Goal: Information Seeking & Learning: Learn about a topic

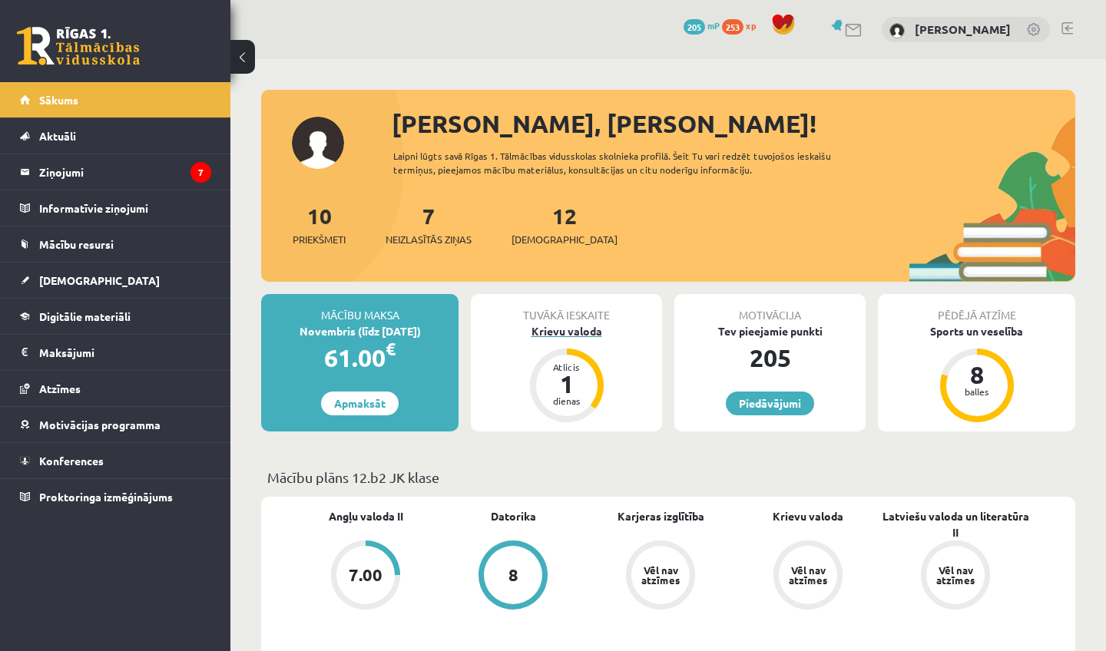
click at [569, 374] on div "1" at bounding box center [567, 384] width 46 height 25
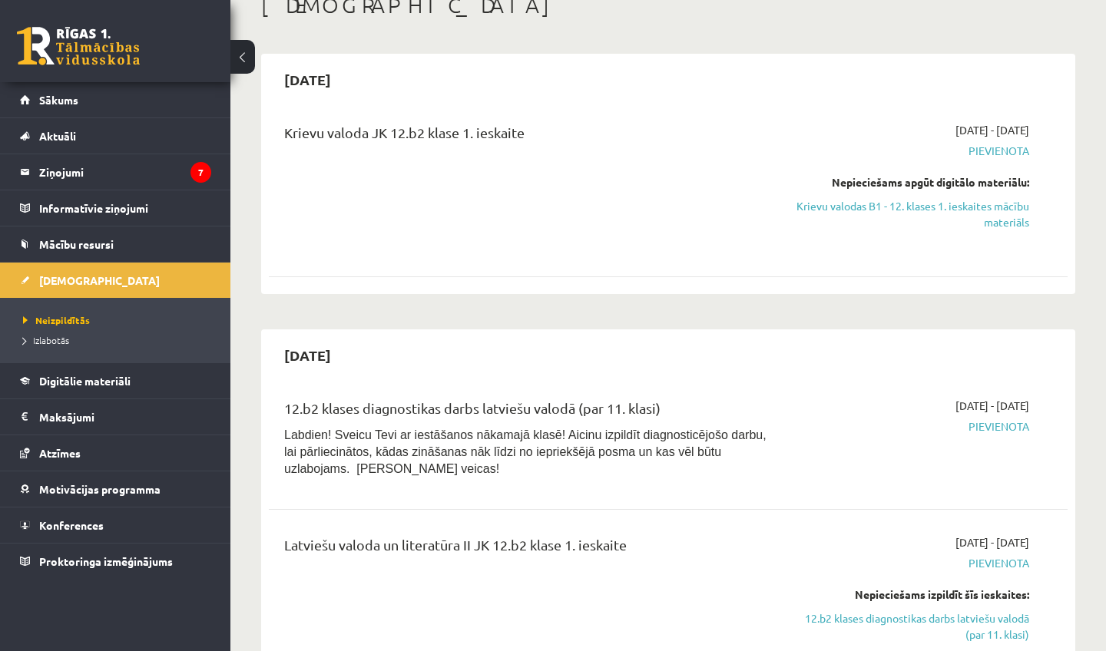
scroll to position [99, 0]
click at [895, 207] on link "Krievu valodas B1 - 12. klases 1. ieskaites mācību materiāls" at bounding box center [912, 213] width 233 height 32
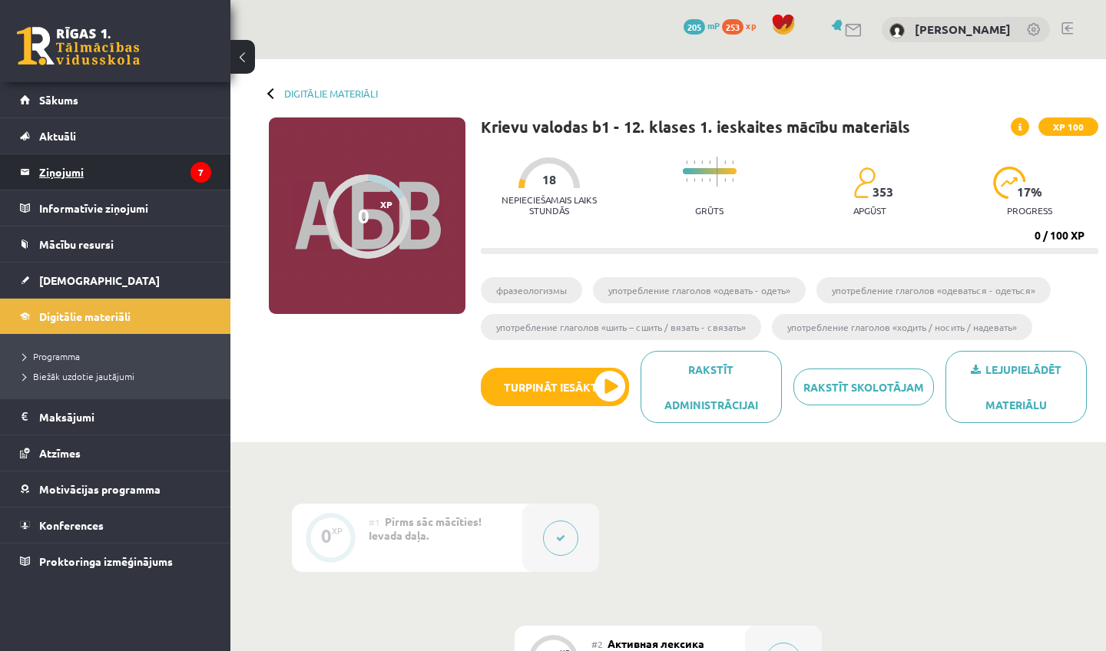
click at [78, 163] on legend "Ziņojumi 7" at bounding box center [125, 171] width 172 height 35
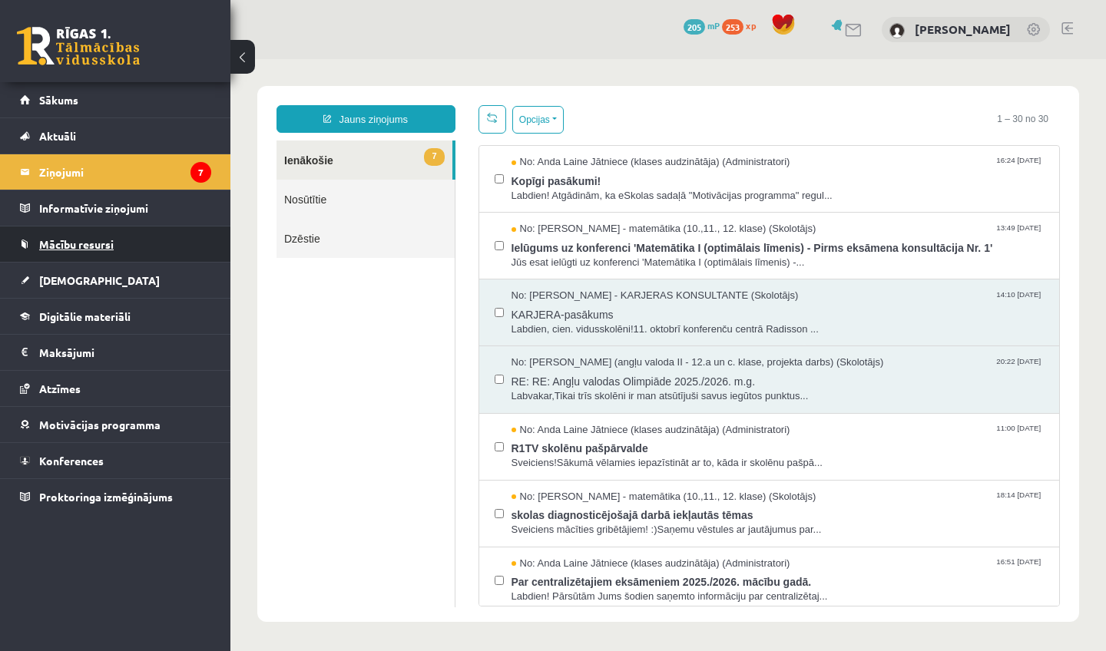
click at [67, 245] on span "Mācību resursi" at bounding box center [76, 244] width 75 height 14
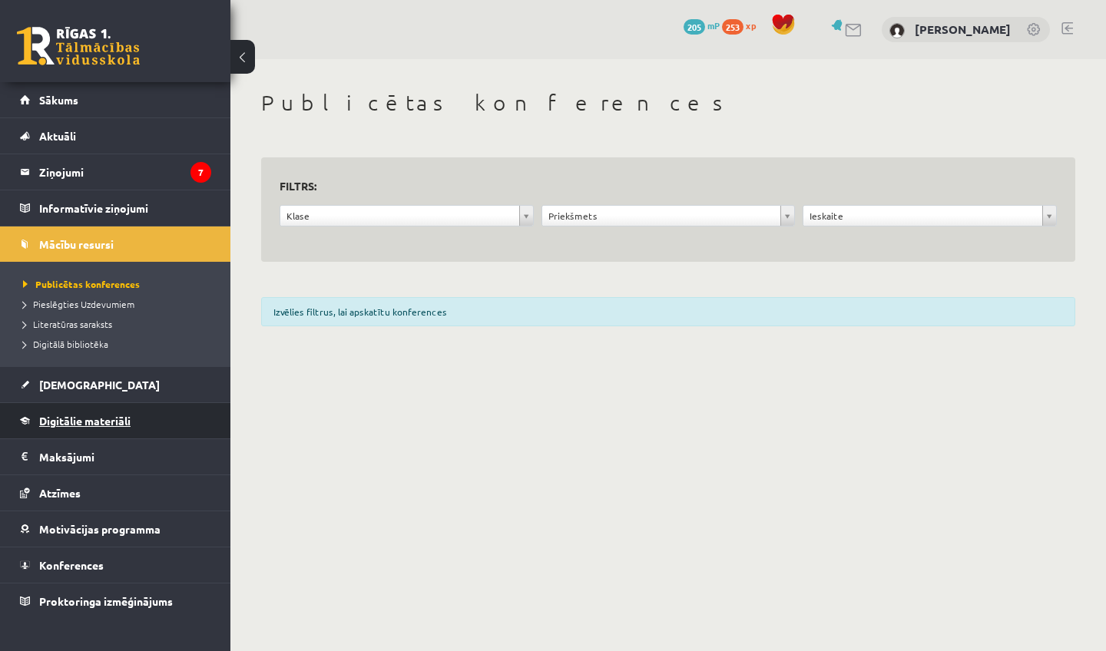
click at [45, 425] on span "Digitālie materiāli" at bounding box center [84, 421] width 91 height 14
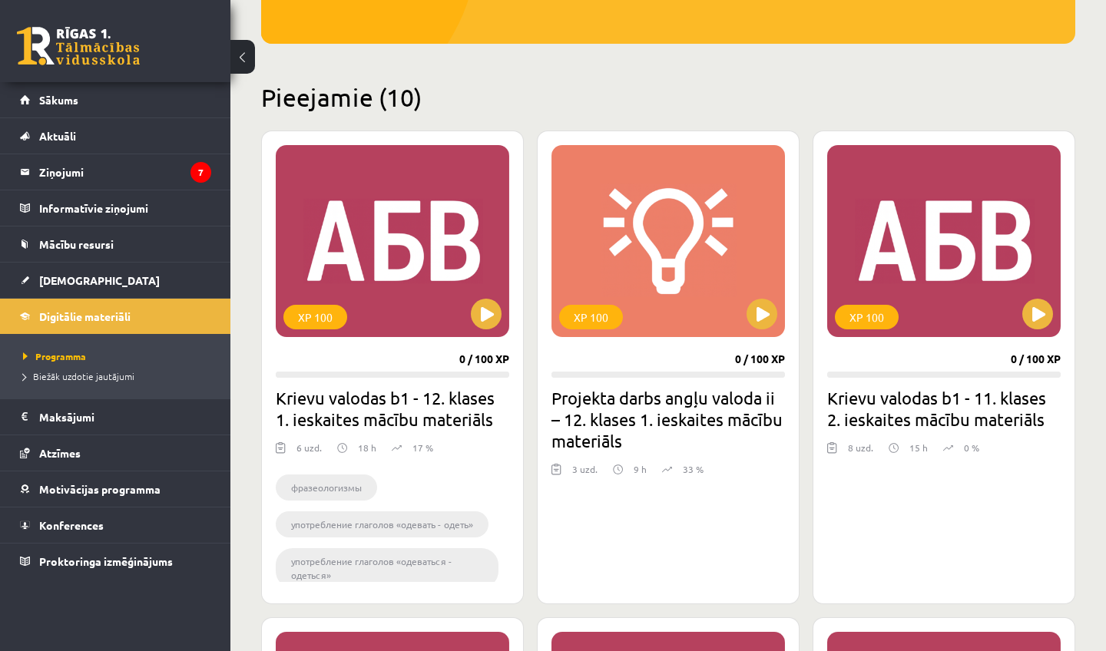
scroll to position [307, 0]
click at [491, 312] on button at bounding box center [486, 314] width 31 height 31
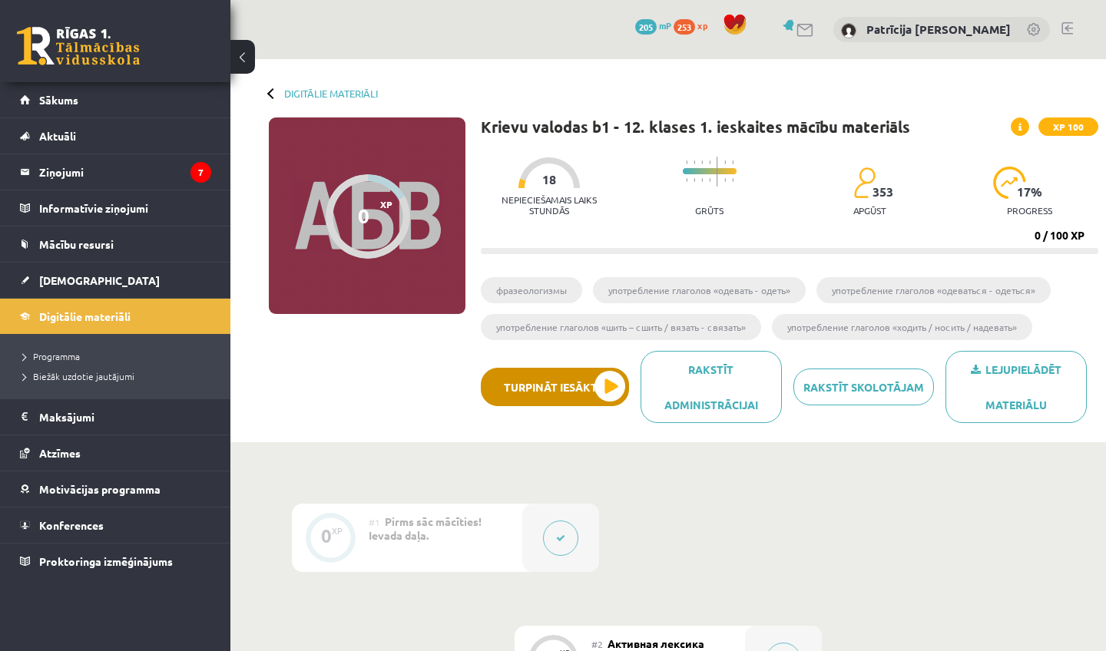
click at [571, 386] on button "Turpināt iesākto" at bounding box center [555, 387] width 148 height 38
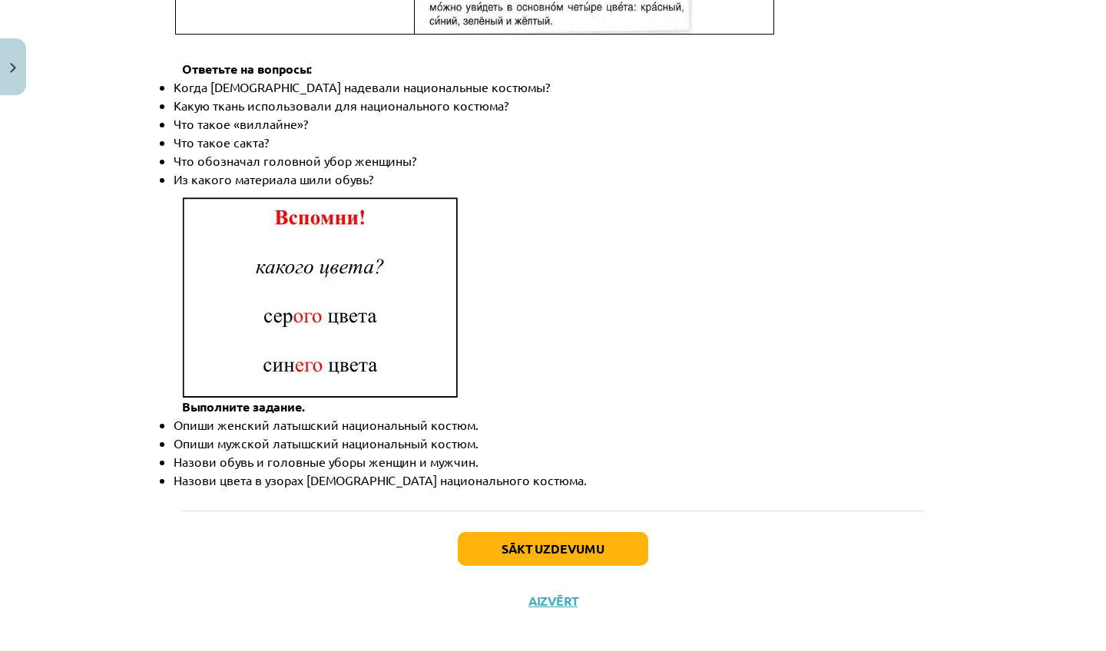
scroll to position [2184, 0]
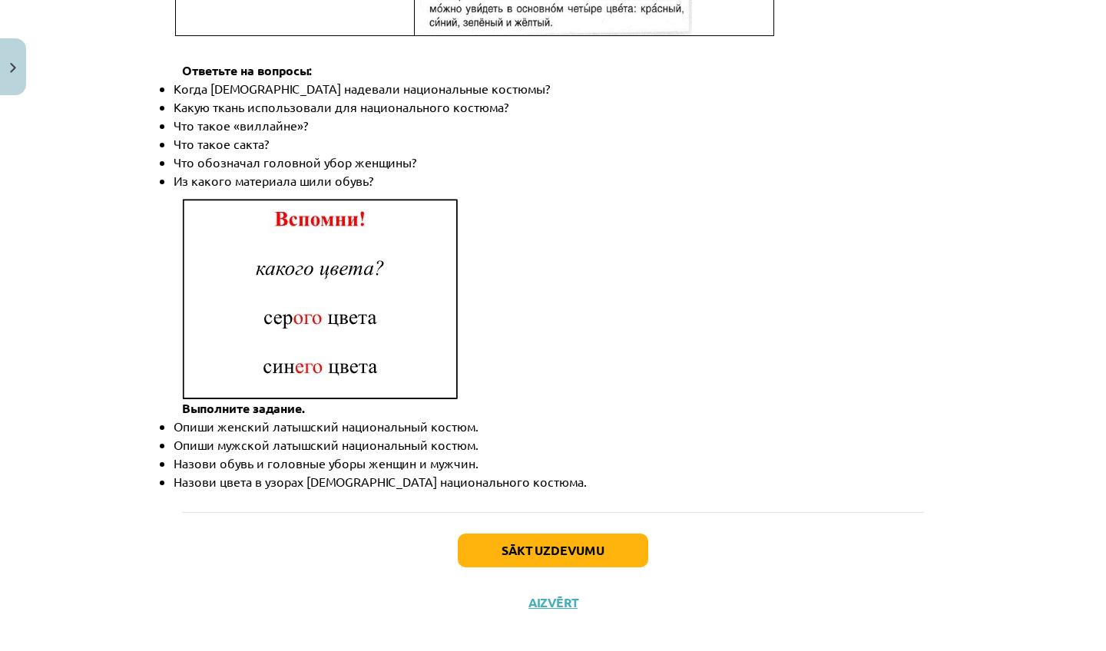
click at [531, 535] on button "Sākt uzdevumu" at bounding box center [553, 551] width 190 height 34
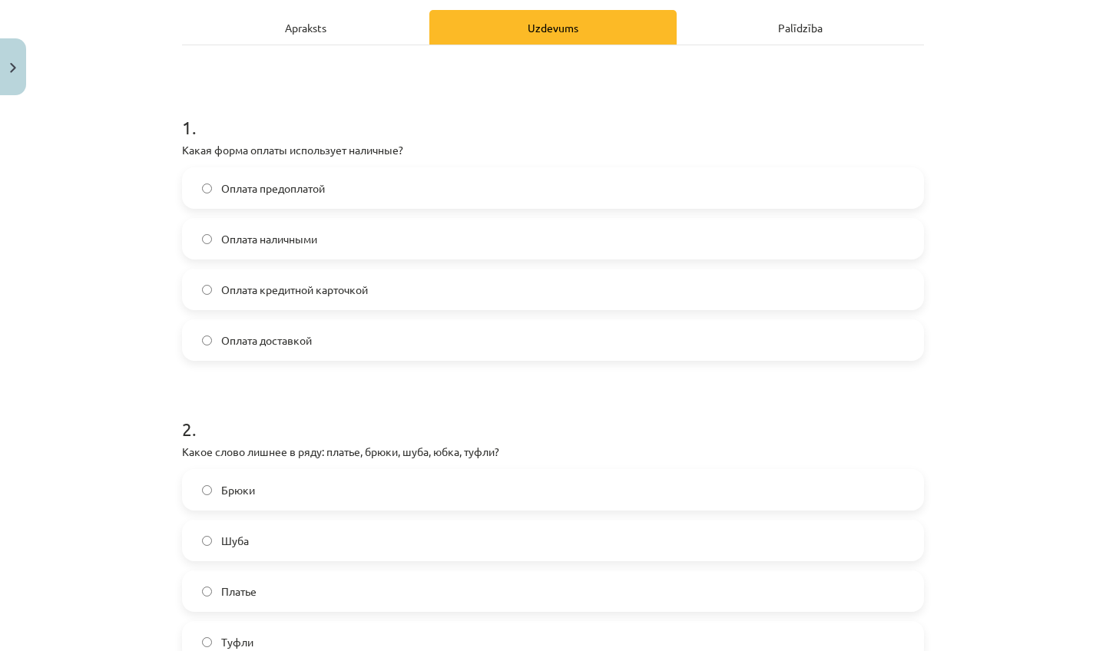
scroll to position [217, 0]
click at [515, 245] on label "Оплата наличными" at bounding box center [553, 237] width 739 height 38
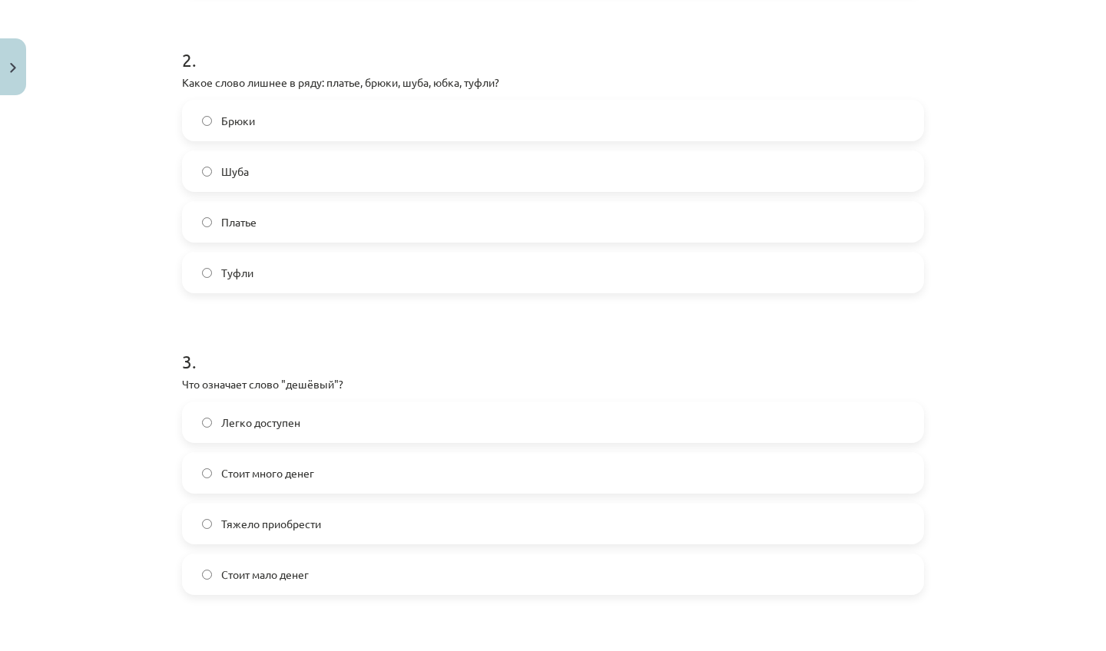
scroll to position [592, 0]
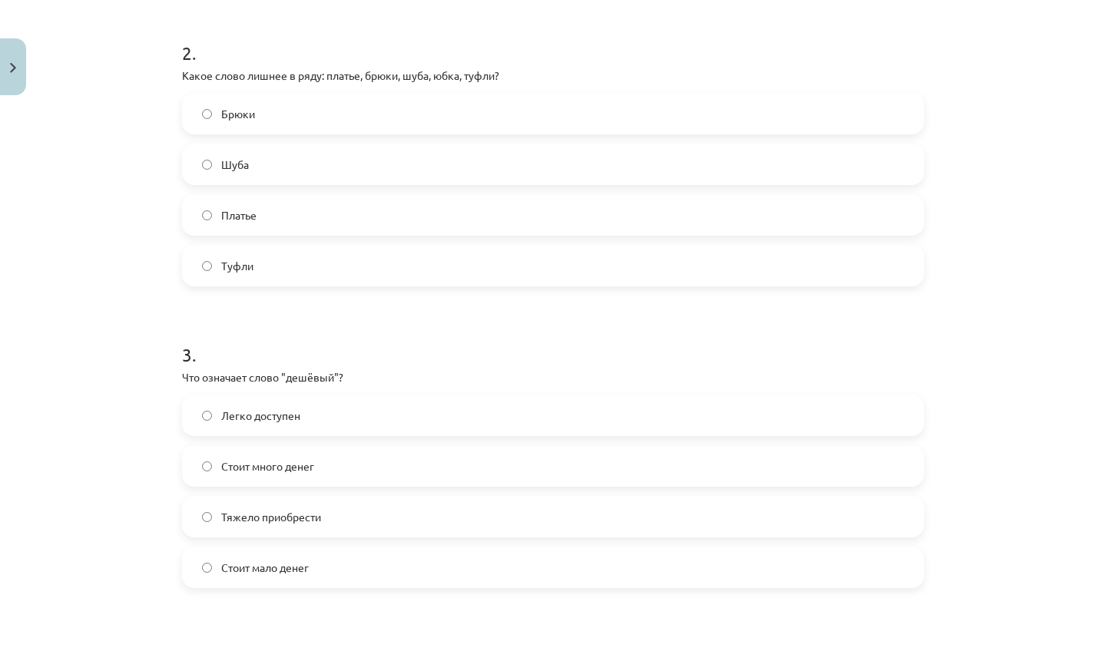
click at [369, 259] on label "Туфли" at bounding box center [553, 266] width 739 height 38
click at [277, 569] on span "Стоит мало денег" at bounding box center [265, 568] width 88 height 16
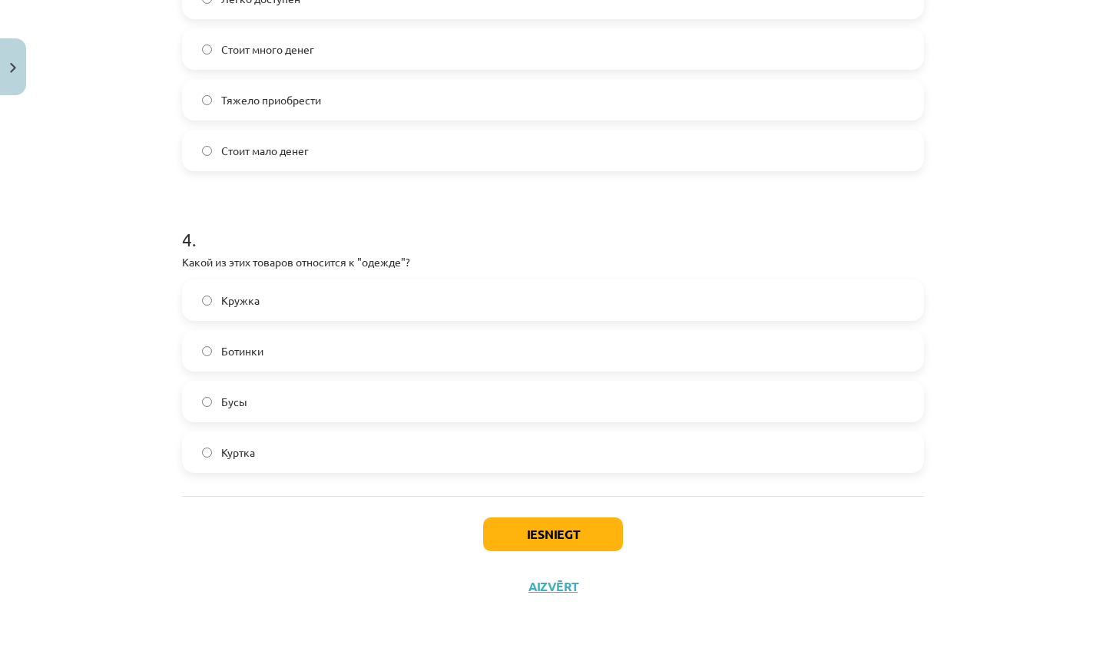
scroll to position [1012, 0]
click at [247, 452] on span "Куртка" at bounding box center [238, 453] width 34 height 16
click at [491, 531] on button "Iesniegt" at bounding box center [553, 535] width 140 height 34
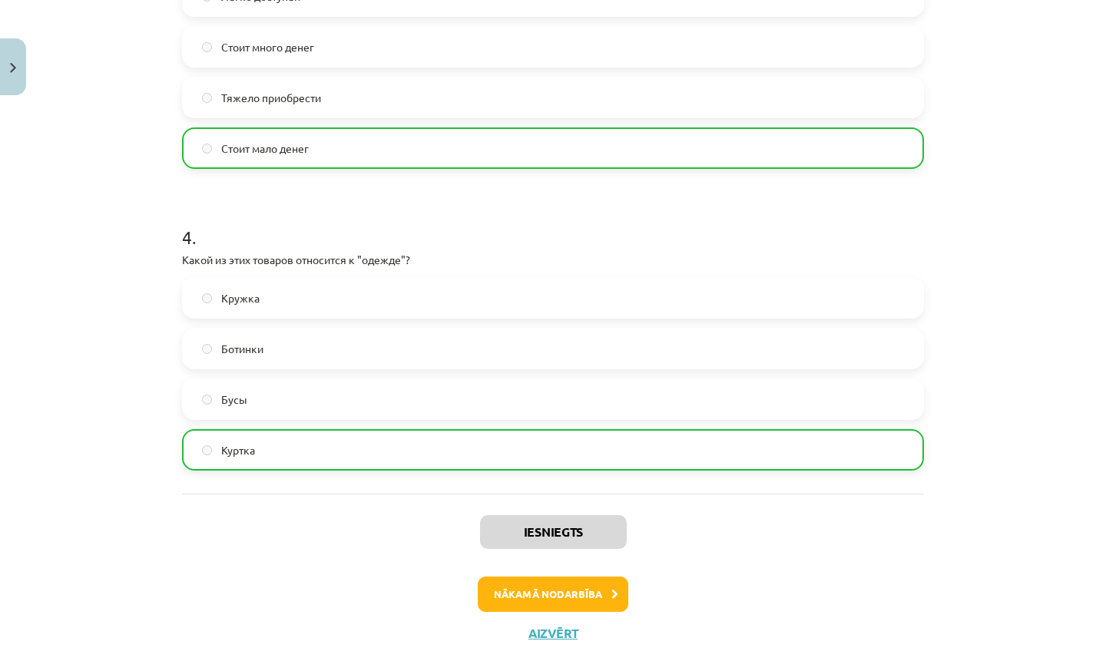
click at [514, 588] on button "Nākamā nodarbība" at bounding box center [553, 594] width 151 height 35
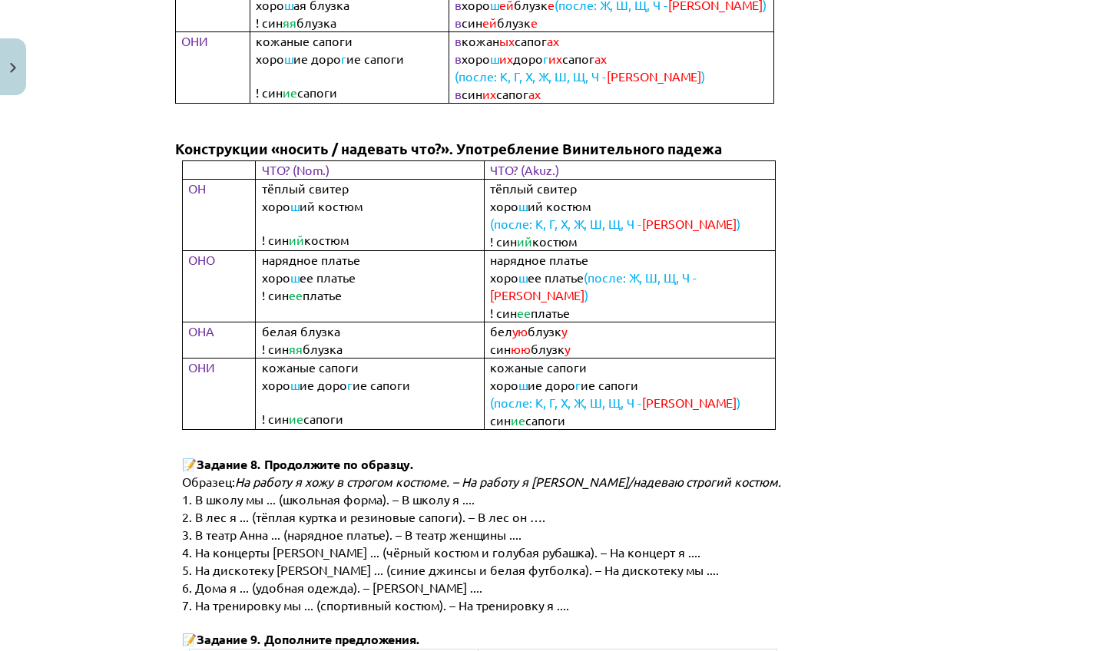
scroll to position [38, 0]
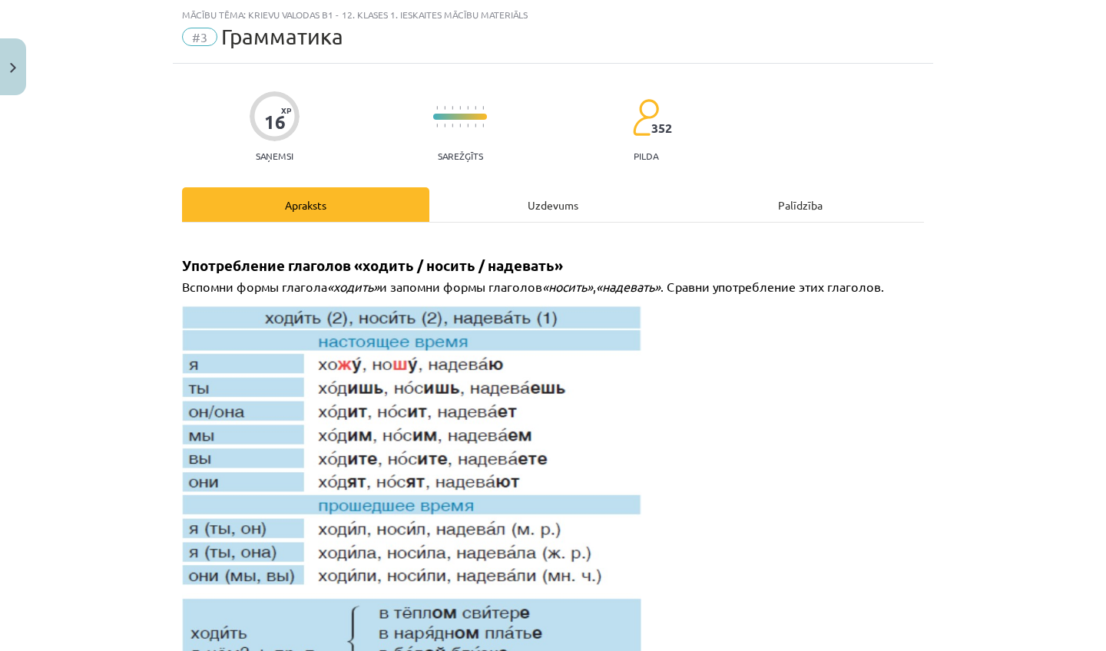
click at [585, 207] on div "Uzdevums" at bounding box center [552, 204] width 247 height 35
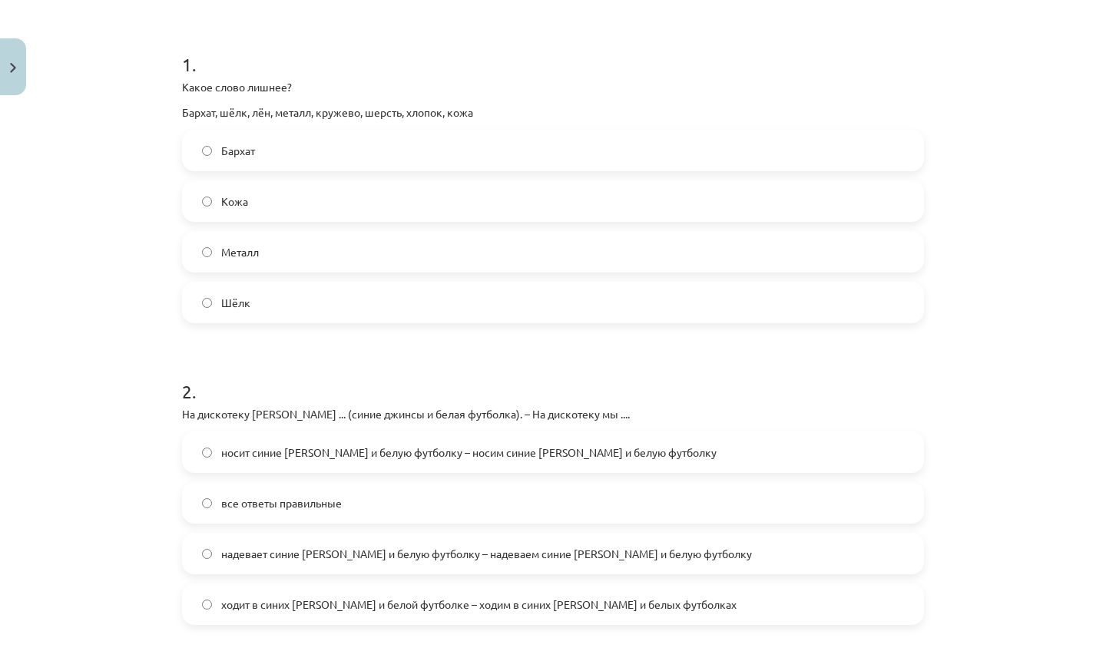
scroll to position [280, 0]
click at [478, 248] on label "Металл" at bounding box center [553, 251] width 739 height 38
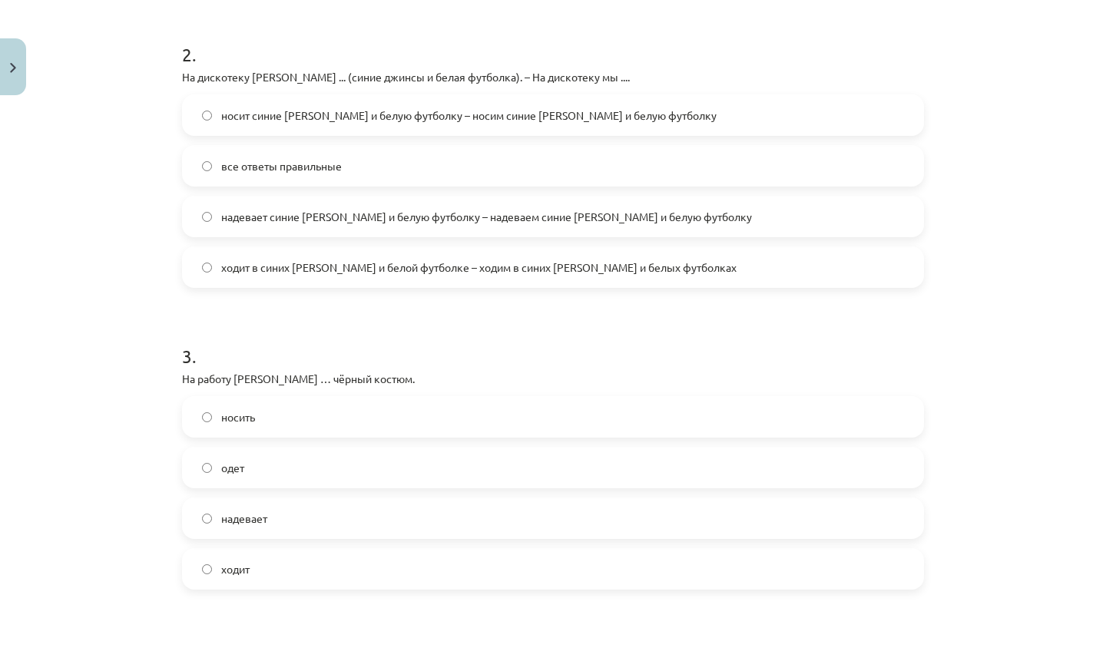
scroll to position [619, 0]
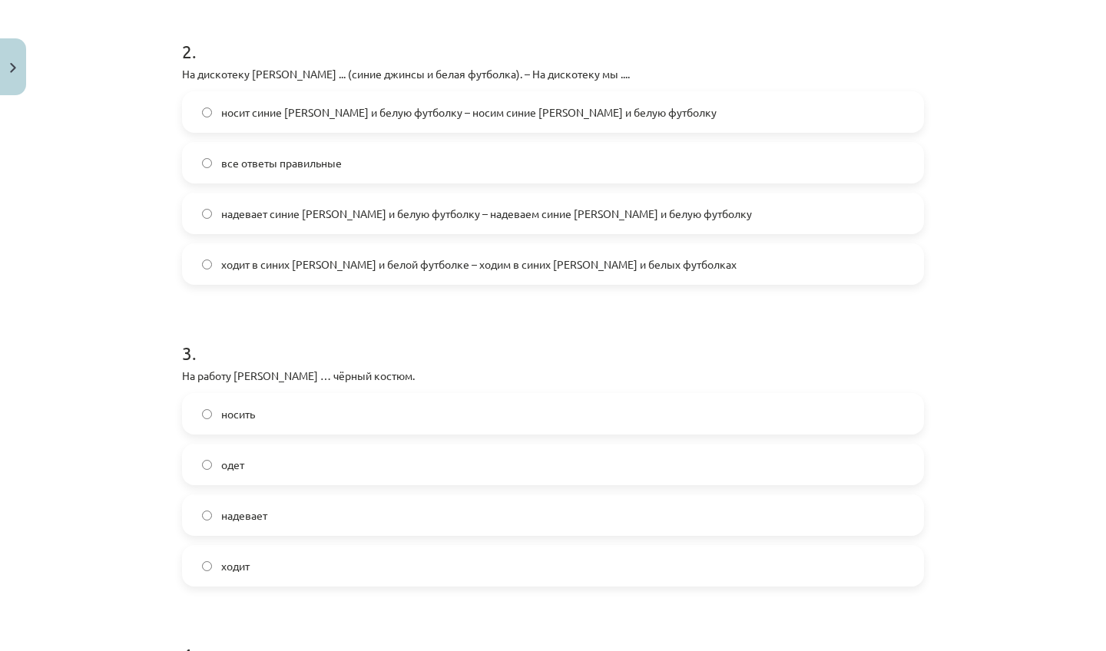
click at [192, 207] on label "надевает синие джинсы и белую футболку – надеваем синие джинсы и белую футболку" at bounding box center [553, 213] width 739 height 38
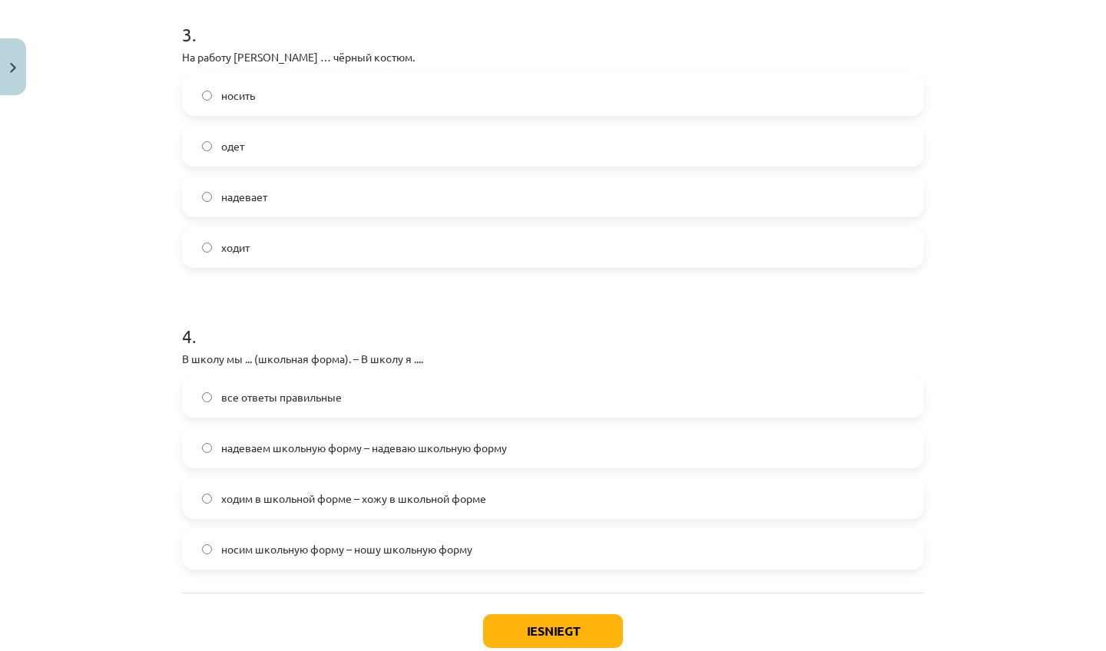
scroll to position [939, 0]
click at [266, 193] on span "надевает" at bounding box center [244, 196] width 46 height 16
click at [571, 444] on label "надеваем школьную форму – надеваю школьную форму" at bounding box center [553, 447] width 739 height 38
click at [545, 630] on button "Iesniegt" at bounding box center [553, 631] width 140 height 34
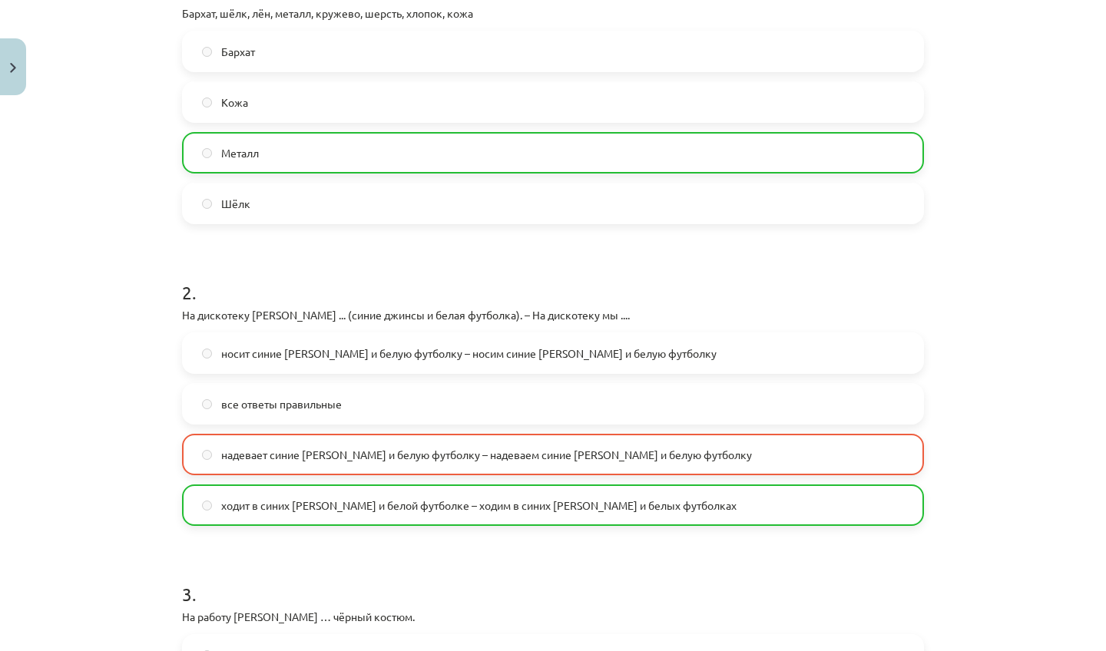
scroll to position [379, 0]
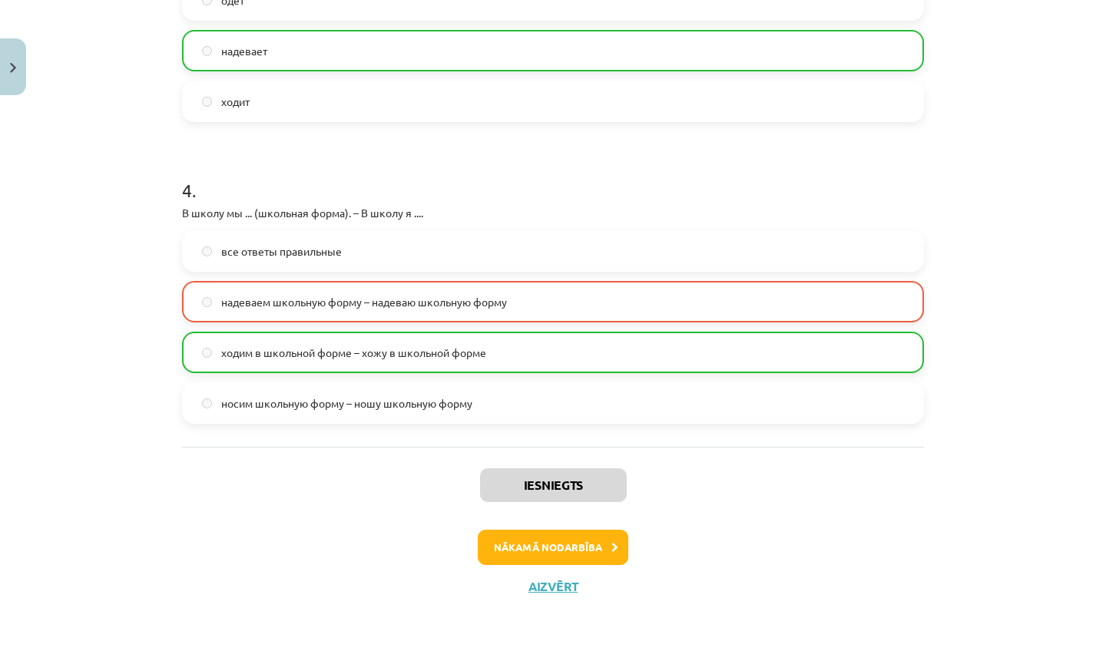
click at [529, 541] on button "Nākamā nodarbība" at bounding box center [553, 547] width 151 height 35
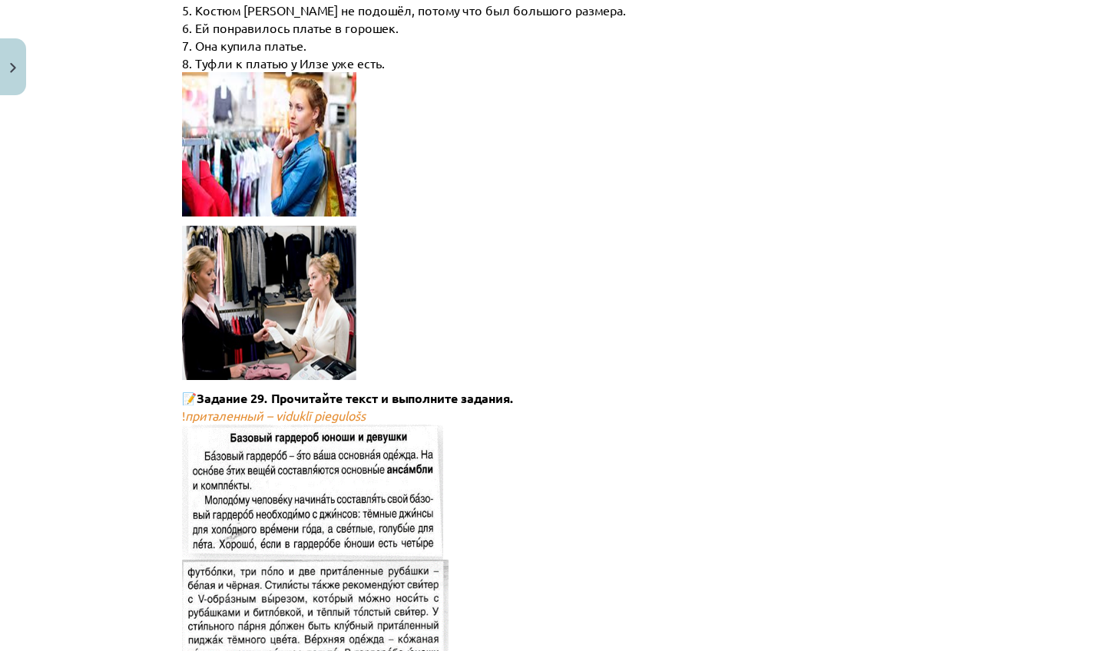
scroll to position [38, 0]
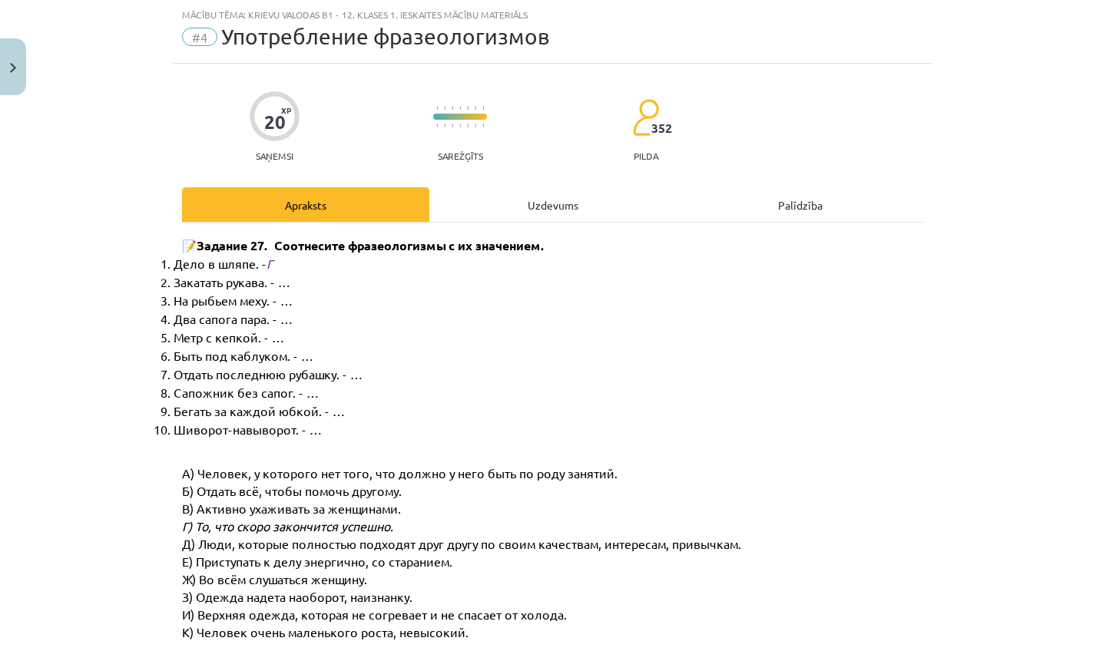
click at [513, 194] on div "Uzdevums" at bounding box center [552, 204] width 247 height 35
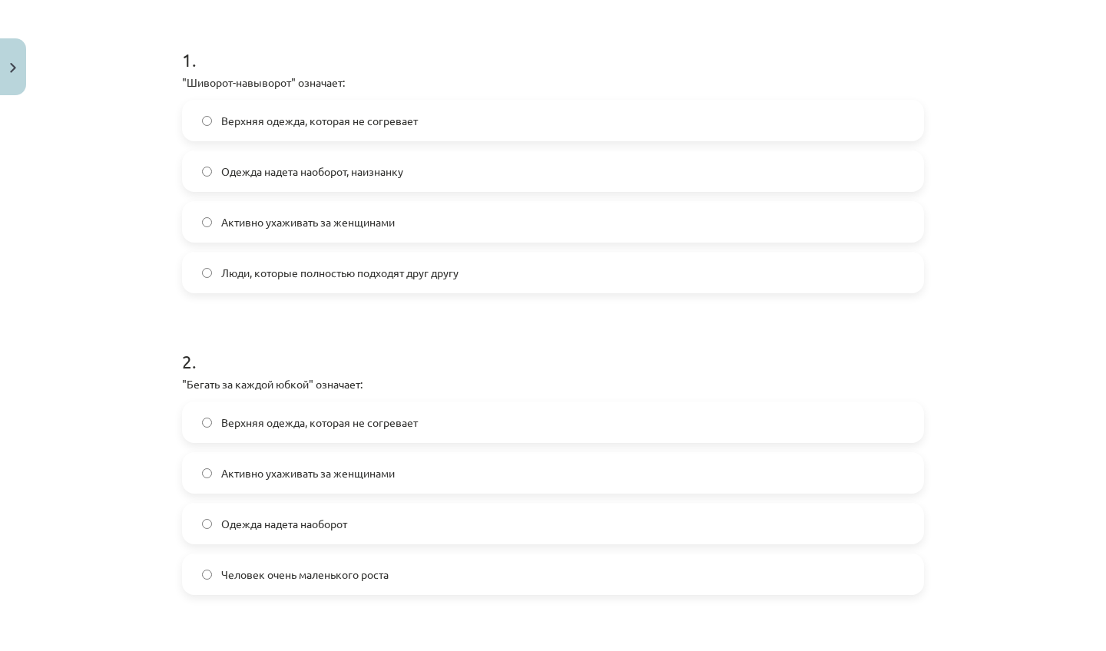
scroll to position [281, 0]
click at [564, 159] on label "Одежда надета наоборот, наизнанку" at bounding box center [553, 173] width 739 height 38
click at [496, 478] on label "Активно ухаживать за женщинами" at bounding box center [553, 475] width 739 height 38
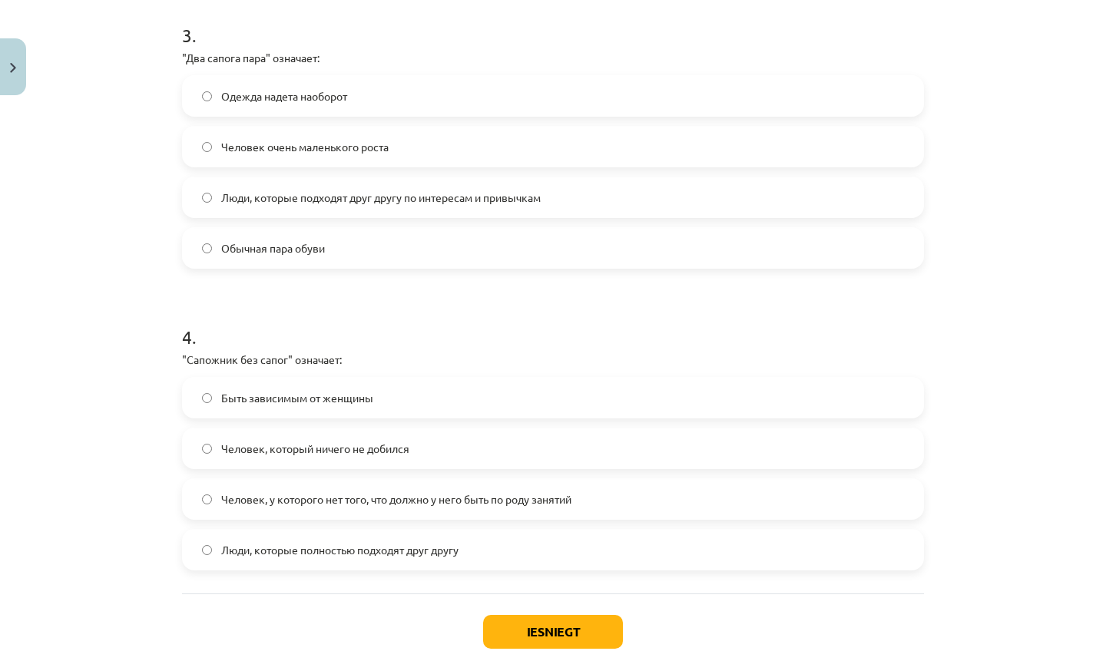
scroll to position [912, 0]
click at [589, 200] on label "Люди, которые подходят друг другу по интересам и привычкам" at bounding box center [553, 196] width 739 height 38
click at [416, 509] on label "Человек, у которого нет того, что должно у него быть по роду занятий" at bounding box center [553, 498] width 739 height 38
click at [501, 631] on button "Iesniegt" at bounding box center [553, 631] width 140 height 34
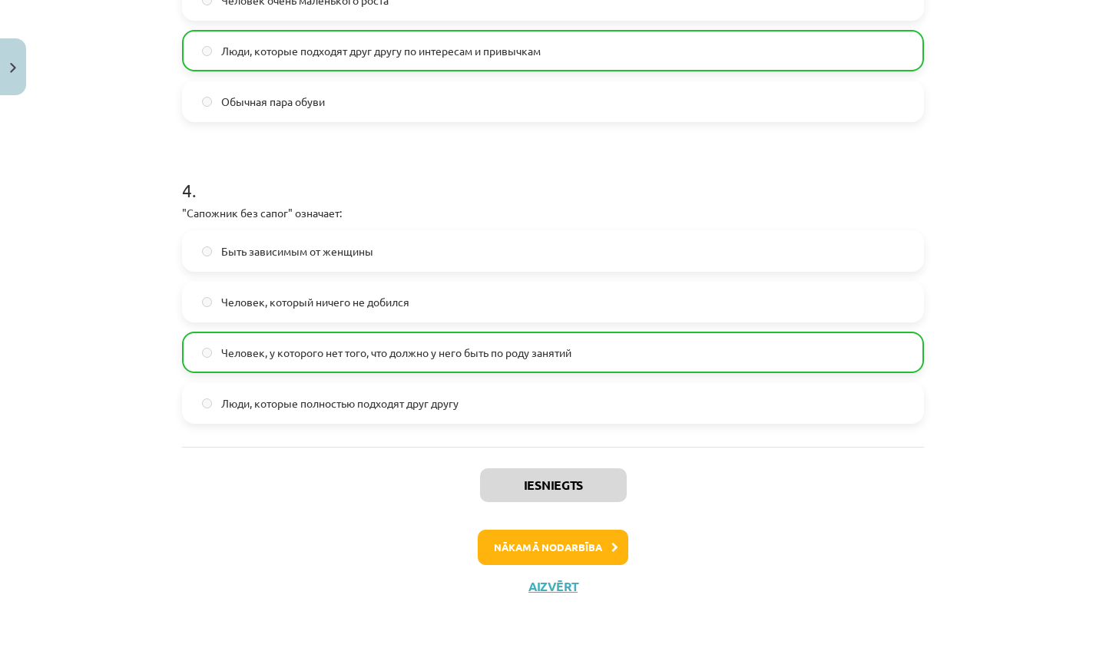
scroll to position [1060, 0]
click at [575, 541] on button "Nākamā nodarbība" at bounding box center [553, 547] width 151 height 35
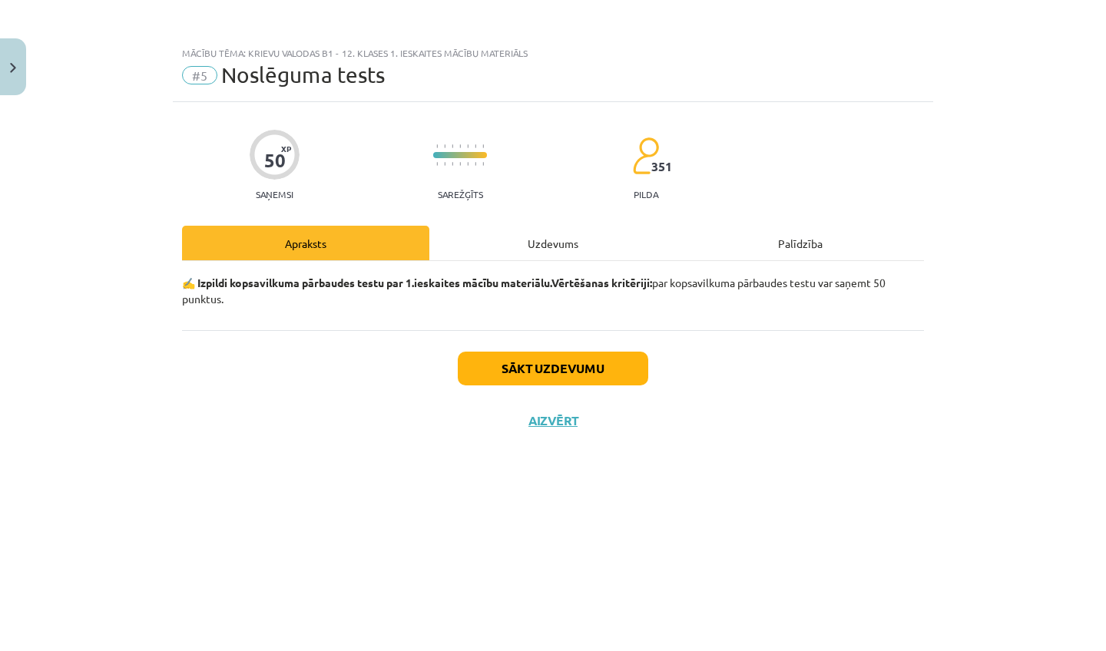
click at [592, 369] on button "Sākt uzdevumu" at bounding box center [553, 369] width 190 height 34
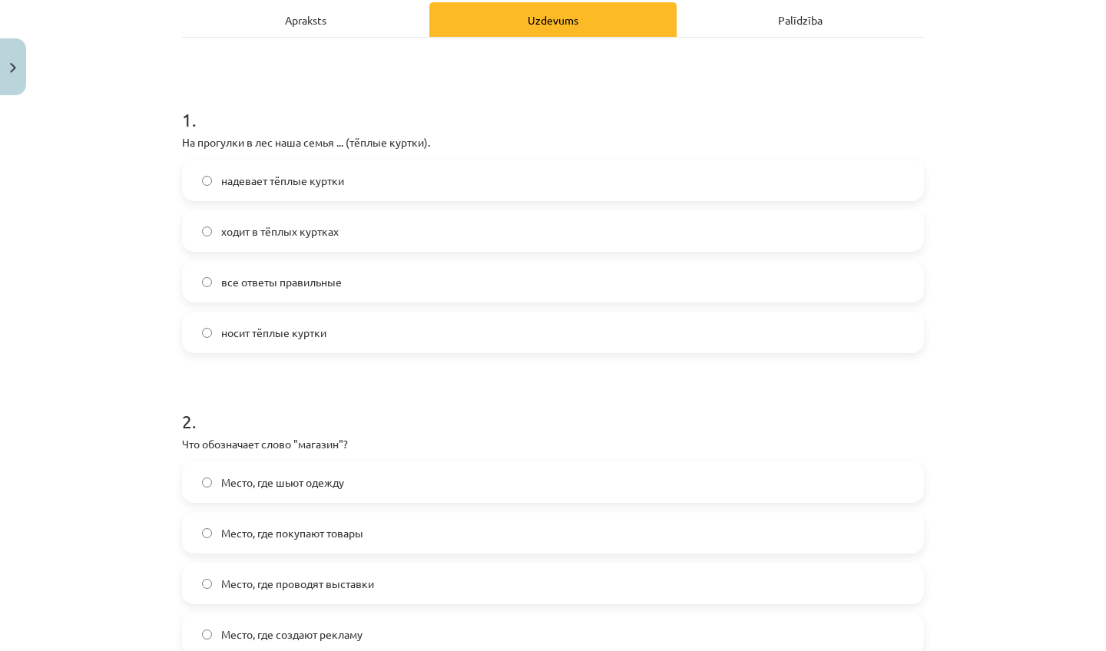
scroll to position [229, 0]
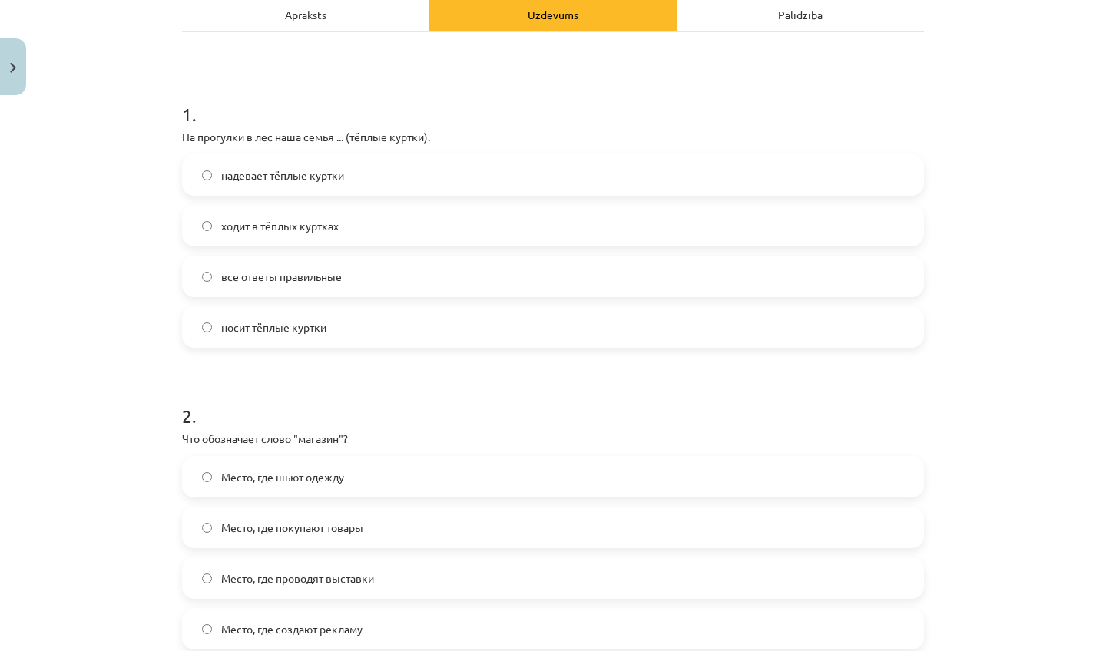
click at [279, 180] on span "надевает тёплые куртки" at bounding box center [282, 175] width 123 height 16
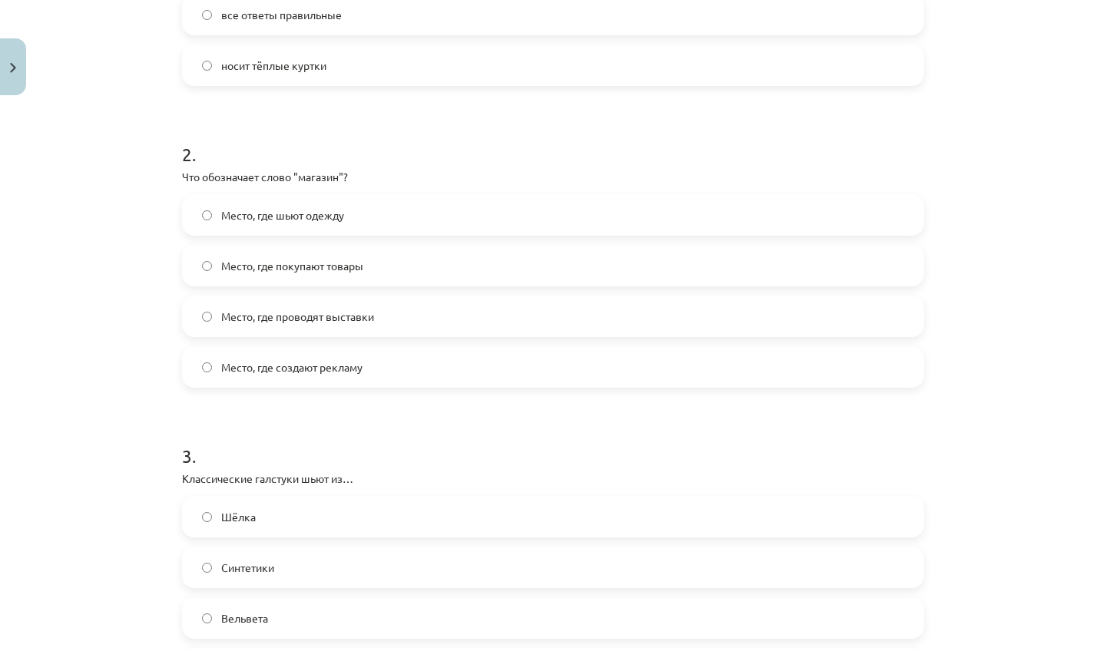
scroll to position [492, 0]
click at [256, 260] on span "Место, где покупают товары" at bounding box center [292, 265] width 142 height 16
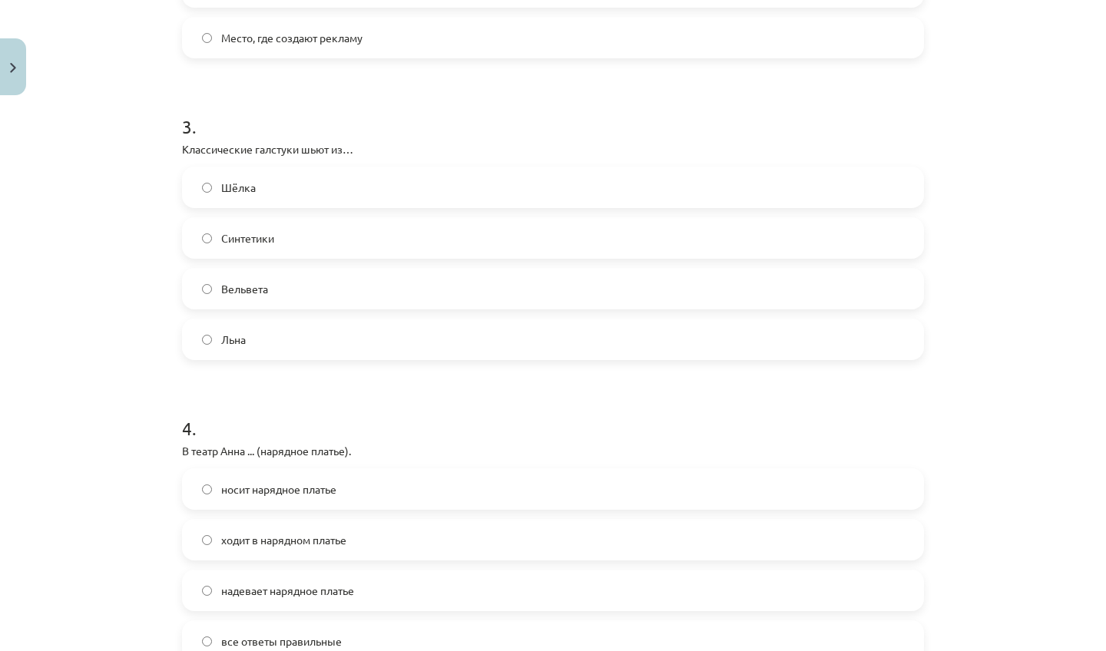
scroll to position [822, 0]
click at [233, 243] on span "Синтетики" at bounding box center [247, 237] width 53 height 16
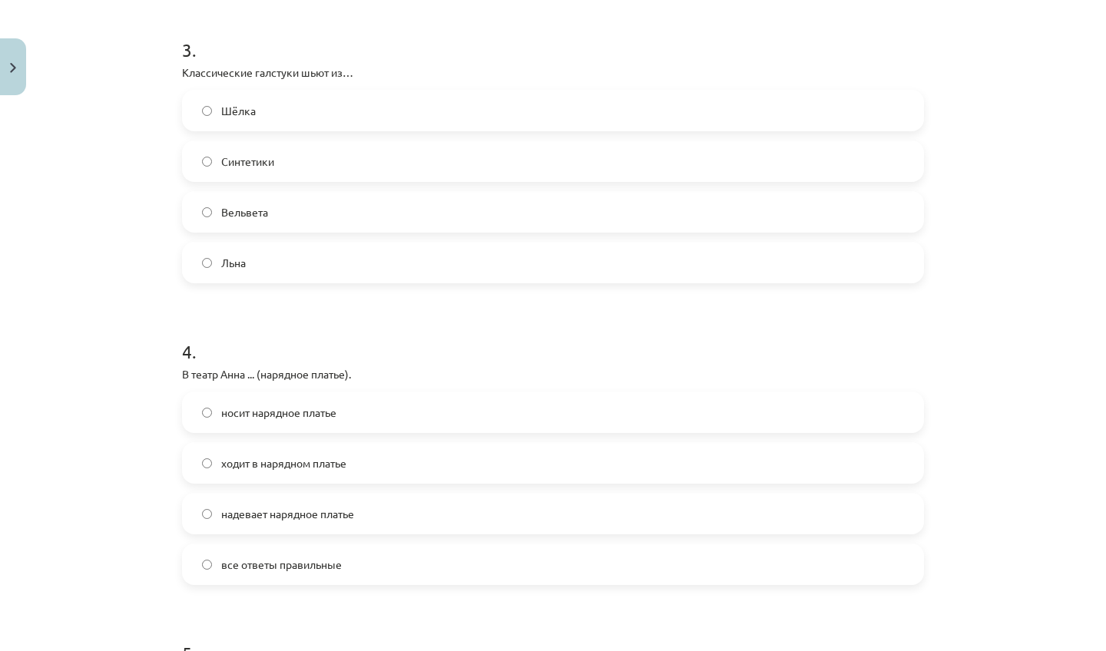
scroll to position [892, 0]
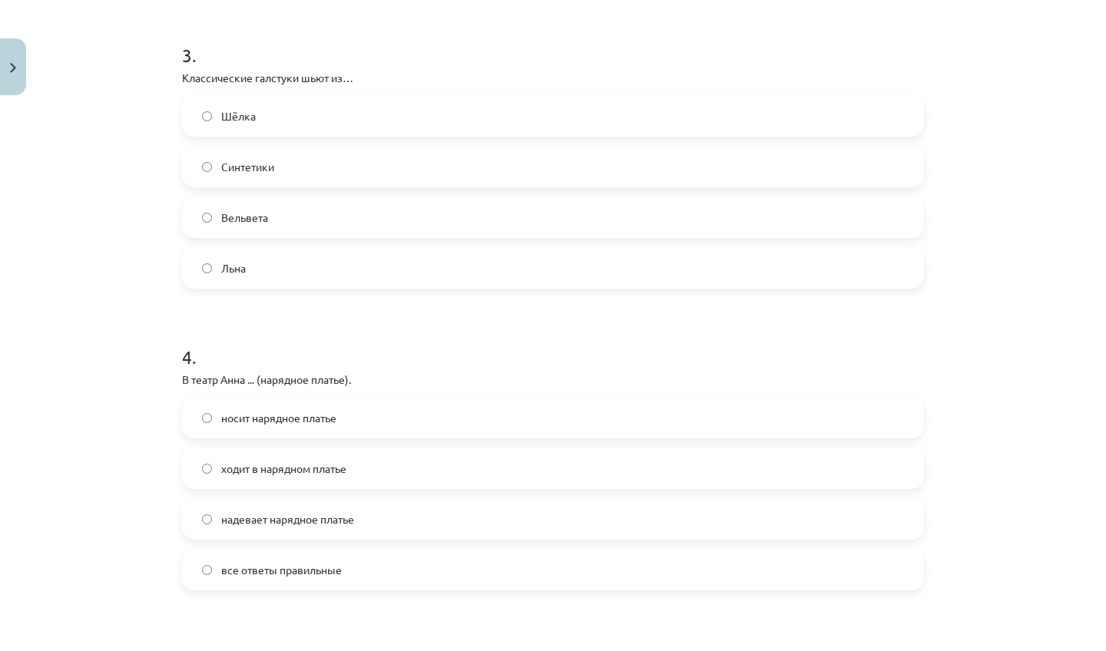
click at [253, 118] on span "Шёлка" at bounding box center [238, 116] width 35 height 16
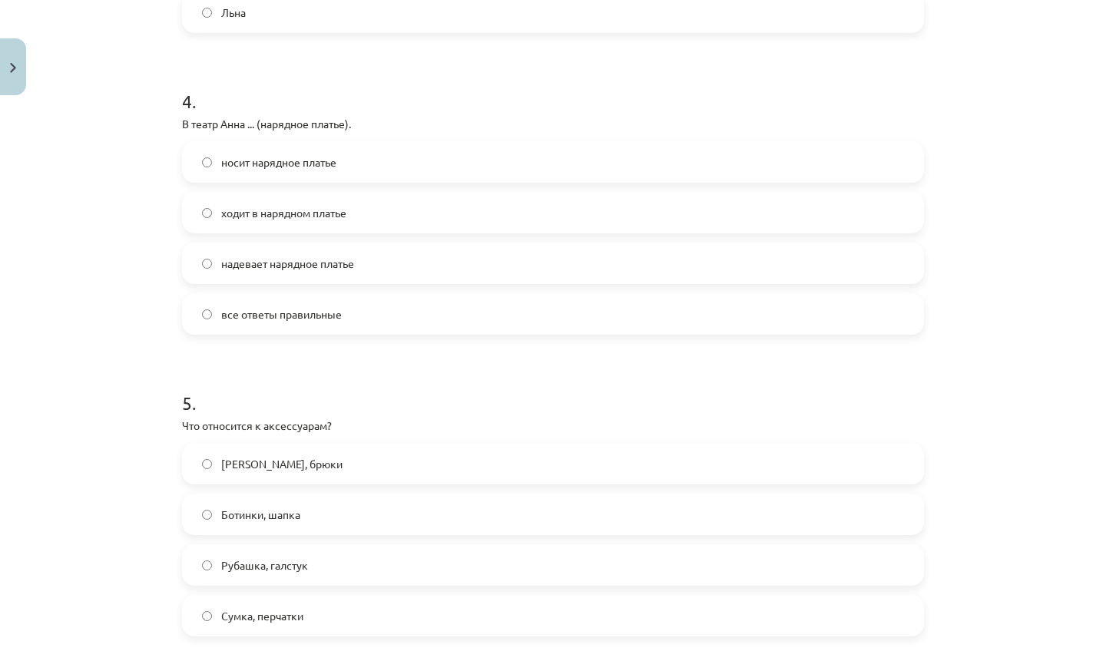
scroll to position [1150, 0]
click at [254, 258] on span "надевает нарядное платье" at bounding box center [287, 261] width 133 height 16
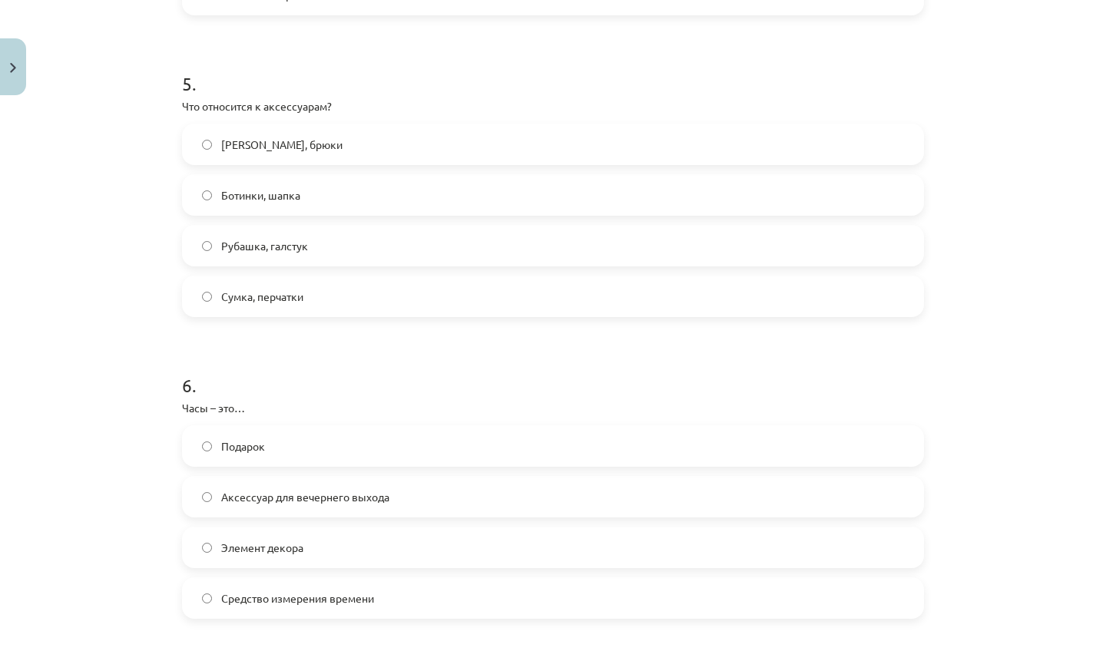
scroll to position [1470, 0]
click at [217, 306] on label "Сумка, перчатки" at bounding box center [553, 293] width 739 height 38
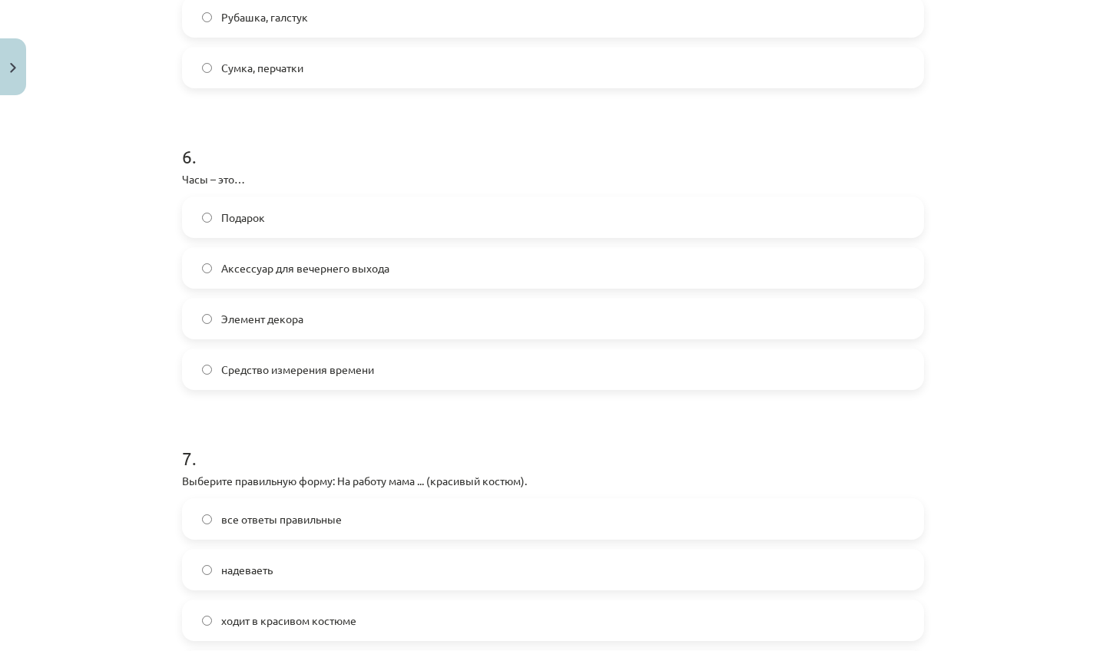
scroll to position [1704, 0]
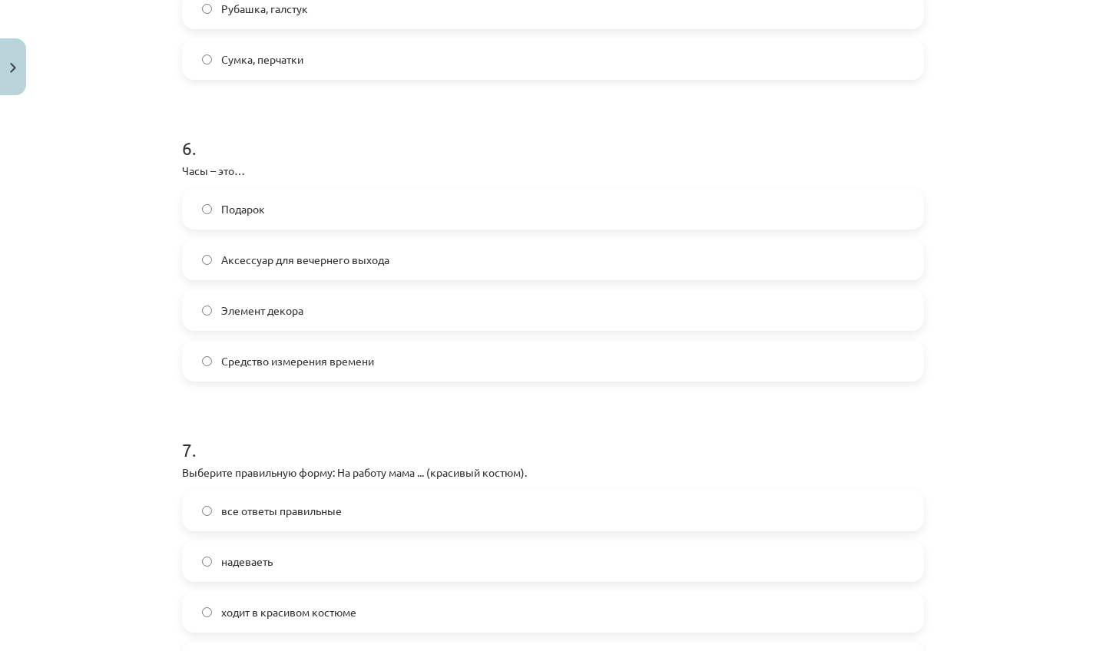
click at [213, 365] on label "Средство измерения времени" at bounding box center [553, 361] width 739 height 38
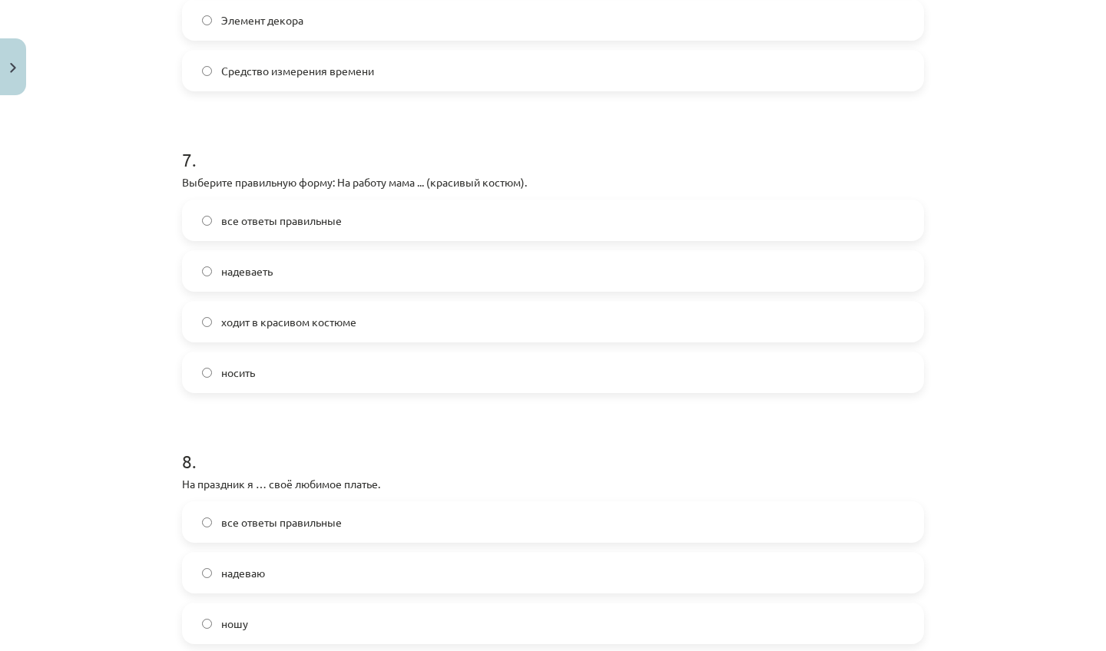
scroll to position [1999, 0]
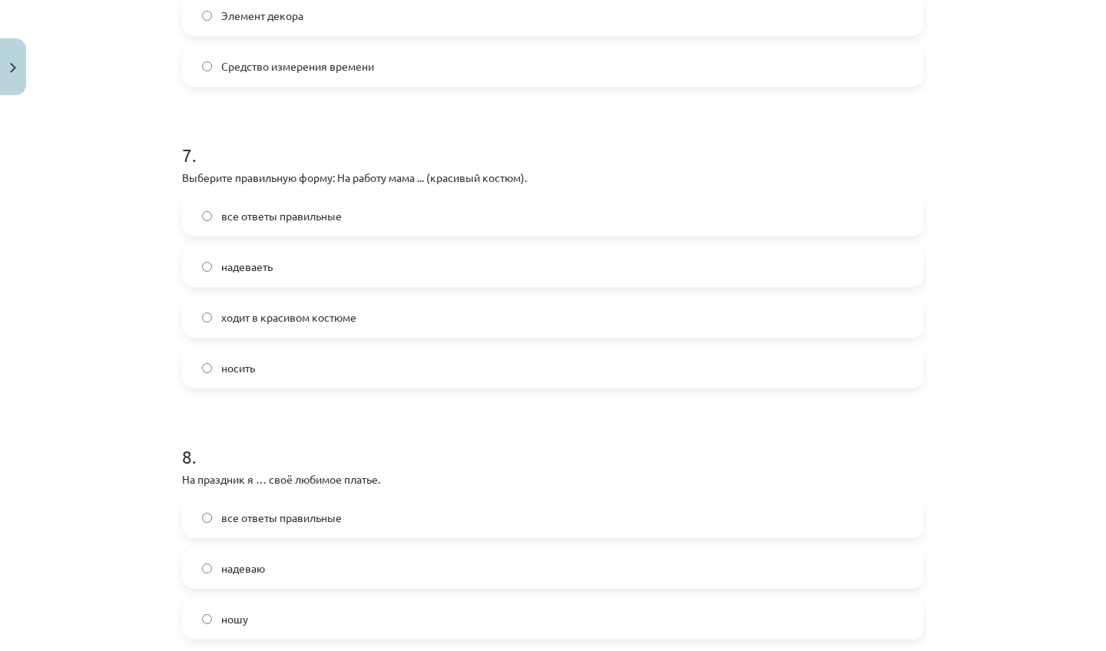
click at [278, 319] on span "ходит в красивом костюме" at bounding box center [288, 318] width 135 height 16
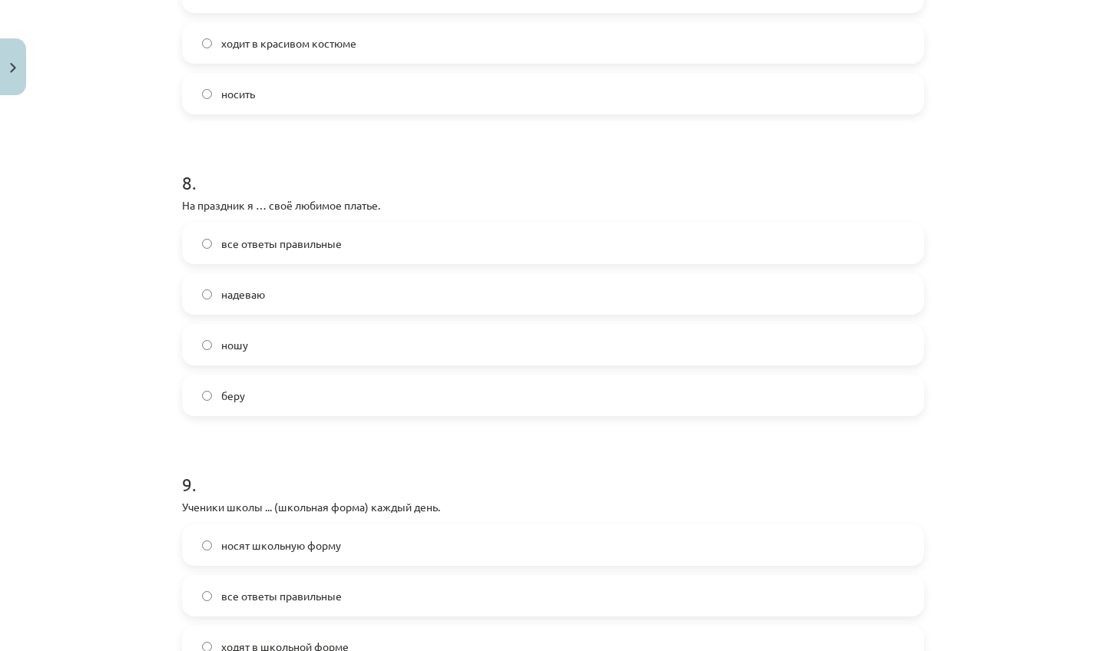
scroll to position [2283, 0]
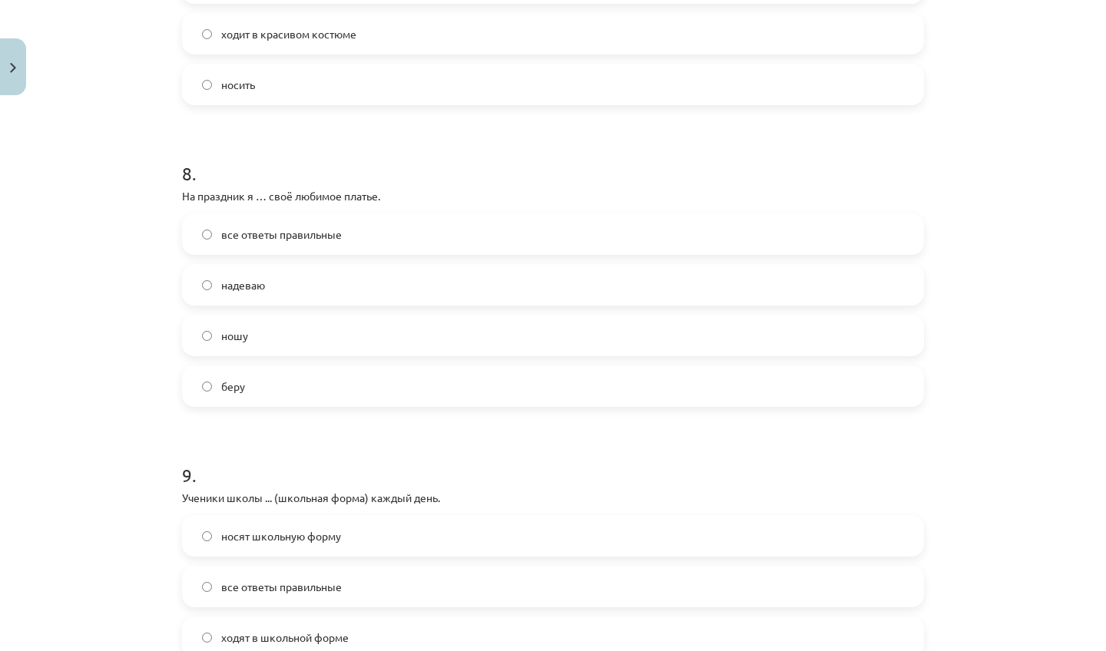
click at [257, 288] on span "надеваю" at bounding box center [243, 285] width 44 height 16
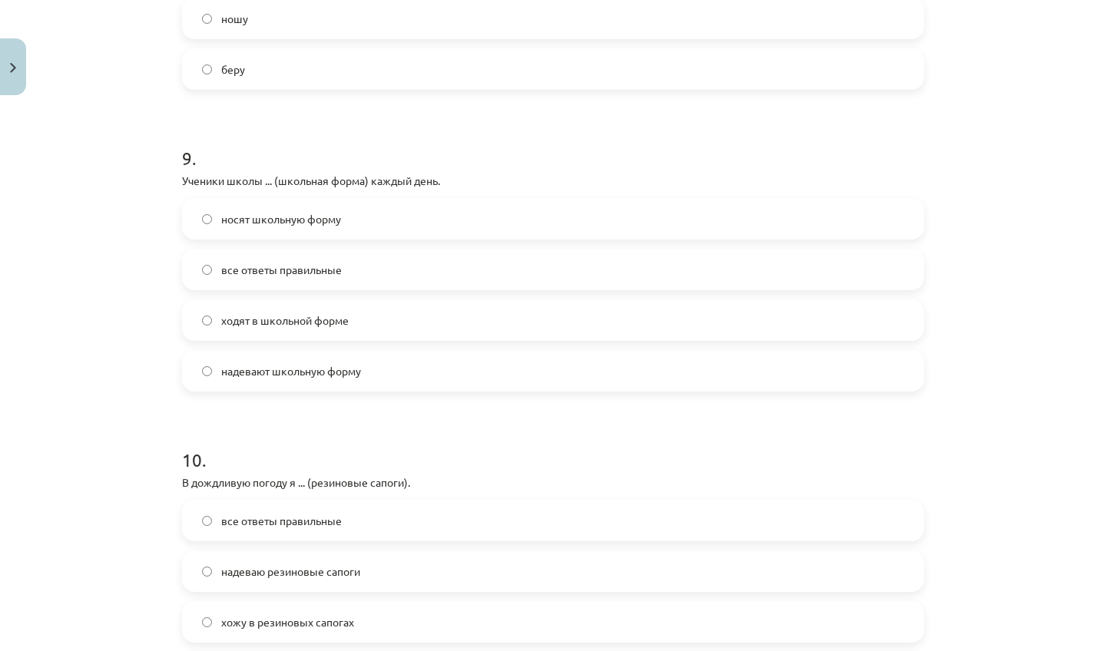
scroll to position [2601, 0]
click at [257, 270] on span "все ответы правильные" at bounding box center [281, 268] width 121 height 16
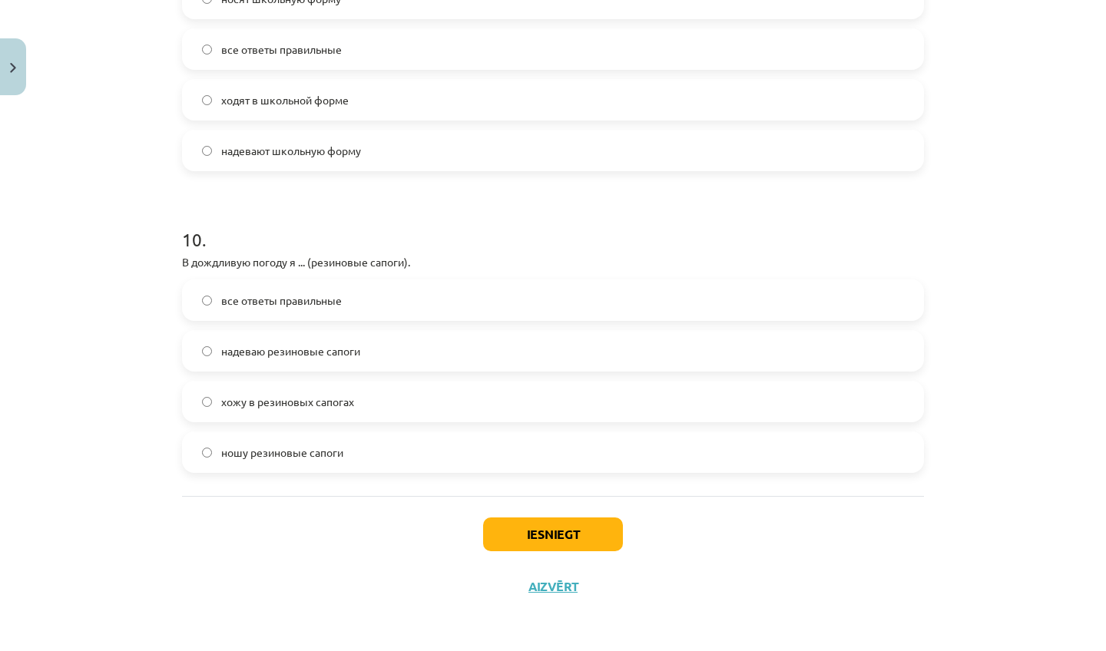
scroll to position [2823, 0]
click at [287, 349] on span "надеваю резиновые сапоги" at bounding box center [290, 351] width 139 height 16
click at [527, 542] on button "Iesniegt" at bounding box center [553, 535] width 140 height 34
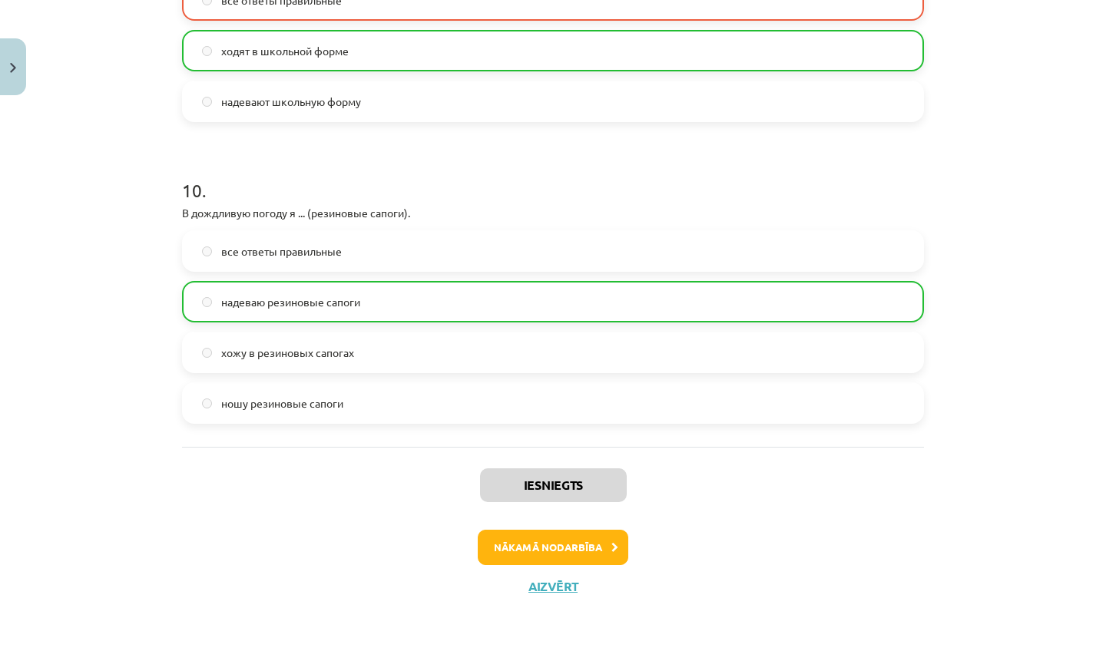
scroll to position [2871, 0]
click at [534, 546] on button "Nākamā nodarbība" at bounding box center [553, 547] width 151 height 35
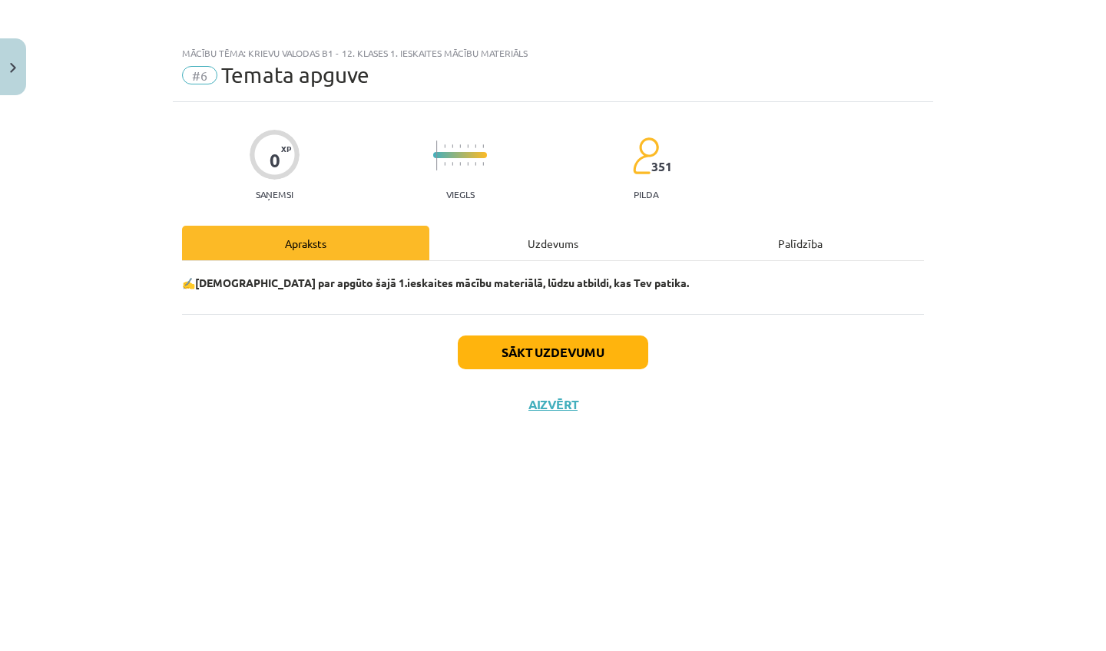
scroll to position [0, 0]
click at [535, 355] on button "Sākt uzdevumu" at bounding box center [553, 353] width 190 height 34
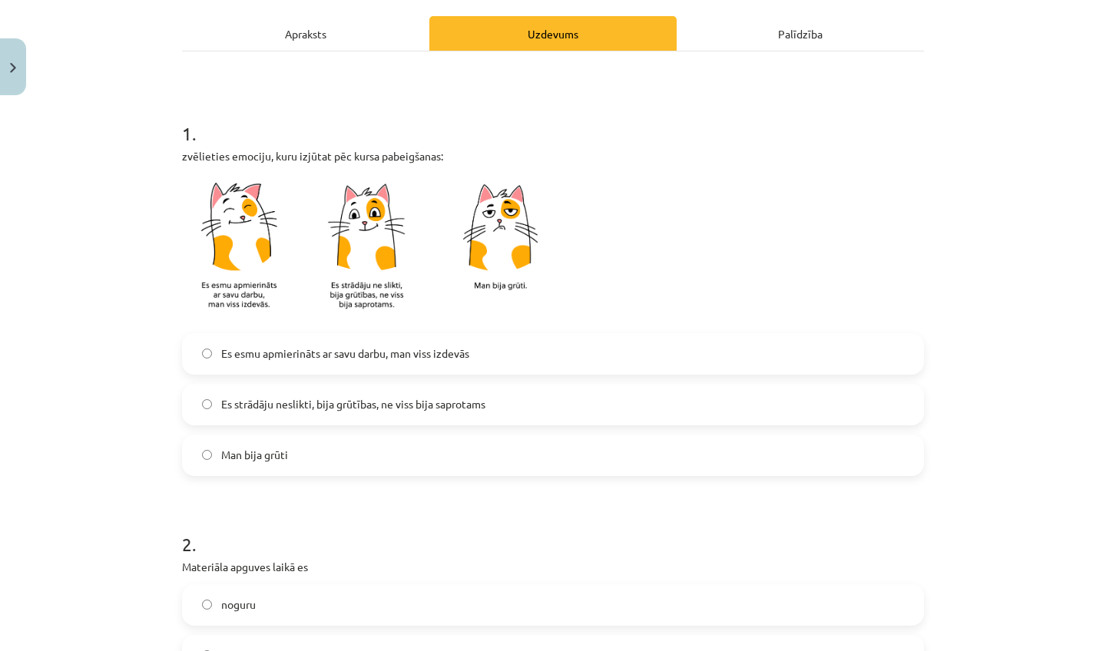
scroll to position [240, 0]
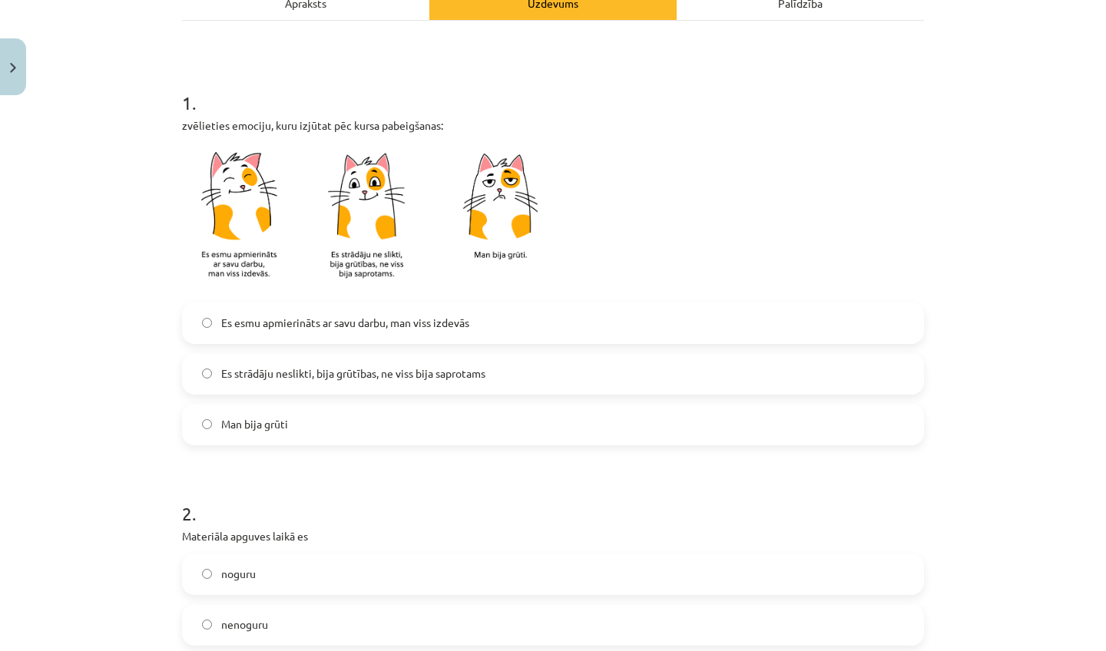
click at [482, 423] on label "Man bija grūti" at bounding box center [553, 425] width 739 height 38
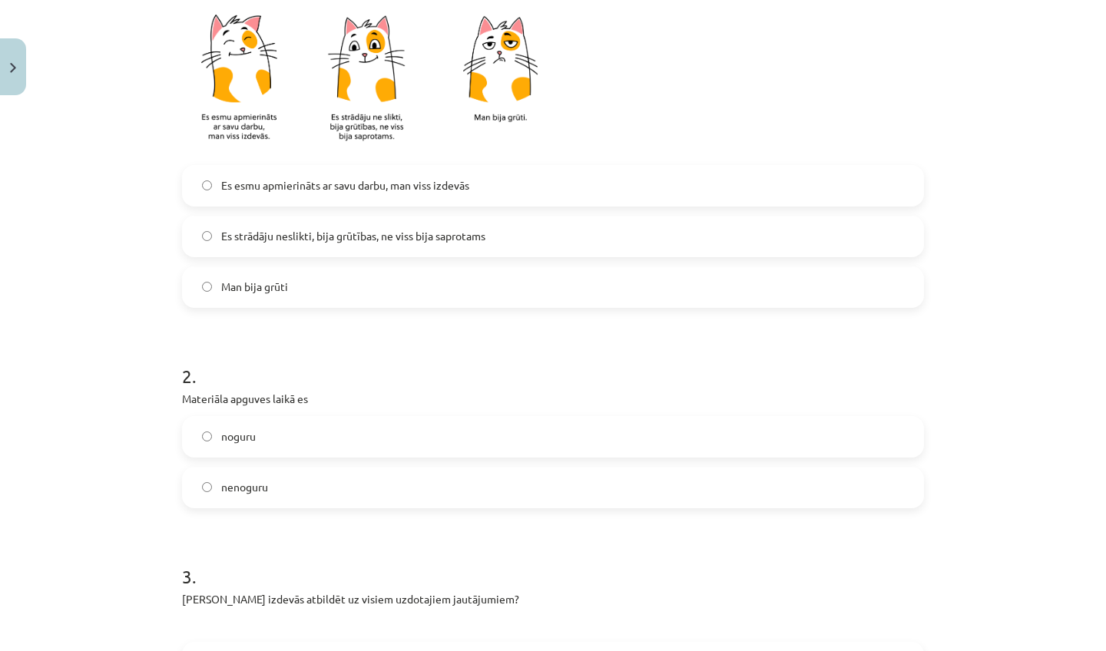
scroll to position [405, 0]
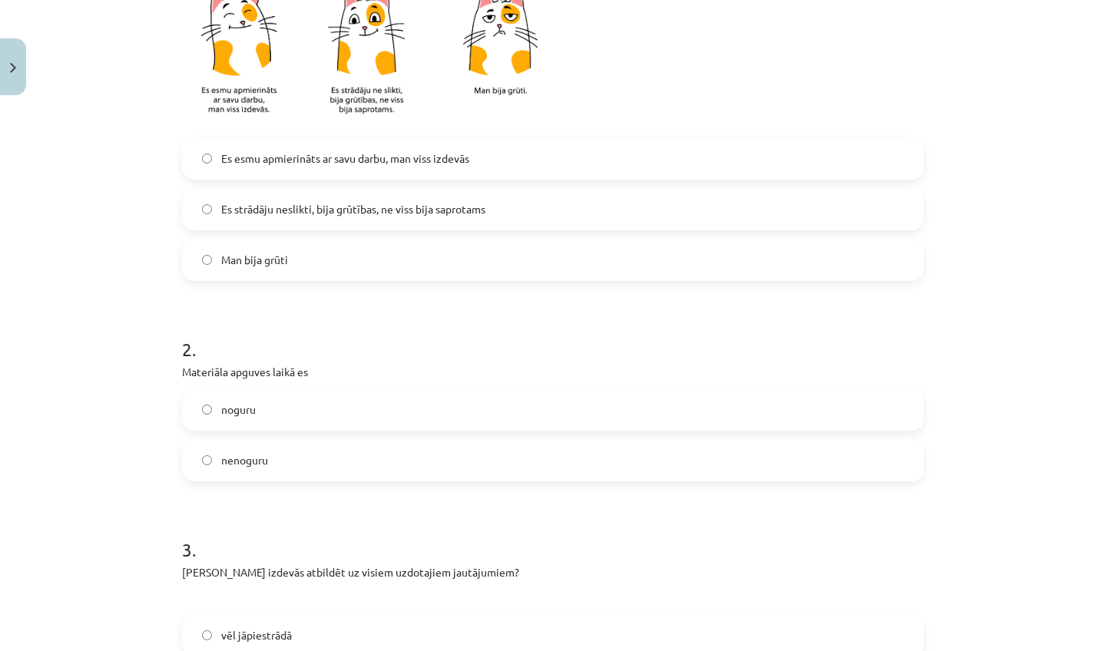
click at [434, 426] on label "noguru" at bounding box center [553, 410] width 739 height 38
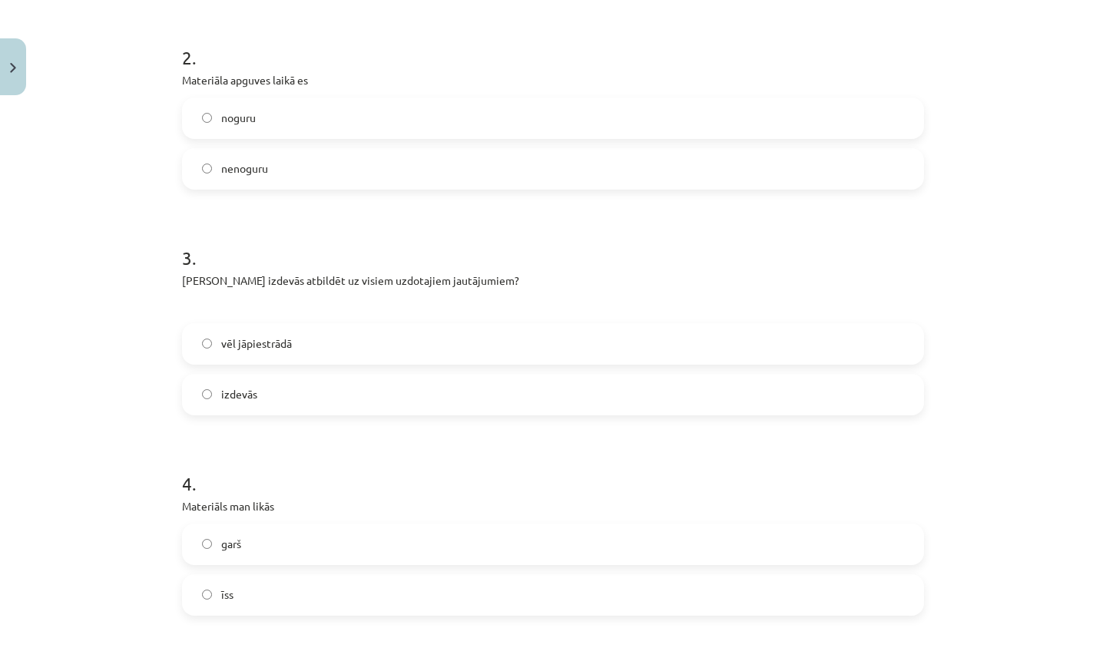
scroll to position [702, 0]
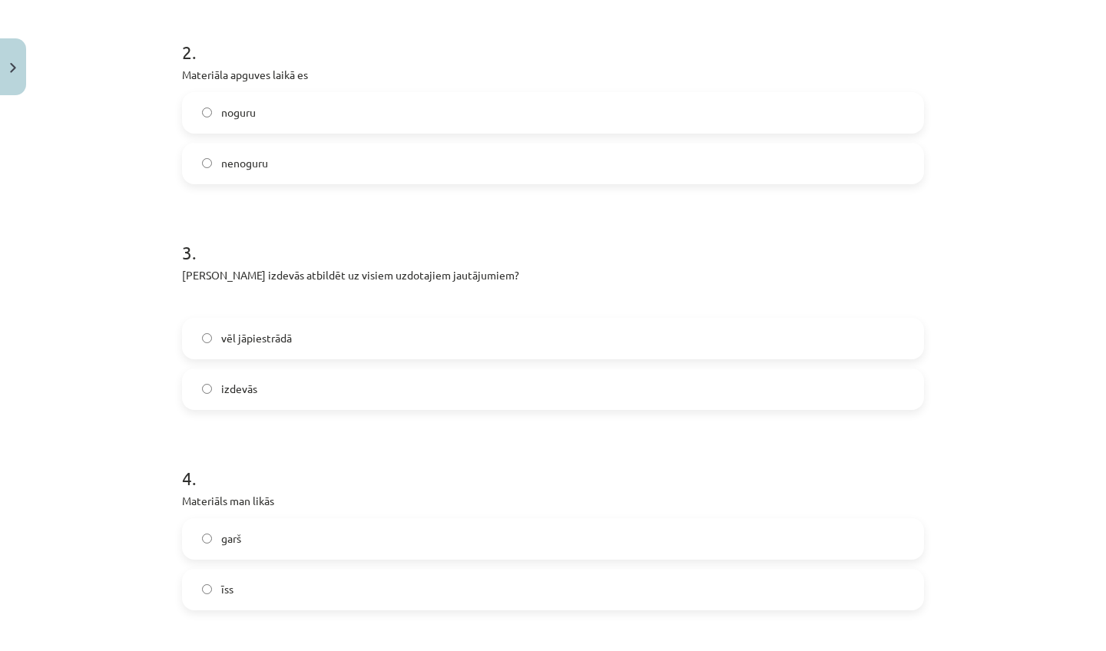
click at [412, 350] on label "vēl jāpiestrādā" at bounding box center [553, 339] width 739 height 38
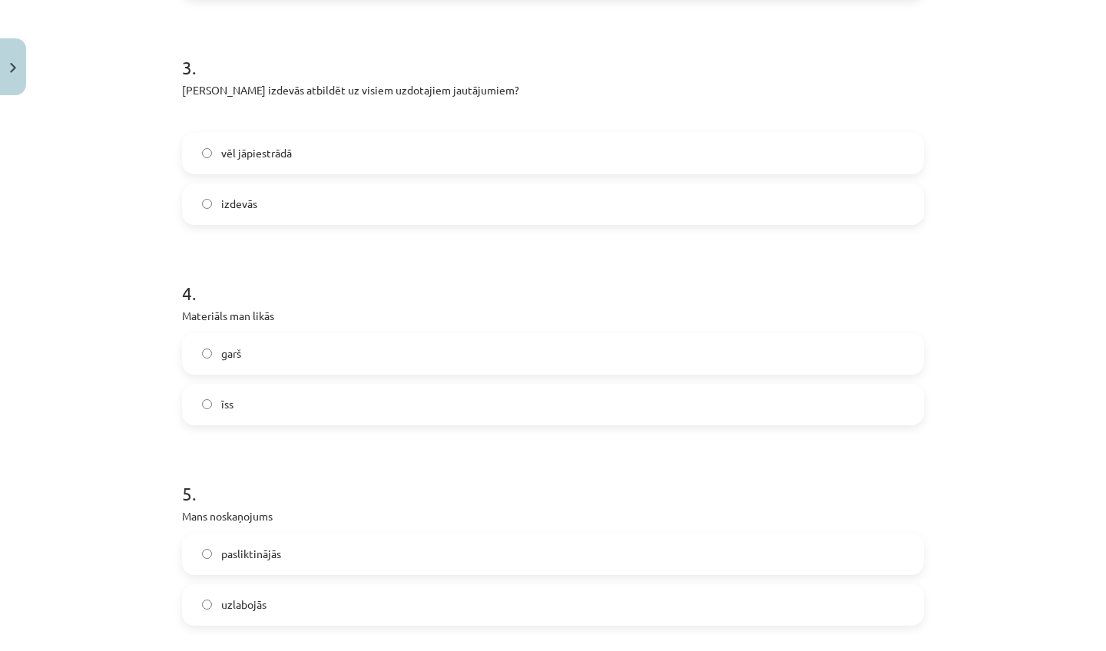
scroll to position [890, 0]
click at [415, 354] on label "garš" at bounding box center [553, 351] width 739 height 38
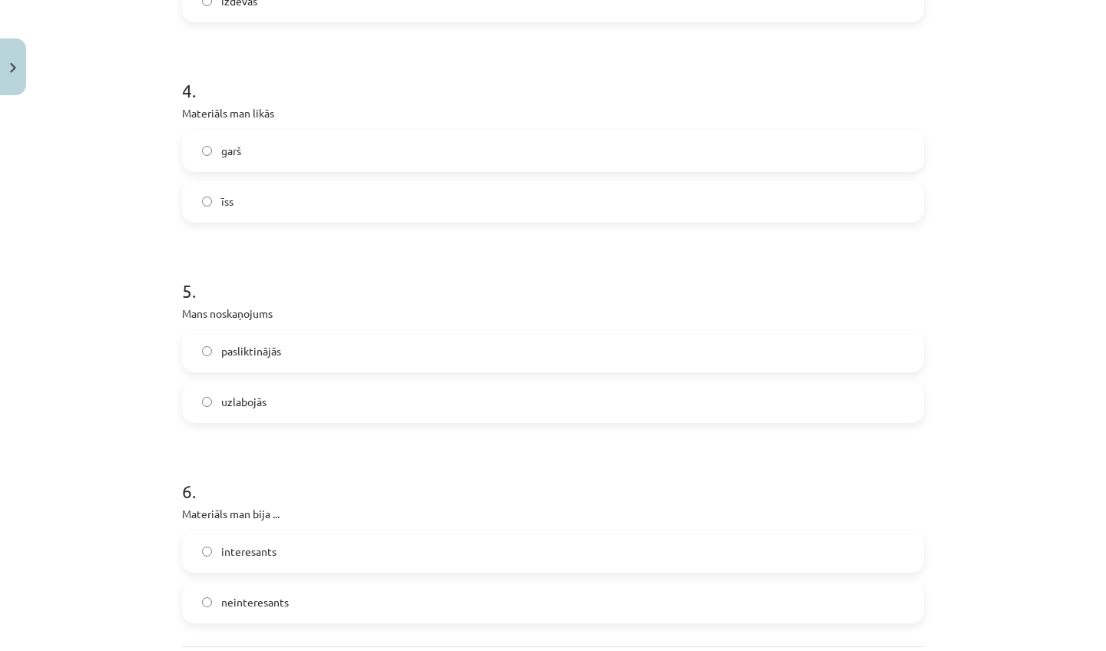
scroll to position [1092, 0]
click at [395, 357] on label "pasliktinājās" at bounding box center [553, 349] width 739 height 38
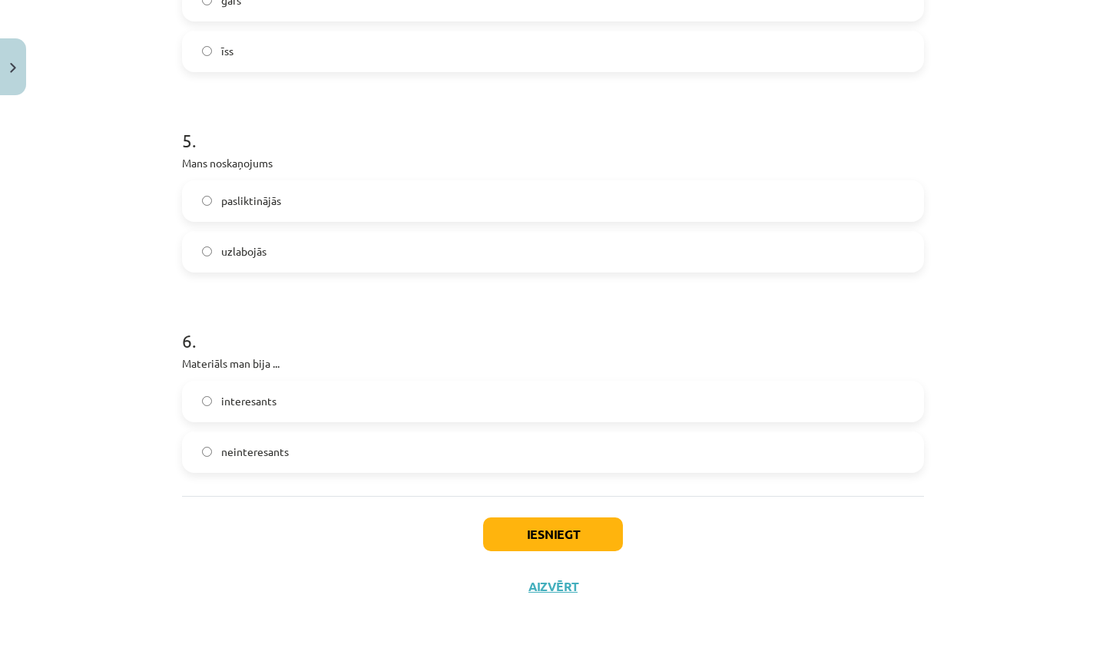
scroll to position [1243, 0]
click at [397, 462] on label "neinteresants" at bounding box center [553, 452] width 739 height 38
click at [553, 530] on button "Iesniegt" at bounding box center [553, 535] width 140 height 34
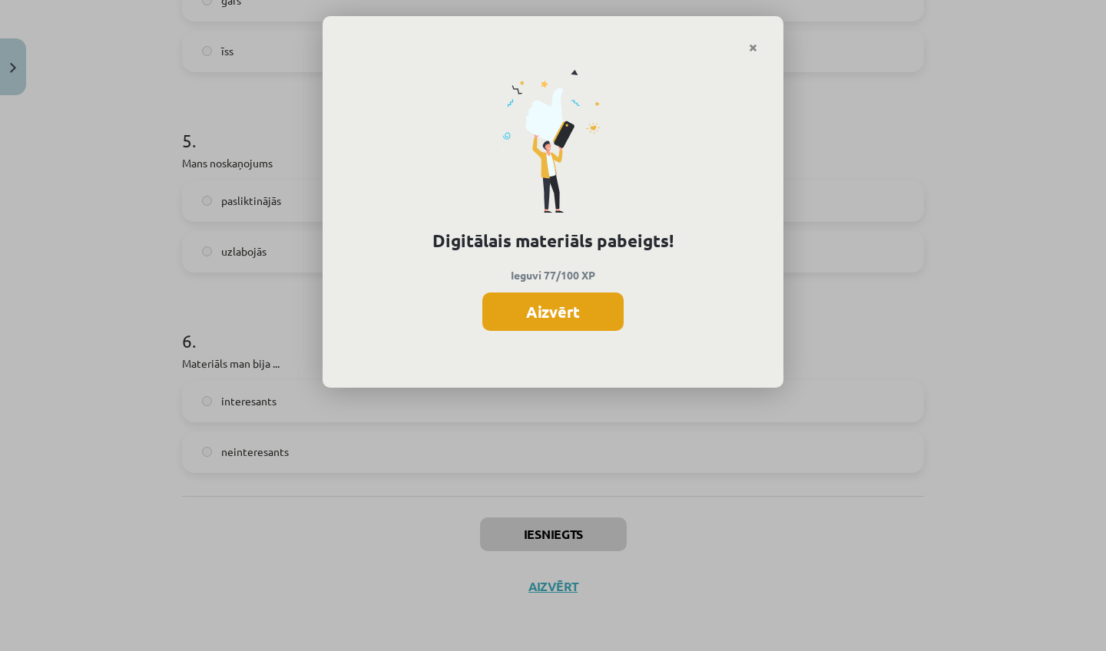
click at [583, 299] on button "Aizvērt" at bounding box center [552, 312] width 141 height 38
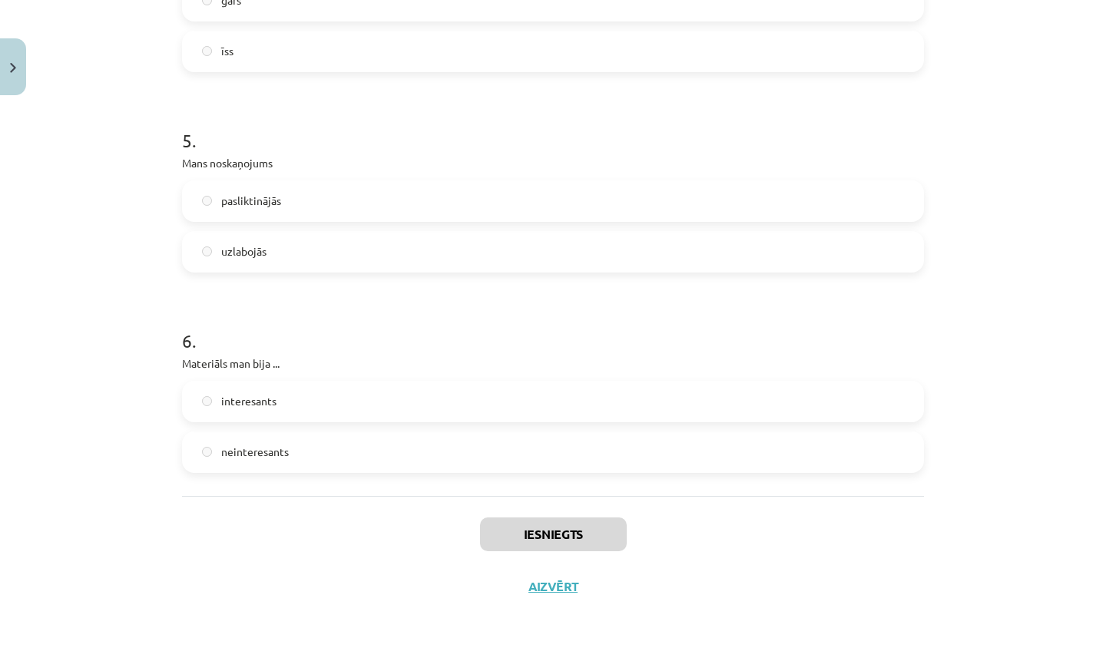
click at [556, 583] on button "Aizvērt" at bounding box center [553, 586] width 58 height 15
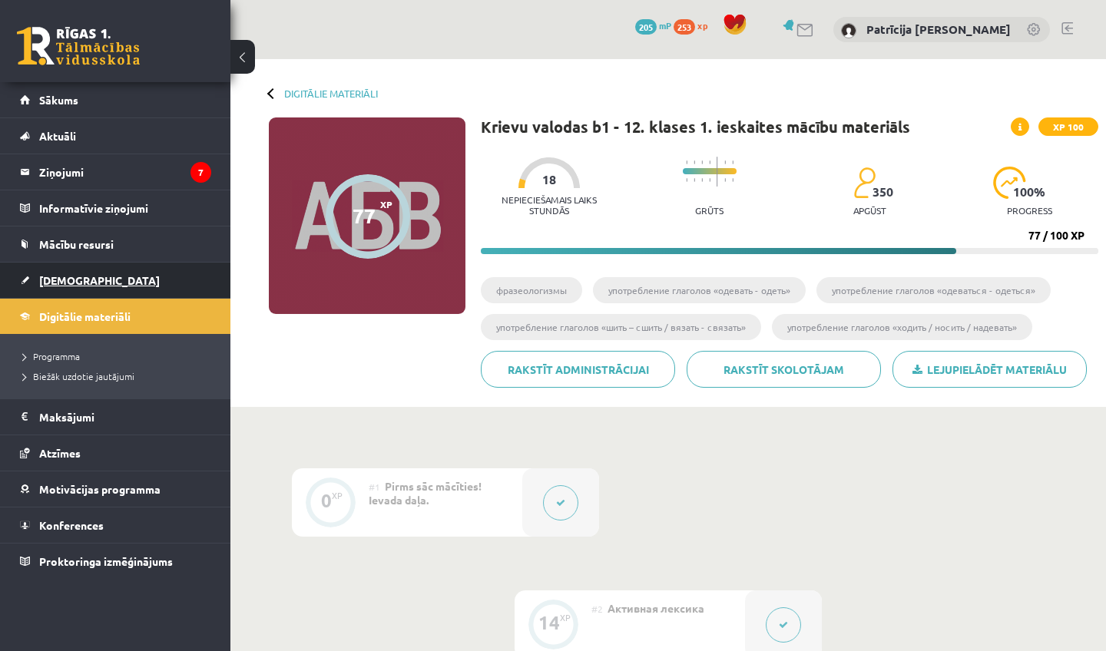
click at [77, 278] on span "[DEMOGRAPHIC_DATA]" at bounding box center [99, 280] width 121 height 14
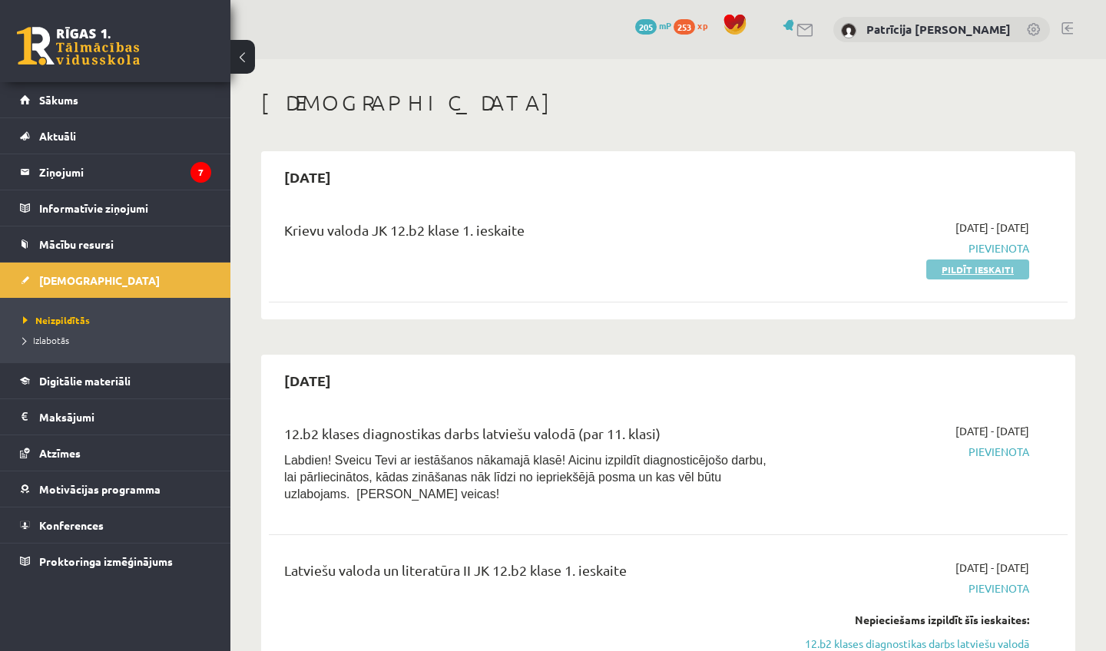
click at [975, 266] on link "Pildīt ieskaiti" at bounding box center [977, 270] width 103 height 20
click at [987, 267] on link "Pildīt ieskaiti" at bounding box center [977, 270] width 103 height 20
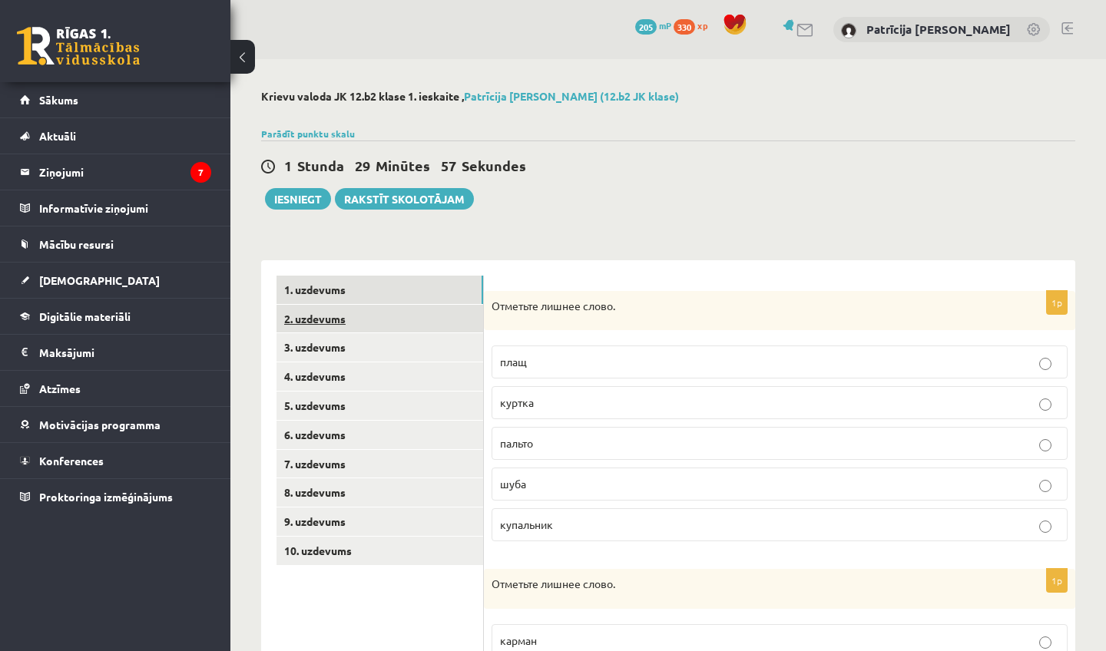
click at [321, 310] on link "2. uzdevums" at bounding box center [380, 319] width 207 height 28
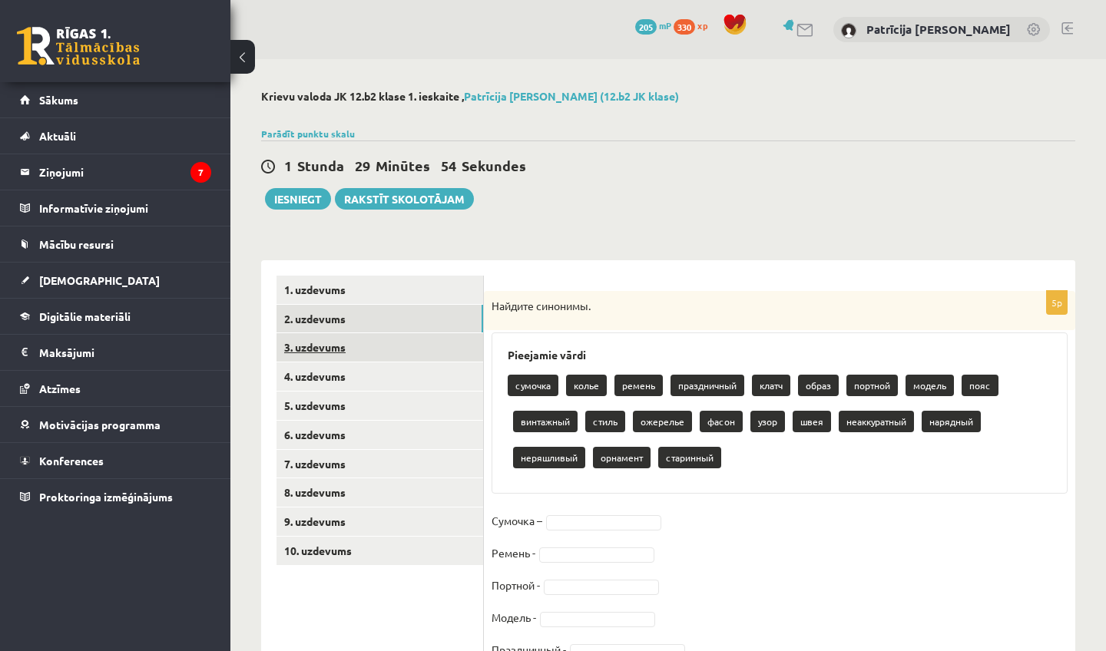
click at [336, 351] on link "3. uzdevums" at bounding box center [380, 347] width 207 height 28
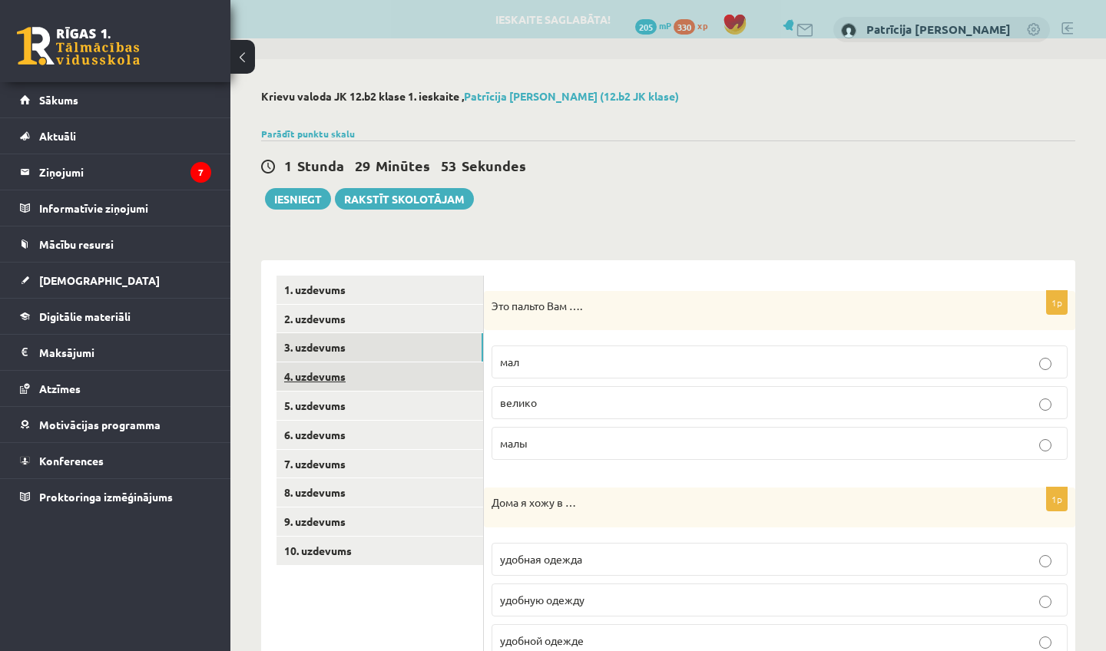
click at [342, 376] on link "4. uzdevums" at bounding box center [380, 377] width 207 height 28
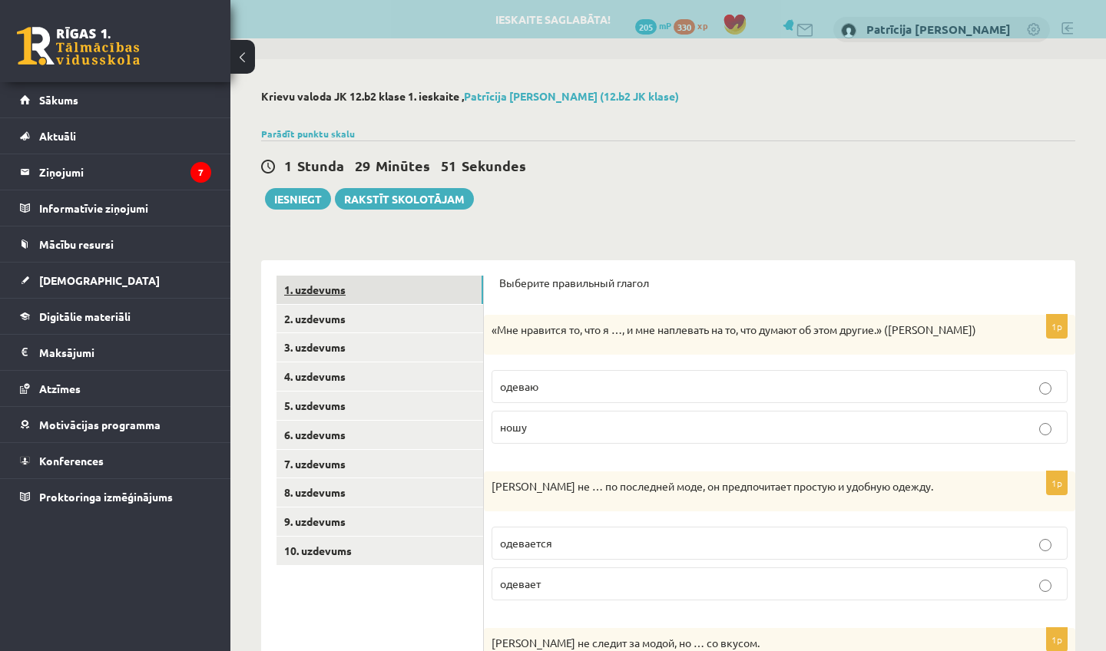
click at [336, 290] on link "1. uzdevums" at bounding box center [380, 290] width 207 height 28
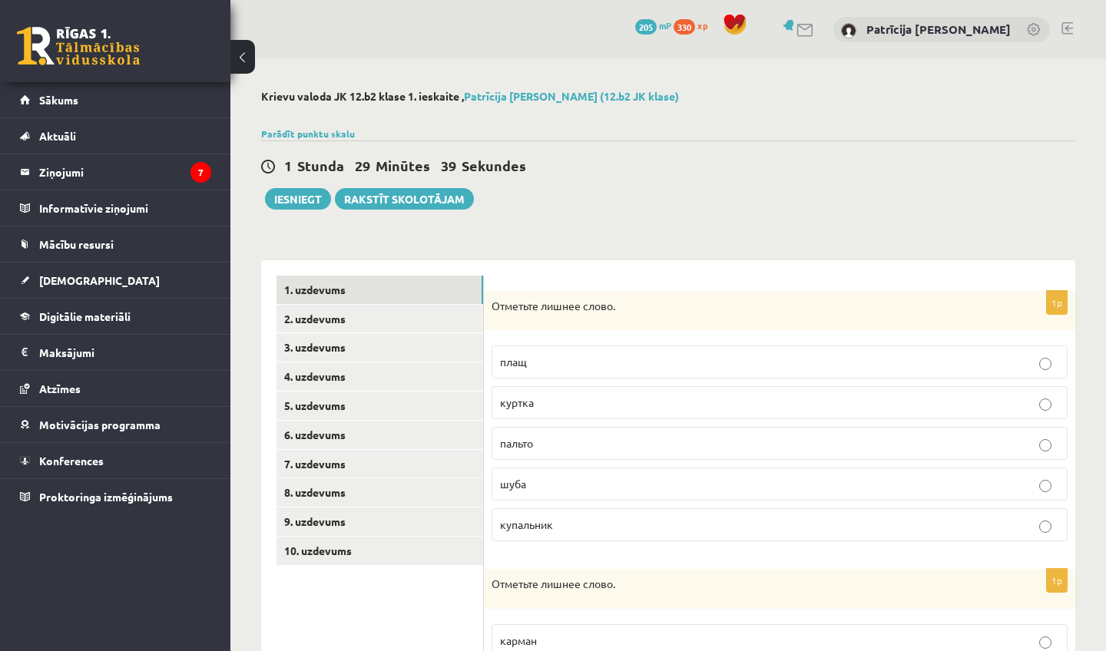
click at [528, 538] on label "купальник" at bounding box center [780, 524] width 576 height 33
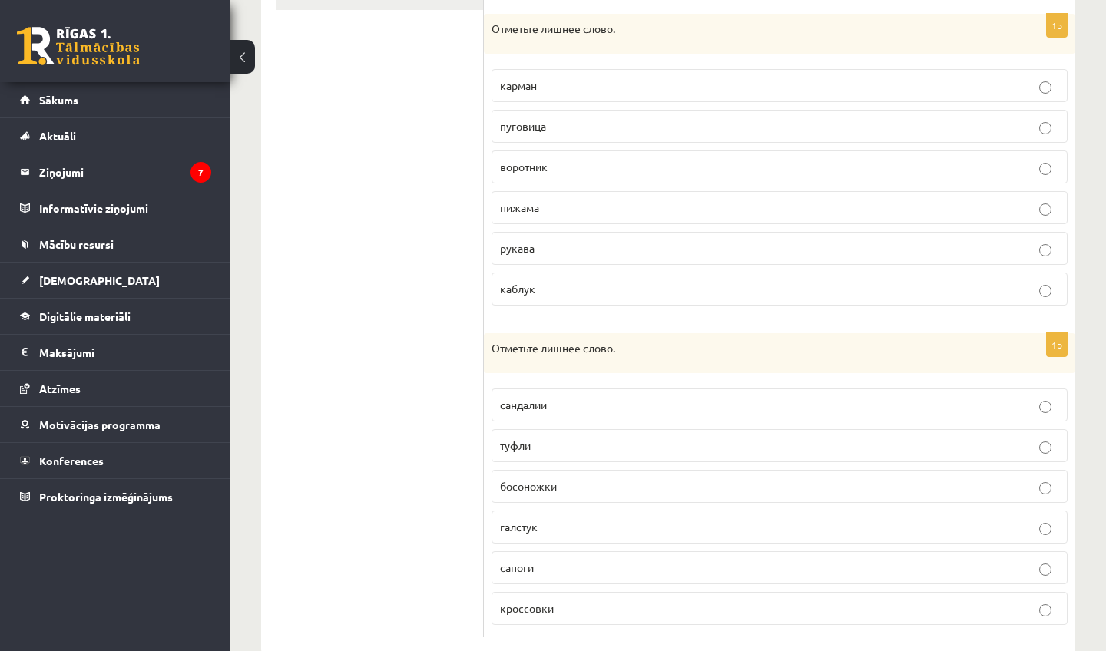
scroll to position [558, 0]
click at [534, 286] on span "каблук" at bounding box center [517, 287] width 35 height 14
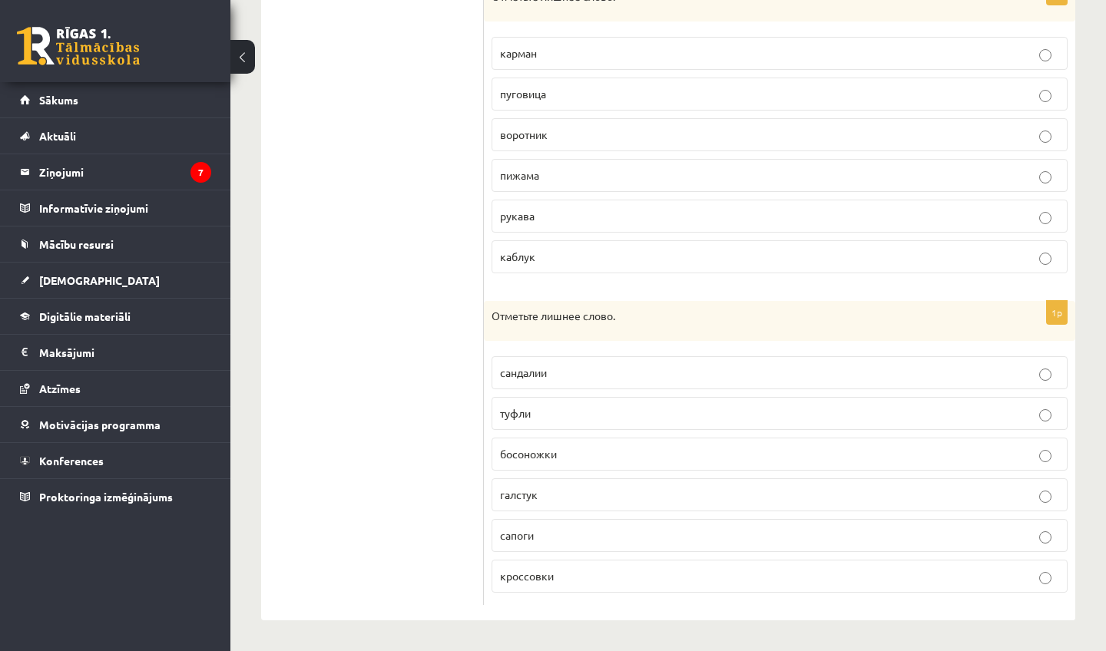
scroll to position [586, 0]
click at [594, 502] on p "галстук" at bounding box center [779, 496] width 559 height 16
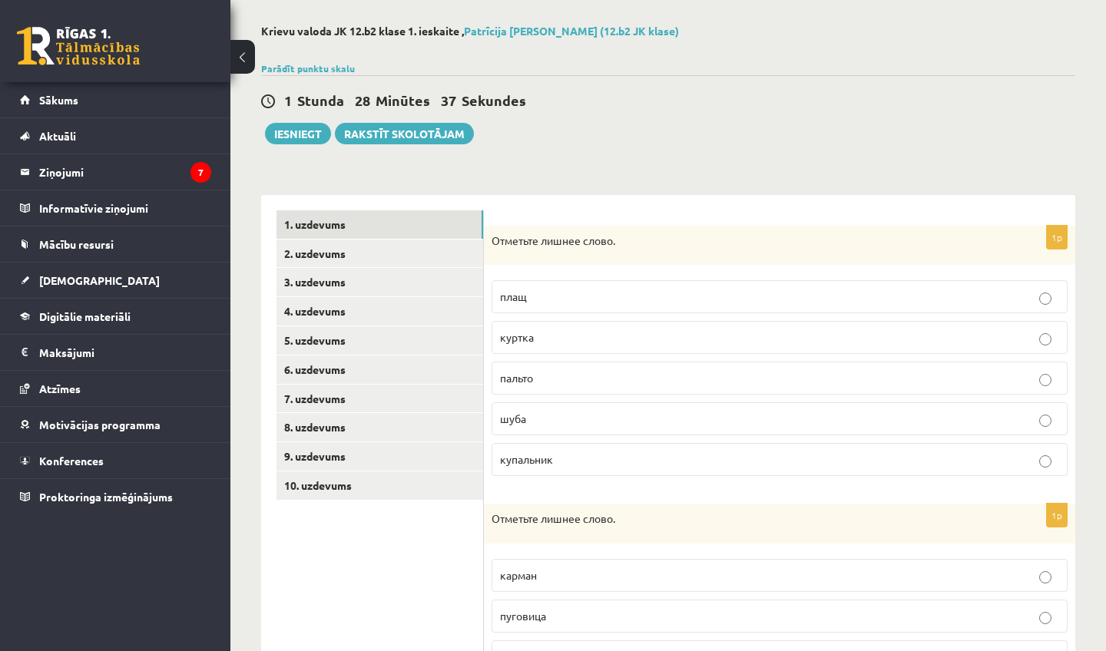
scroll to position [64, 0]
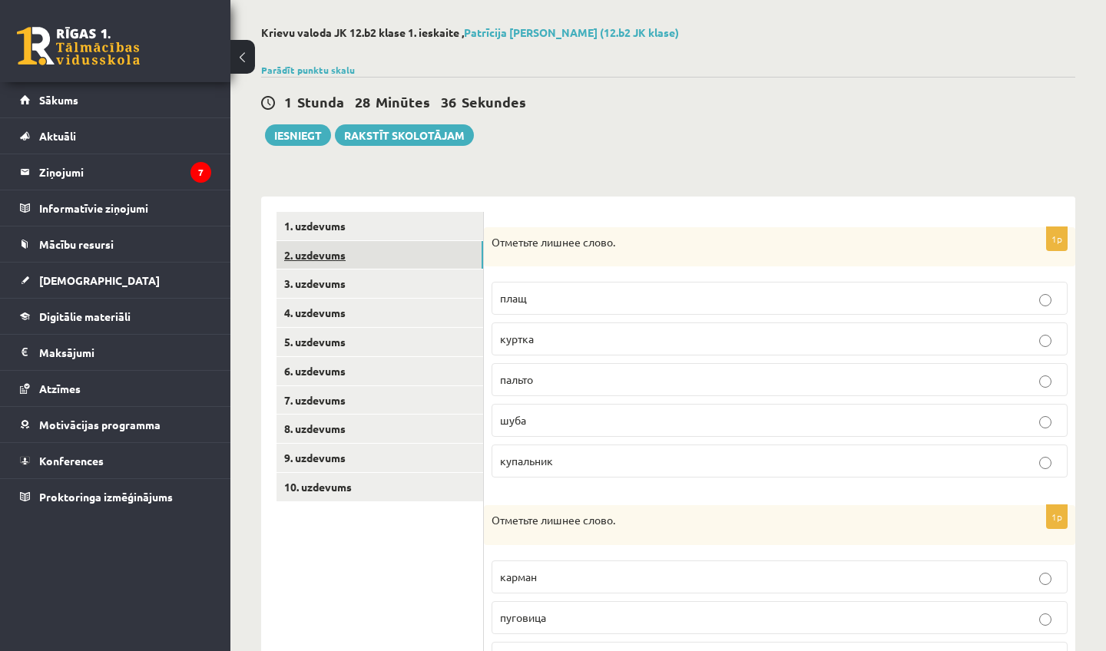
click at [334, 253] on link "2. uzdevums" at bounding box center [380, 255] width 207 height 28
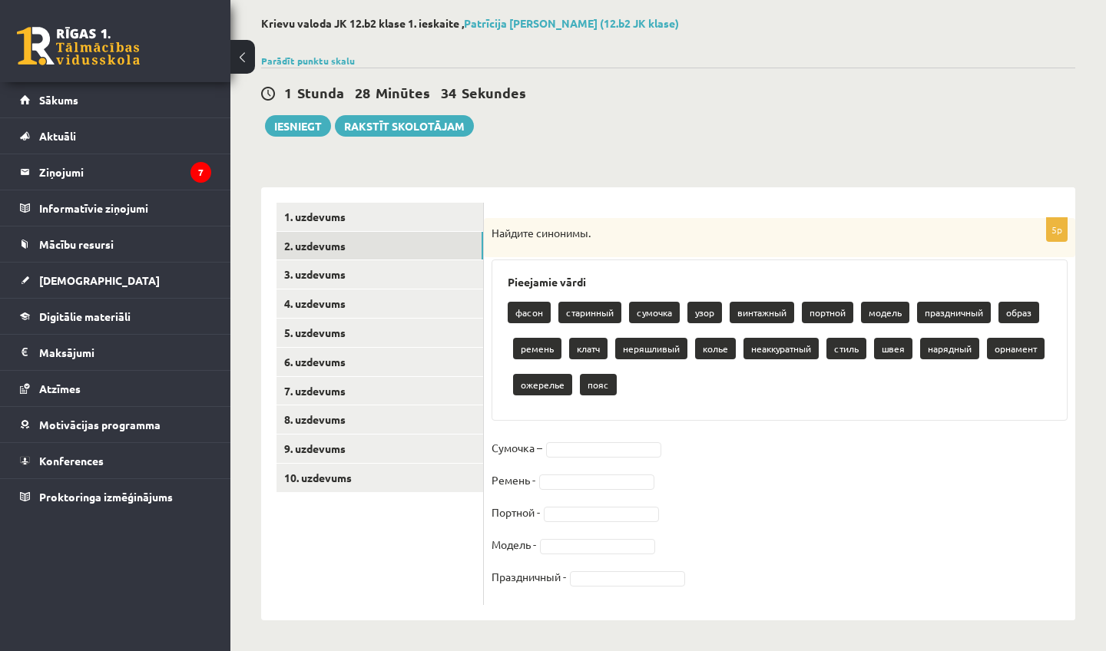
scroll to position [72, 0]
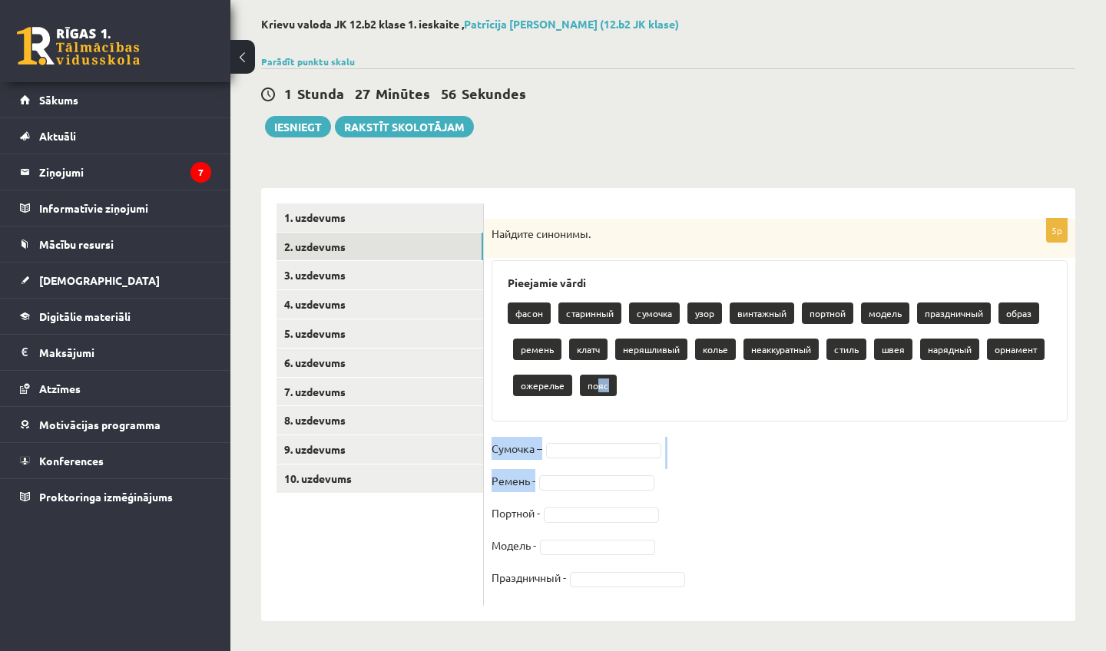
drag, startPoint x: 599, startPoint y: 382, endPoint x: 602, endPoint y: 462, distance: 79.9
click at [604, 475] on div "5p Найдите синонимы. Pieejamie vārdi фасон старинный сумочка узор винтажный пор…" at bounding box center [779, 412] width 591 height 387
click at [740, 482] on fieldset "Сумочка – Ремень - Портной - Модель - Праздничный -" at bounding box center [780, 517] width 576 height 161
click at [592, 386] on p "пояс" at bounding box center [598, 386] width 37 height 22
click at [613, 386] on p "пояс" at bounding box center [598, 386] width 37 height 22
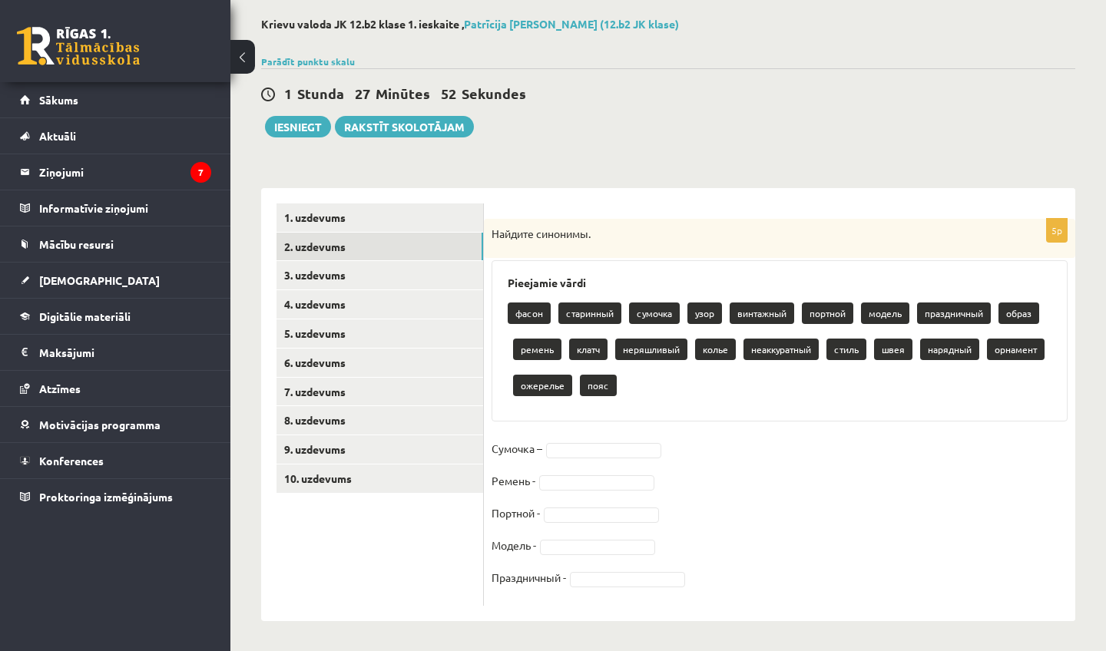
click at [610, 386] on p "пояс" at bounding box center [598, 386] width 37 height 22
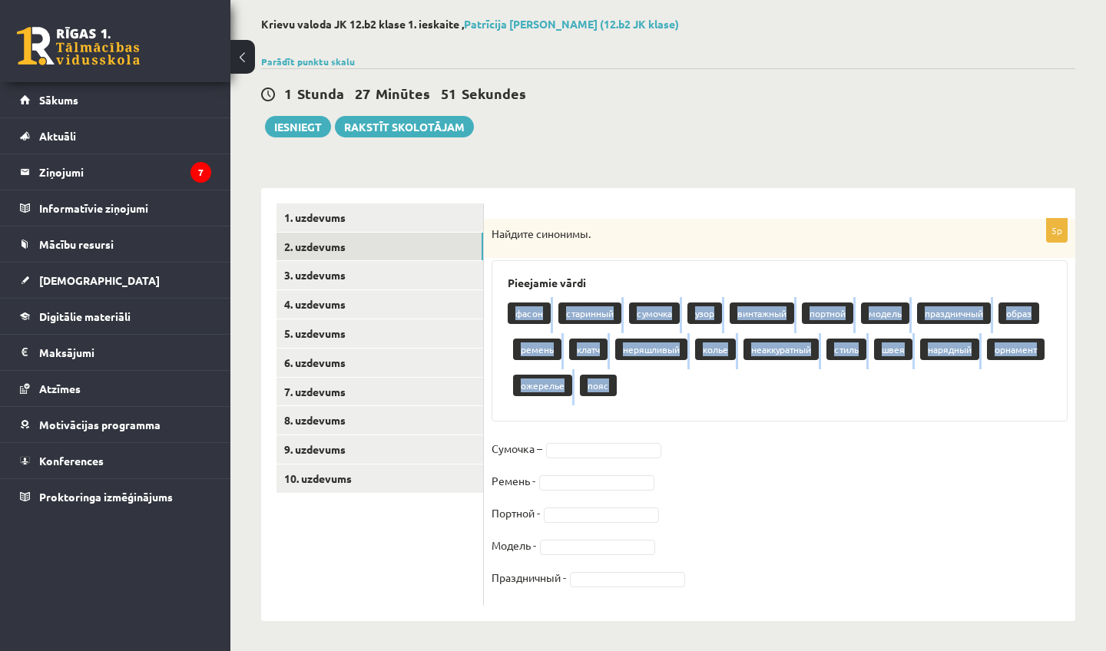
click at [610, 386] on p "пояс" at bounding box center [598, 386] width 37 height 22
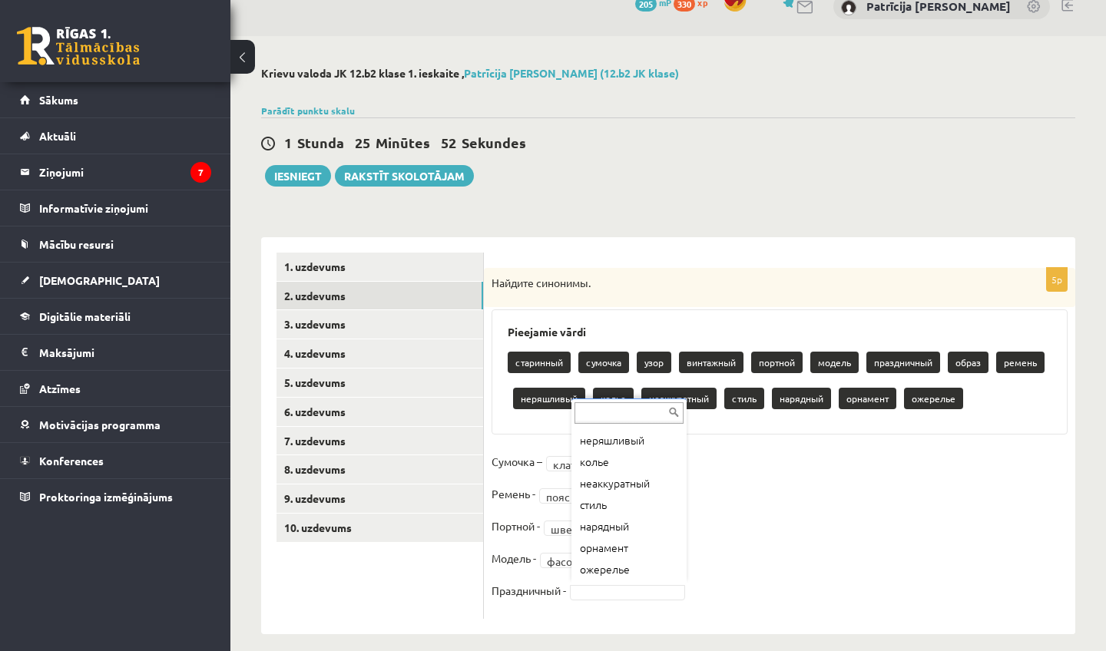
scroll to position [29, 0]
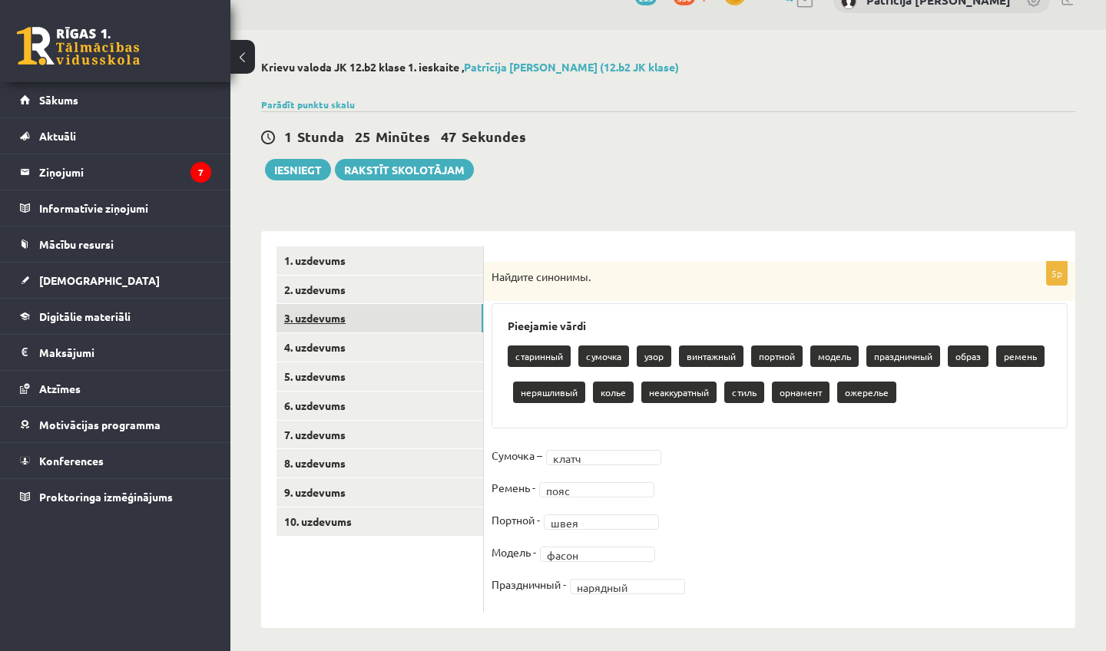
click at [379, 312] on link "3. uzdevums" at bounding box center [380, 318] width 207 height 28
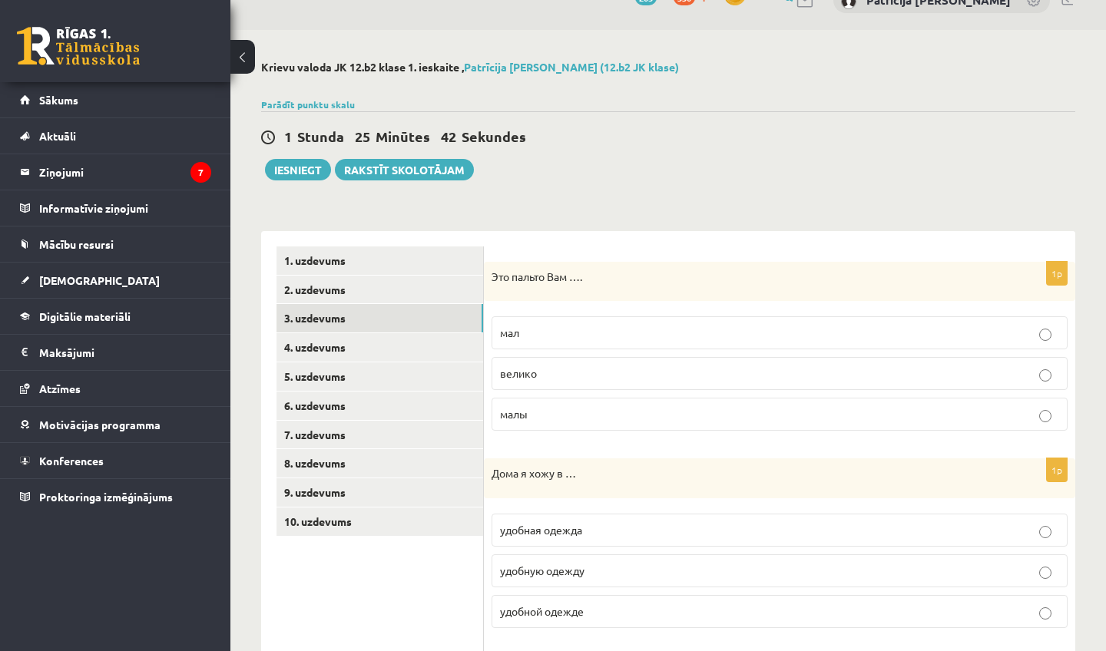
click at [540, 374] on p "велико" at bounding box center [779, 374] width 559 height 16
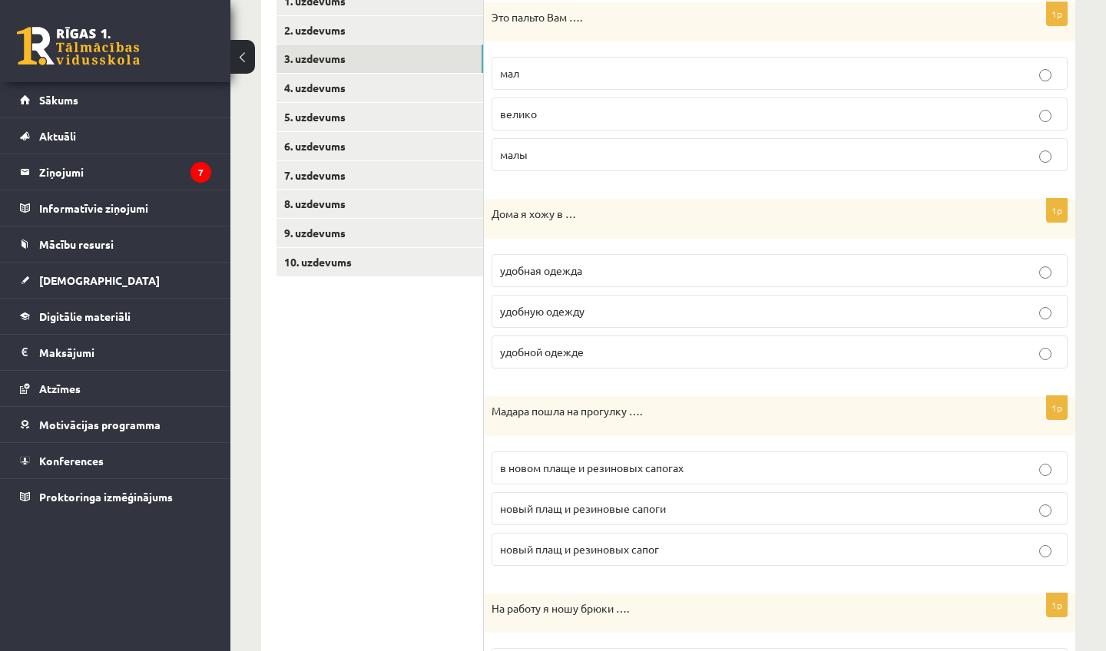
scroll to position [300, 0]
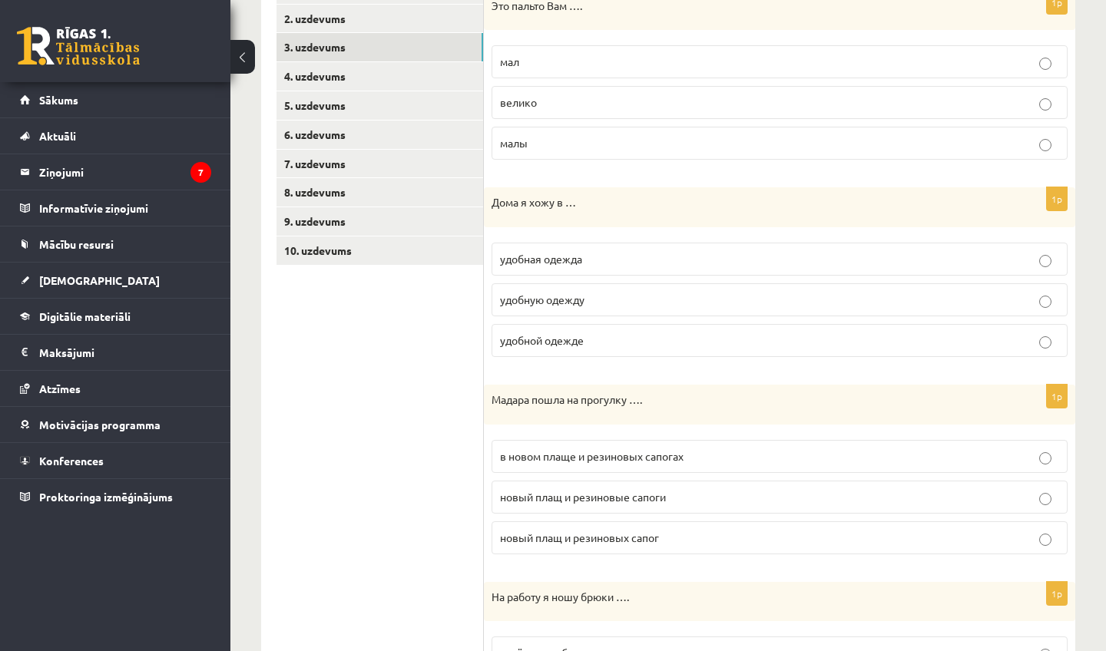
click at [584, 338] on span "удобной одежде" at bounding box center [542, 340] width 84 height 14
click at [577, 450] on span "в новом плаще и резиновых сапогах" at bounding box center [592, 456] width 184 height 14
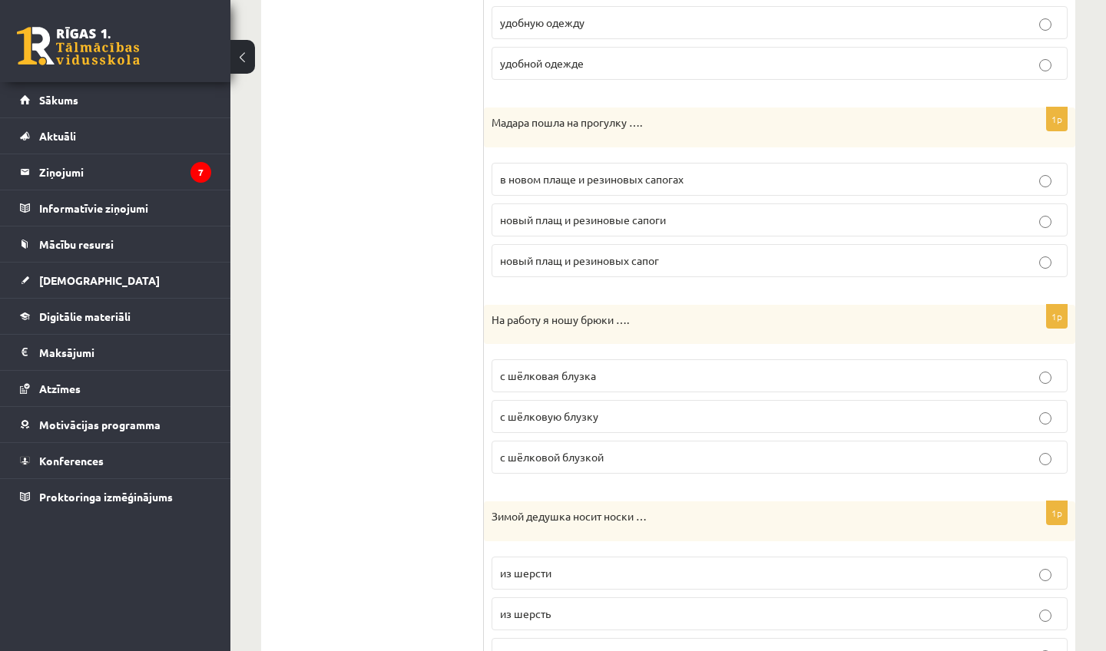
scroll to position [601, 0]
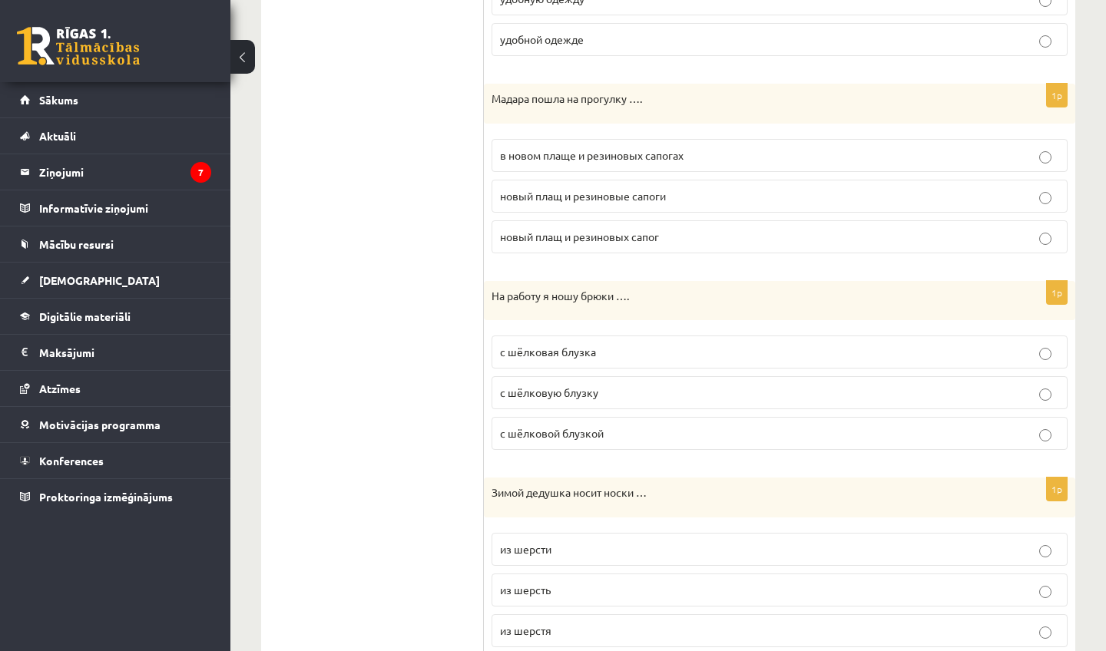
click at [604, 430] on p "с шёлковой блузкой" at bounding box center [779, 434] width 559 height 16
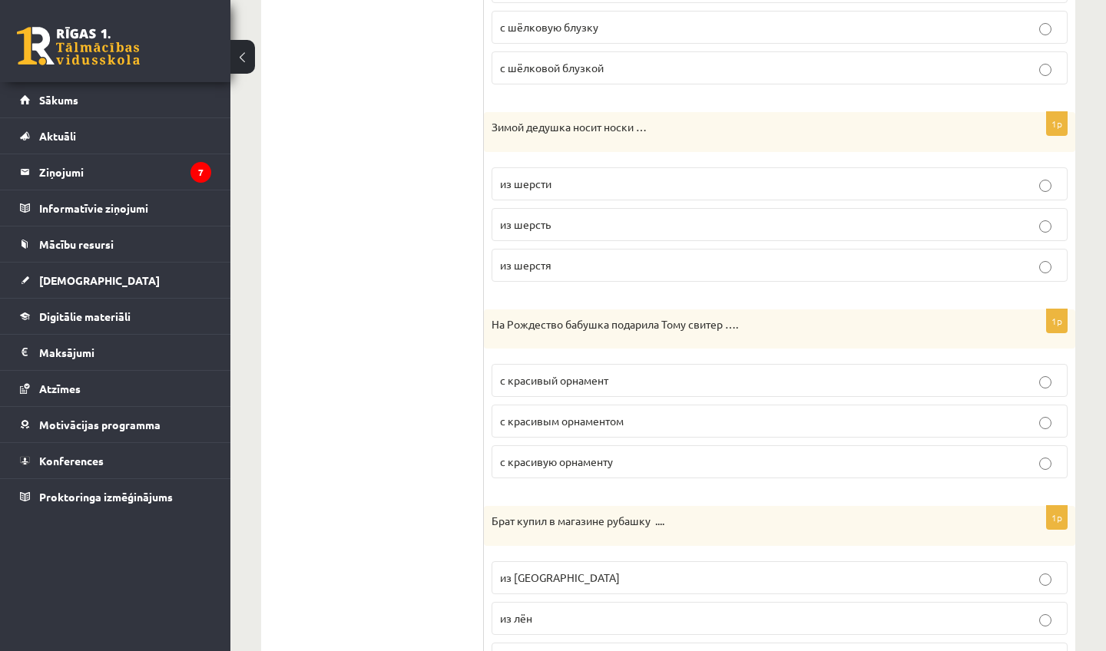
scroll to position [976, 0]
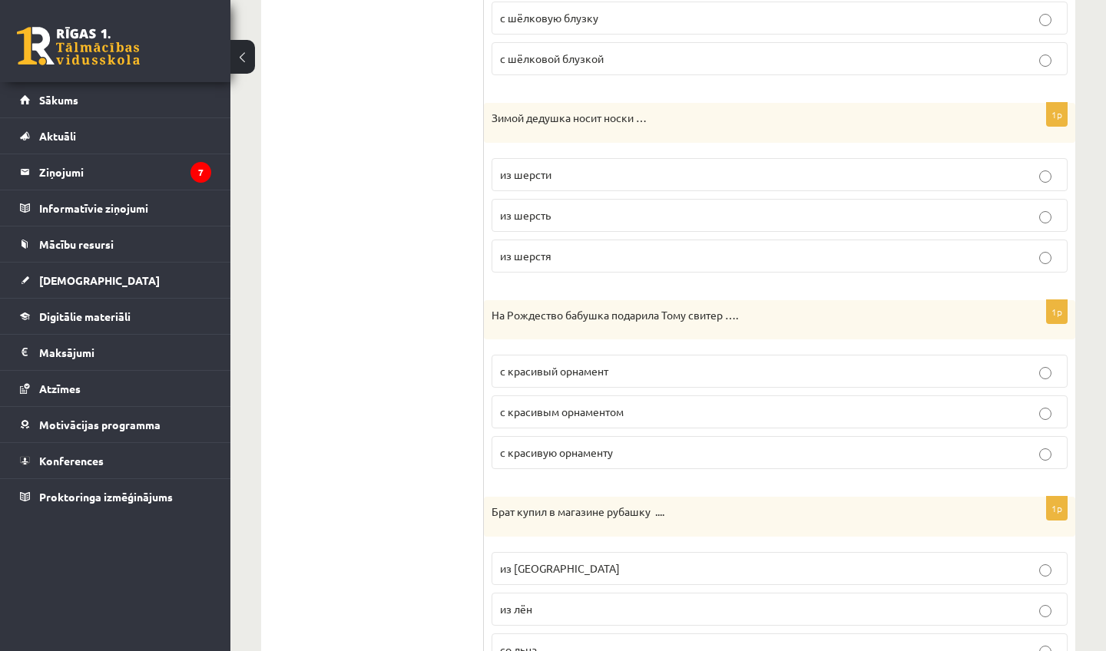
click at [563, 167] on p "из шерсти" at bounding box center [779, 175] width 559 height 16
click at [608, 407] on span "с красивым орнаментом" at bounding box center [562, 412] width 124 height 14
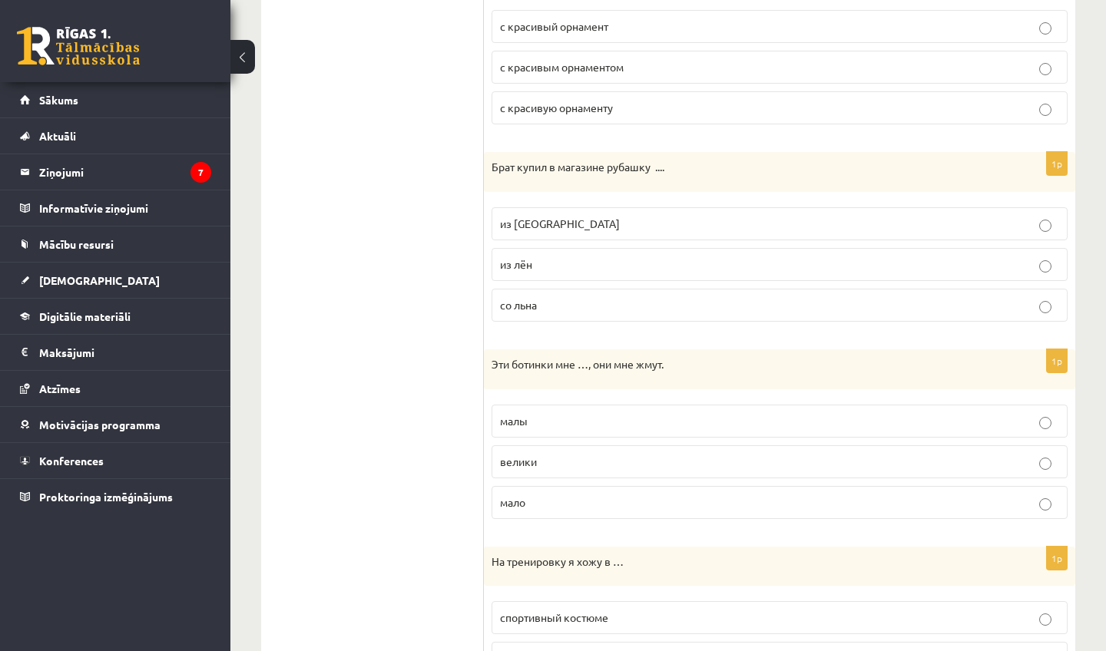
scroll to position [1326, 0]
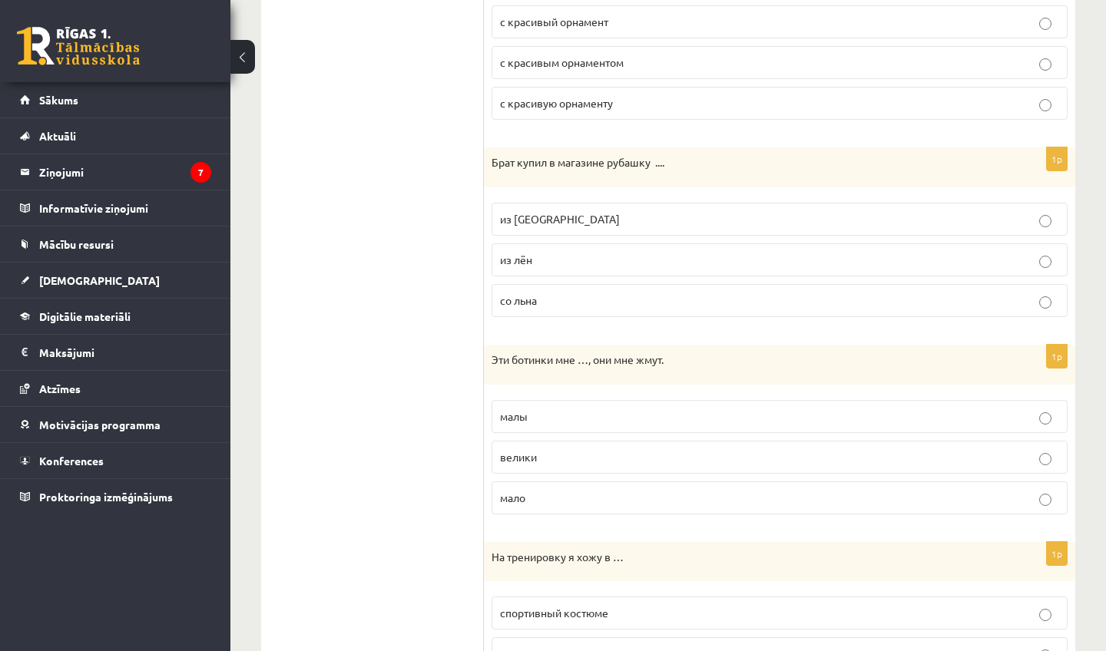
click at [541, 217] on p "из льна" at bounding box center [779, 219] width 559 height 16
click at [570, 421] on label "малы" at bounding box center [780, 416] width 576 height 33
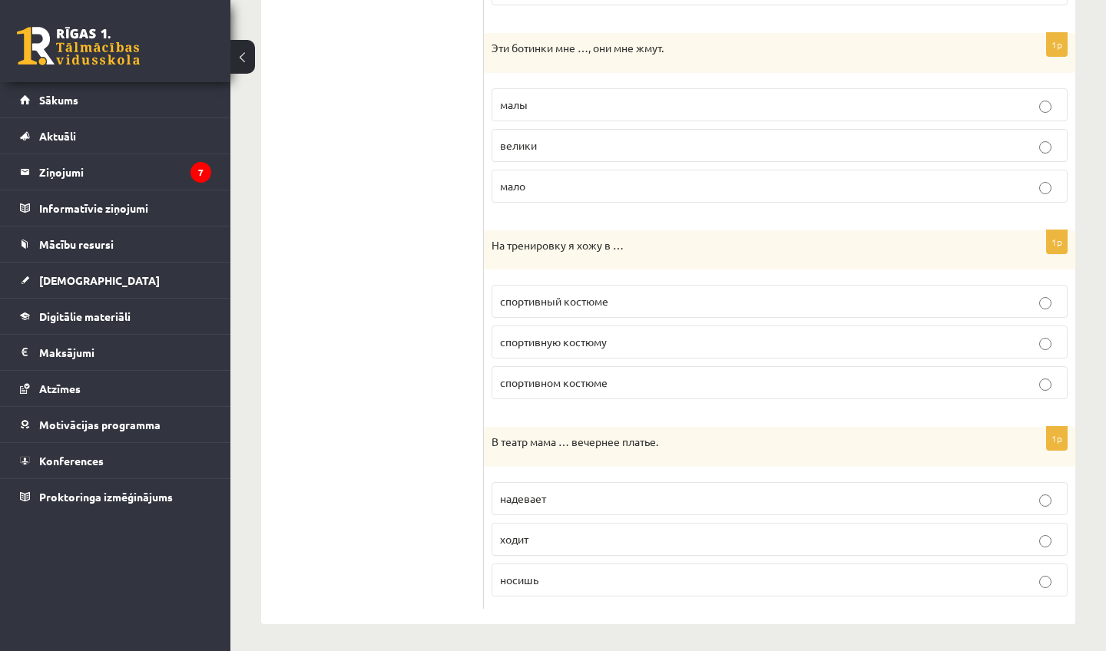
scroll to position [1637, 0]
click at [563, 381] on span "спортивном костюме" at bounding box center [554, 383] width 108 height 14
click at [554, 497] on p "надевает" at bounding box center [779, 500] width 559 height 16
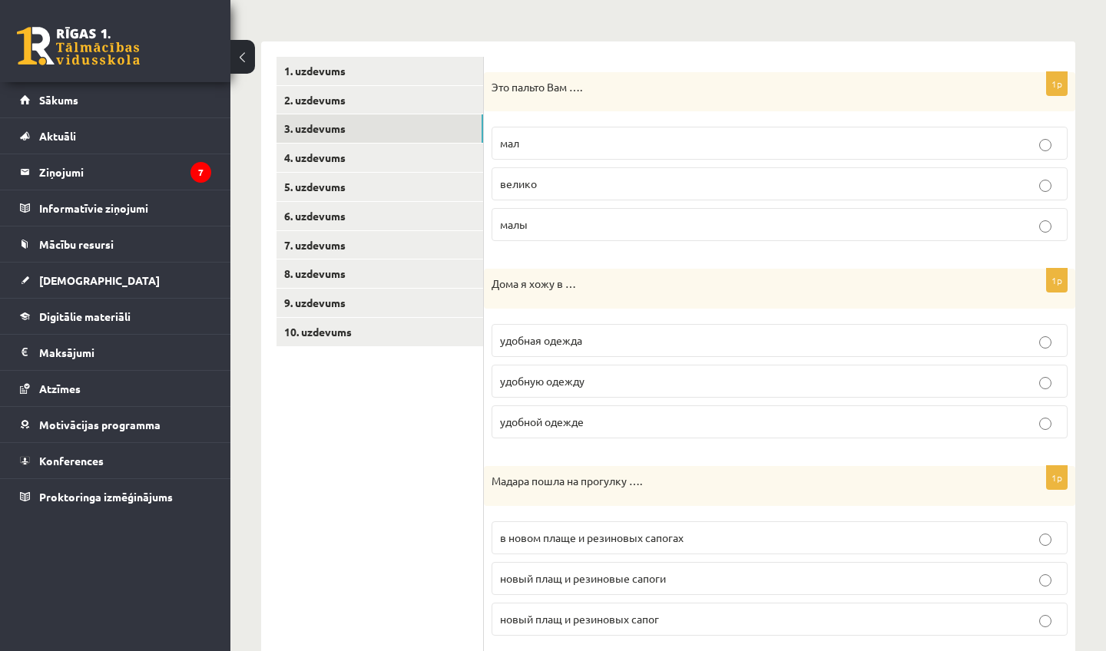
scroll to position [207, 0]
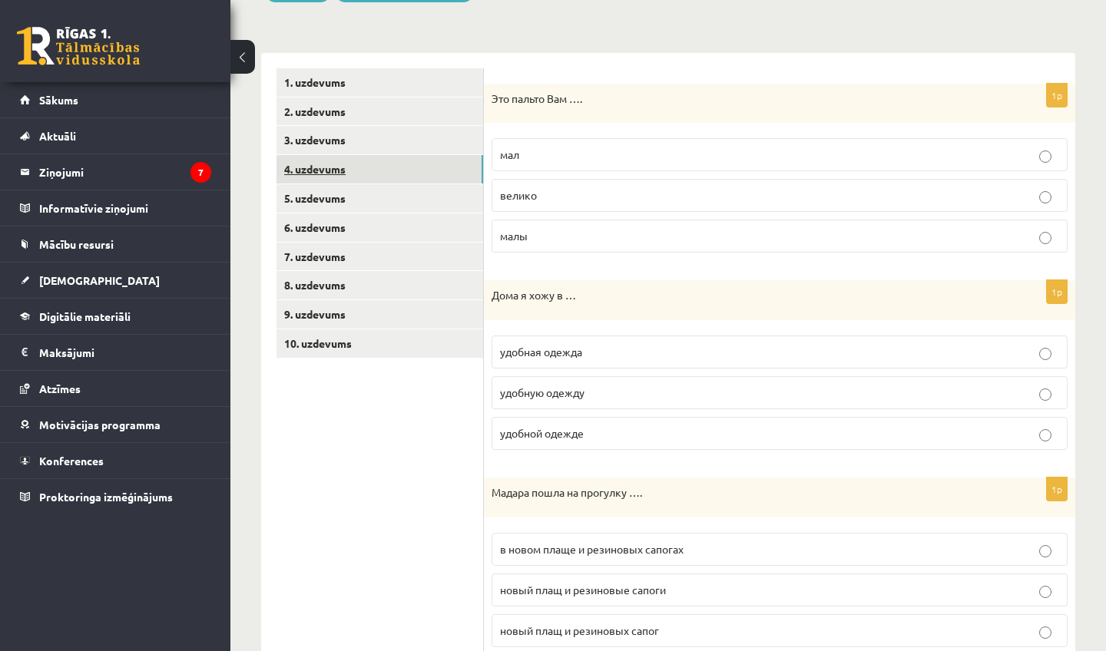
click at [370, 165] on link "4. uzdevums" at bounding box center [380, 169] width 207 height 28
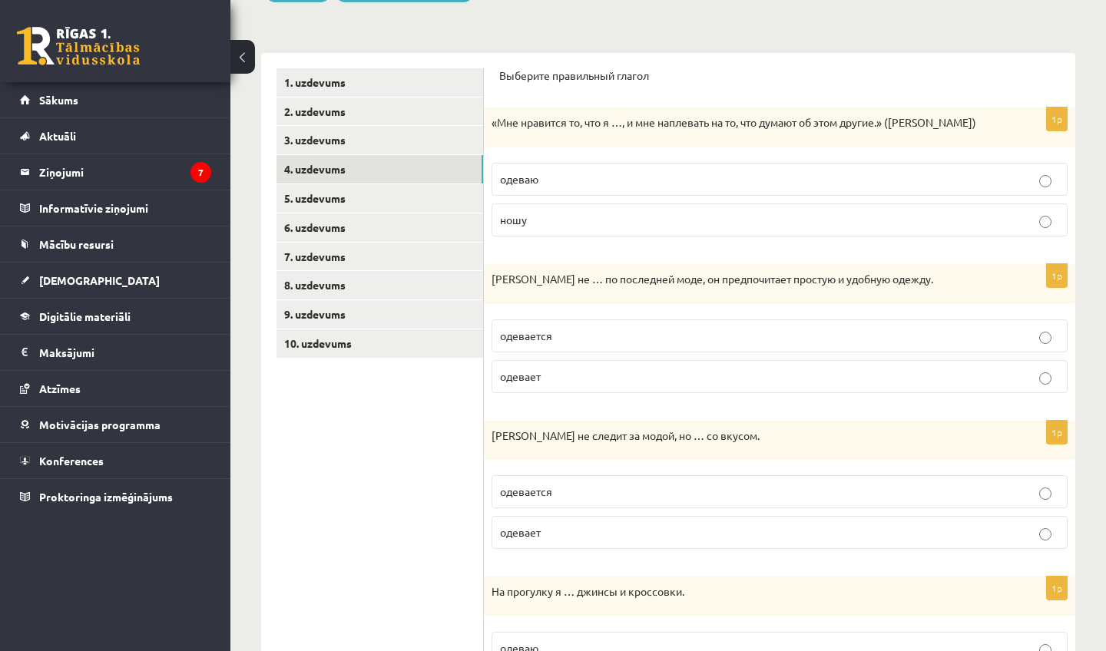
click at [554, 173] on p "одеваю" at bounding box center [779, 179] width 559 height 16
click at [548, 330] on span "одевается" at bounding box center [526, 336] width 52 height 14
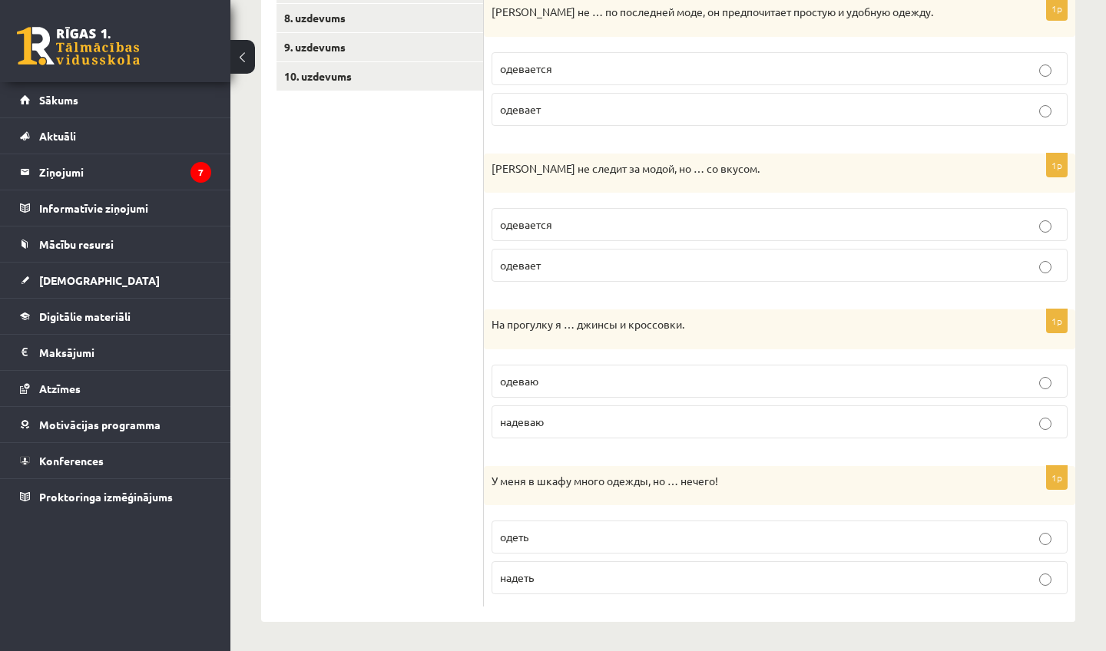
scroll to position [474, 0]
click at [580, 227] on p "одевается" at bounding box center [779, 225] width 559 height 16
click at [555, 421] on p "надеваю" at bounding box center [779, 423] width 559 height 16
click at [541, 542] on p "одеть" at bounding box center [779, 538] width 559 height 16
click at [538, 582] on p "надеть" at bounding box center [779, 579] width 559 height 16
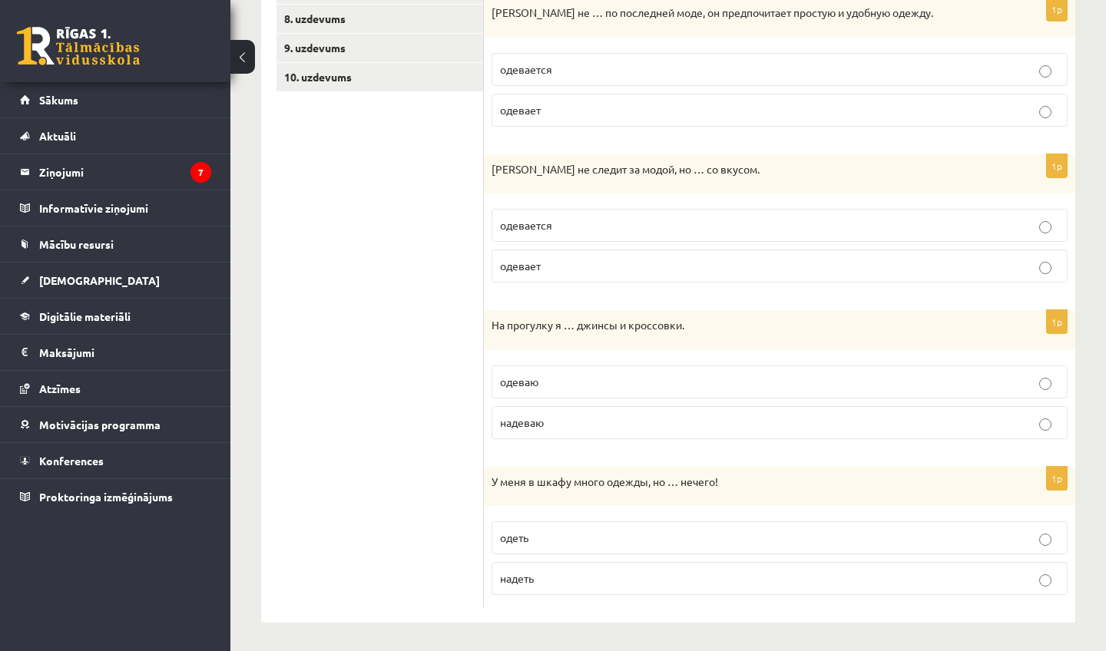
click at [530, 571] on span "надеть" at bounding box center [517, 578] width 34 height 14
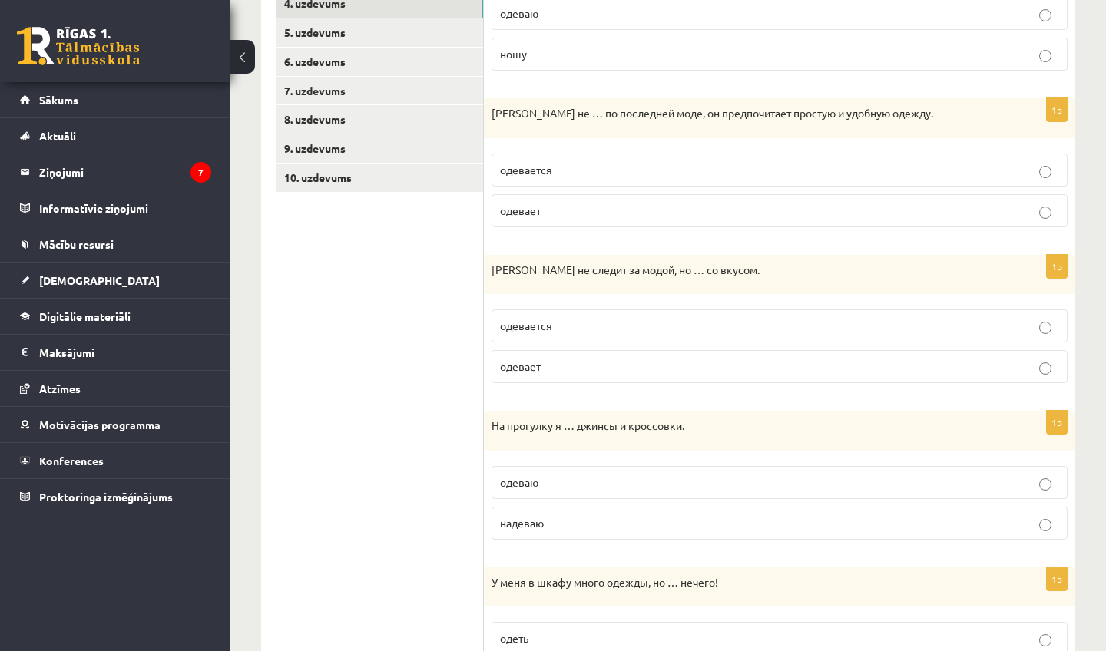
scroll to position [373, 0]
click at [358, 27] on link "5. uzdevums" at bounding box center [380, 32] width 207 height 28
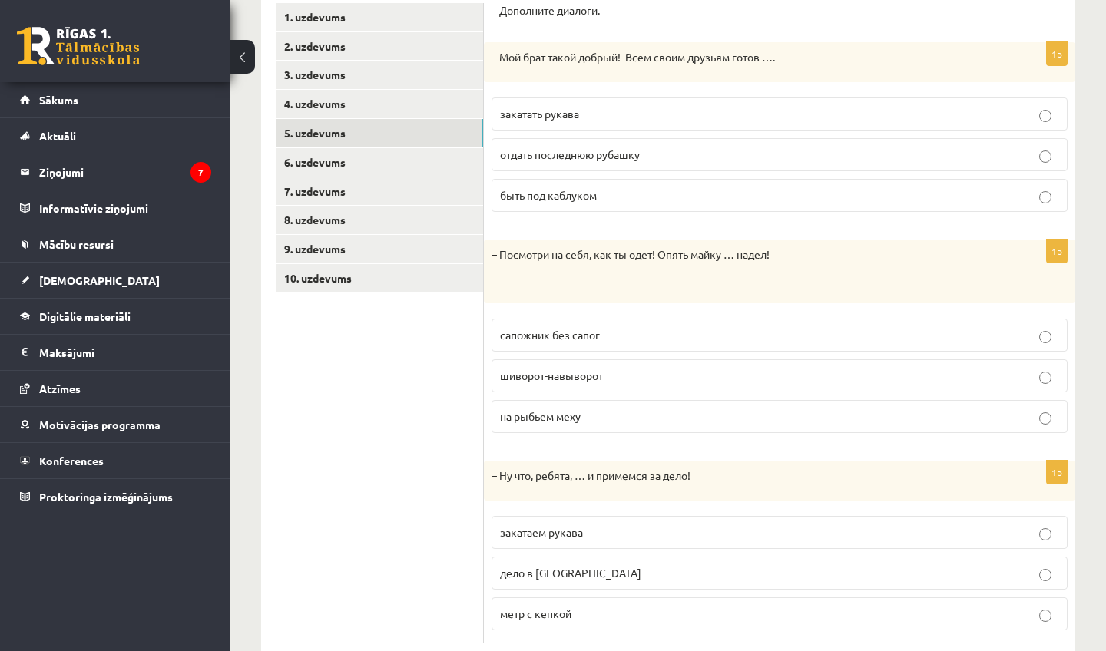
scroll to position [273, 0]
click at [577, 157] on span "отдать последнюю рубашку" at bounding box center [570, 154] width 140 height 14
click at [569, 376] on span "шиворот-навыворот" at bounding box center [551, 375] width 103 height 14
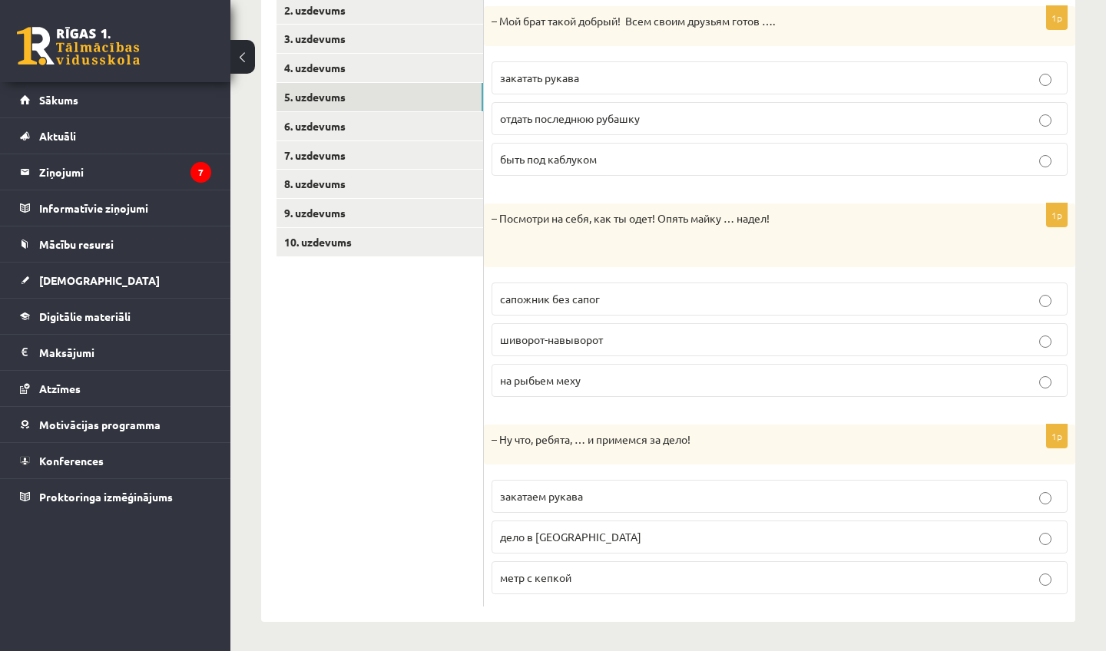
scroll to position [308, 0]
click at [563, 496] on span "закатаем рукава" at bounding box center [541, 497] width 83 height 14
click at [371, 121] on link "6. uzdevums" at bounding box center [380, 127] width 207 height 28
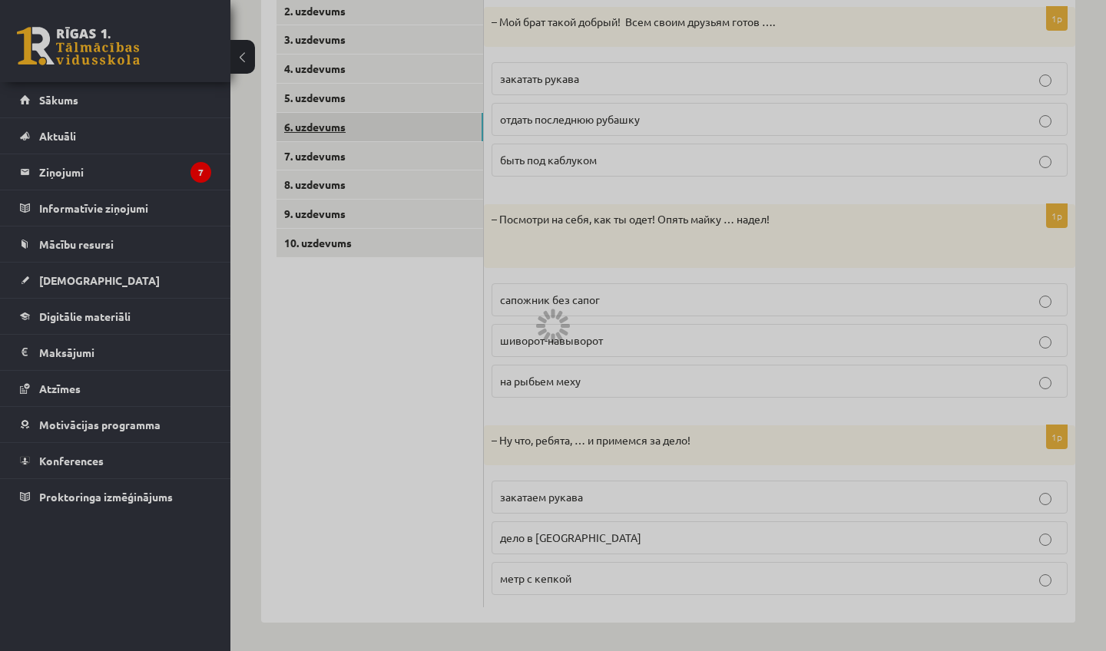
scroll to position [0, 0]
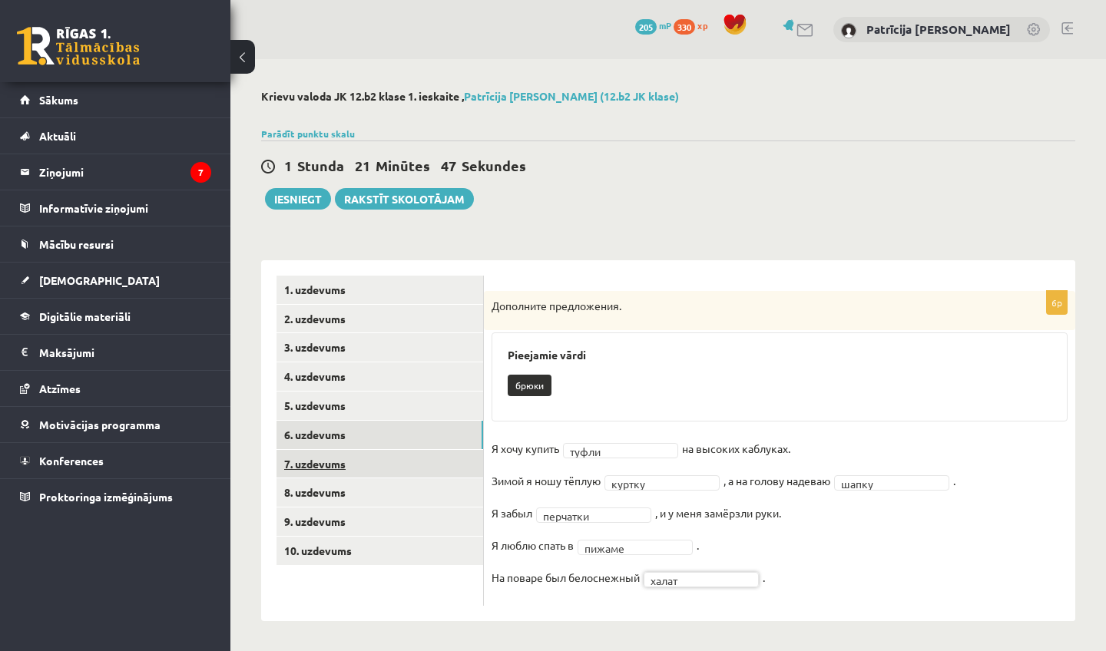
click at [391, 456] on link "7. uzdevums" at bounding box center [380, 464] width 207 height 28
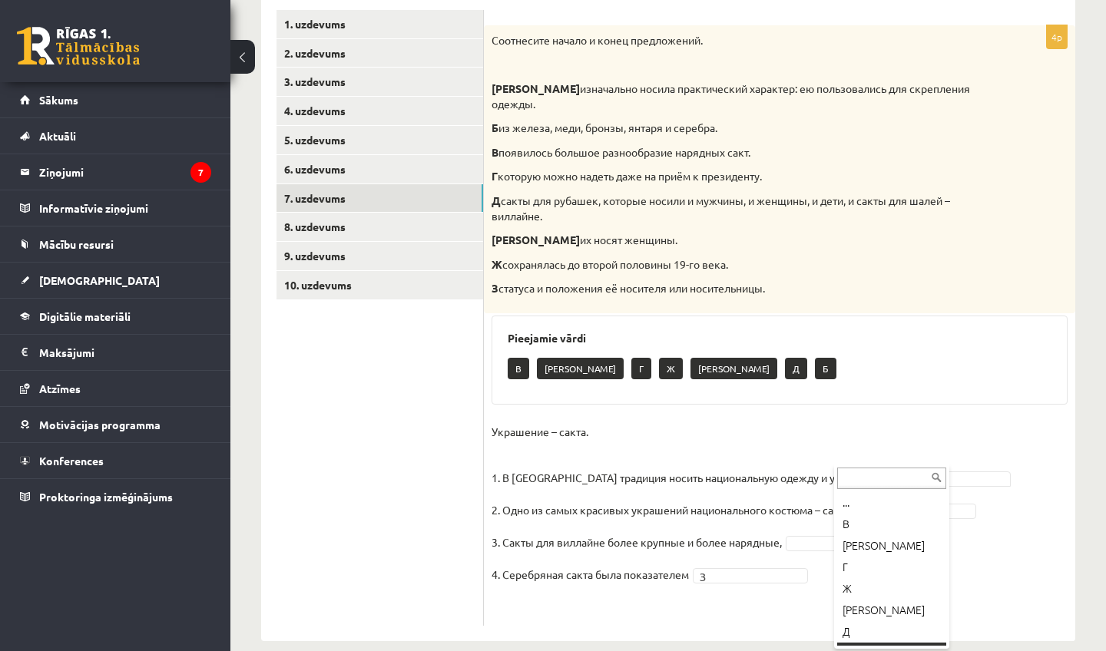
scroll to position [18, 0]
click at [860, 649] on div "... В Е Г Ж А Д Б" at bounding box center [891, 557] width 115 height 184
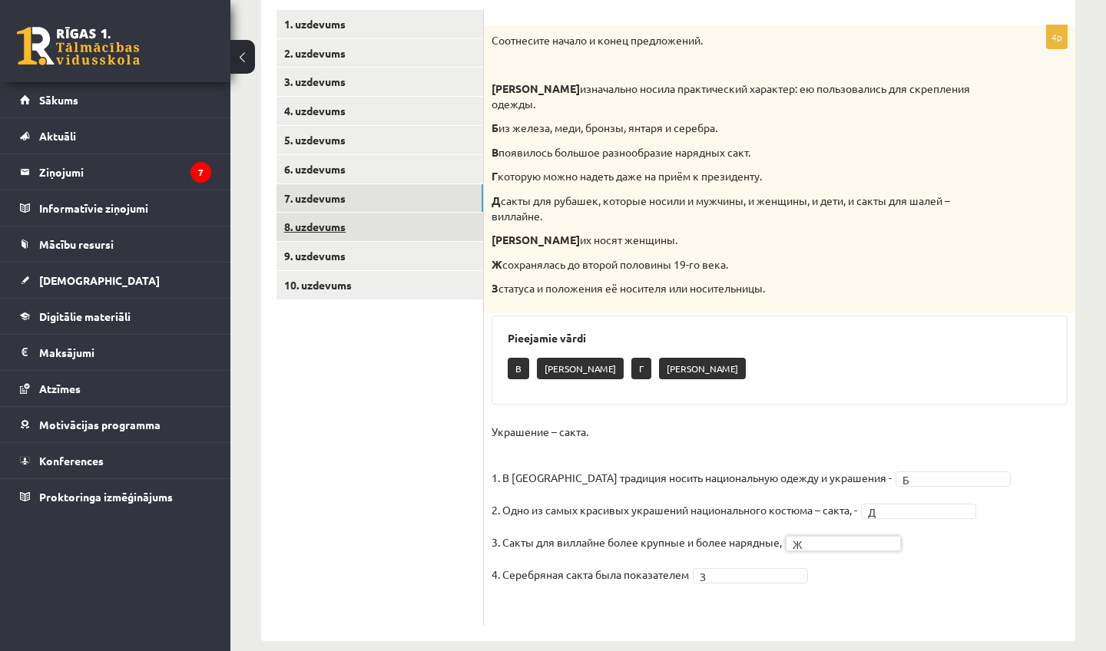
click at [369, 225] on link "8. uzdevums" at bounding box center [380, 227] width 207 height 28
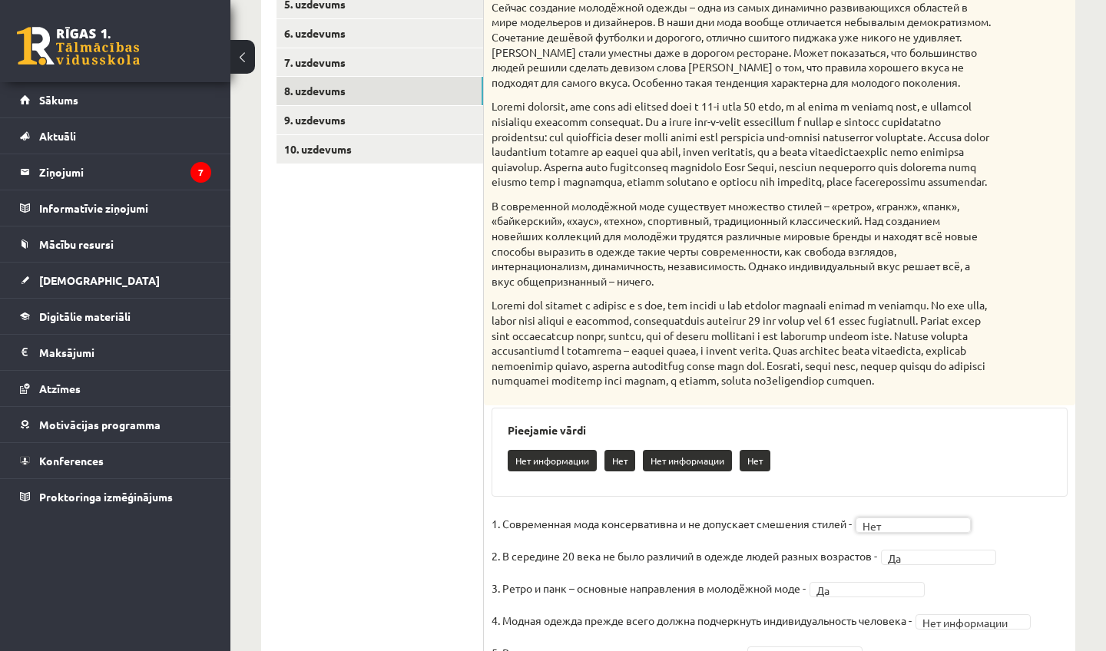
scroll to position [403, 0]
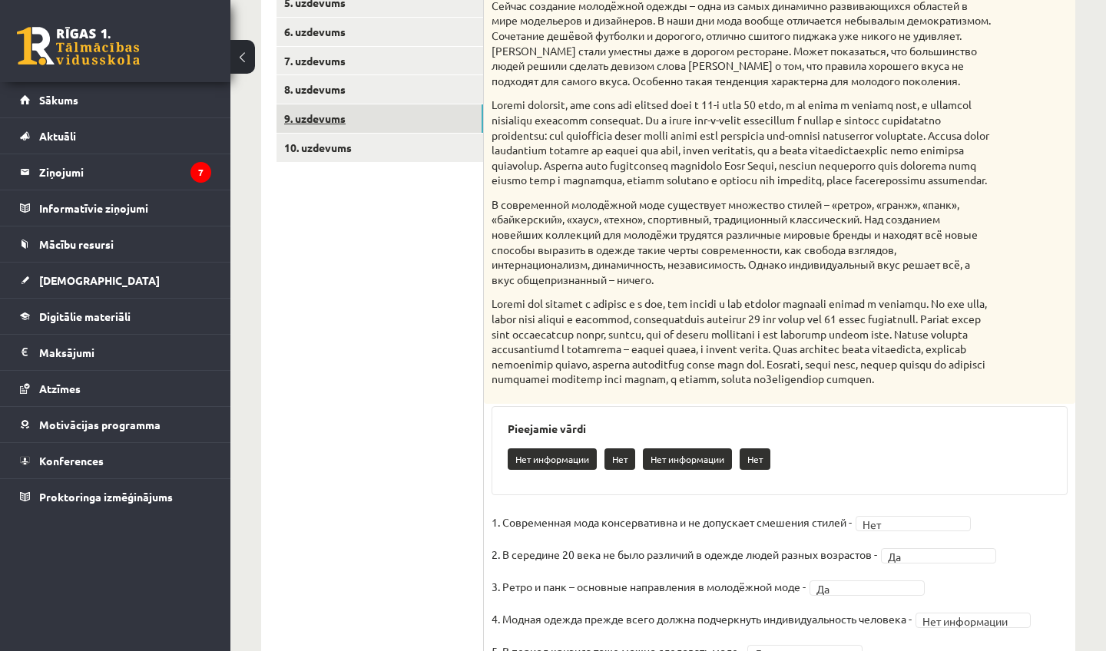
click at [331, 111] on link "9. uzdevums" at bounding box center [380, 118] width 207 height 28
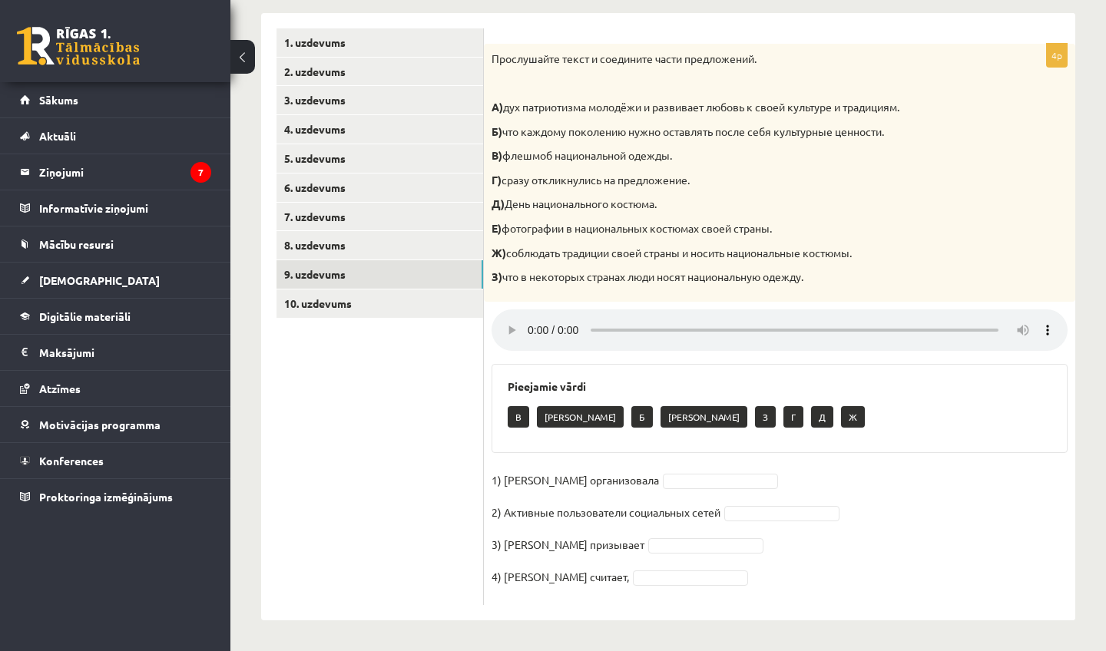
scroll to position [225, 0]
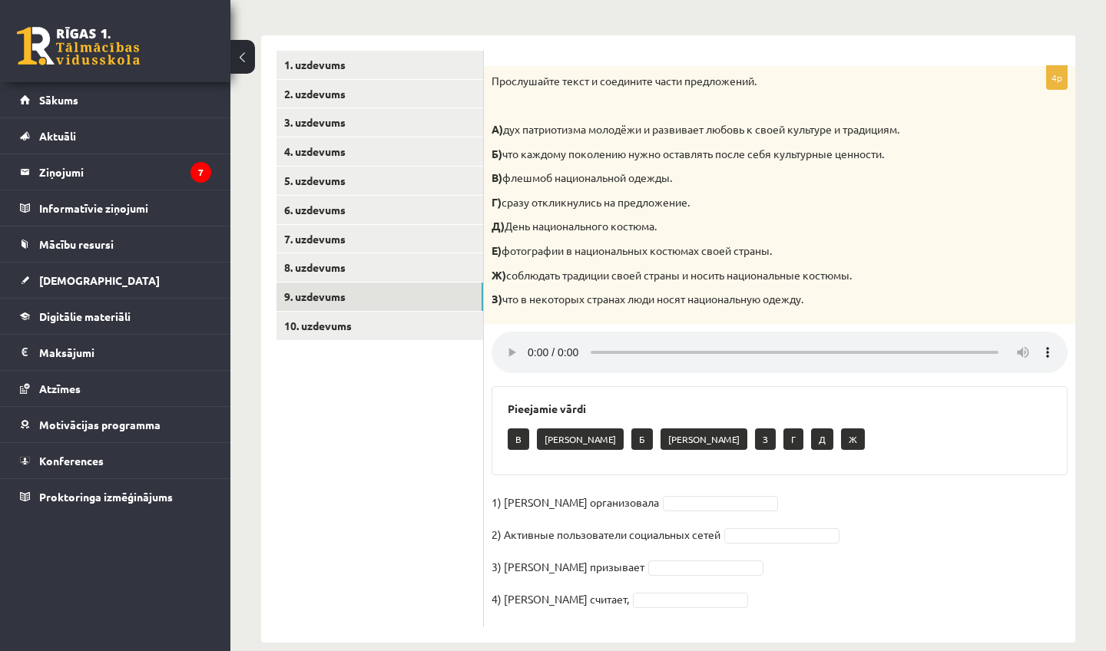
click at [529, 338] on audio at bounding box center [780, 352] width 576 height 41
click at [512, 339] on audio at bounding box center [780, 352] width 576 height 41
click at [528, 340] on audio at bounding box center [780, 352] width 576 height 41
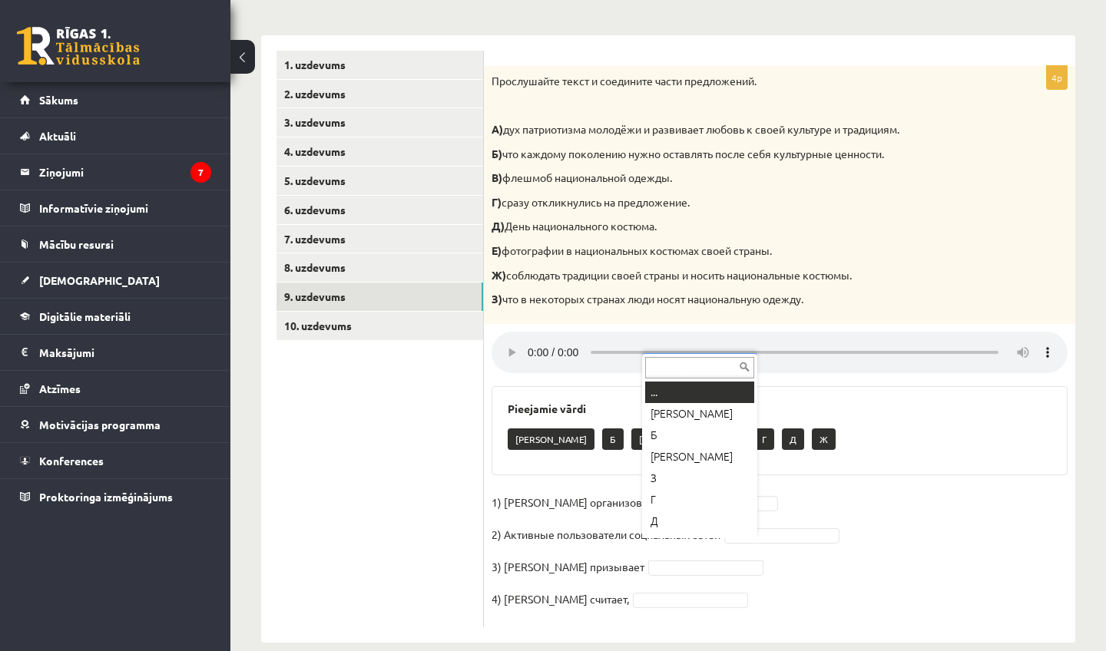
scroll to position [18, 0]
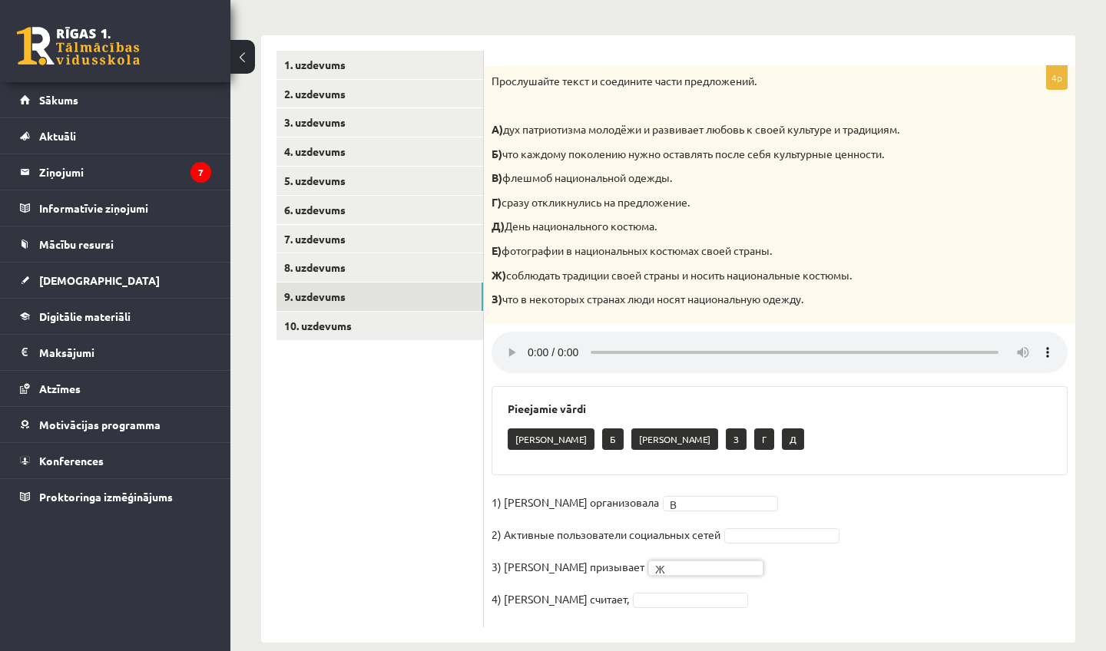
click at [533, 339] on audio at bounding box center [780, 352] width 576 height 41
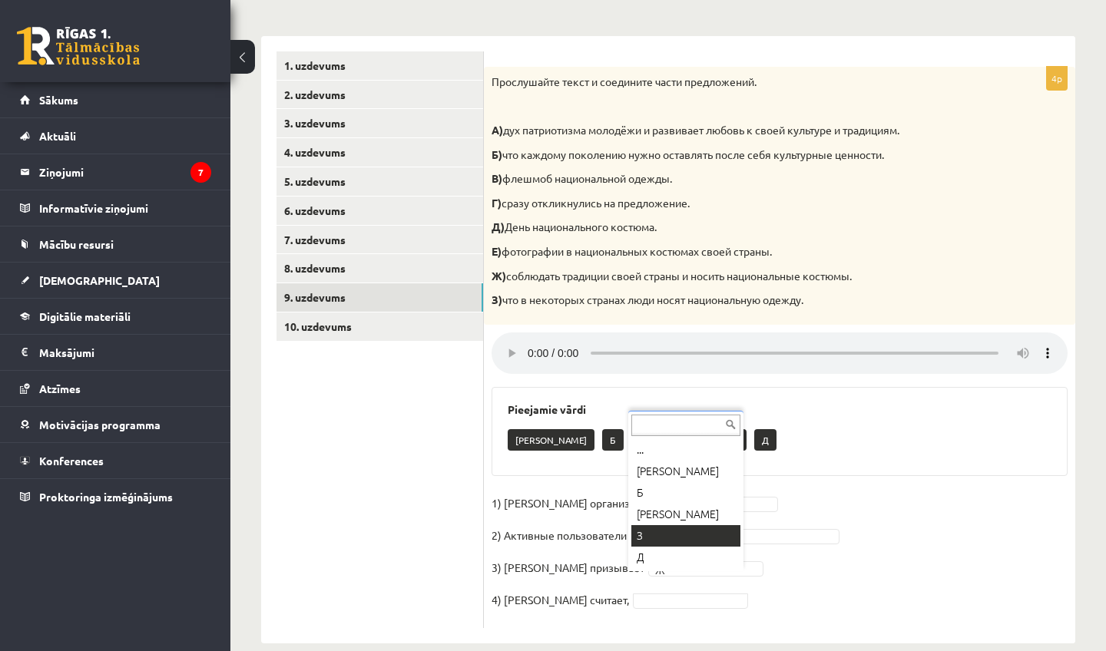
scroll to position [225, 0]
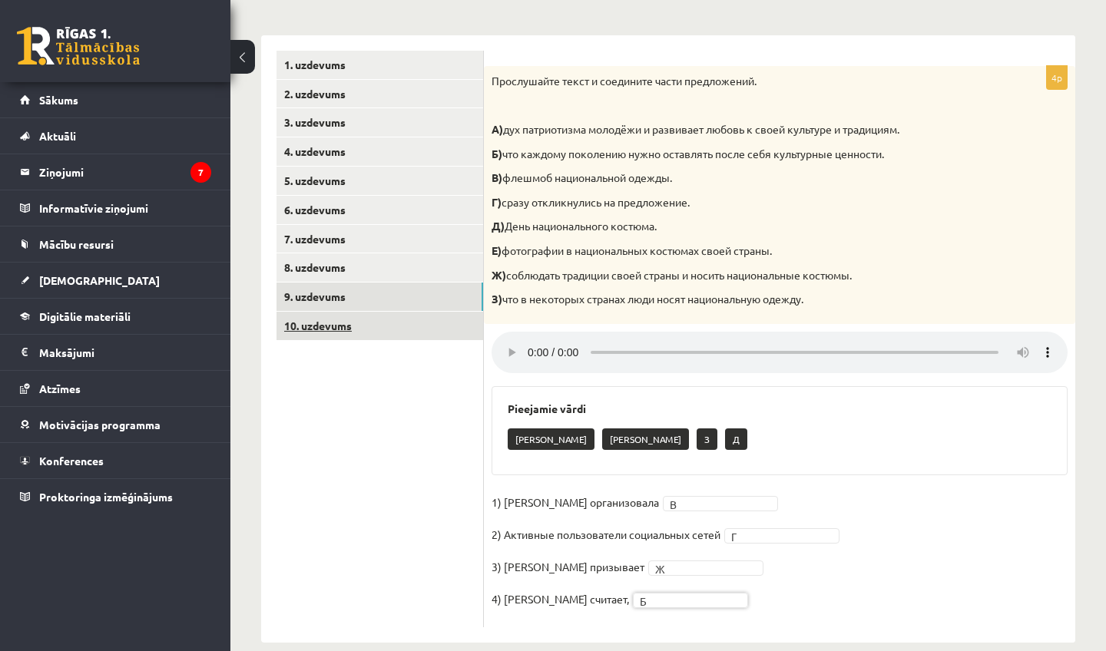
click at [379, 326] on link "10. uzdevums" at bounding box center [380, 326] width 207 height 28
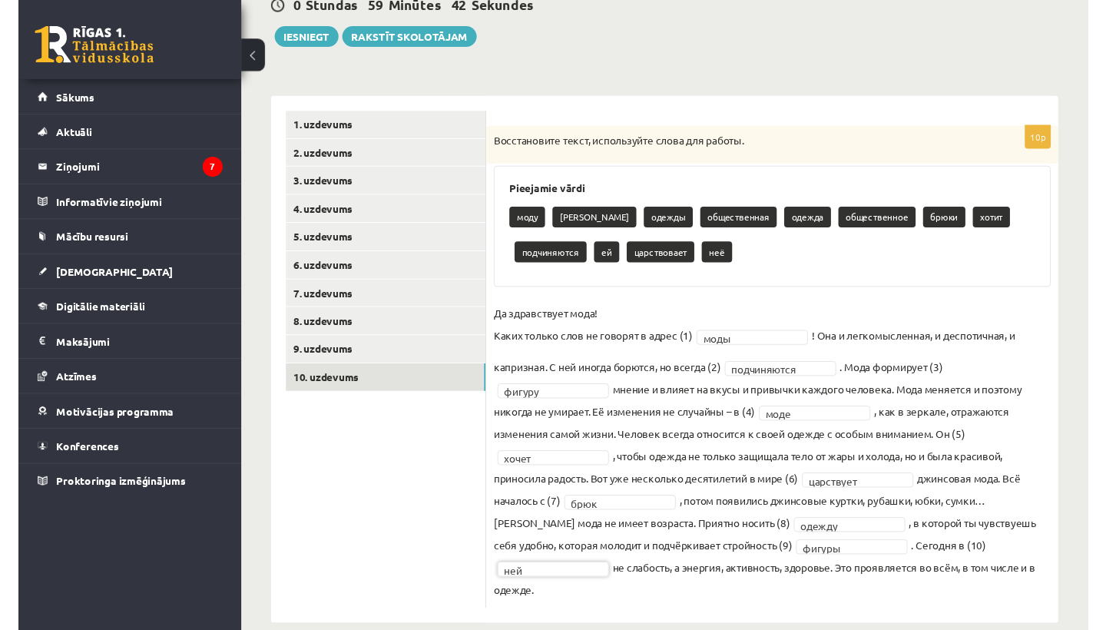
scroll to position [161, 0]
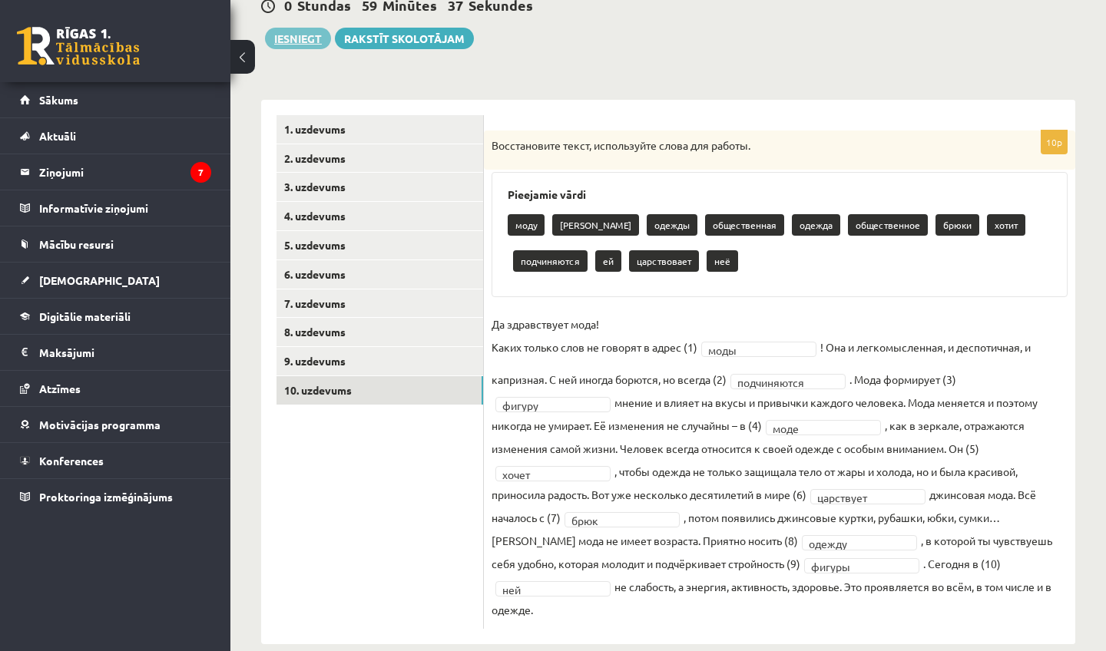
click at [310, 41] on button "Iesniegt" at bounding box center [298, 39] width 66 height 22
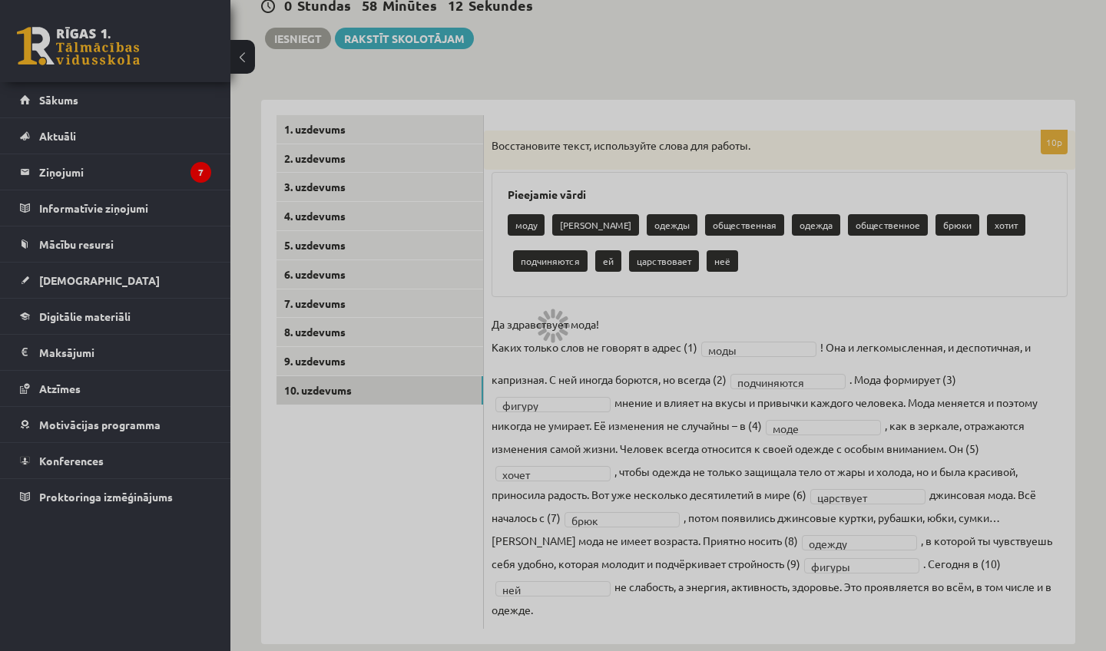
click at [634, 132] on div at bounding box center [553, 325] width 1106 height 651
click at [93, 185] on div at bounding box center [553, 325] width 1106 height 651
click at [328, 194] on div at bounding box center [553, 325] width 1106 height 651
click at [294, 39] on div at bounding box center [553, 325] width 1106 height 651
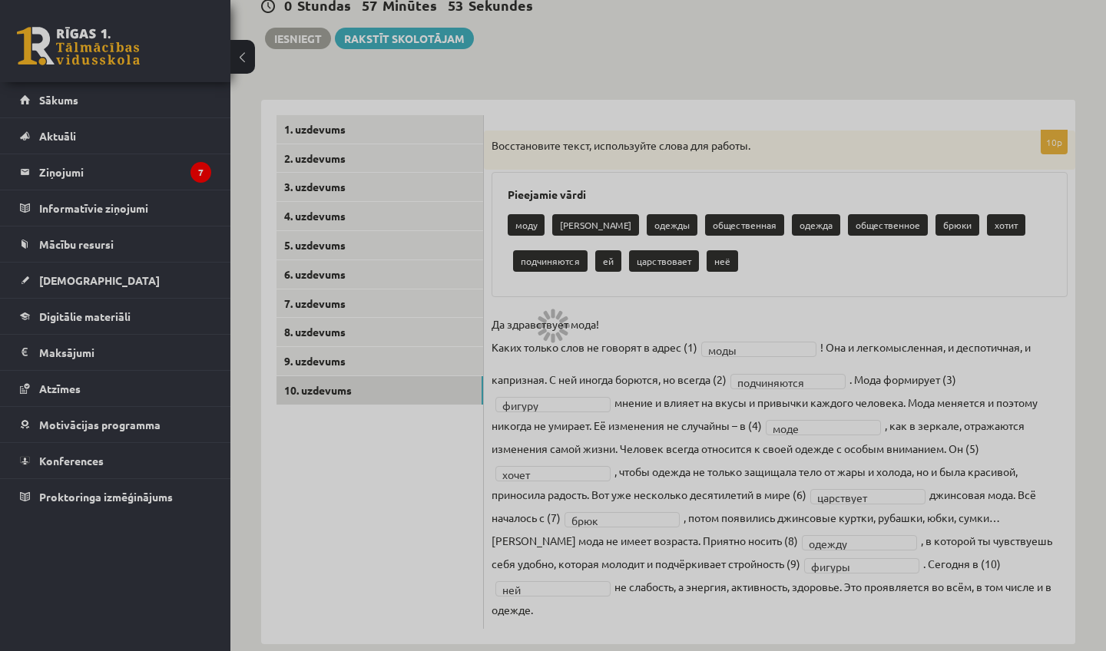
click at [294, 39] on div at bounding box center [553, 325] width 1106 height 651
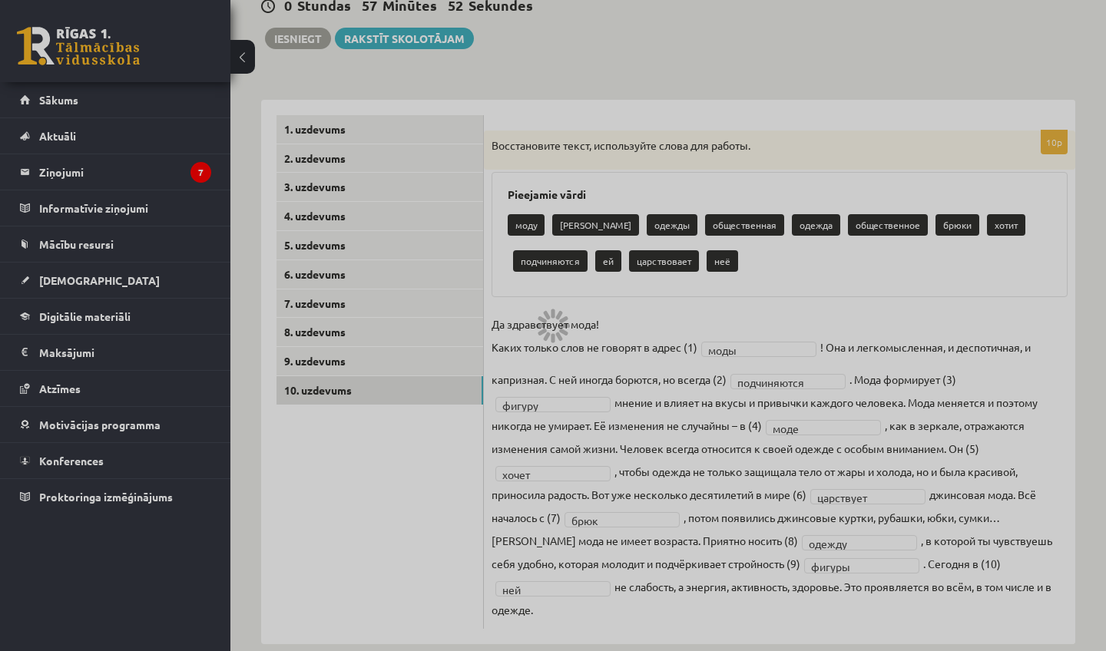
click at [294, 39] on div at bounding box center [553, 325] width 1106 height 651
click at [710, 278] on div at bounding box center [553, 325] width 1106 height 651
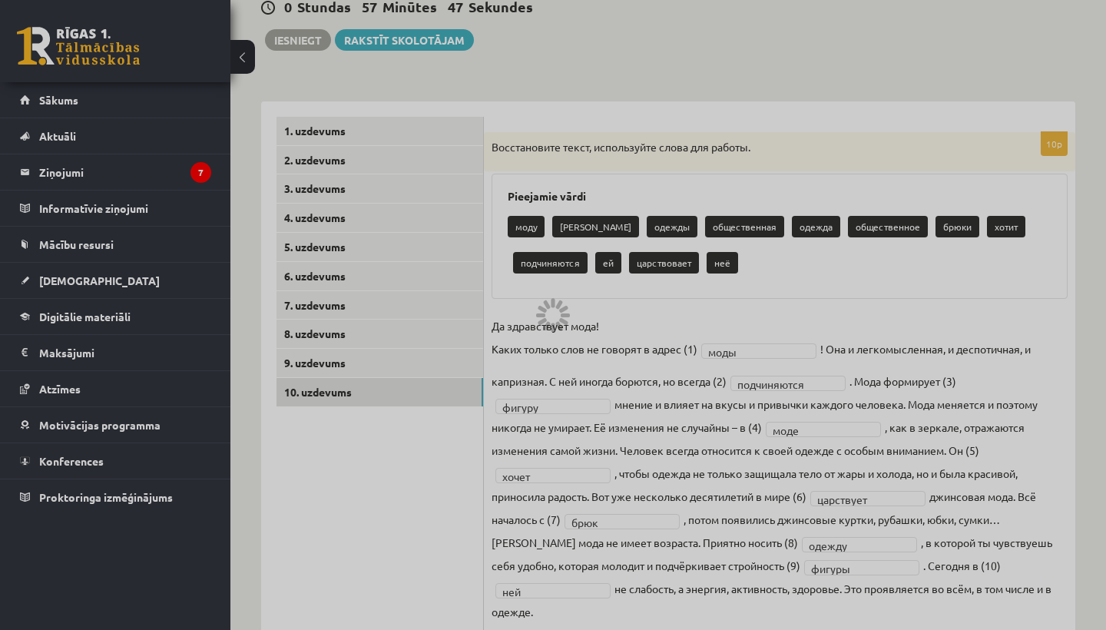
drag, startPoint x: 460, startPoint y: 190, endPoint x: 456, endPoint y: 238, distance: 47.8
click at [459, 207] on div at bounding box center [553, 315] width 1106 height 630
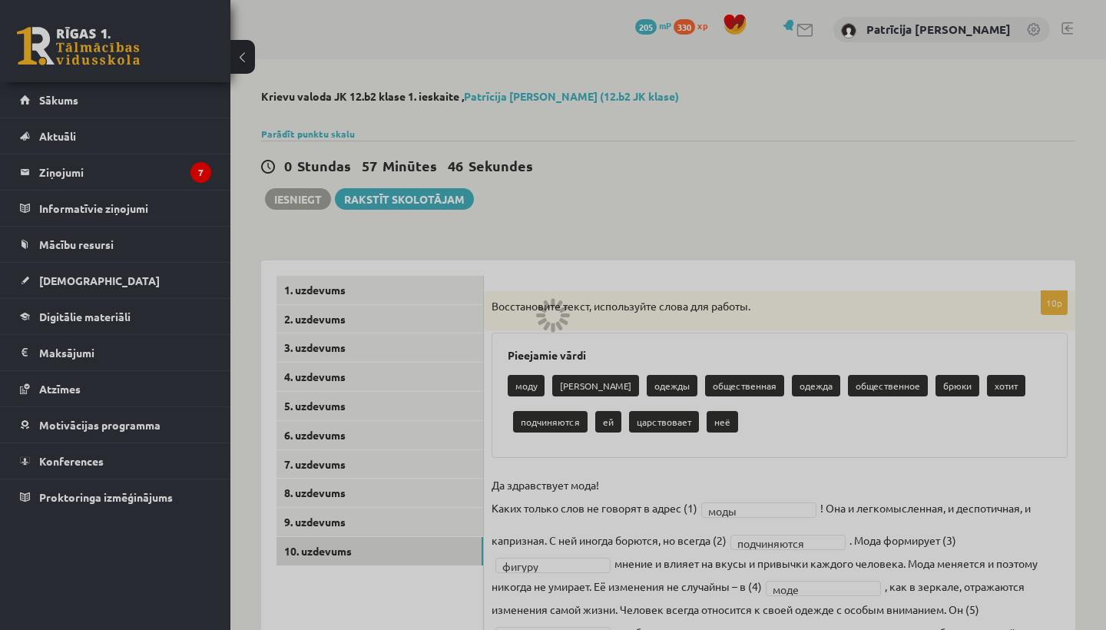
scroll to position [0, 0]
click at [93, 158] on div at bounding box center [553, 315] width 1106 height 630
click at [151, 361] on div at bounding box center [553, 315] width 1106 height 630
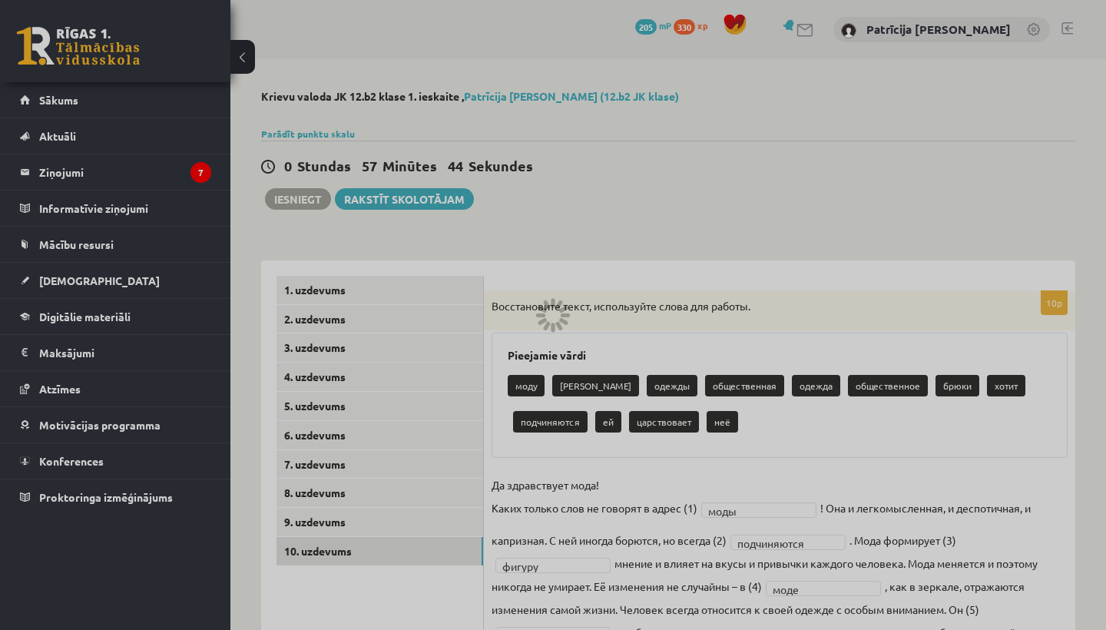
click at [151, 360] on div at bounding box center [553, 315] width 1106 height 630
click at [362, 146] on div at bounding box center [553, 315] width 1106 height 630
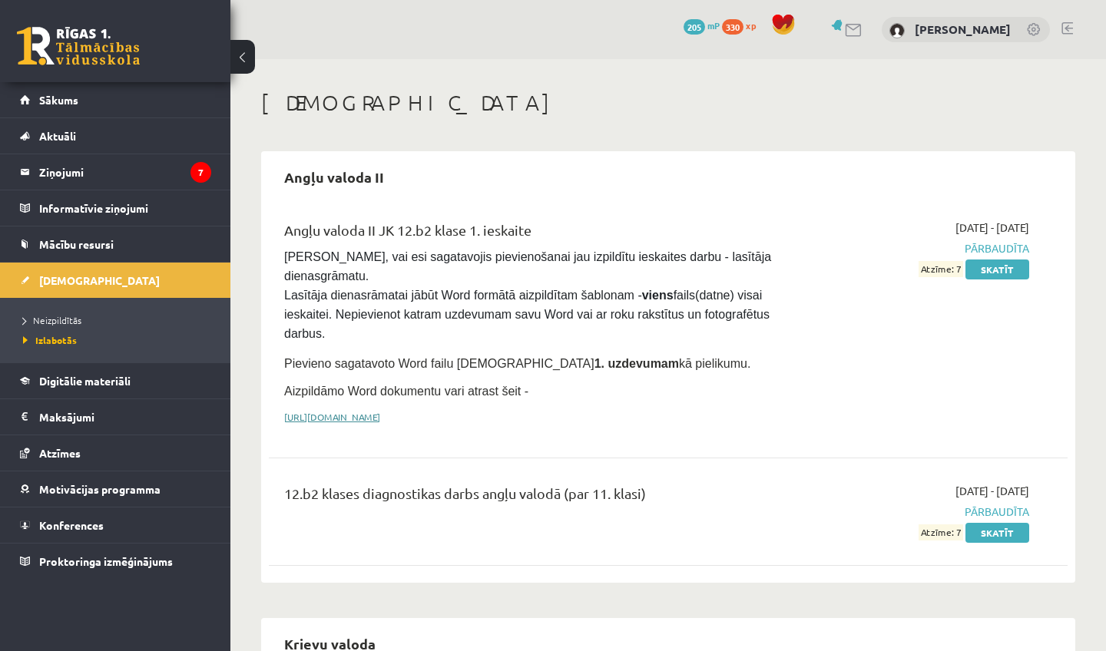
click at [380, 412] on link "[URL][DOMAIN_NAME]" at bounding box center [332, 417] width 96 height 12
click at [990, 272] on link "Skatīt" at bounding box center [997, 270] width 64 height 20
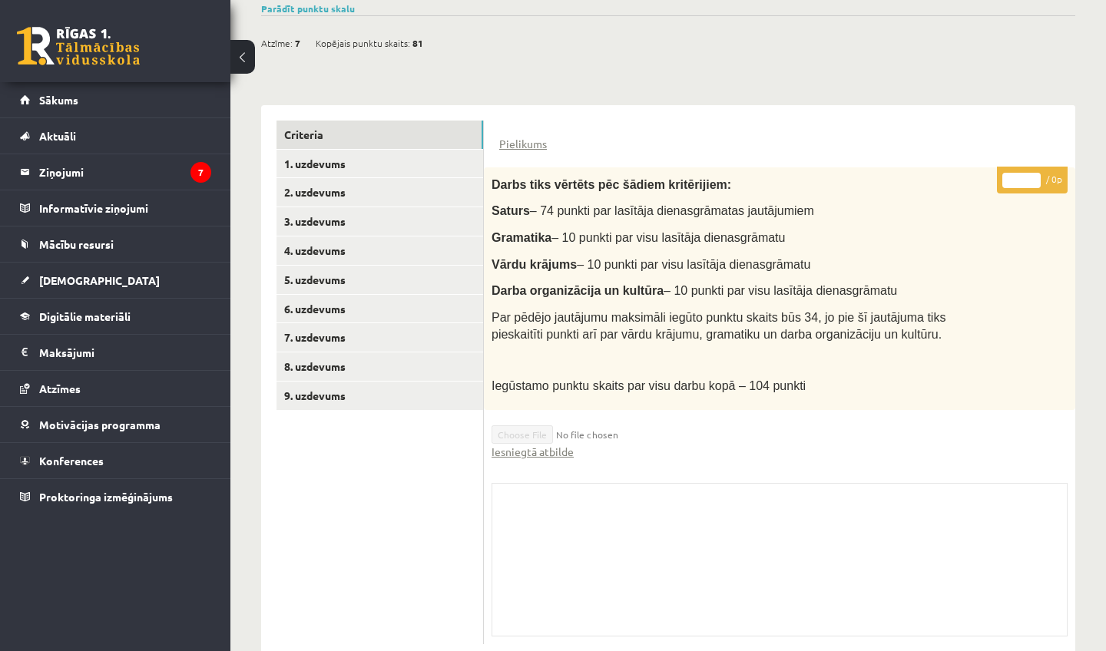
scroll to position [273, 0]
click at [438, 390] on link "9. uzdevums" at bounding box center [380, 394] width 207 height 28
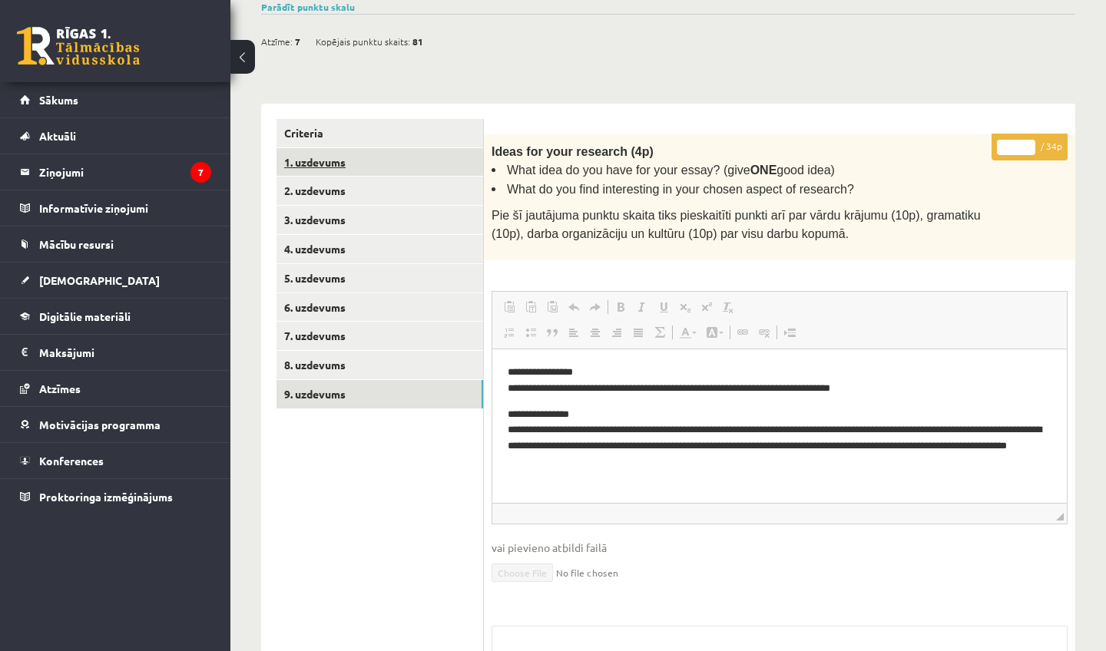
scroll to position [0, 0]
click at [386, 159] on link "1. uzdevums" at bounding box center [380, 162] width 207 height 28
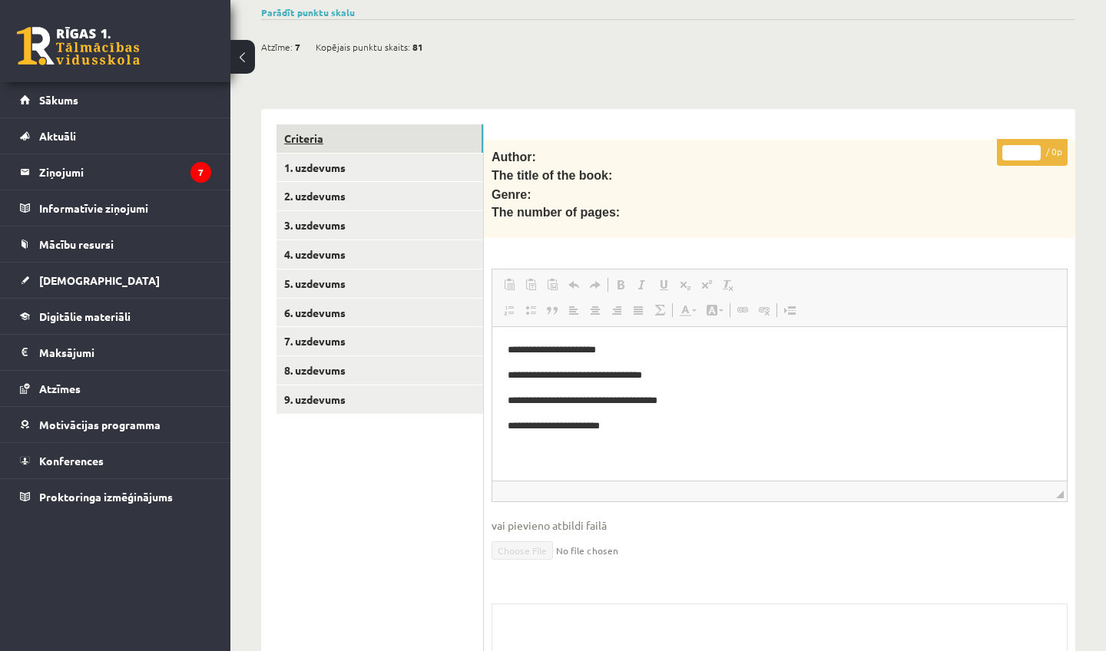
click at [332, 134] on link "Criteria" at bounding box center [380, 138] width 207 height 28
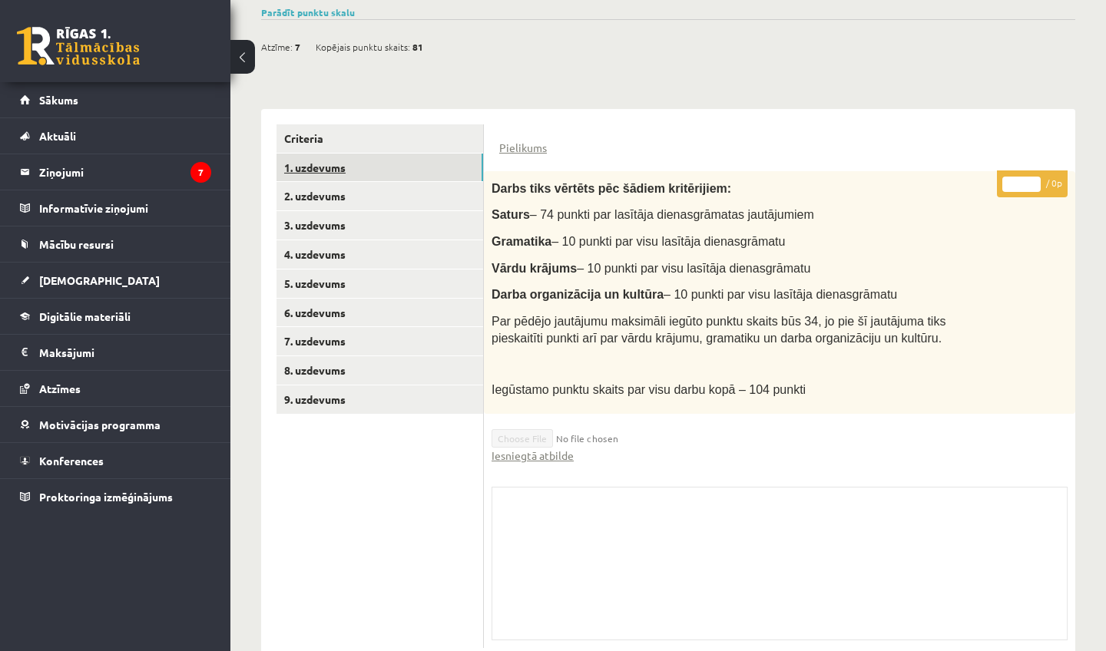
click at [332, 160] on link "1. uzdevums" at bounding box center [380, 168] width 207 height 28
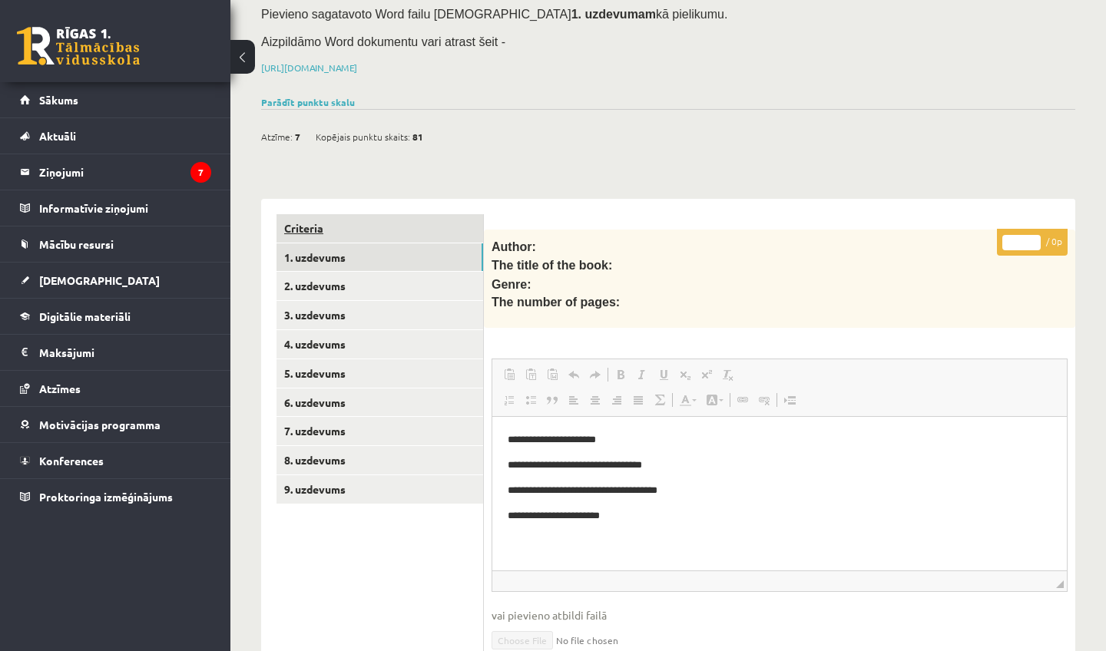
scroll to position [176, 0]
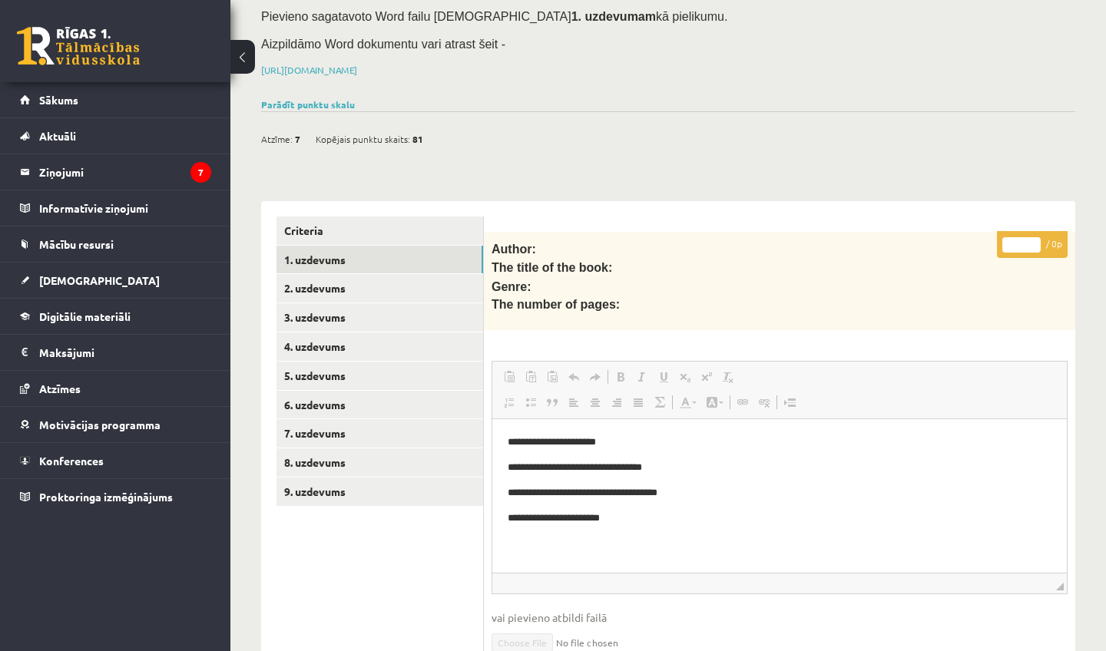
click at [244, 61] on button at bounding box center [242, 57] width 25 height 34
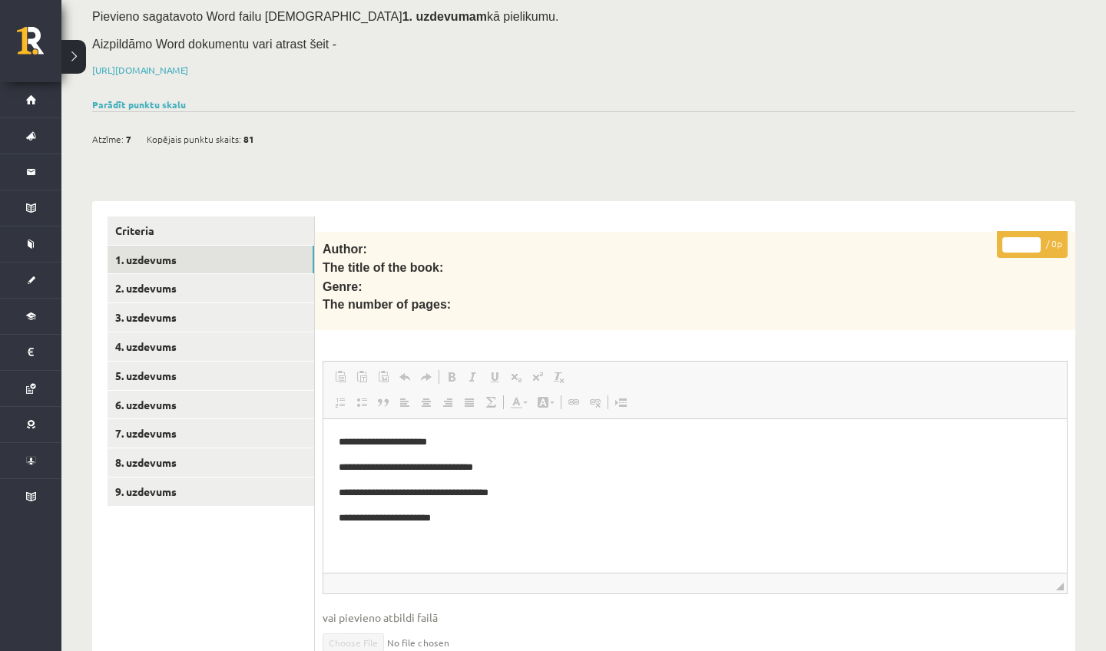
click at [80, 58] on button at bounding box center [73, 57] width 25 height 34
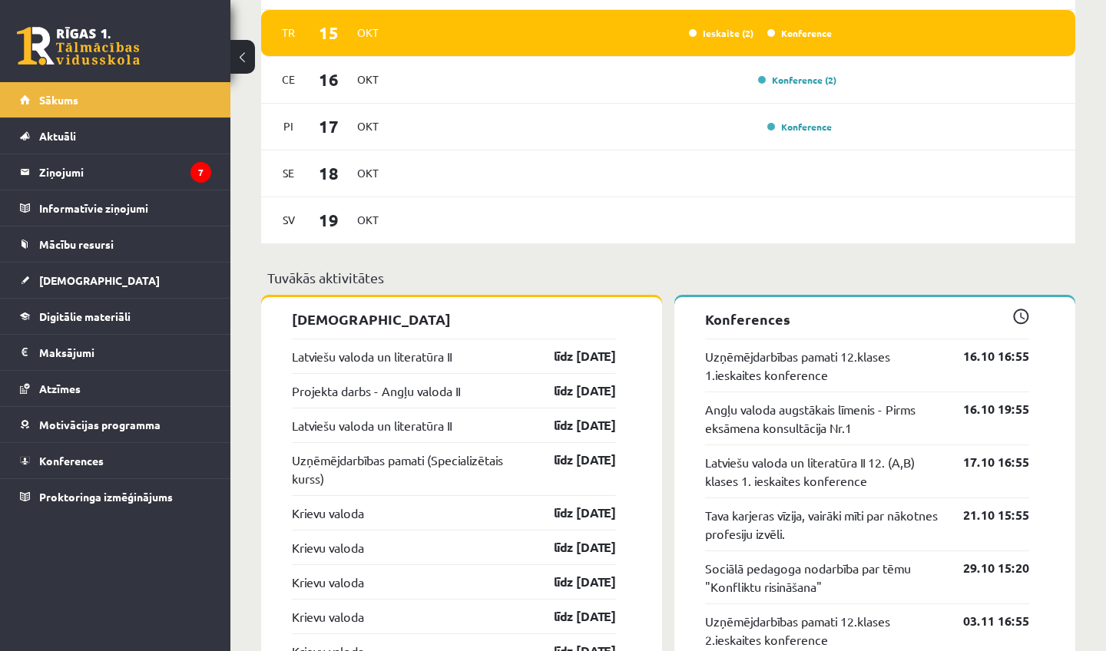
scroll to position [982, 0]
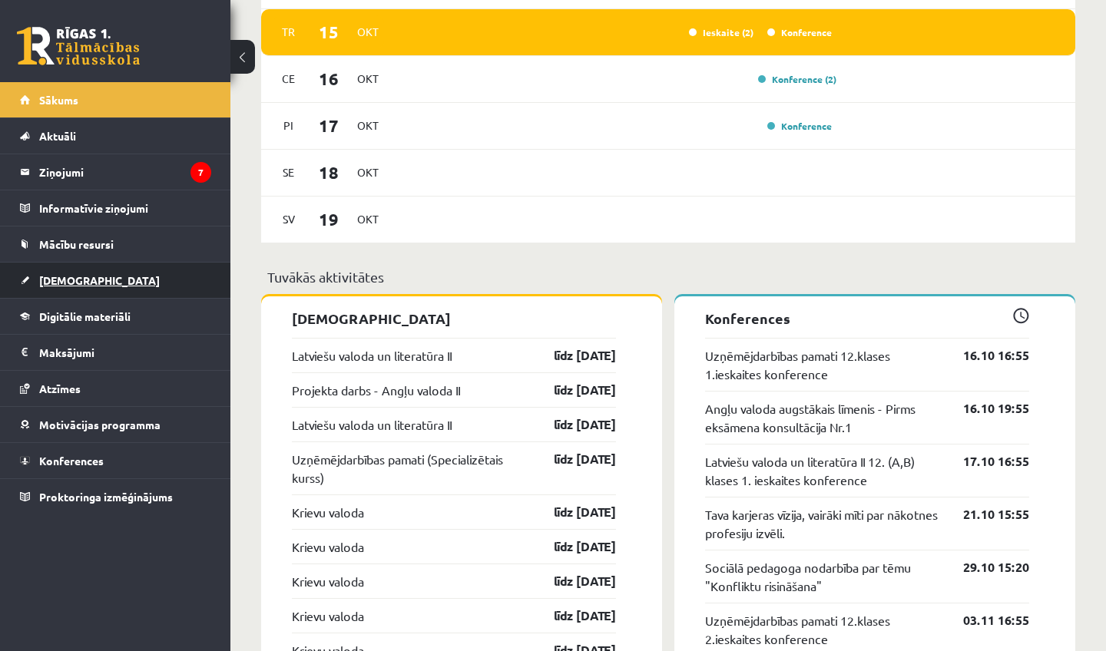
click at [95, 283] on link "[DEMOGRAPHIC_DATA]" at bounding box center [115, 280] width 191 height 35
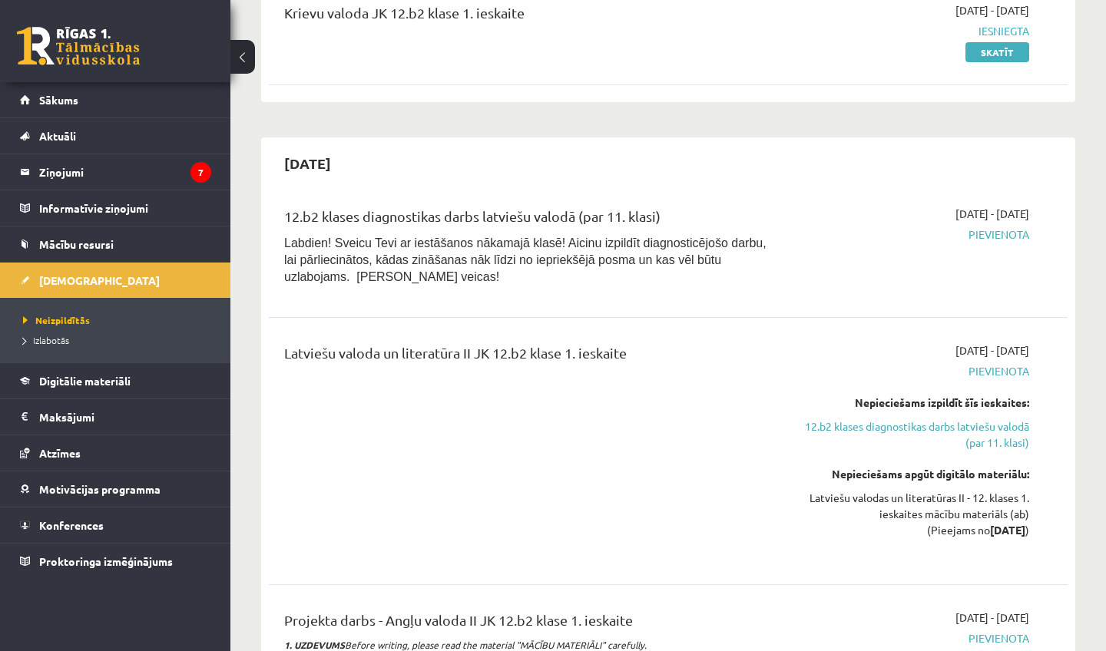
scroll to position [219, 0]
click at [959, 434] on link "12.b2 klases diagnostikas darbs latviešu valodā (par 11. klasi)" at bounding box center [912, 433] width 233 height 32
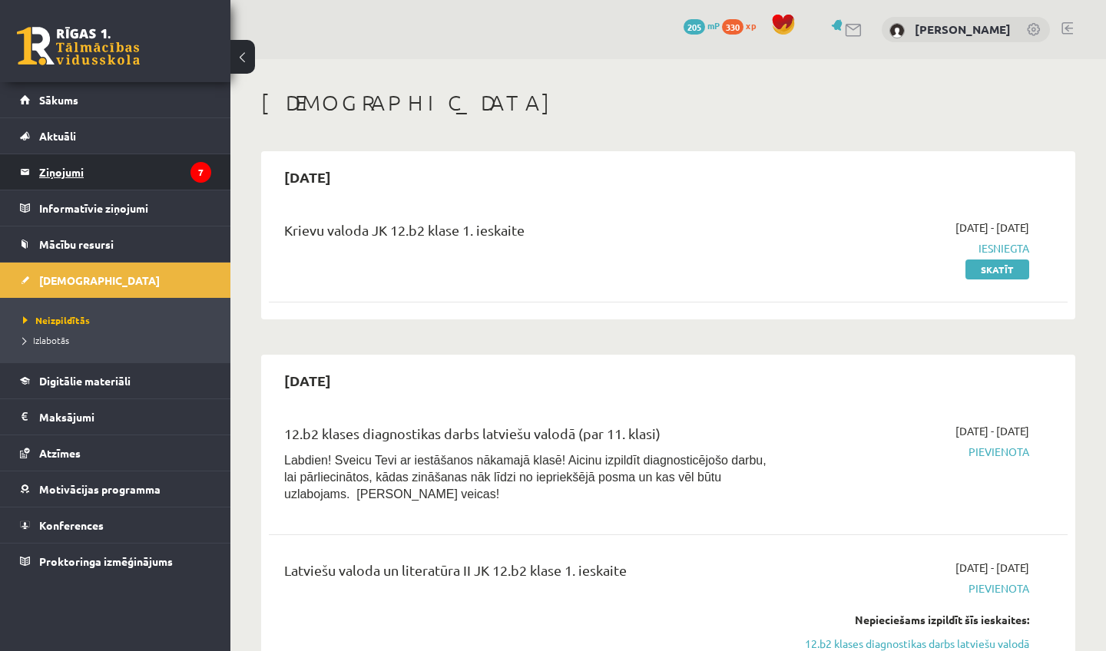
click at [89, 164] on legend "Ziņojumi 7" at bounding box center [125, 171] width 172 height 35
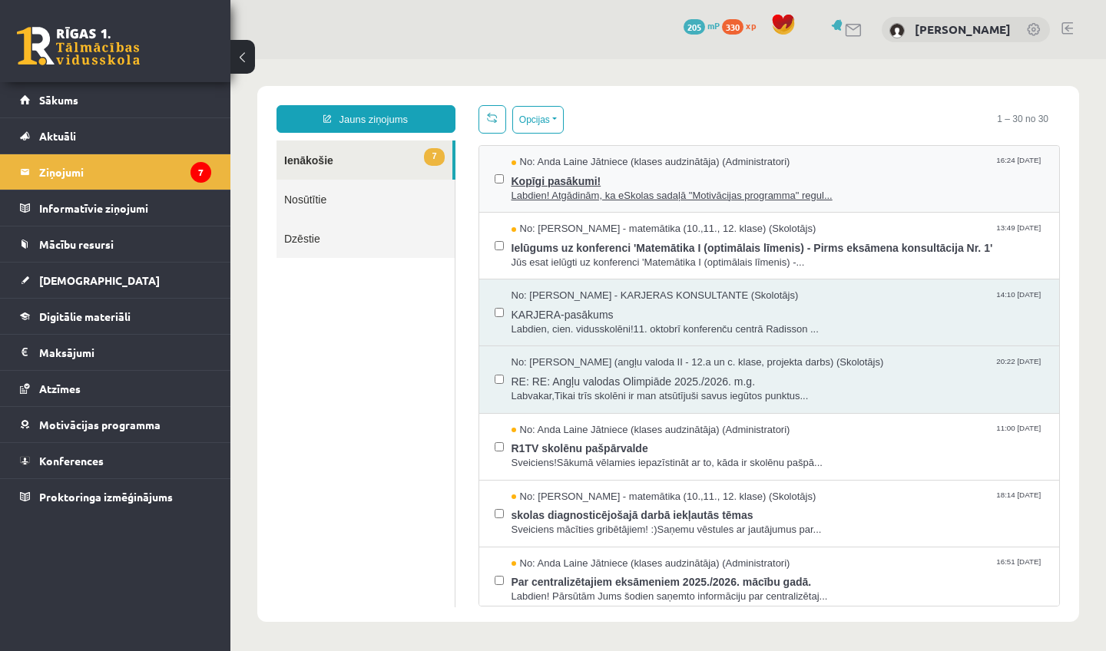
click at [588, 173] on span "Kopīgi pasākumi!" at bounding box center [778, 179] width 533 height 19
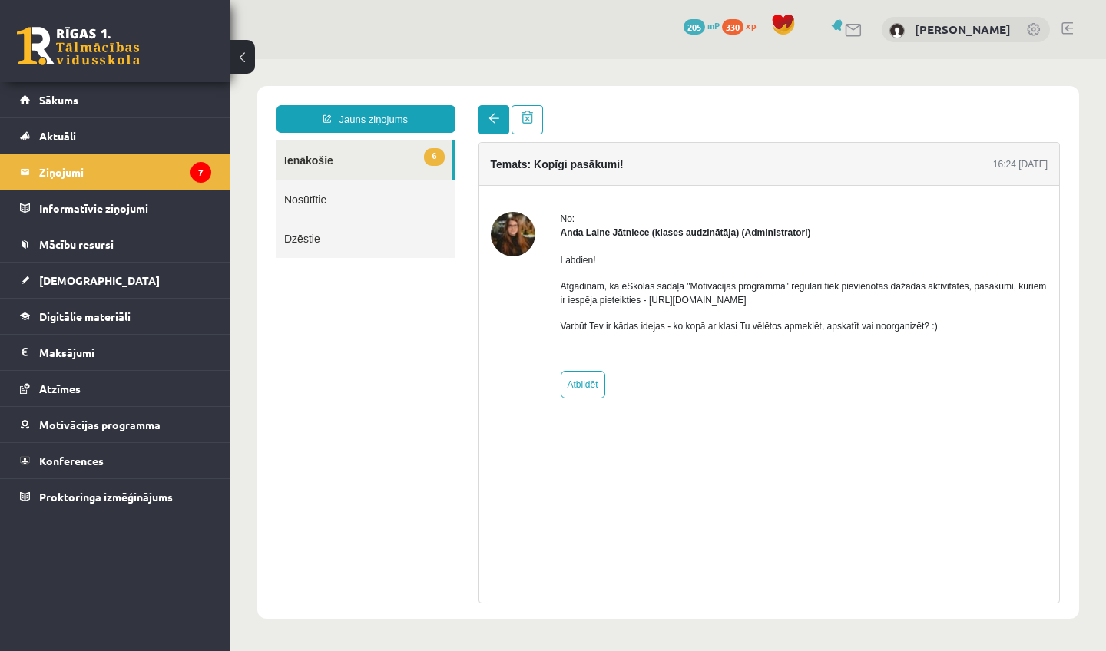
click at [482, 128] on link at bounding box center [494, 119] width 31 height 29
click at [487, 117] on link at bounding box center [494, 119] width 31 height 29
click at [490, 119] on span at bounding box center [493, 118] width 11 height 11
click at [487, 112] on link at bounding box center [494, 119] width 31 height 29
click at [406, 158] on link "6 Ienākošie" at bounding box center [365, 160] width 176 height 39
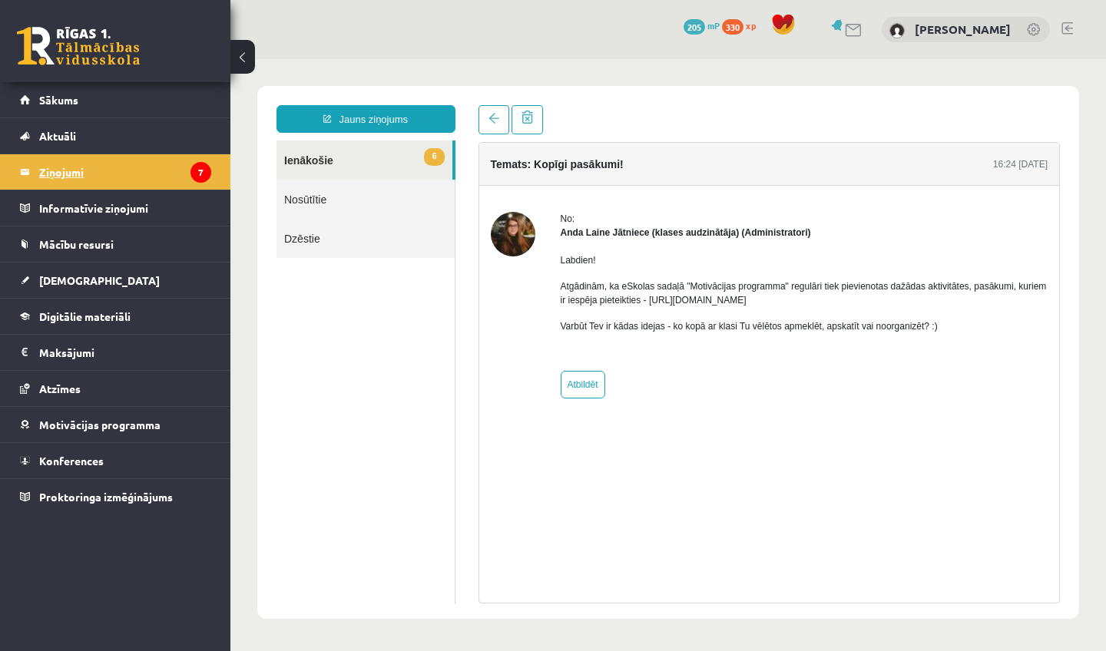
click at [58, 167] on legend "Ziņojumi 7" at bounding box center [125, 171] width 172 height 35
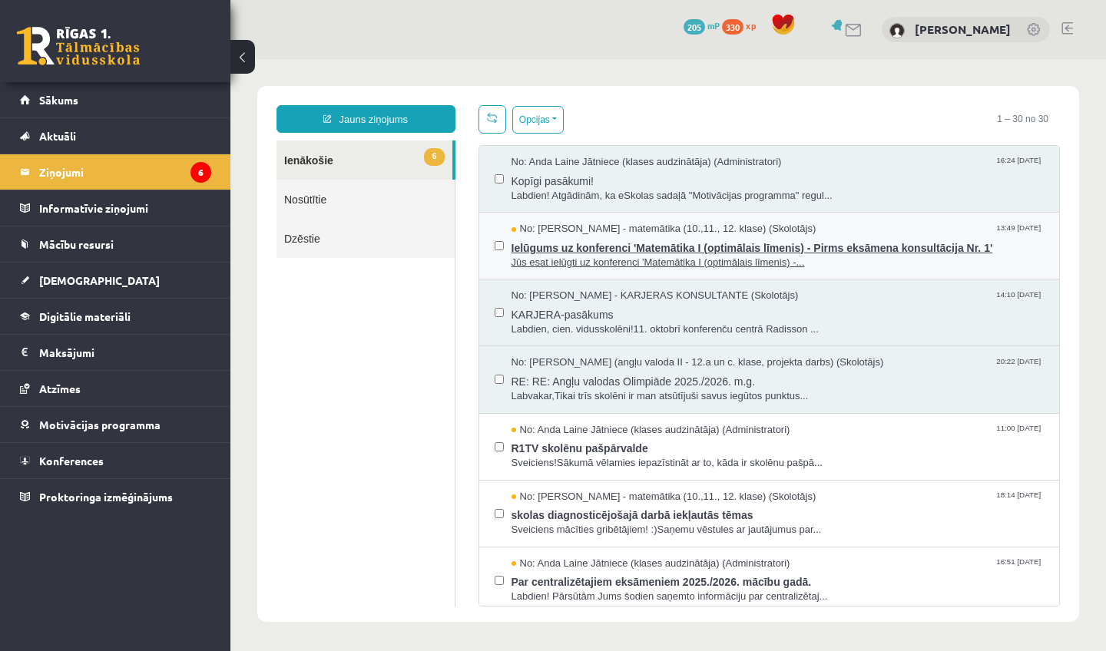
click at [740, 233] on span "No: [PERSON_NAME] - matemātika (10.,11., 12. klase) (Skolotājs)" at bounding box center [664, 229] width 305 height 15
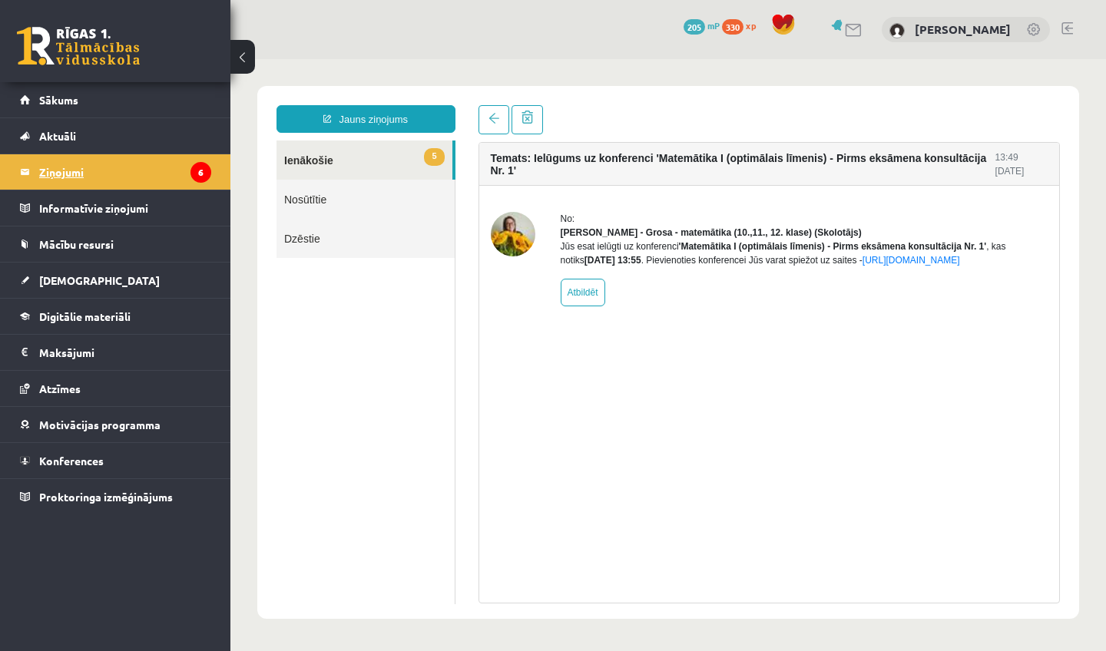
click at [87, 172] on legend "Ziņojumi 6" at bounding box center [125, 171] width 172 height 35
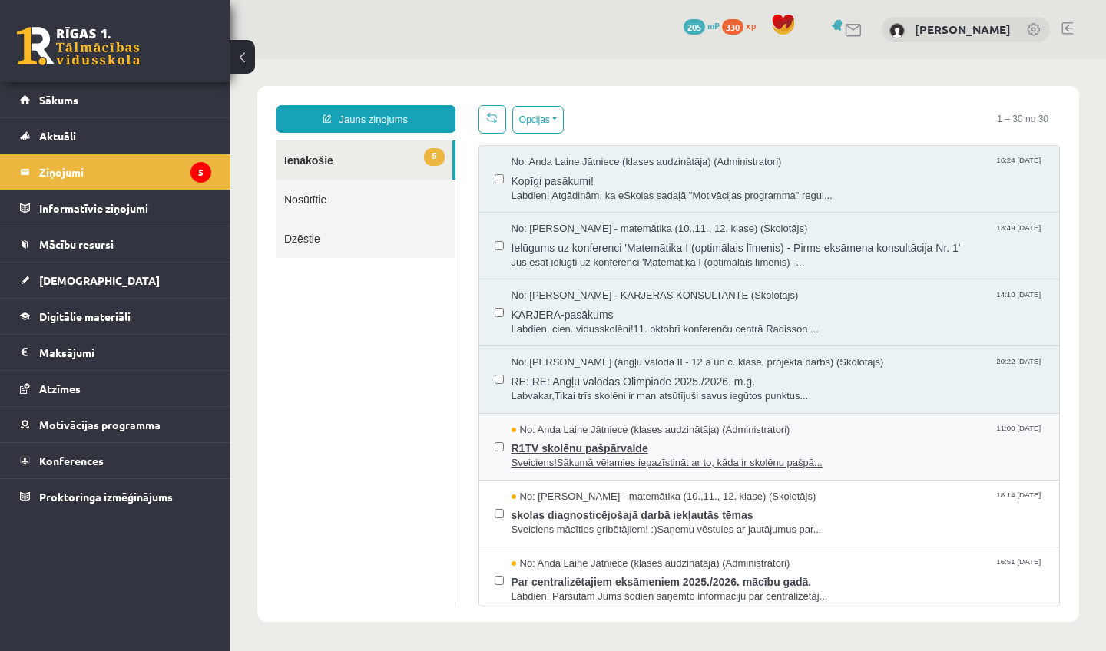
click at [578, 444] on span "R1TV skolēnu pašpārvalde" at bounding box center [778, 446] width 533 height 19
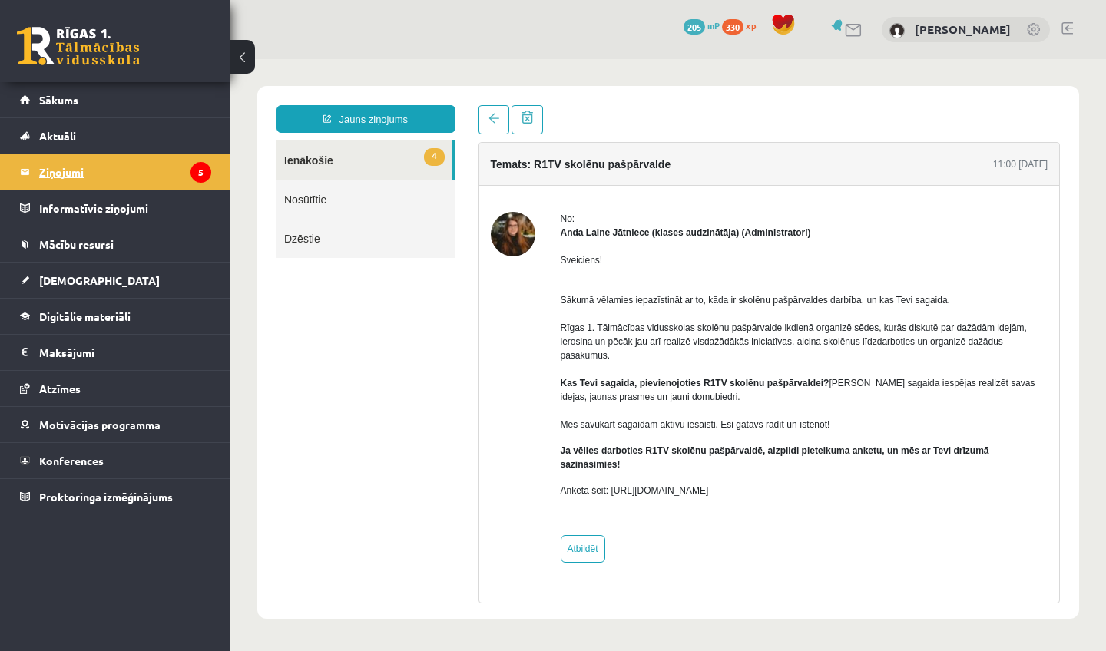
click at [66, 177] on legend "Ziņojumi 5" at bounding box center [125, 171] width 172 height 35
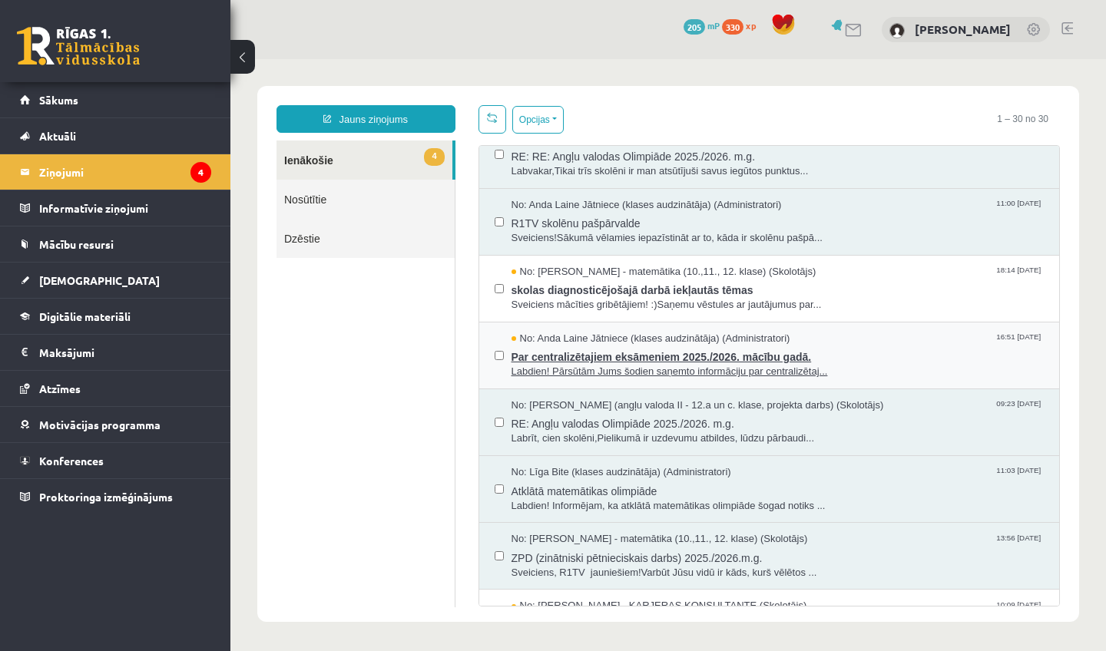
scroll to position [226, 0]
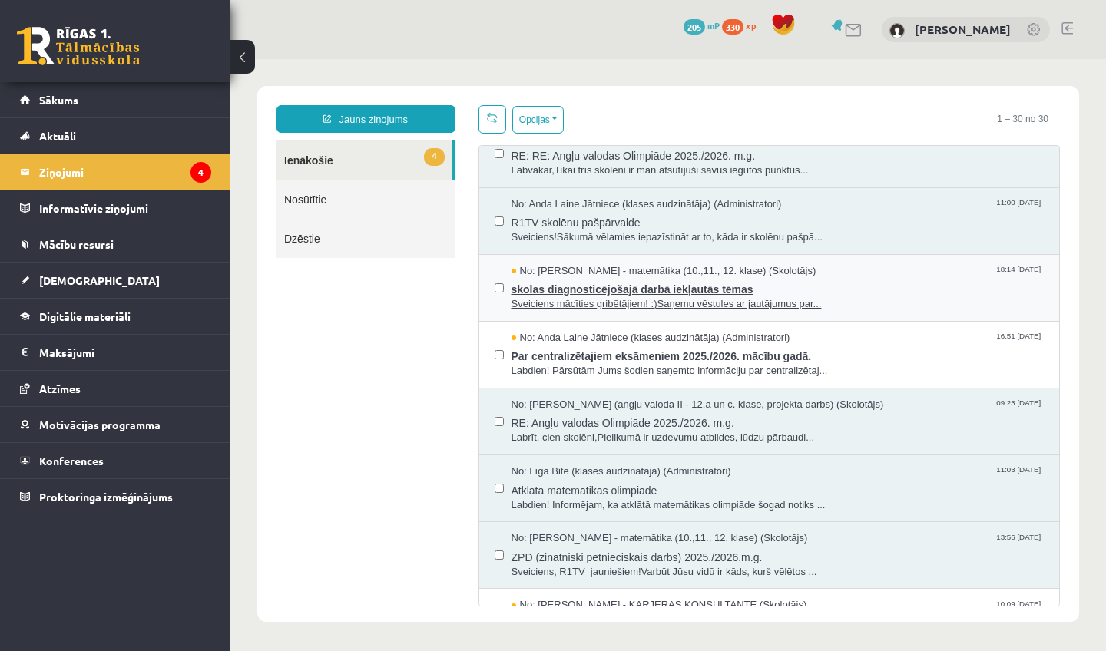
click at [540, 299] on span "Sveiciens mācīties gribētājiem! :)Saņemu vēstules ar jautājumus par..." at bounding box center [778, 304] width 533 height 15
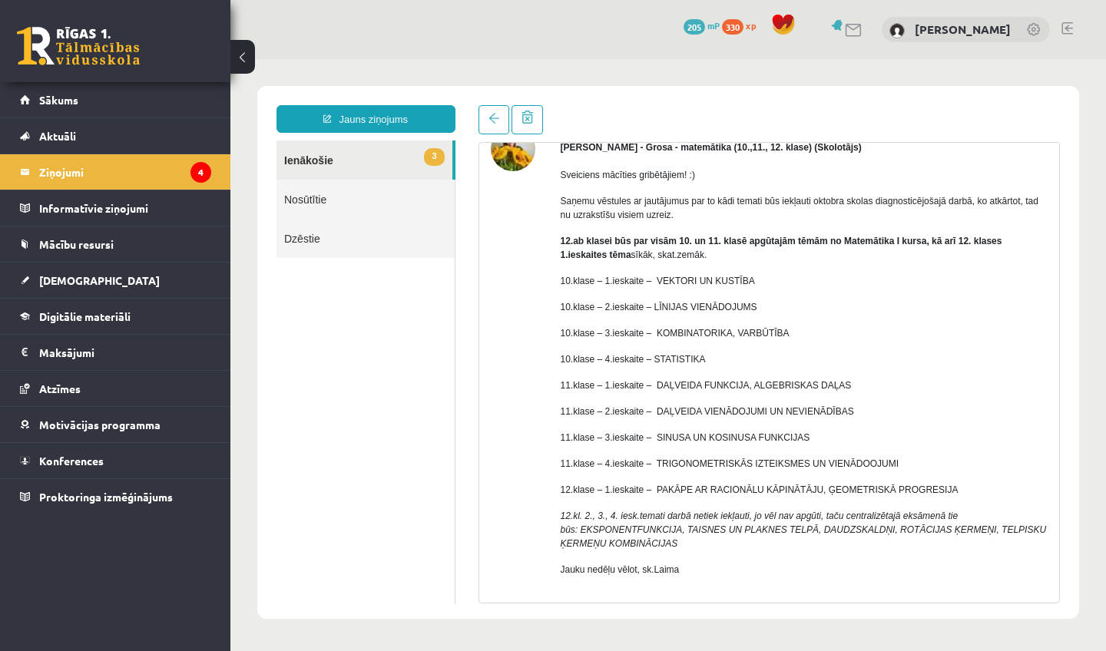
scroll to position [95, 0]
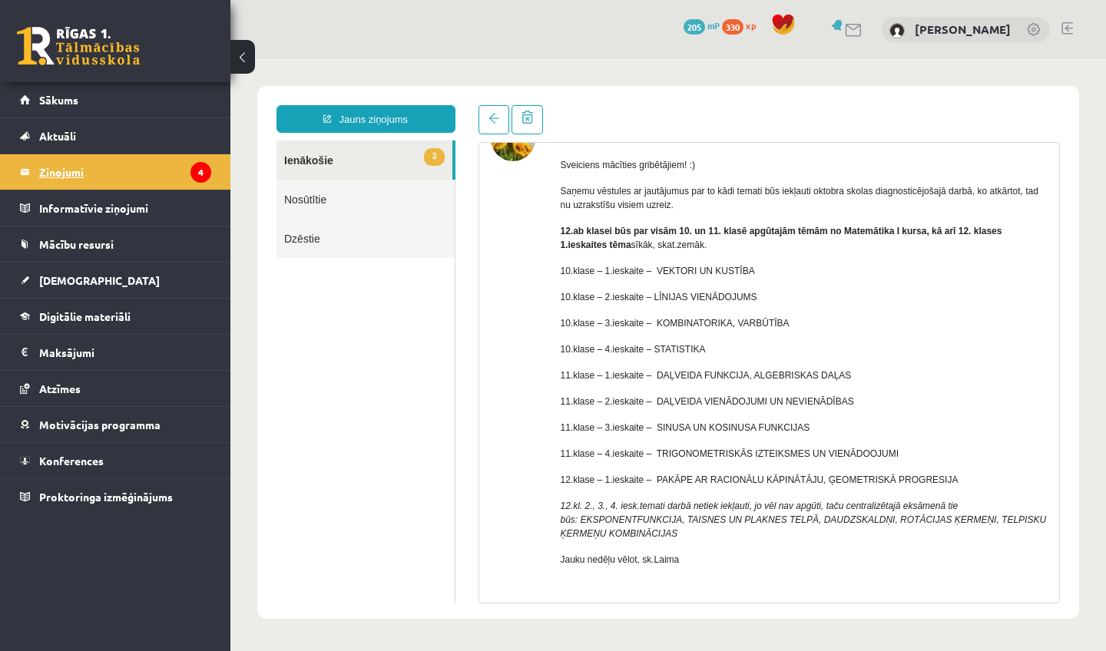
click at [62, 166] on legend "Ziņojumi 4" at bounding box center [125, 171] width 172 height 35
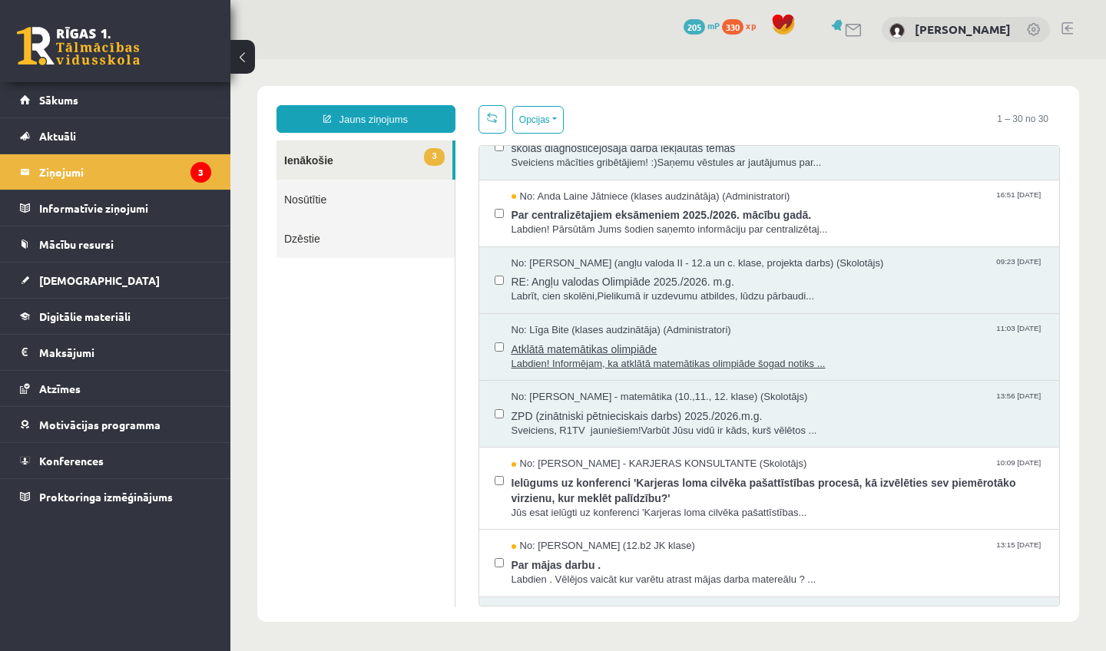
scroll to position [376, 0]
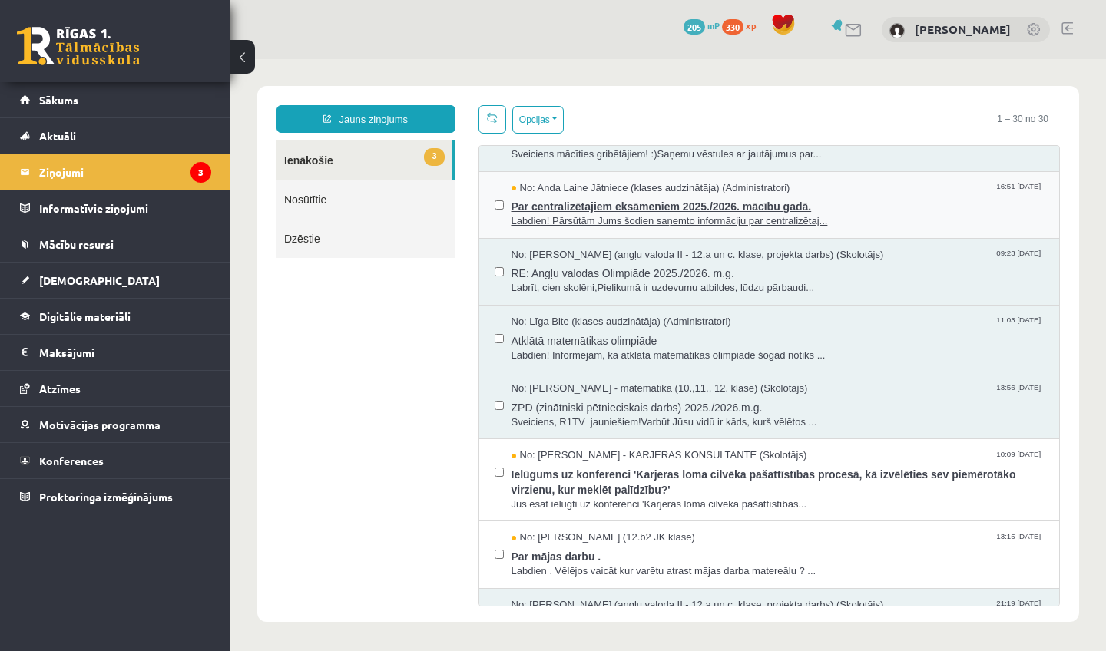
click at [574, 195] on span "Par centralizētajiem eksāmeniem 2025./2026. mācību gadā." at bounding box center [778, 204] width 533 height 19
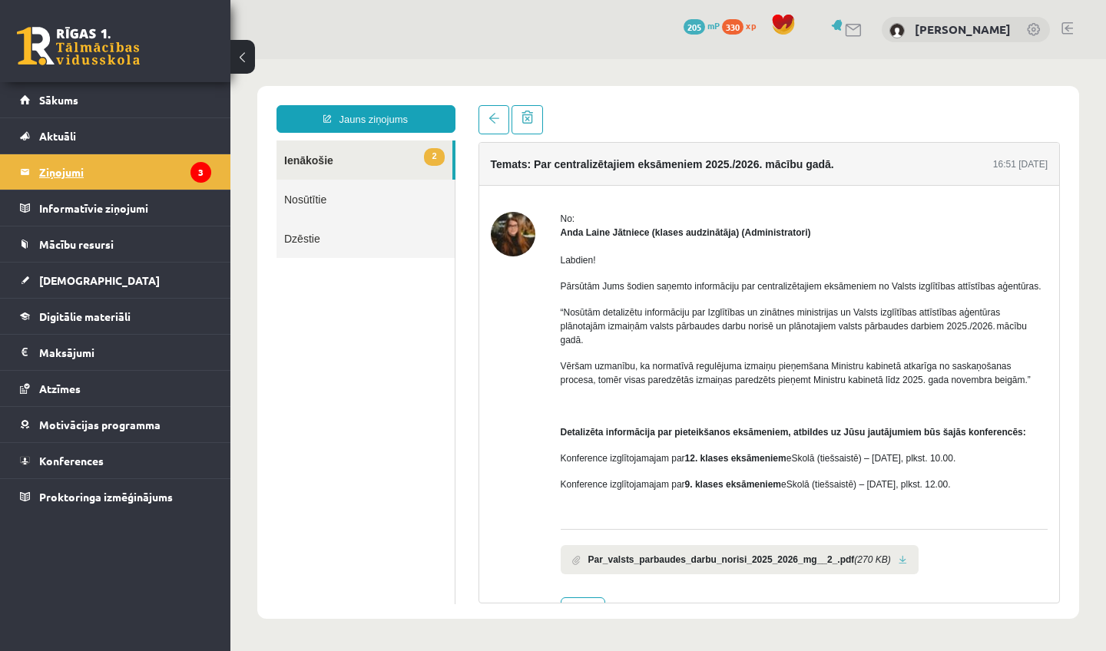
scroll to position [0, 0]
click at [69, 167] on legend "Ziņojumi 3" at bounding box center [125, 171] width 172 height 35
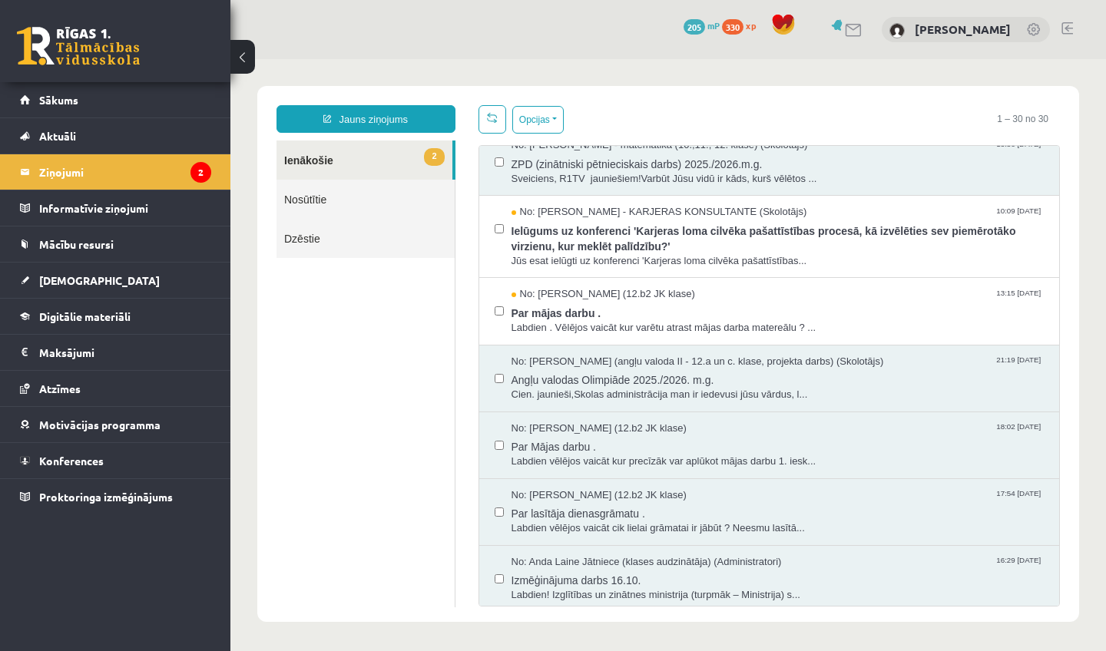
scroll to position [618, 0]
click at [634, 307] on span "Par mājas darbu ." at bounding box center [778, 312] width 533 height 19
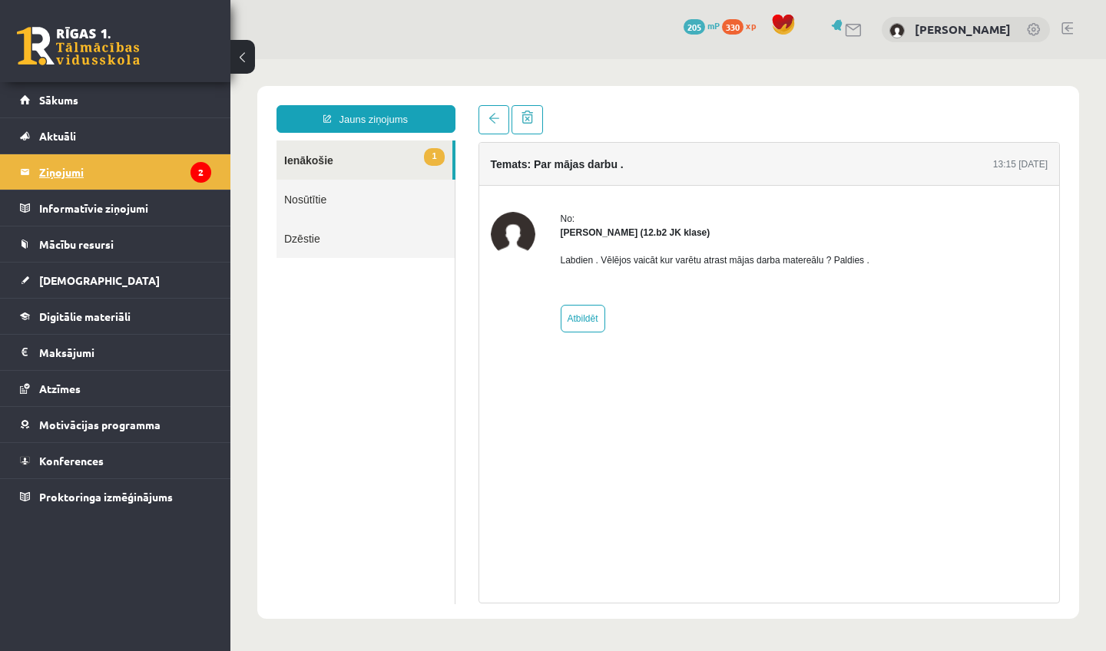
scroll to position [0, 0]
click at [80, 165] on legend "Ziņojumi 2" at bounding box center [125, 171] width 172 height 35
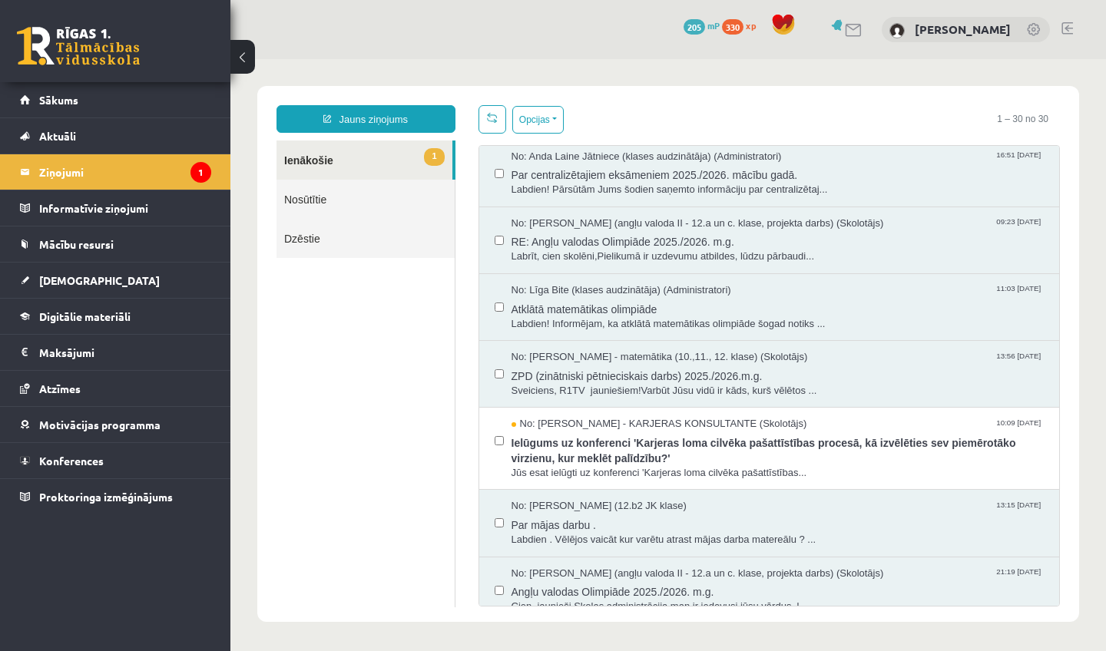
scroll to position [407, 0]
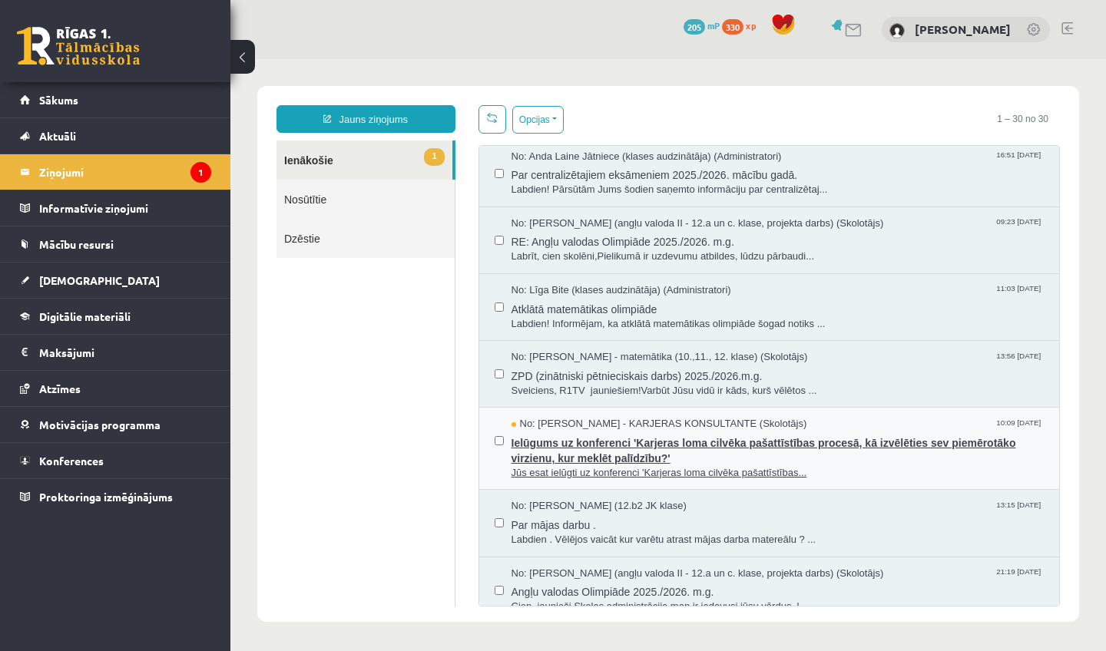
click at [565, 432] on span "Ielūgums uz konferenci 'Karjeras loma cilvēka pašattīstības procesā, kā izvēlēt…" at bounding box center [778, 449] width 533 height 35
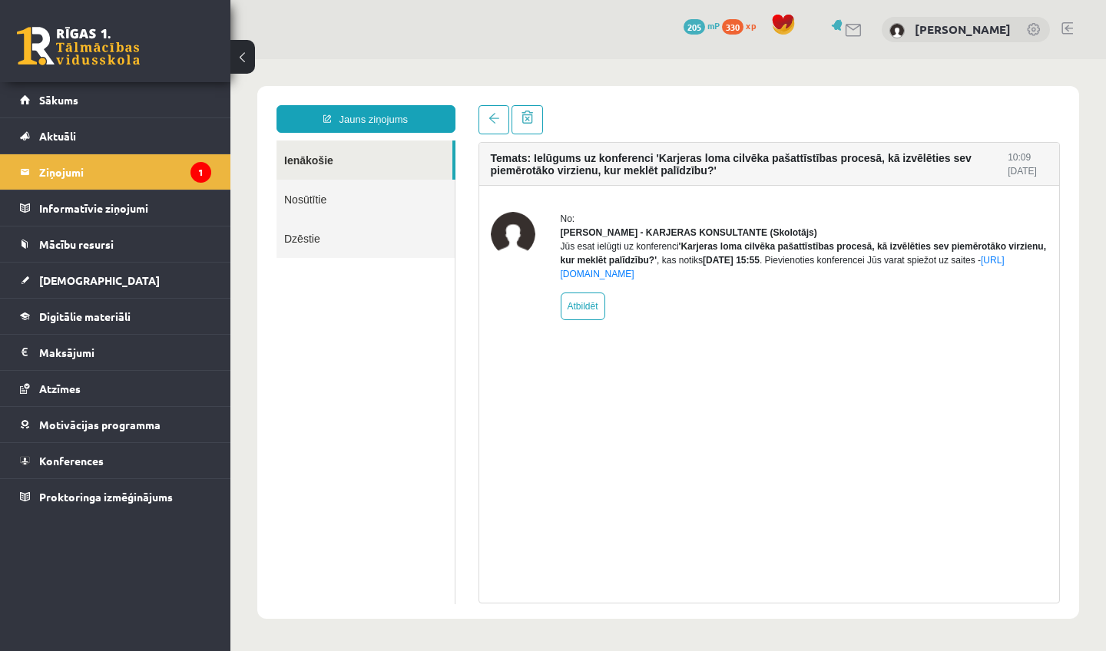
scroll to position [0, 0]
click at [57, 134] on span "Aktuāli" at bounding box center [57, 136] width 37 height 14
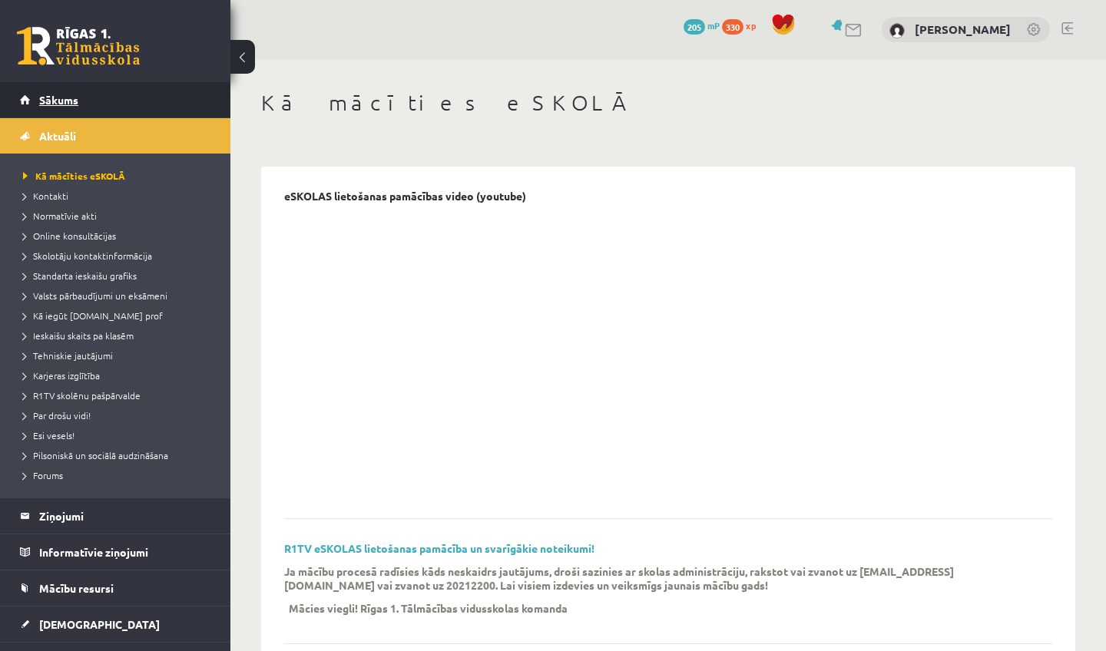
click at [52, 101] on span "Sākums" at bounding box center [58, 100] width 39 height 14
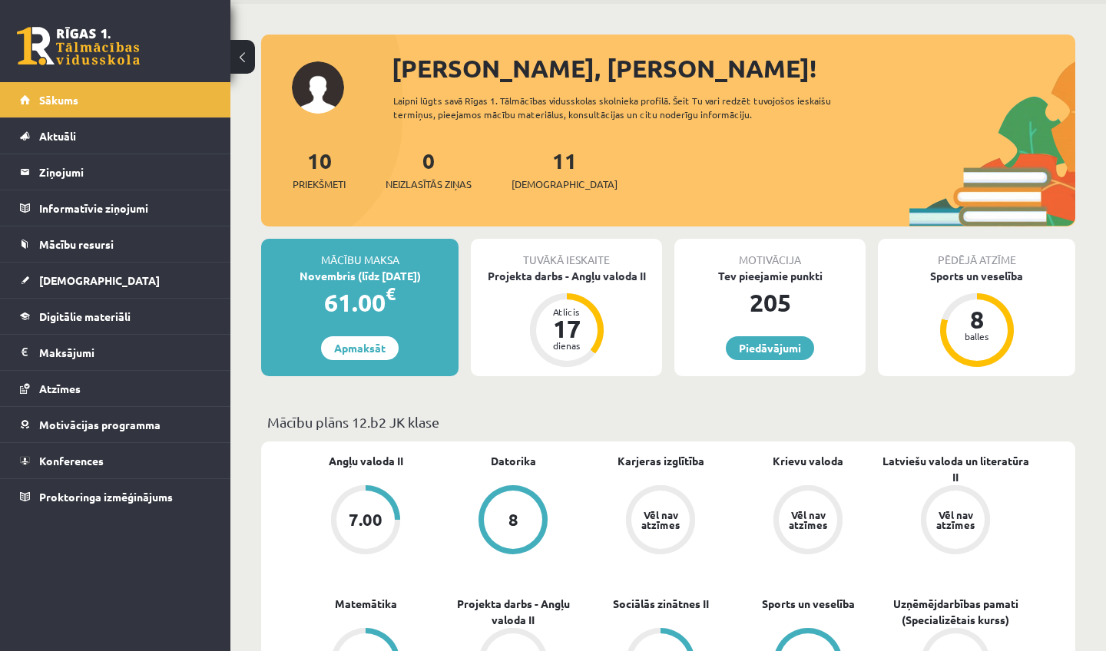
scroll to position [55, 0]
click at [536, 316] on div "Atlicis 17 dienas" at bounding box center [567, 331] width 74 height 74
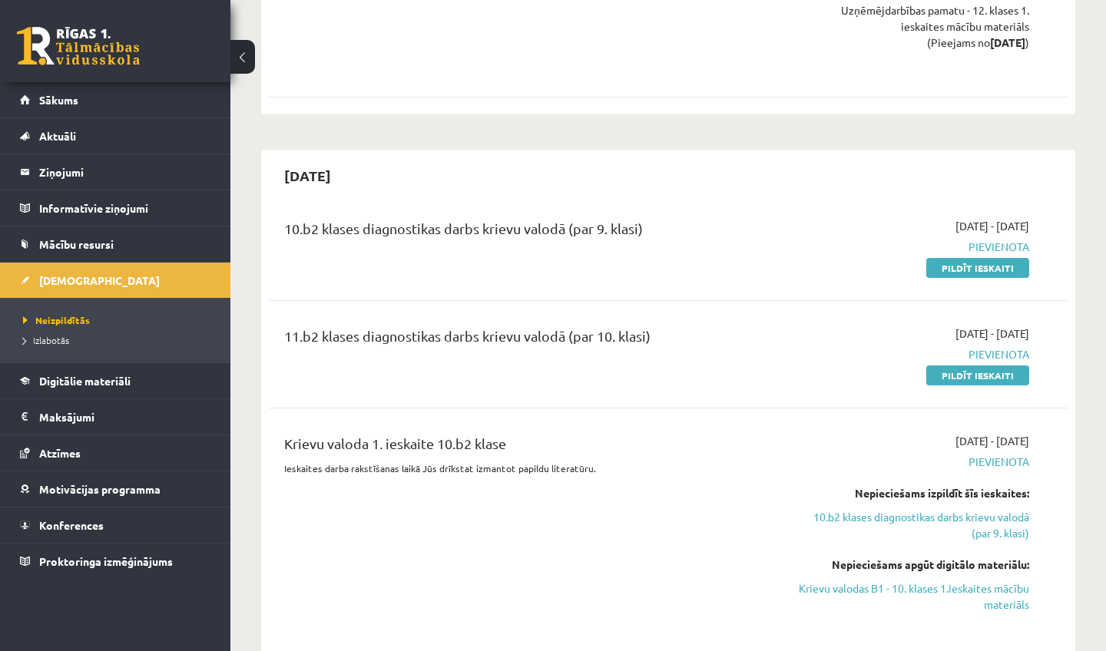
scroll to position [1418, 0]
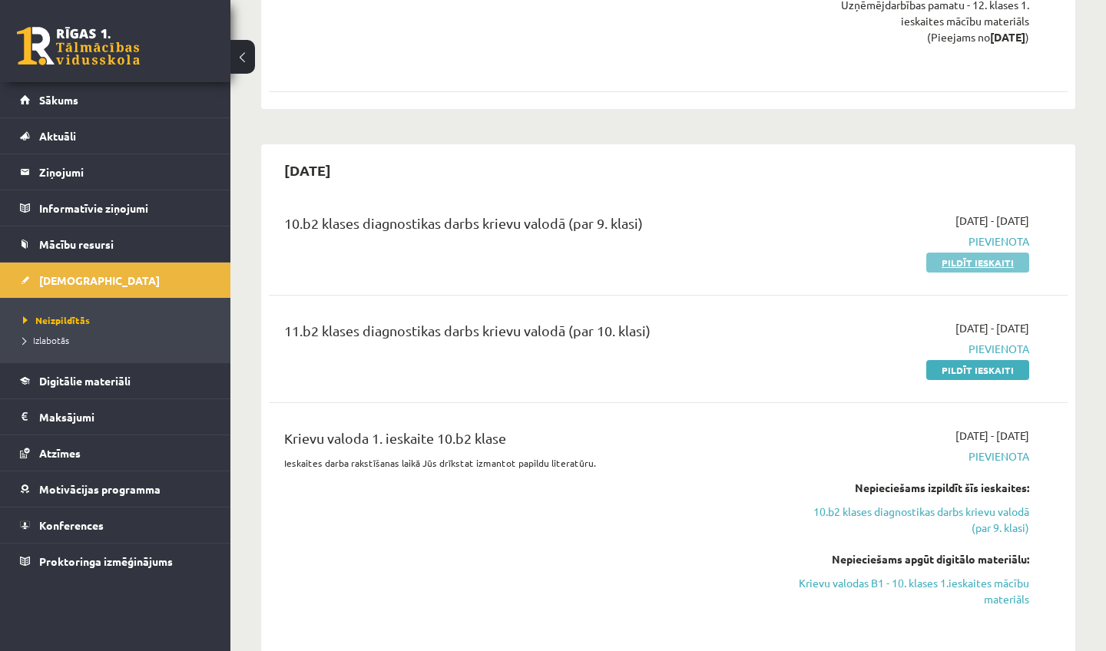
click at [965, 260] on link "Pildīt ieskaiti" at bounding box center [977, 263] width 103 height 20
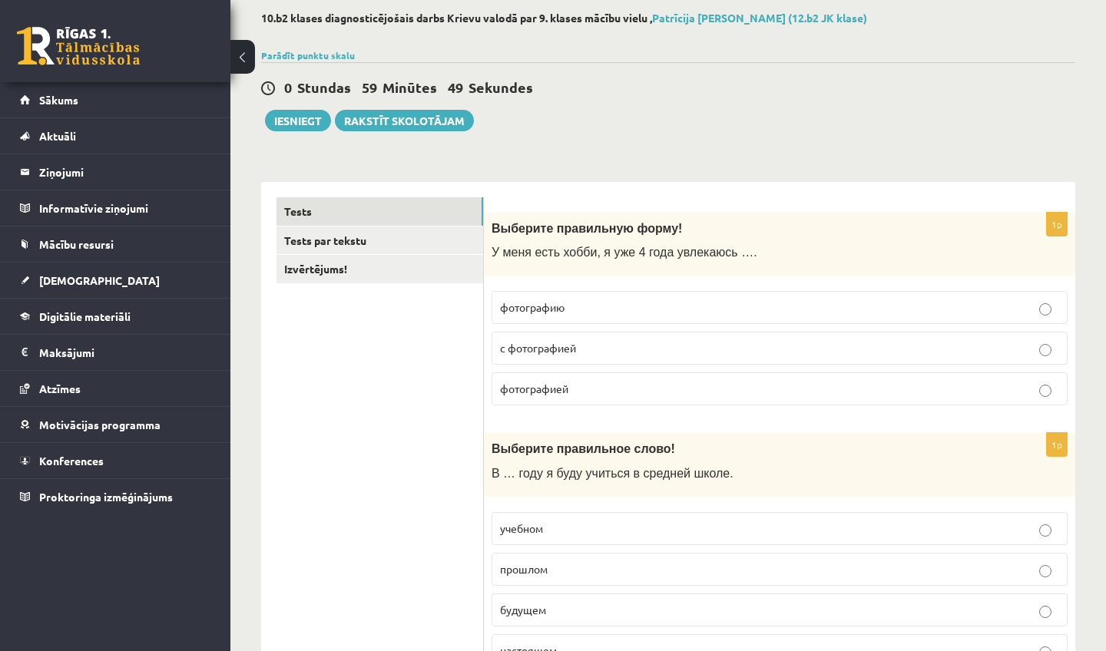
scroll to position [78, 0]
click at [591, 349] on p "с фотографией" at bounding box center [779, 348] width 559 height 16
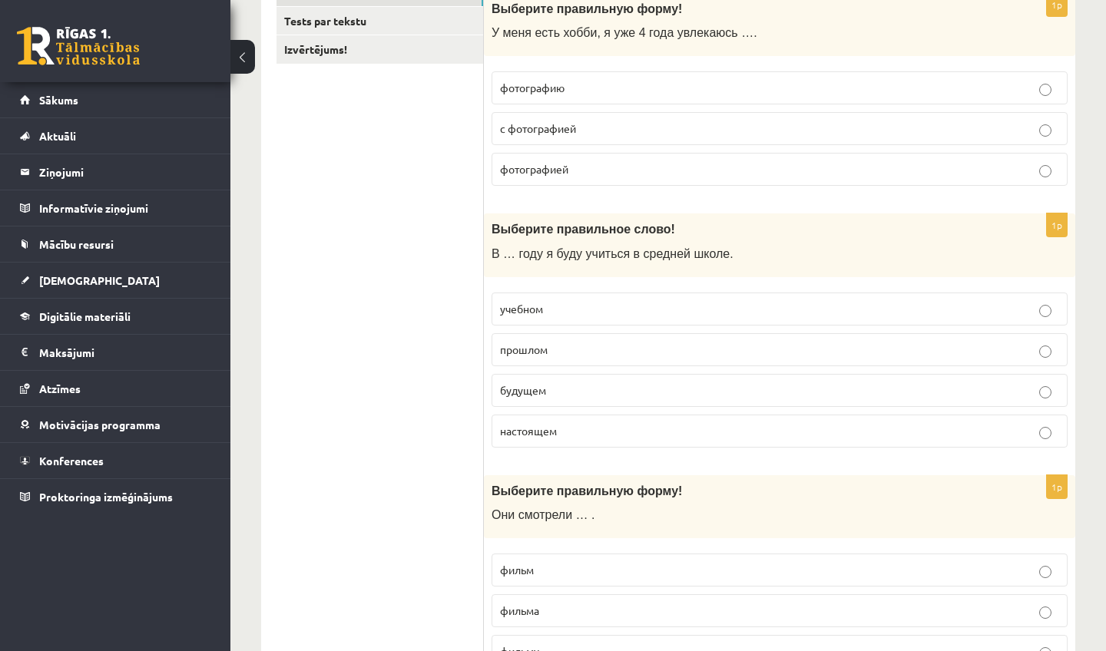
scroll to position [300, 0]
click at [584, 431] on p "настоящем" at bounding box center [779, 430] width 559 height 16
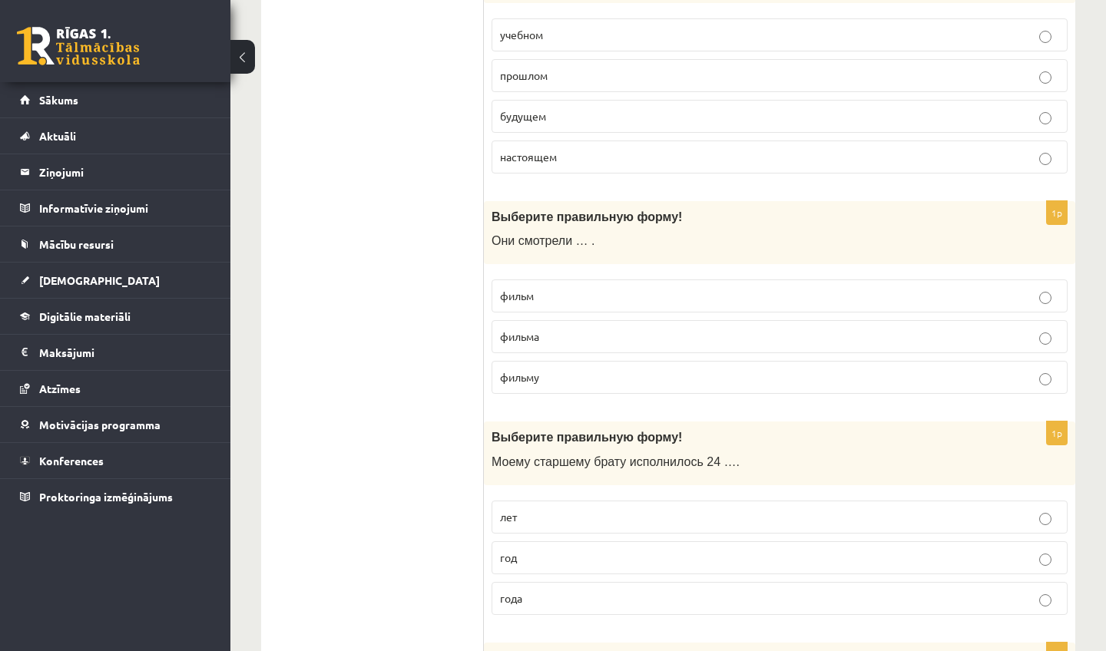
scroll to position [577, 0]
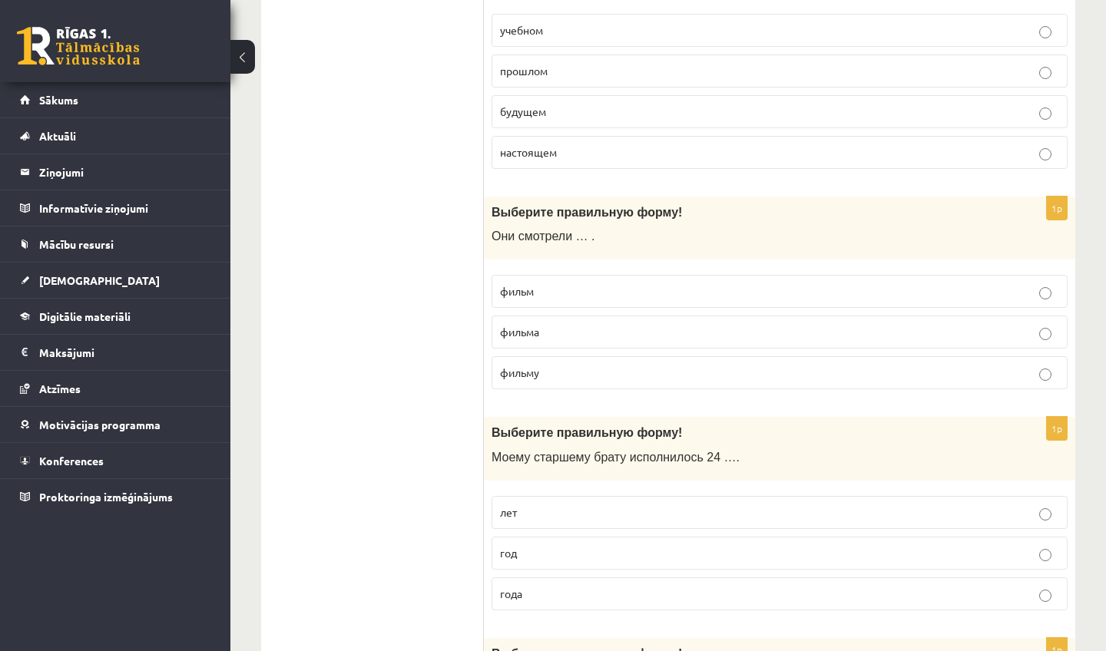
click at [565, 379] on p "фильму" at bounding box center [779, 373] width 559 height 16
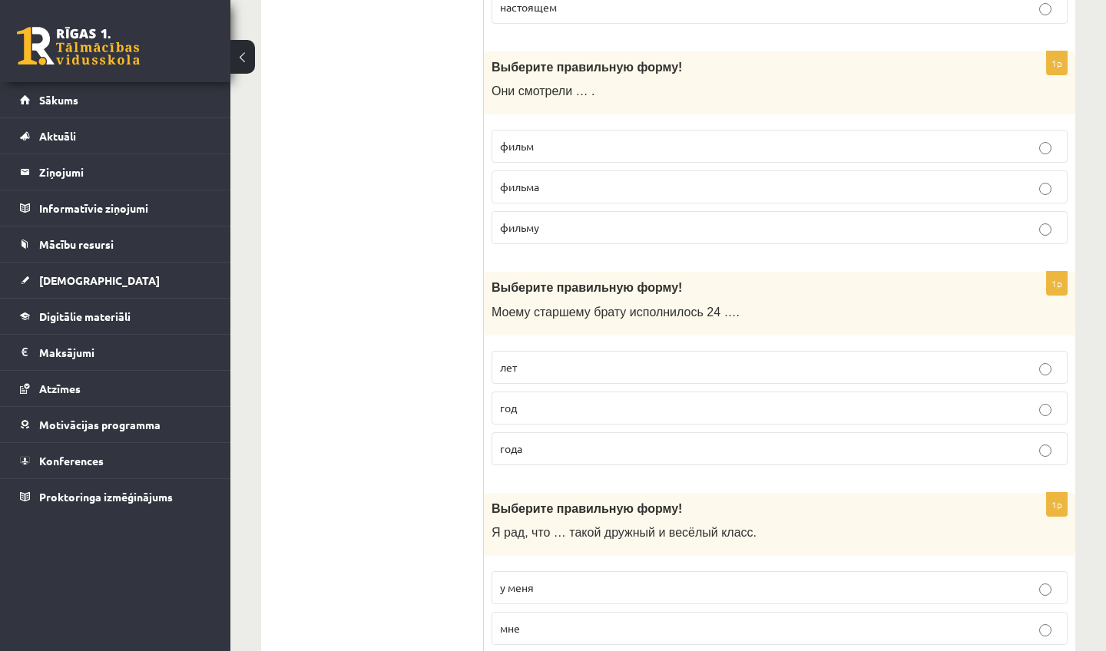
scroll to position [730, 0]
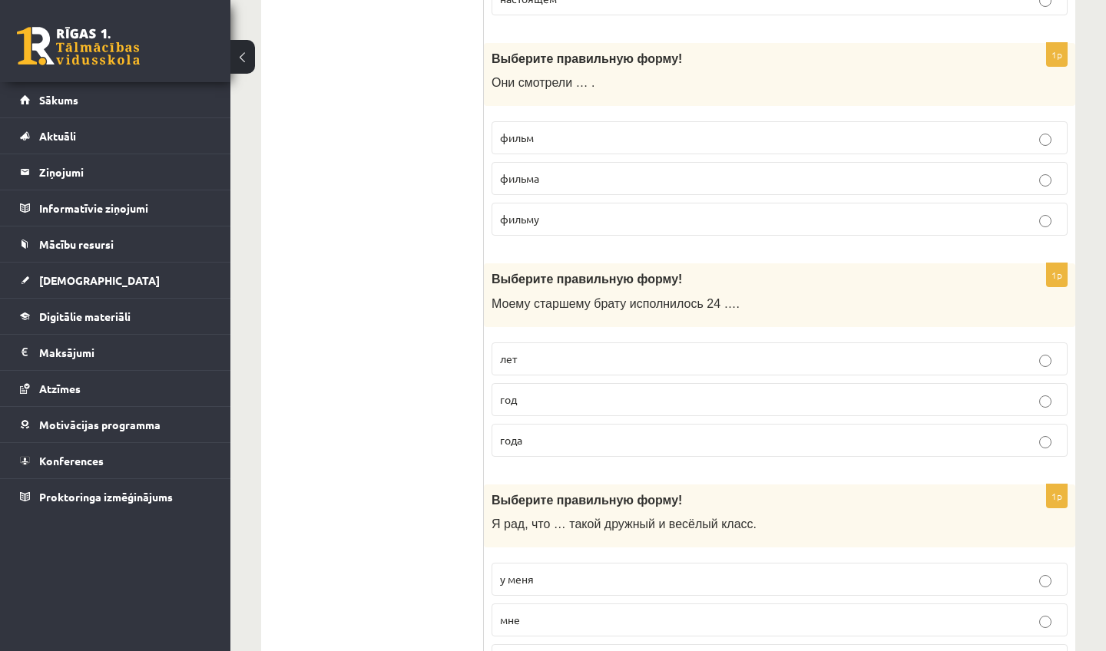
click at [572, 447] on p "года" at bounding box center [779, 440] width 559 height 16
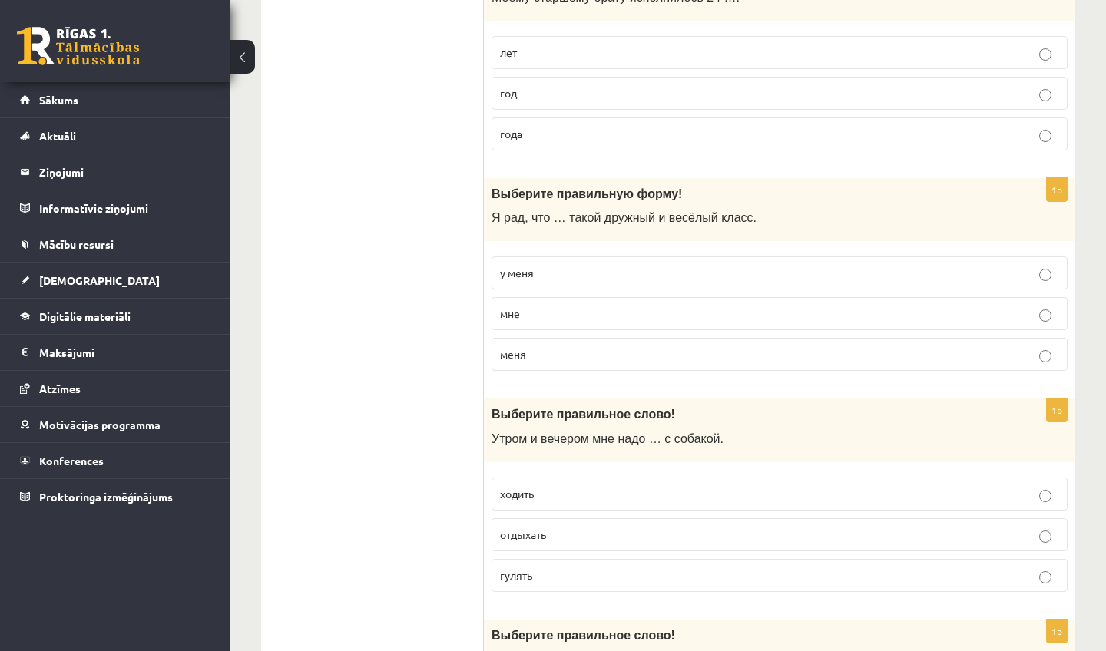
scroll to position [1043, 0]
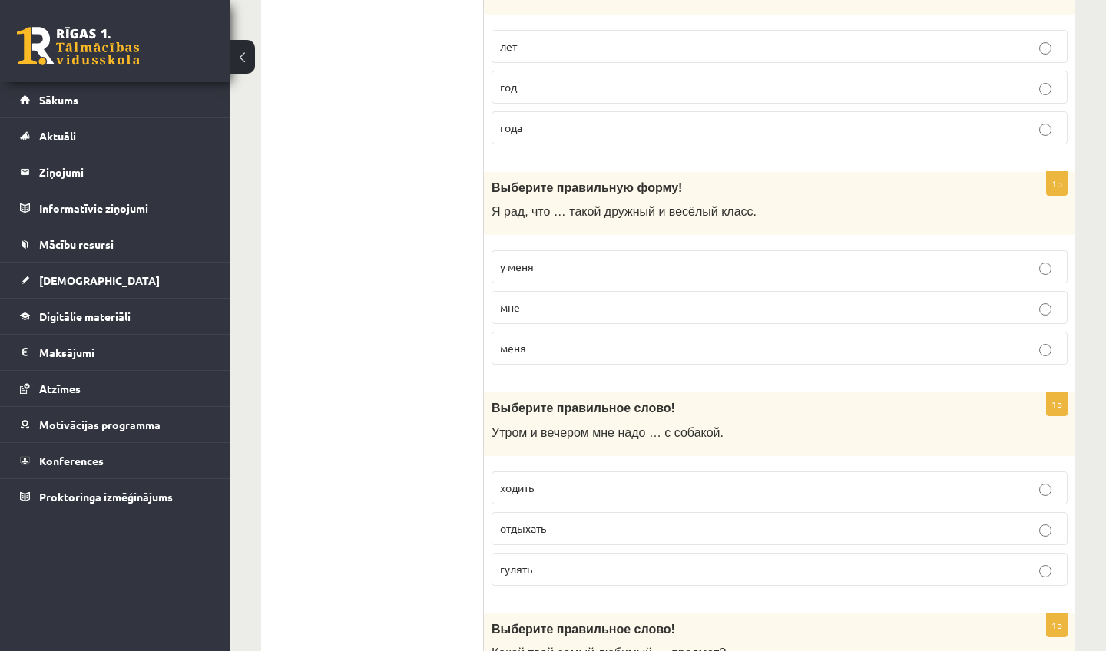
click at [555, 313] on p "мне" at bounding box center [779, 308] width 559 height 16
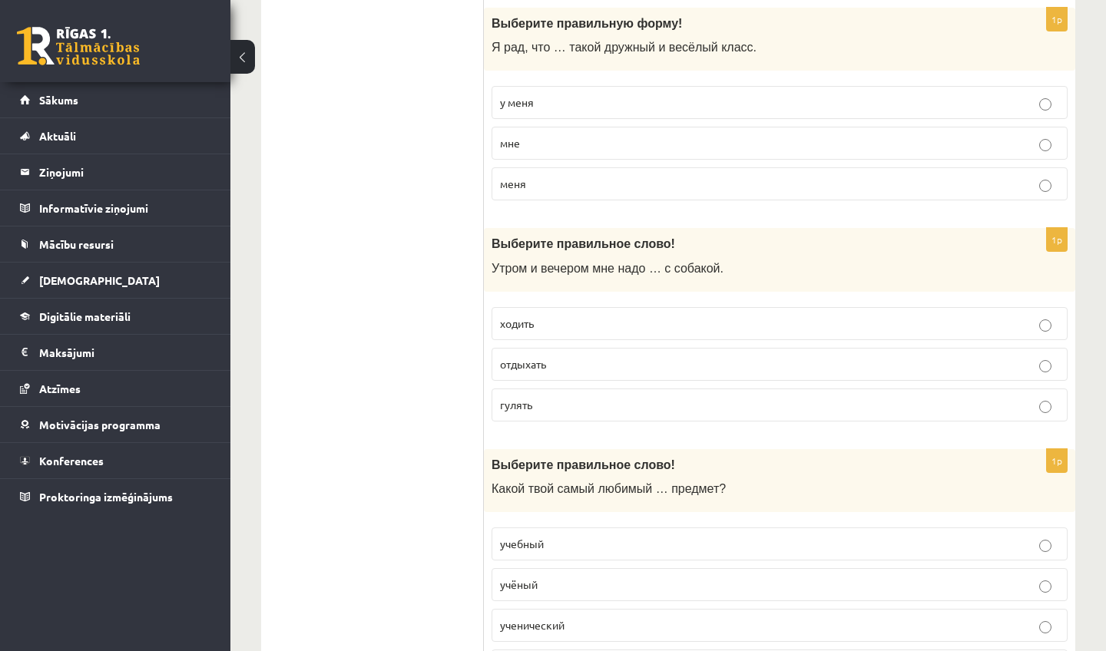
scroll to position [1192, 0]
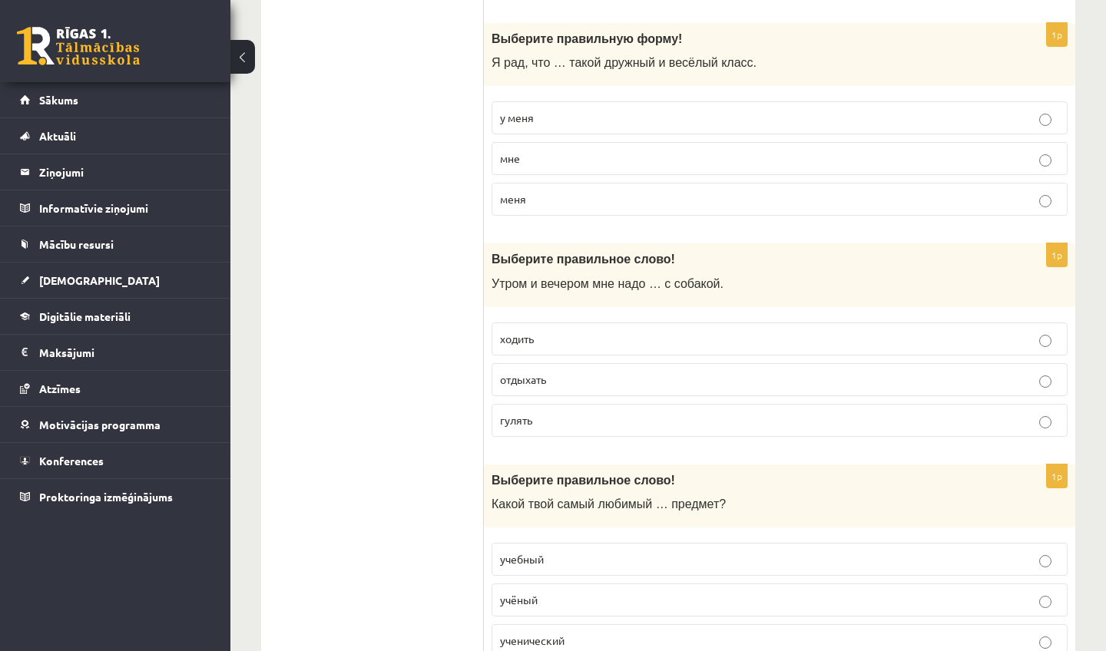
click at [596, 118] on p "у меня" at bounding box center [779, 118] width 559 height 16
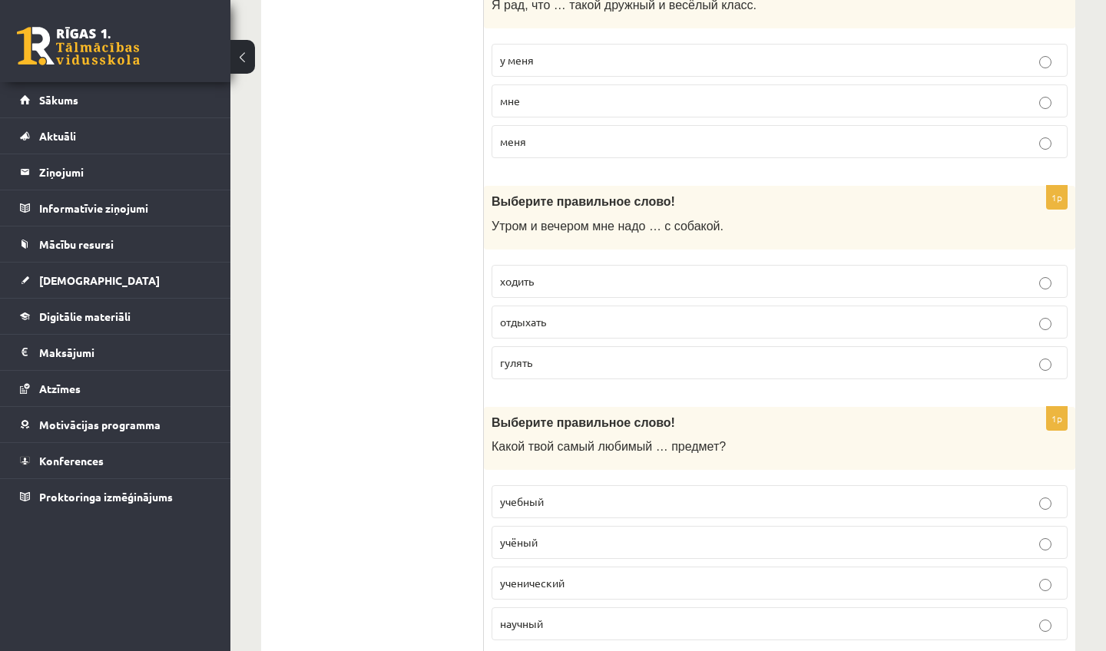
scroll to position [1250, 0]
click at [564, 363] on p "гулять" at bounding box center [779, 363] width 559 height 16
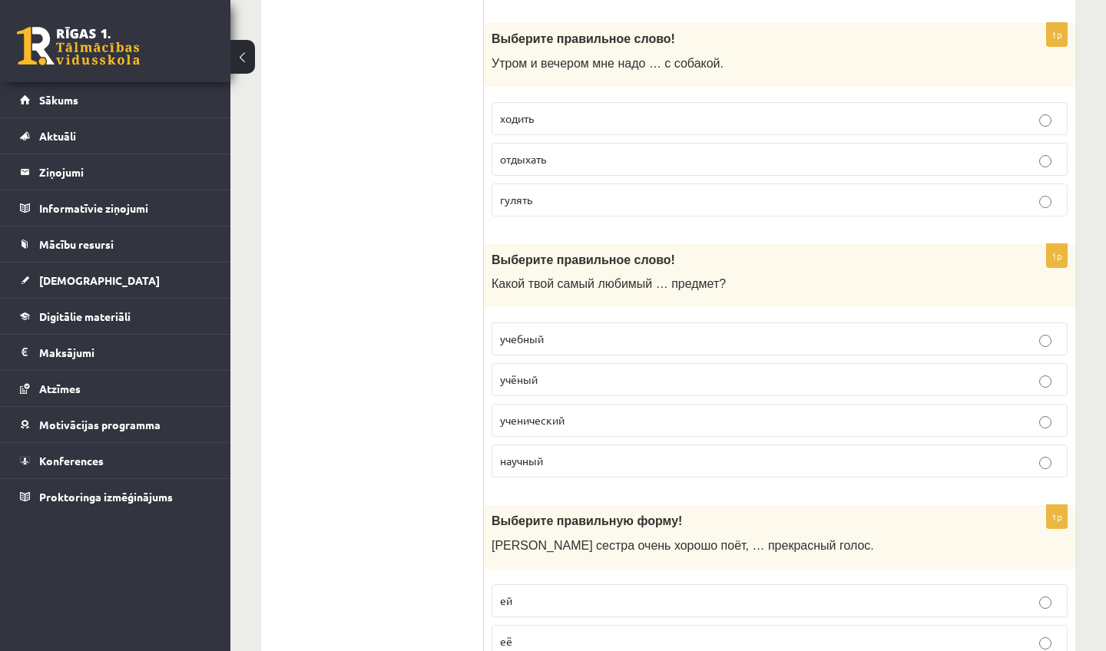
scroll to position [1414, 0]
click at [604, 334] on p "учебный" at bounding box center [779, 338] width 559 height 16
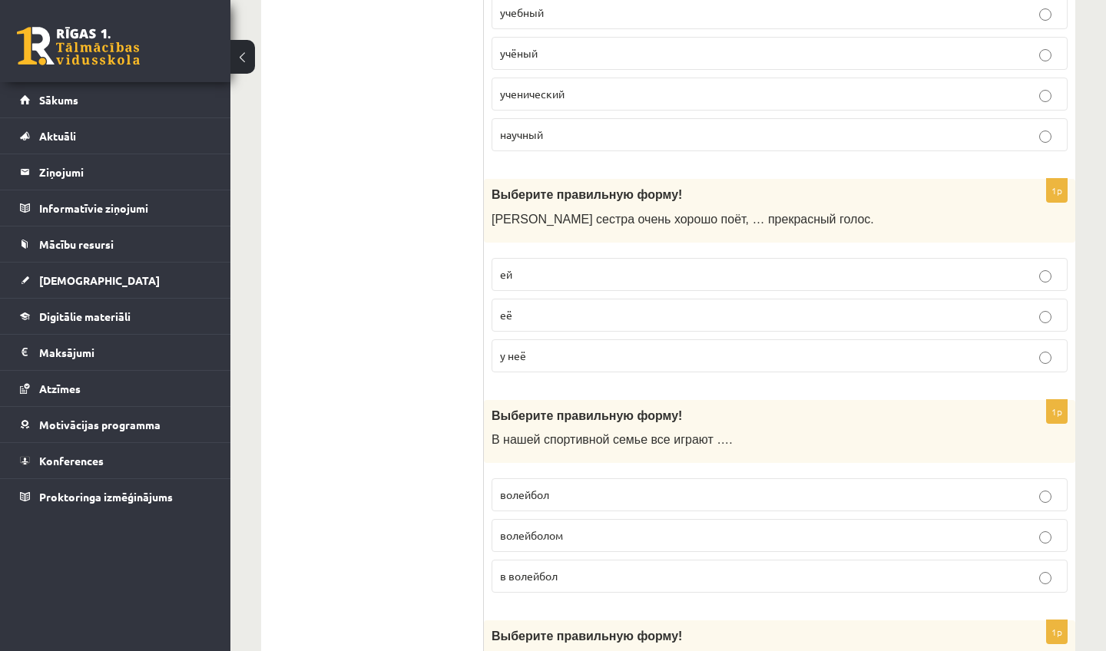
scroll to position [1743, 0]
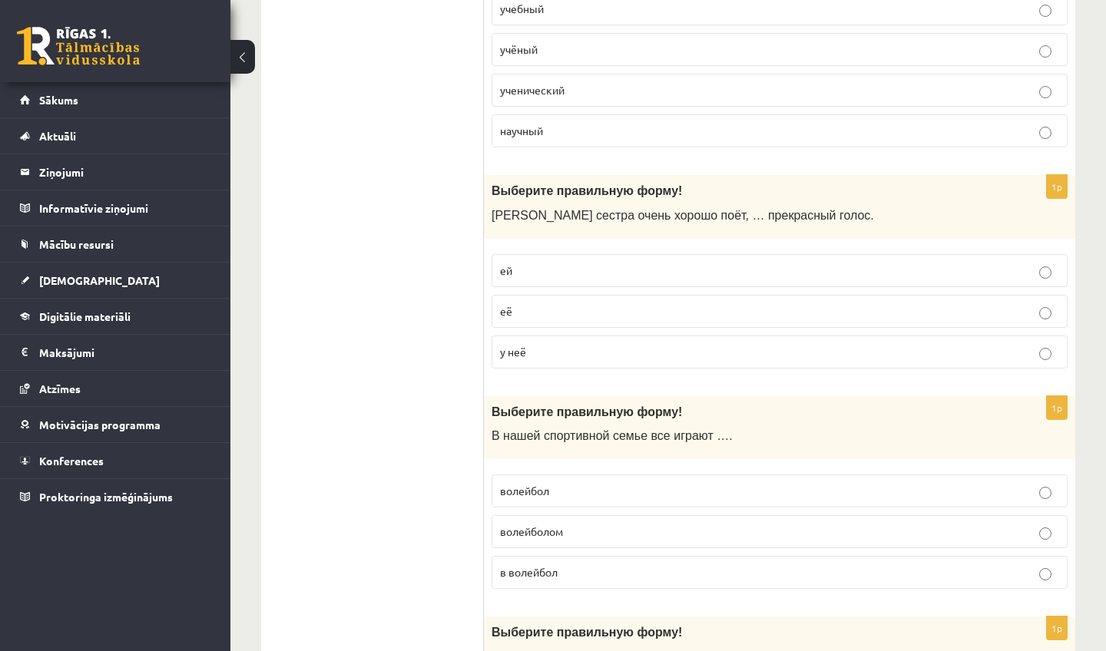
click at [537, 360] on p "у неё" at bounding box center [779, 352] width 559 height 16
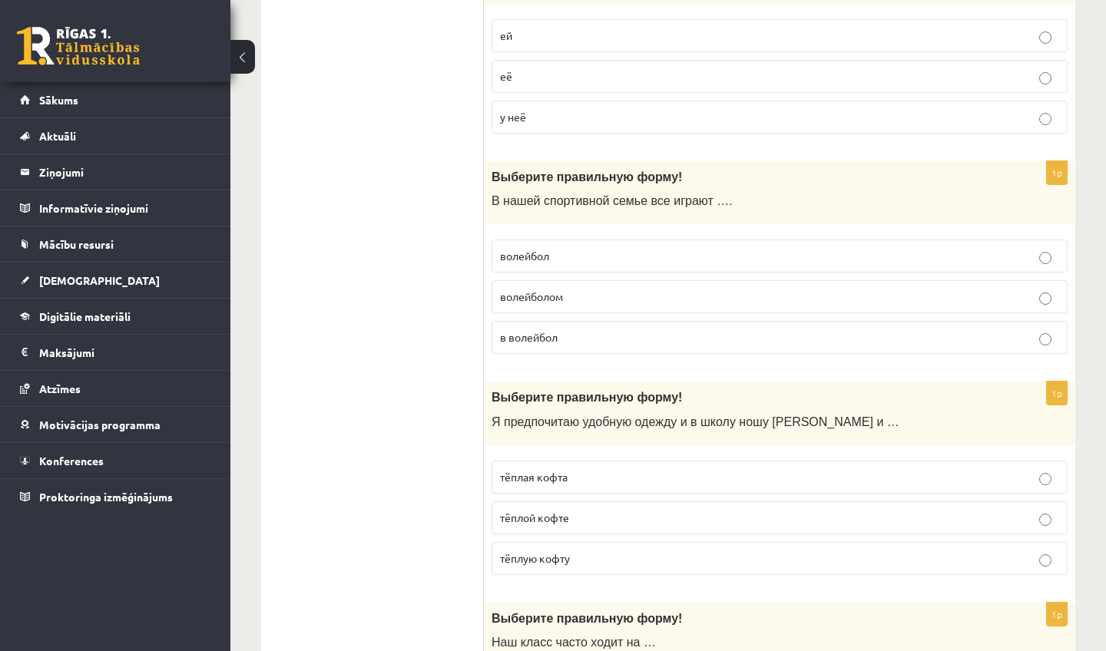
scroll to position [1979, 0]
click at [563, 261] on p "волейбол" at bounding box center [779, 255] width 559 height 16
click at [580, 303] on p "волейболом" at bounding box center [779, 295] width 559 height 16
click at [577, 344] on p "в волейбол" at bounding box center [779, 336] width 559 height 16
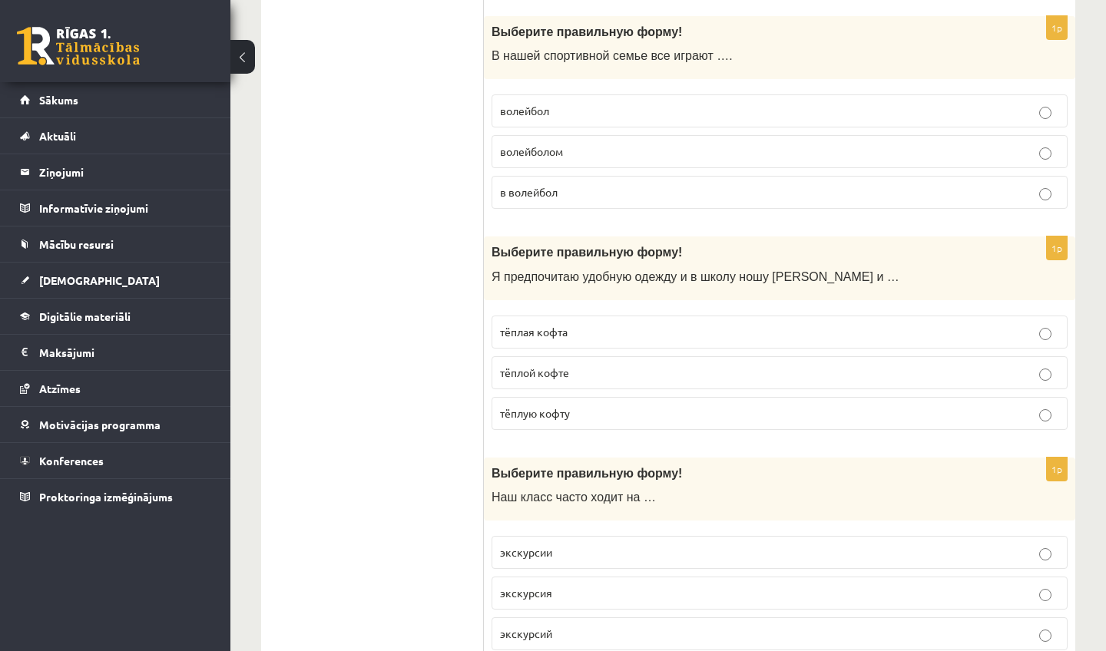
scroll to position [2119, 0]
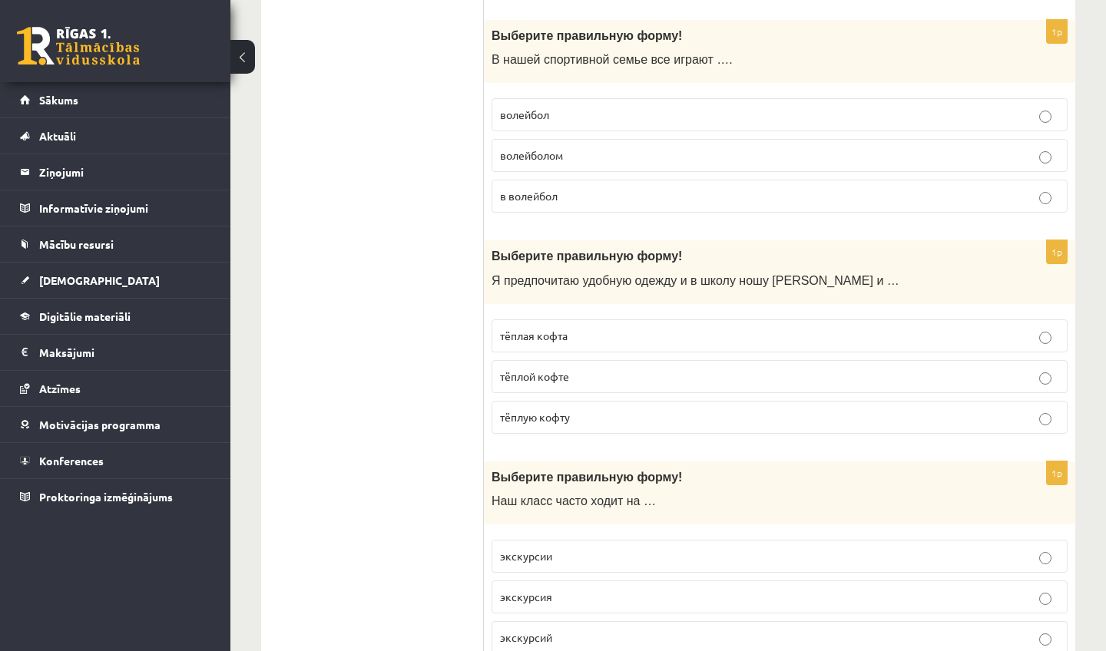
click at [595, 419] on p "тёплую кофту" at bounding box center [779, 417] width 559 height 16
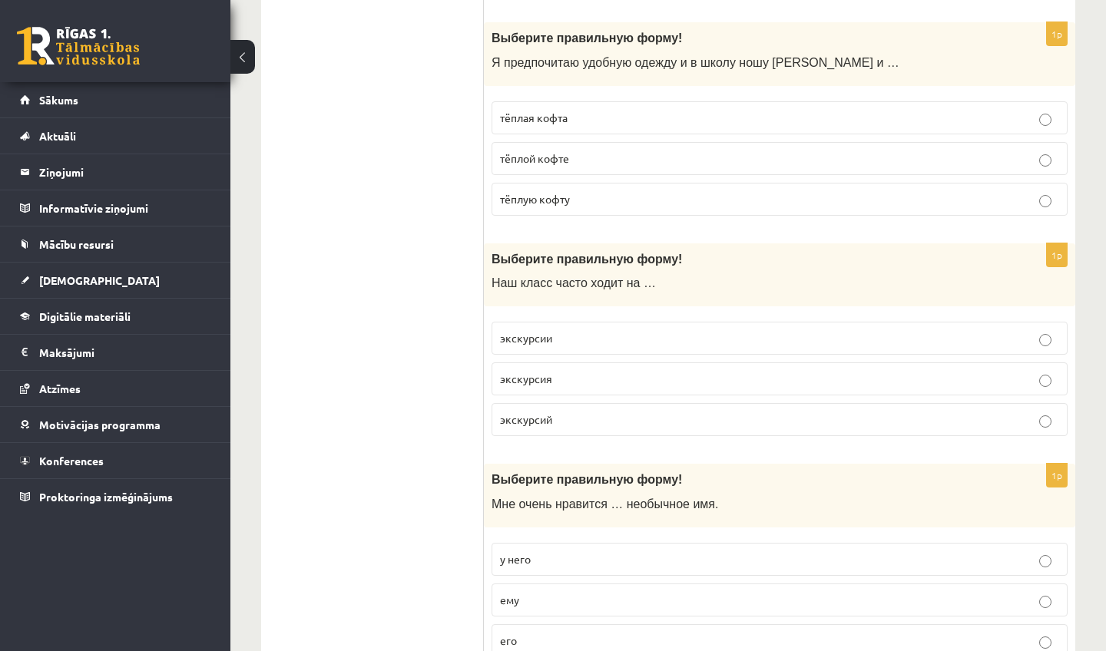
scroll to position [2346, 0]
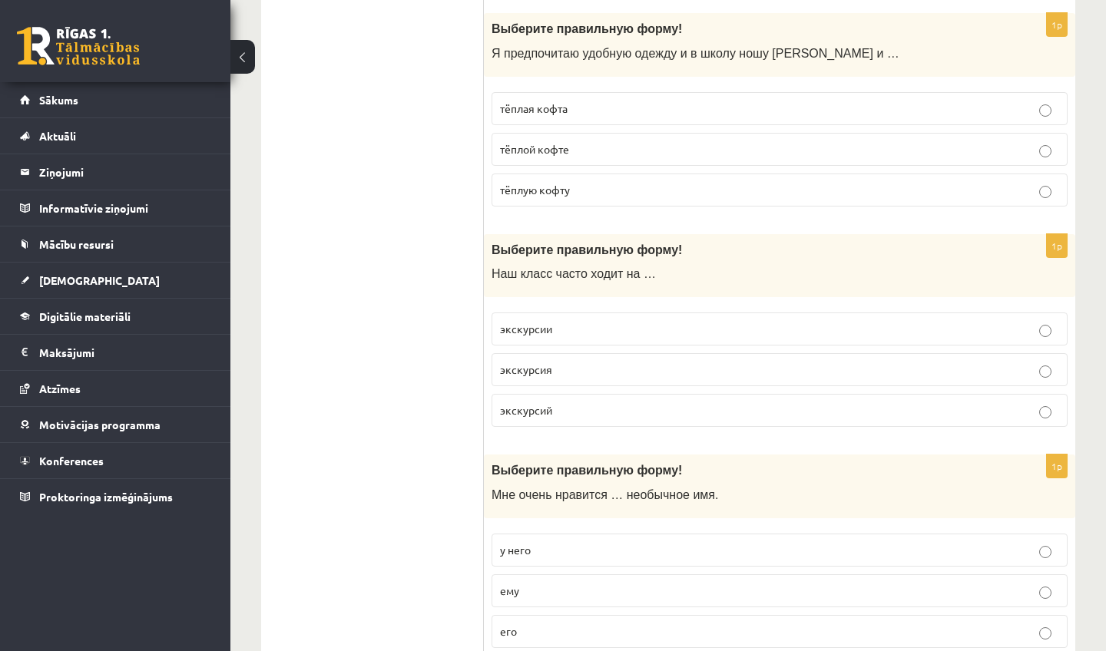
click at [577, 412] on p "экскурсий" at bounding box center [779, 410] width 559 height 16
click at [592, 334] on p "экскурсии" at bounding box center [779, 329] width 559 height 16
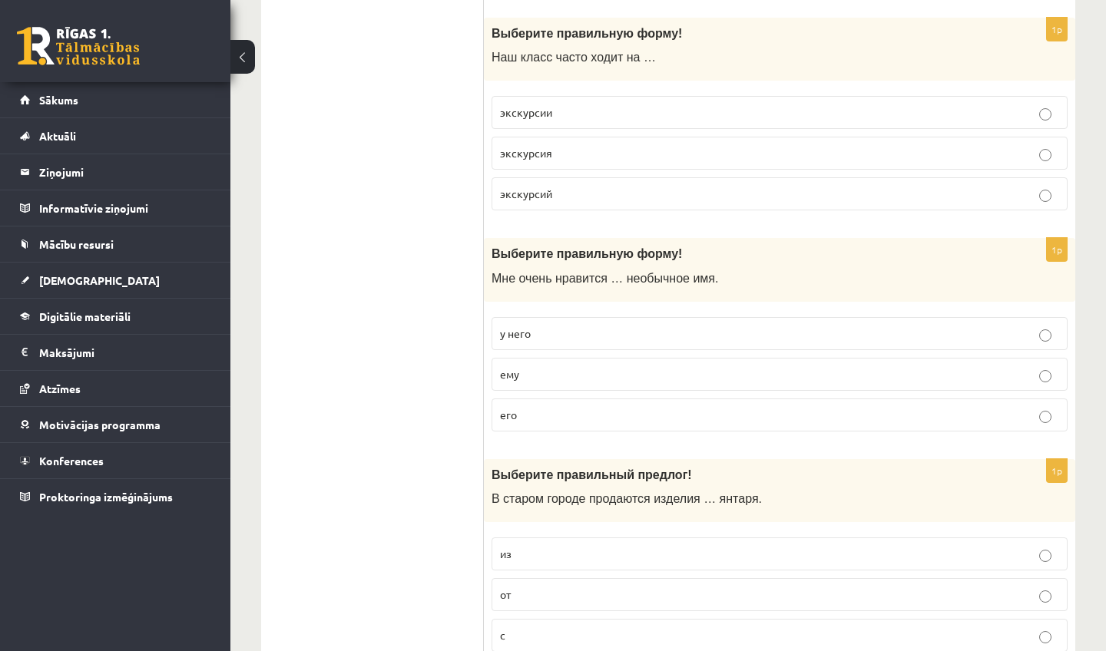
scroll to position [2568, 0]
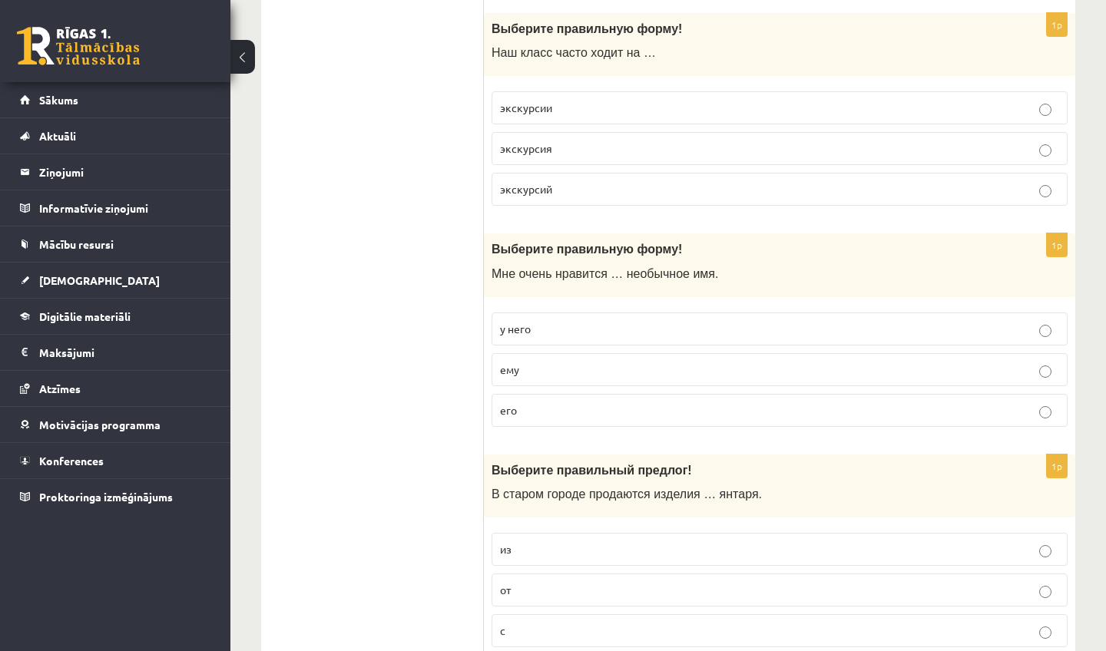
click at [519, 418] on p "его" at bounding box center [779, 410] width 559 height 16
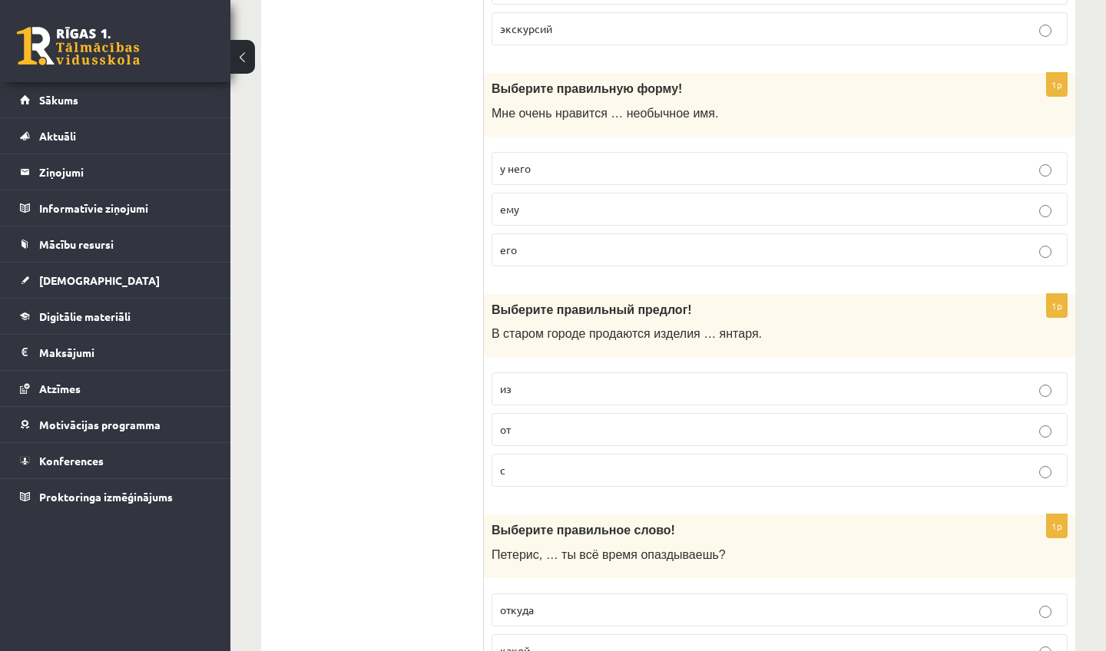
scroll to position [2727, 0]
click at [517, 396] on p "из" at bounding box center [779, 390] width 559 height 16
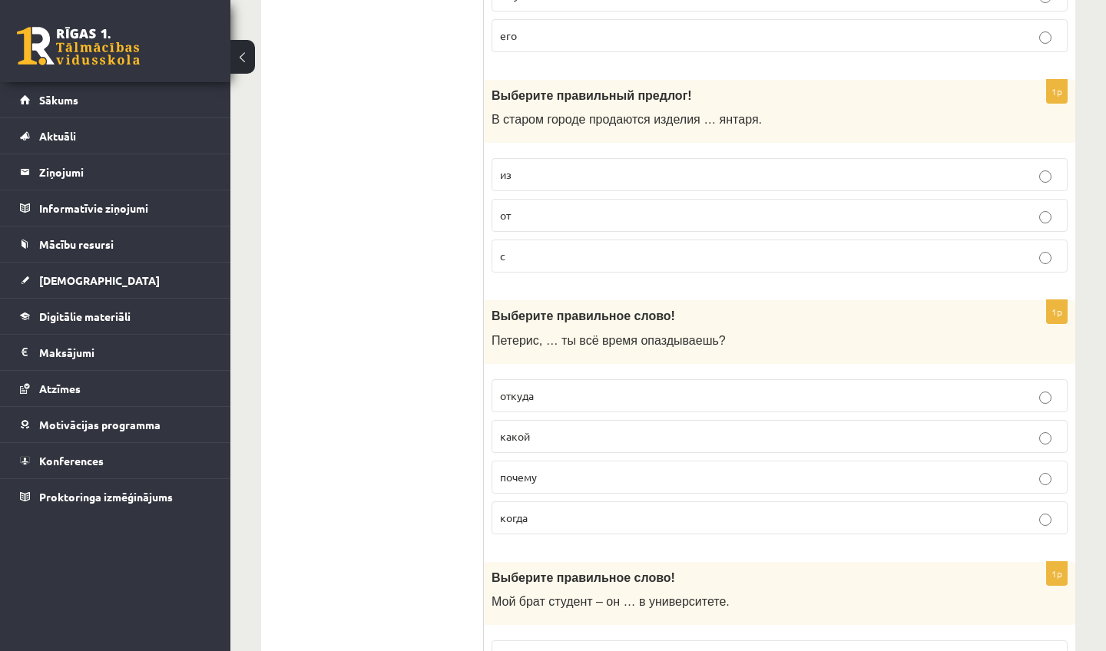
scroll to position [2972, 0]
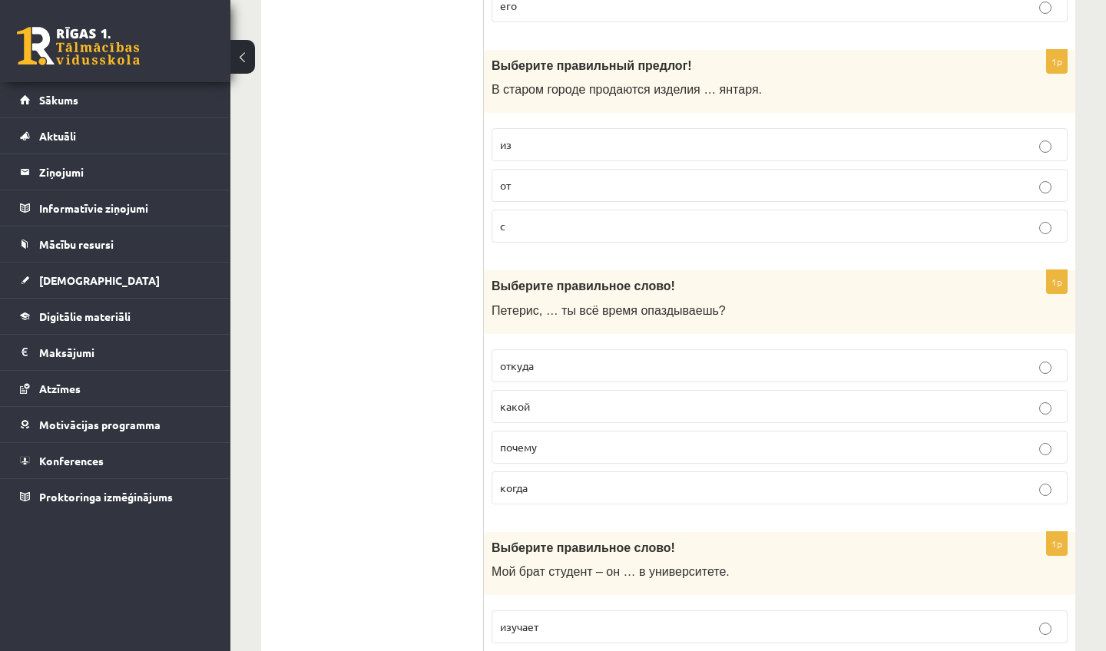
click at [523, 454] on span "почему" at bounding box center [518, 447] width 37 height 14
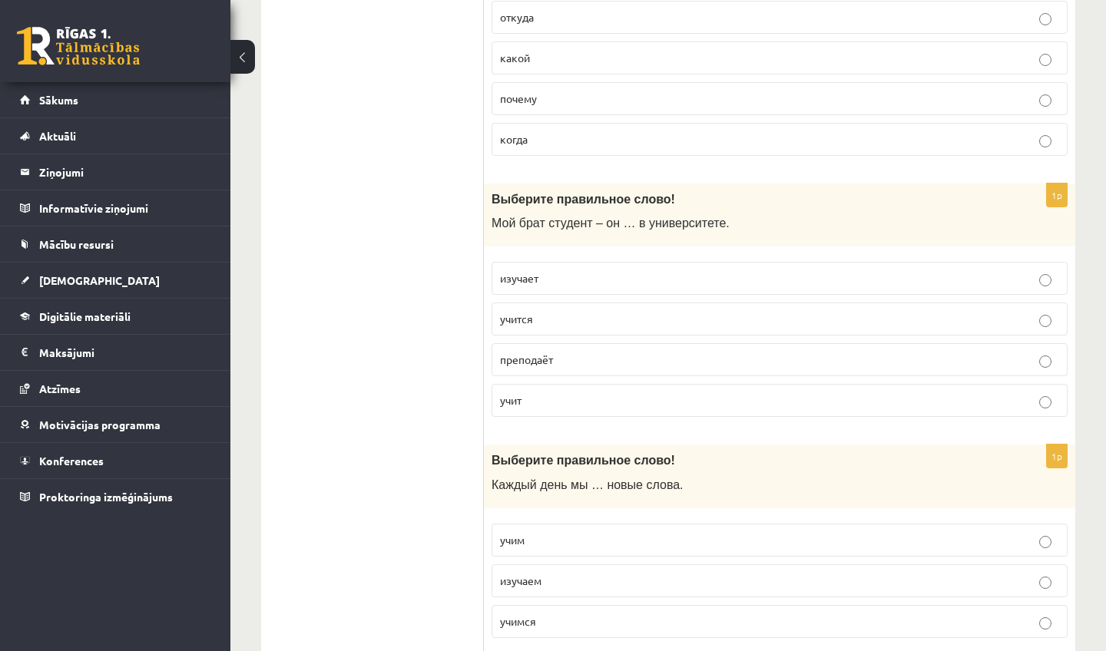
scroll to position [3318, 0]
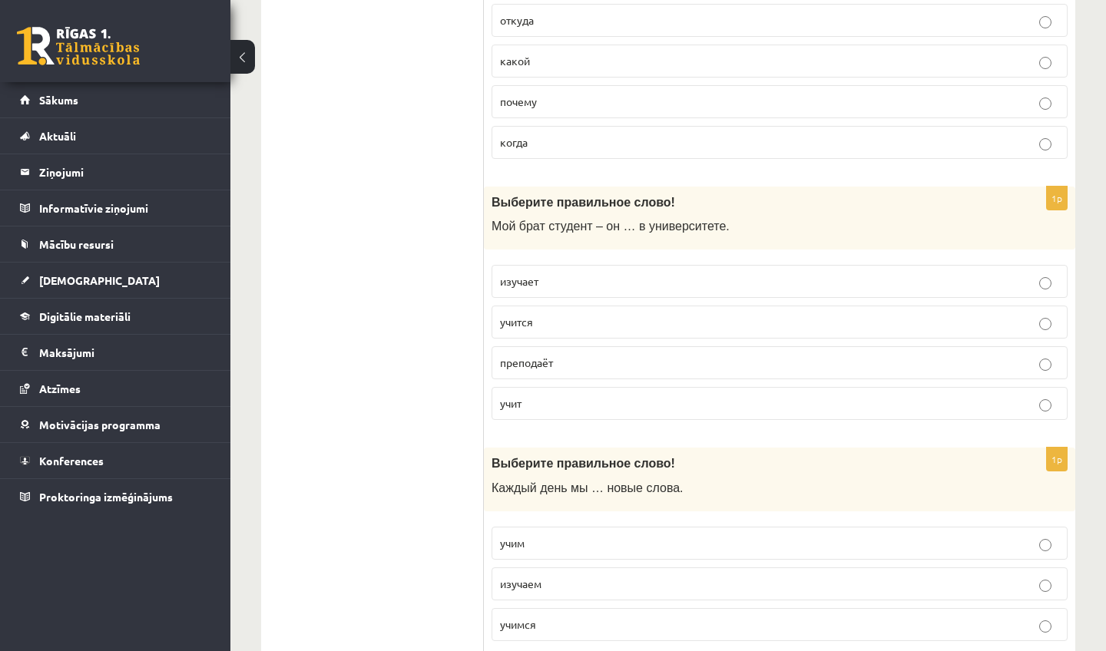
click at [520, 329] on span "учится" at bounding box center [516, 322] width 33 height 14
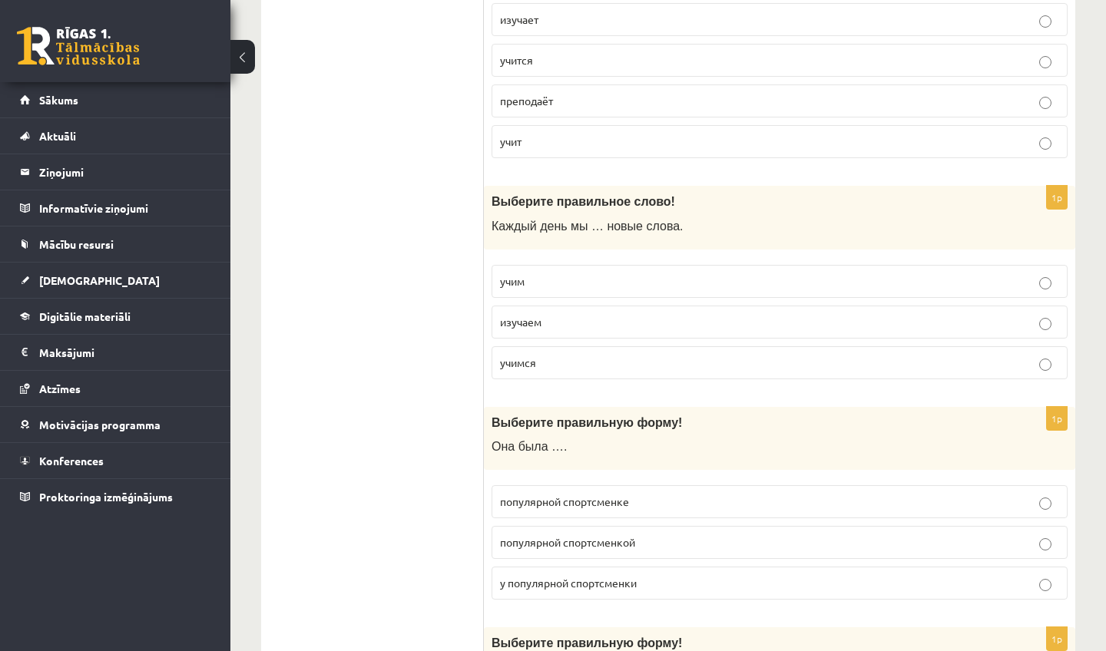
scroll to position [3580, 0]
click at [548, 330] on p "изучаем" at bounding box center [779, 322] width 559 height 16
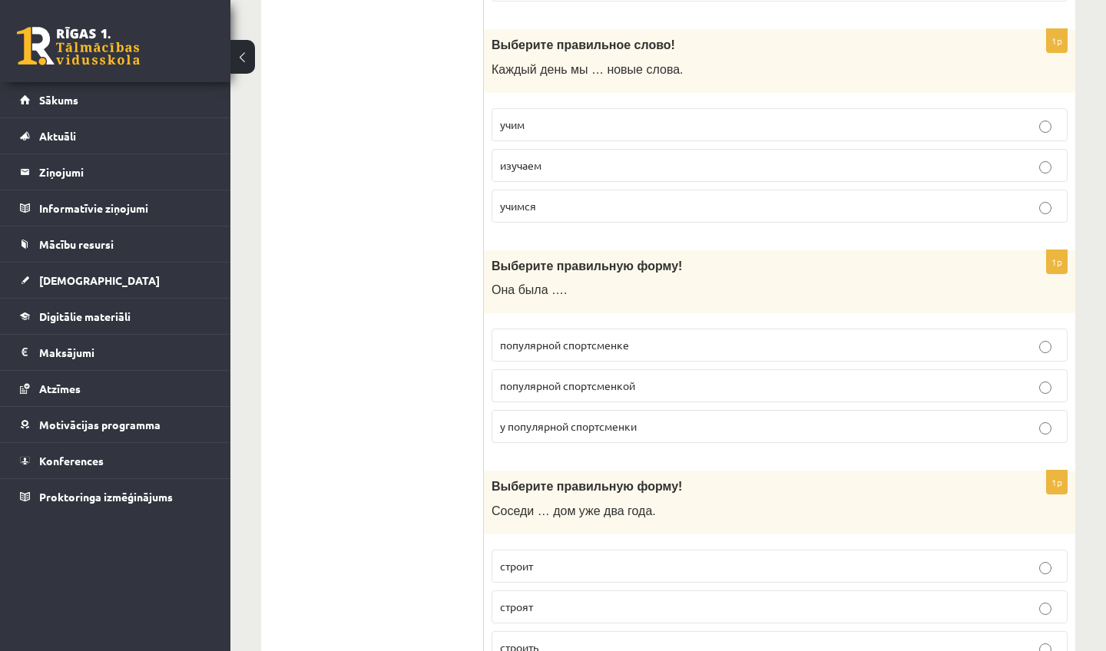
scroll to position [3737, 0]
click at [661, 394] on p "популярной спортсменкой" at bounding box center [779, 386] width 559 height 16
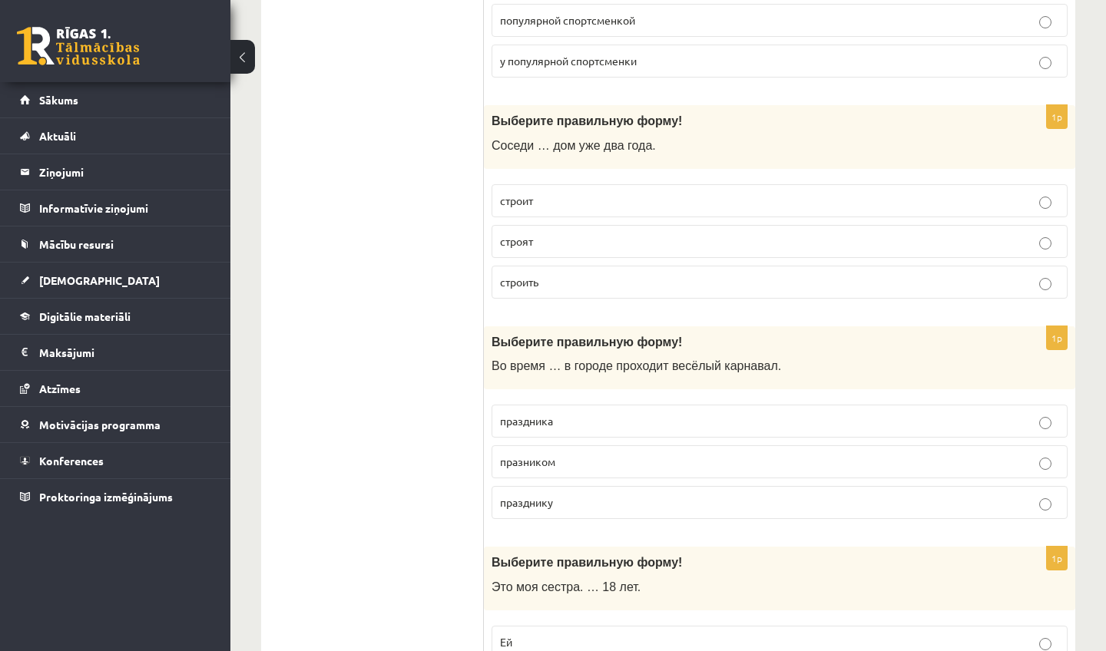
scroll to position [4101, 0]
click at [578, 250] on p "строят" at bounding box center [779, 242] width 559 height 16
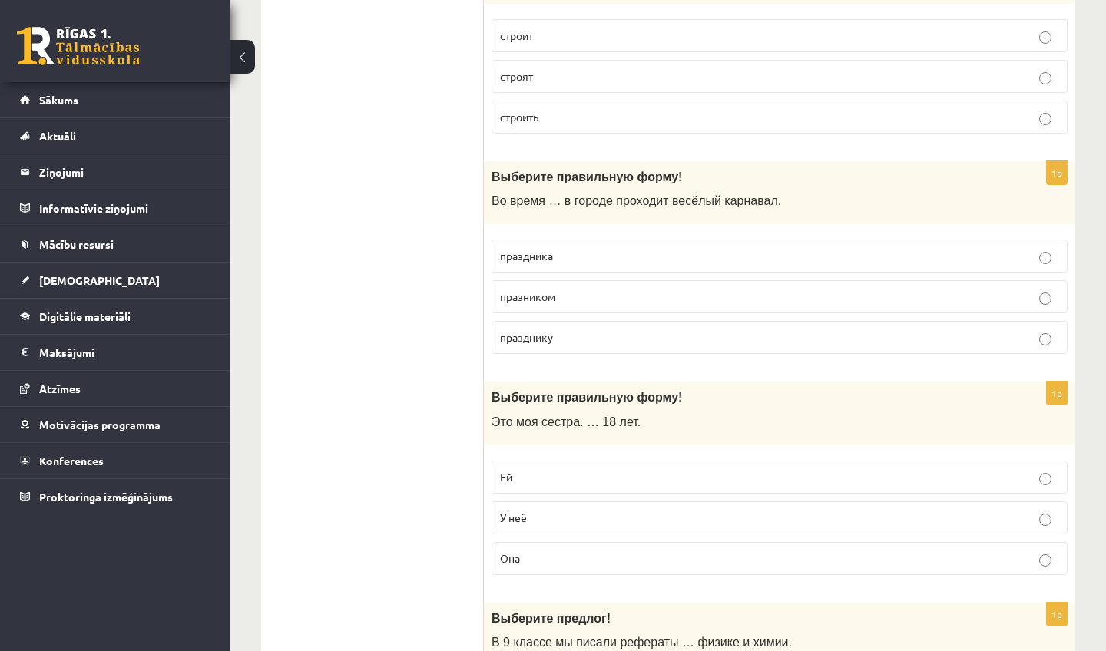
scroll to position [4266, 0]
click at [541, 264] on span "праздника" at bounding box center [526, 257] width 53 height 14
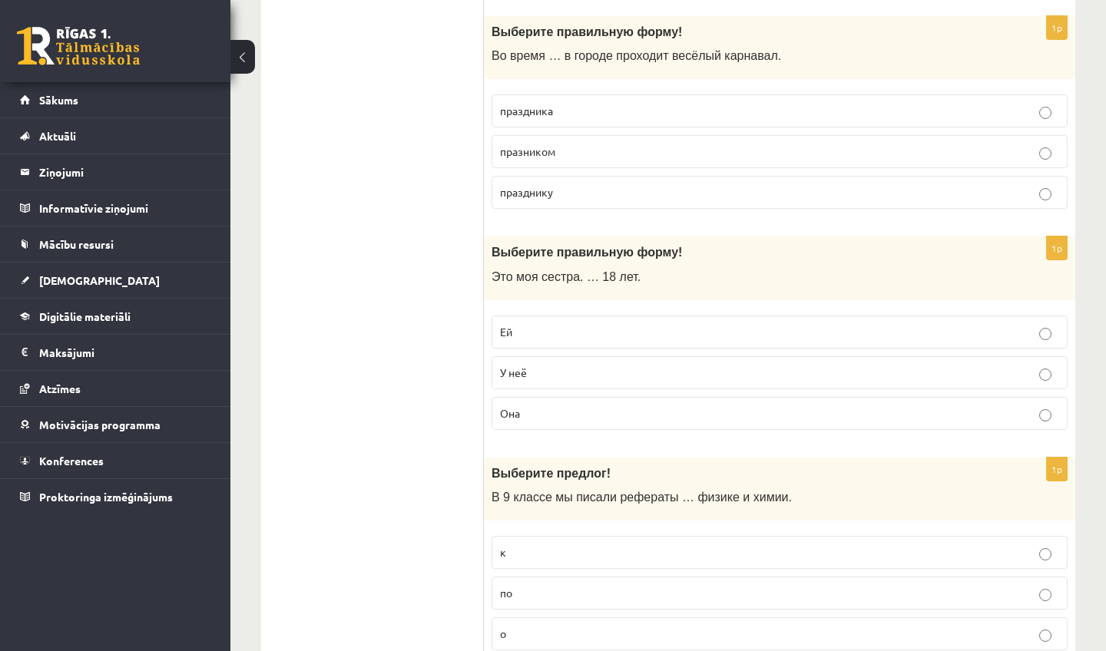
scroll to position [4421, 0]
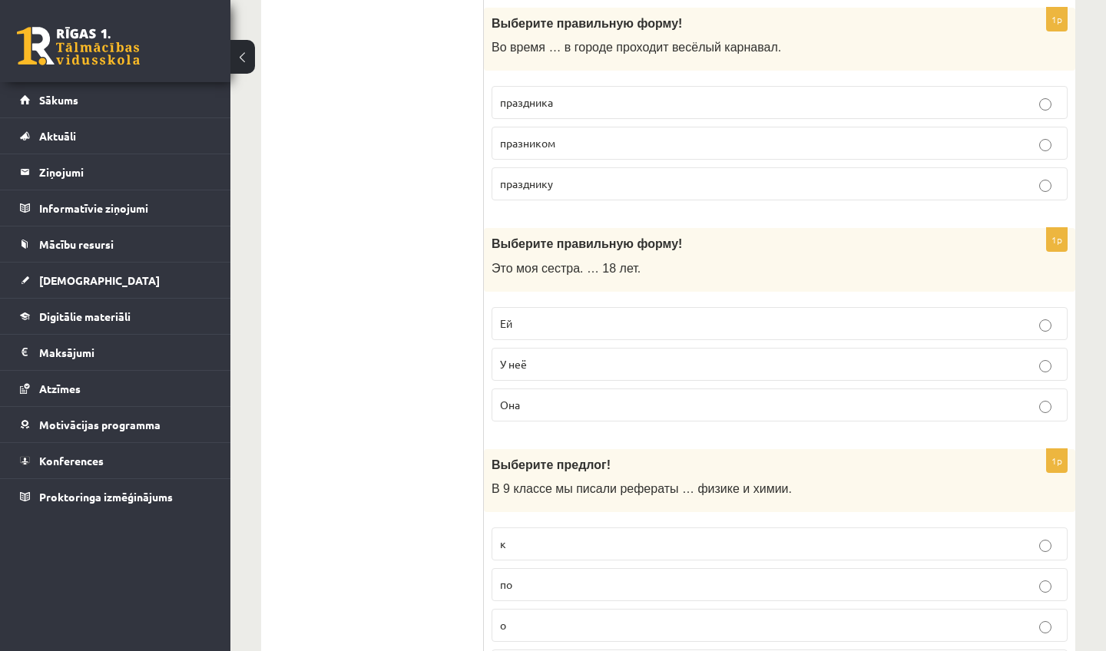
click at [541, 326] on label "Ей" at bounding box center [780, 323] width 576 height 33
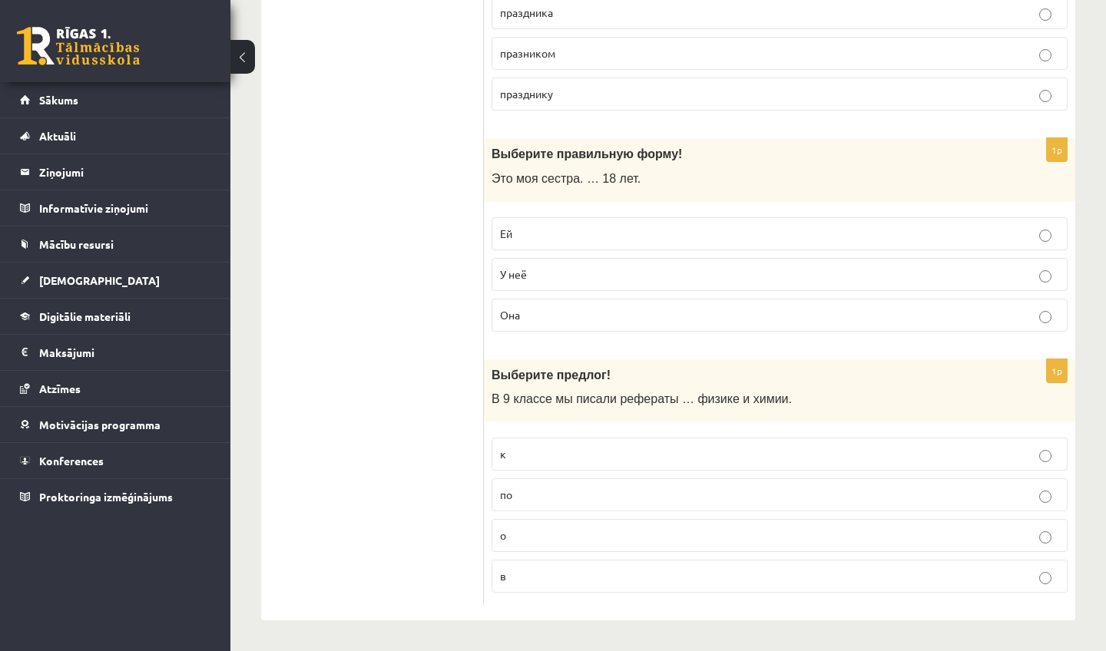
scroll to position [4525, 0]
click at [525, 499] on p "по" at bounding box center [779, 495] width 559 height 16
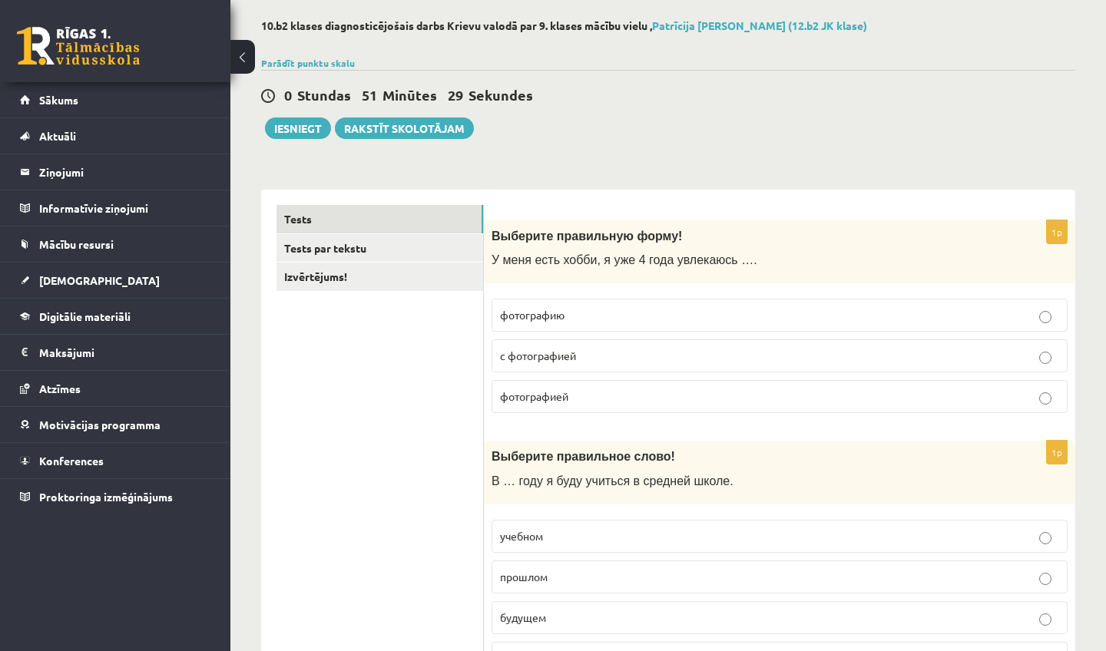
scroll to position [69, 0]
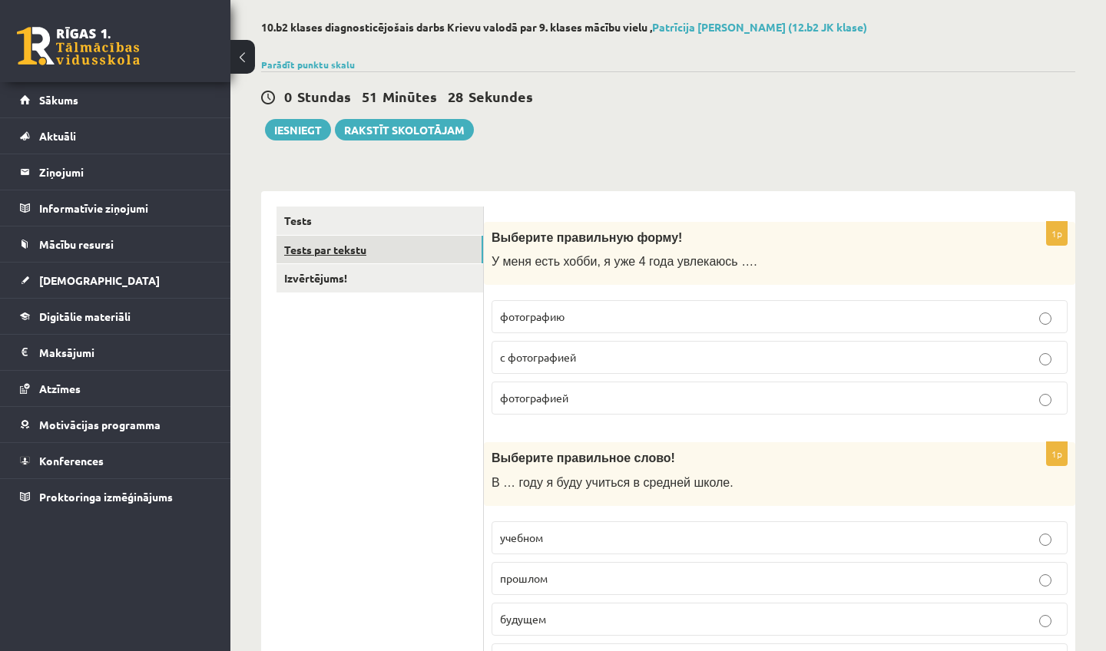
click at [363, 242] on link "Tests par tekstu" at bounding box center [380, 250] width 207 height 28
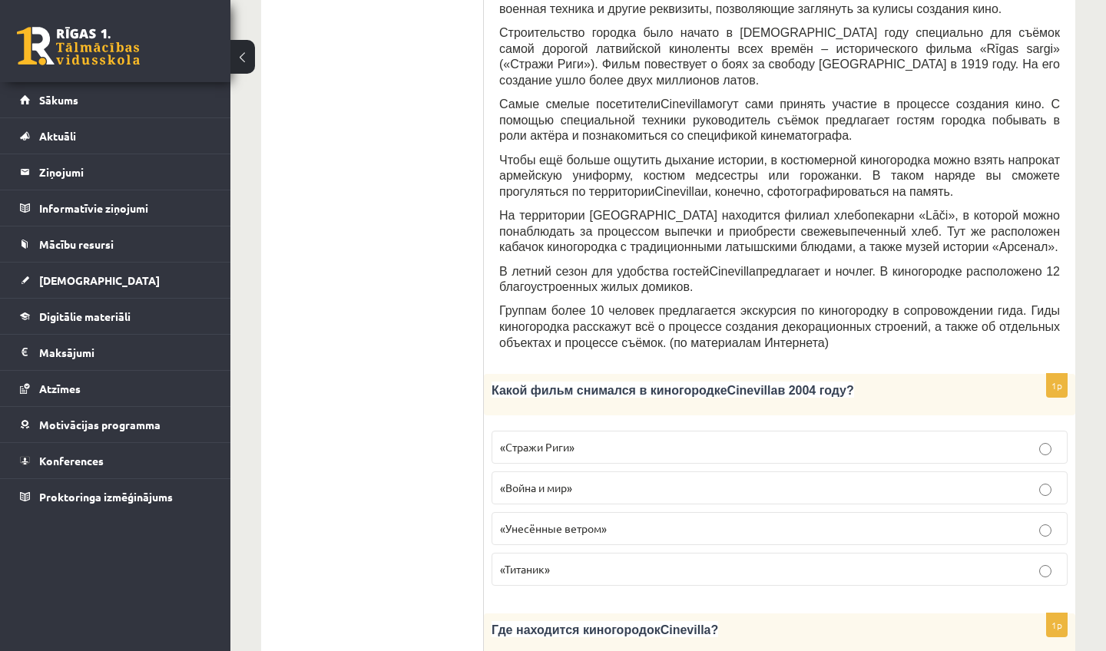
scroll to position [485, 0]
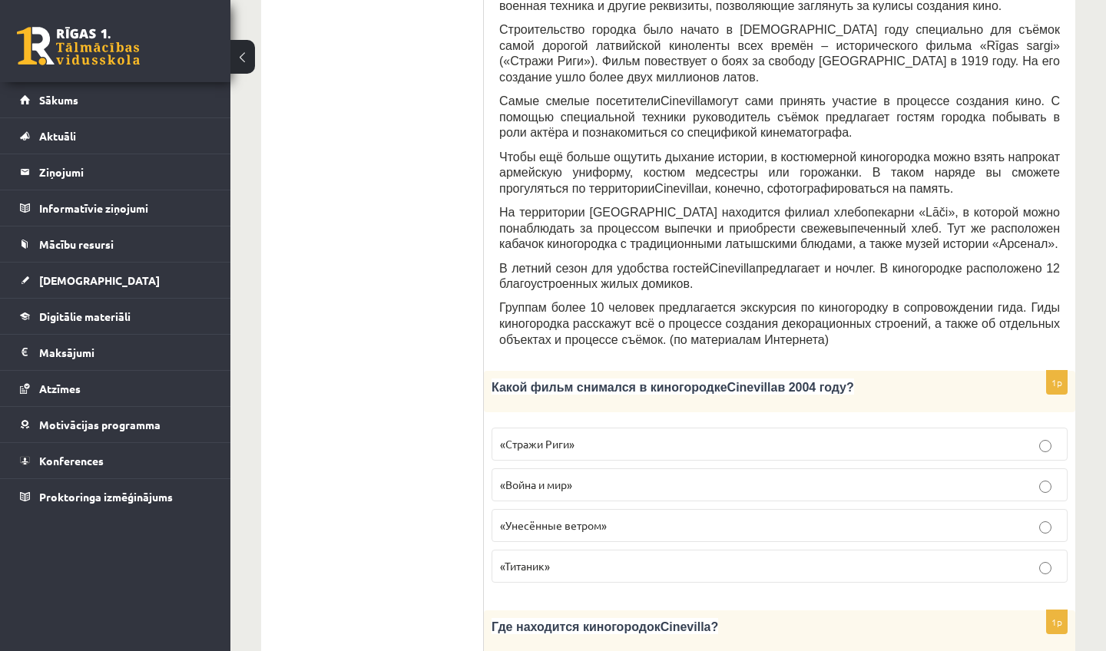
click at [611, 452] on p "«Стражи Риги»" at bounding box center [779, 444] width 559 height 16
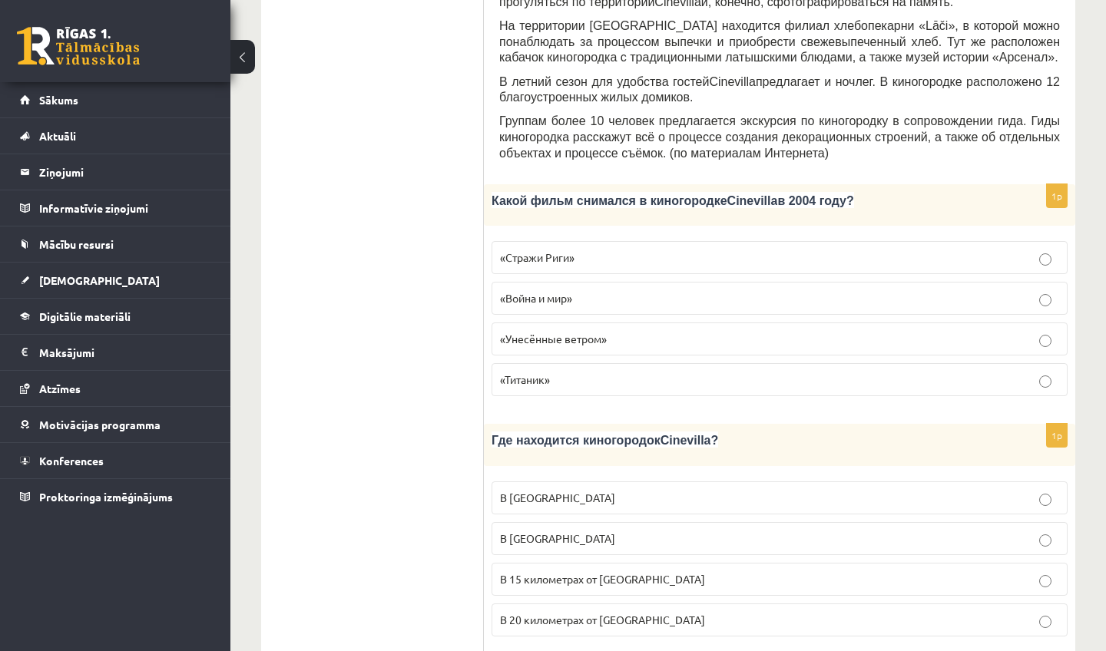
scroll to position [710, 0]
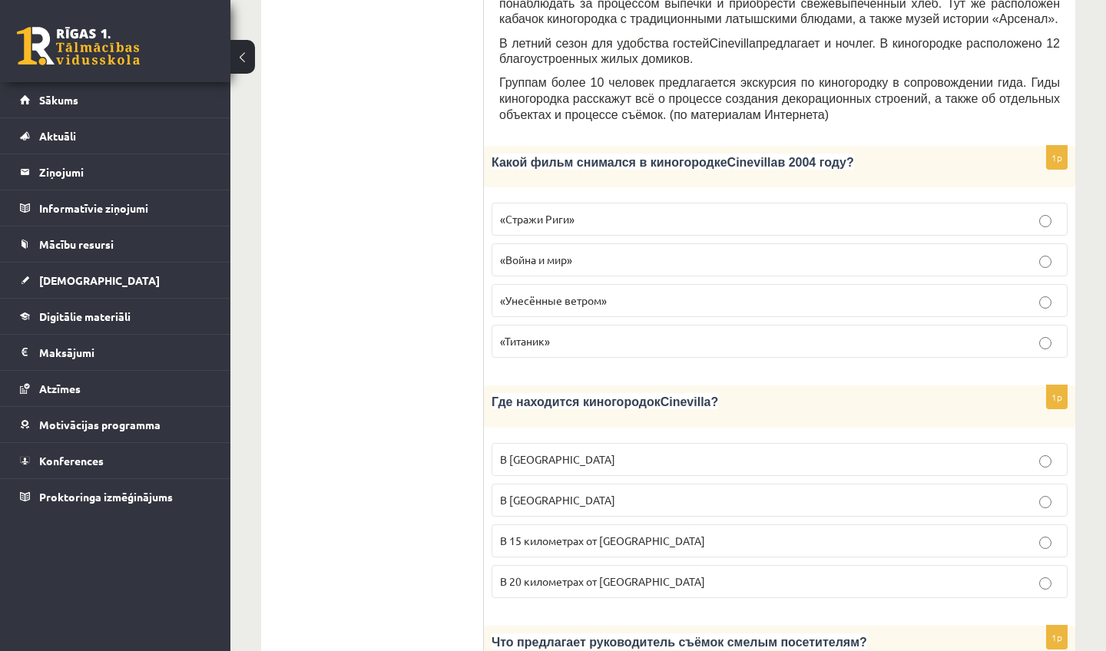
click at [624, 548] on span "В 15 километрах от Тукумса" at bounding box center [602, 541] width 205 height 14
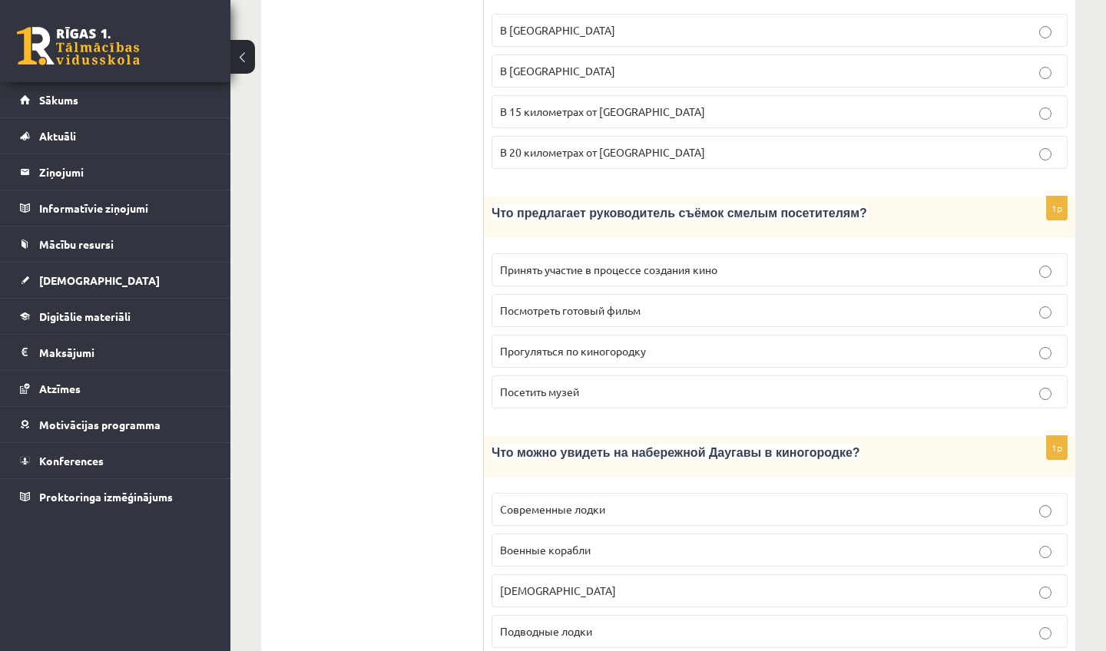
scroll to position [1139, 0]
click at [549, 277] on span "Принять участие в процессе создания кино" at bounding box center [608, 270] width 217 height 14
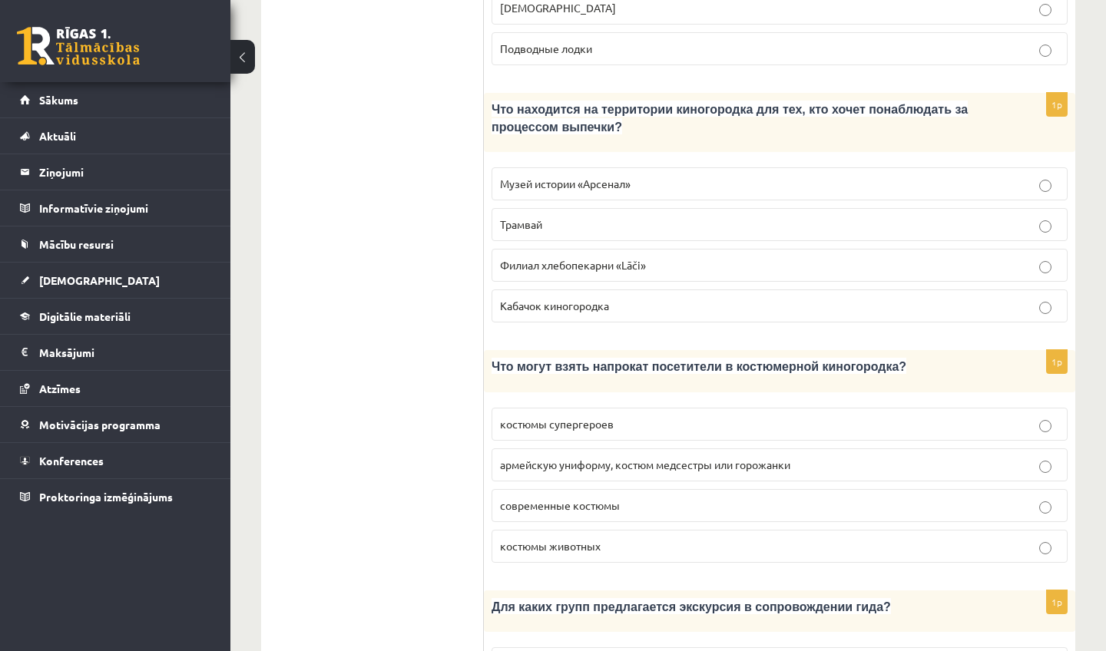
scroll to position [1724, 0]
click at [600, 270] on span "Филиал хлебопекарни «Lāči»" at bounding box center [573, 264] width 146 height 14
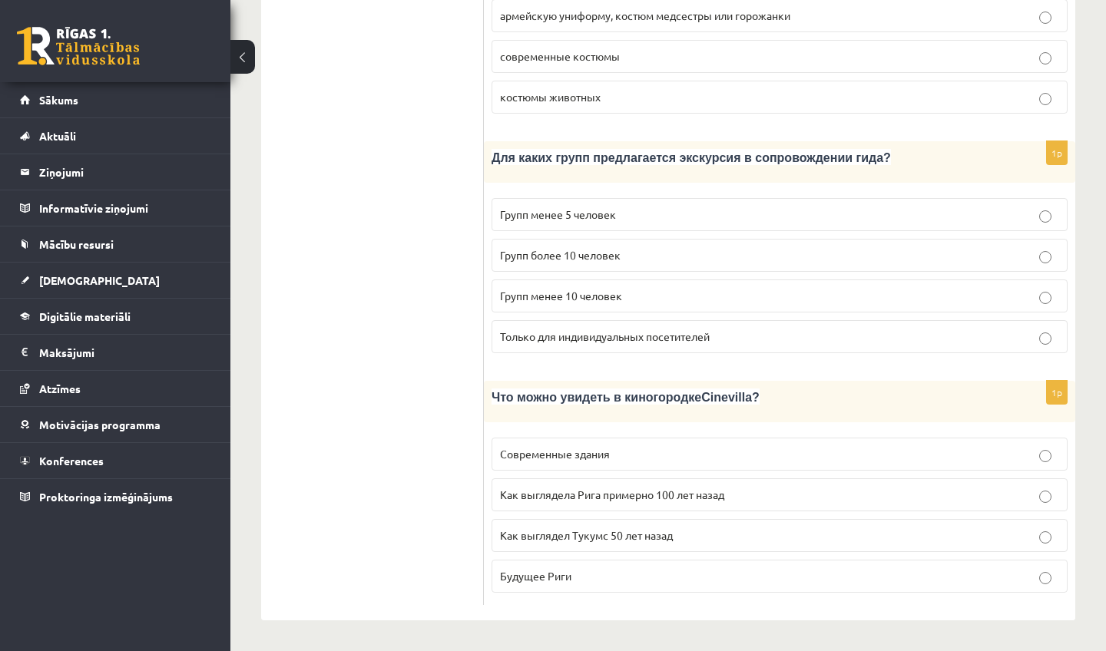
scroll to position [2194, 0]
click at [680, 248] on p "Групп более 10 человек" at bounding box center [779, 255] width 559 height 16
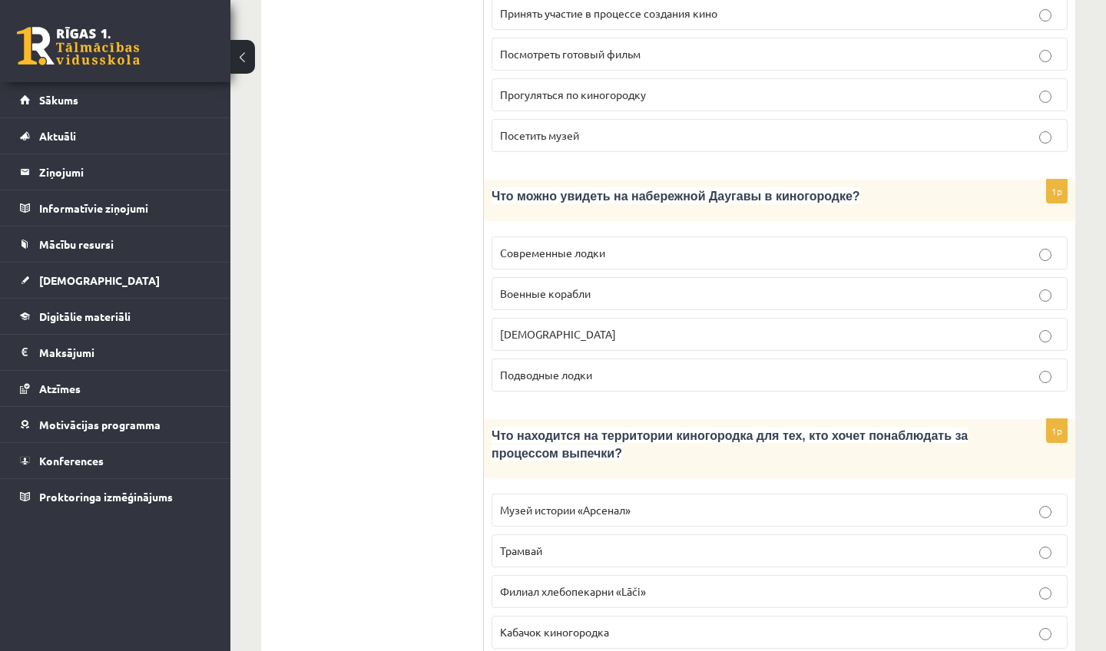
scroll to position [1412, 0]
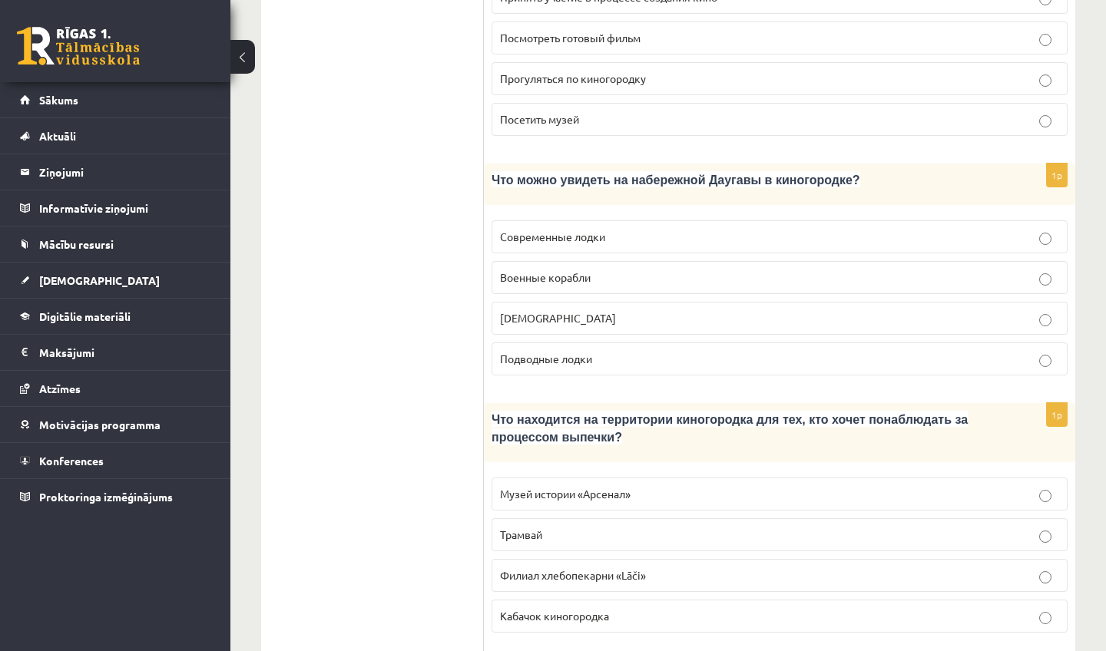
click at [626, 326] on p "Кораблики" at bounding box center [779, 318] width 559 height 16
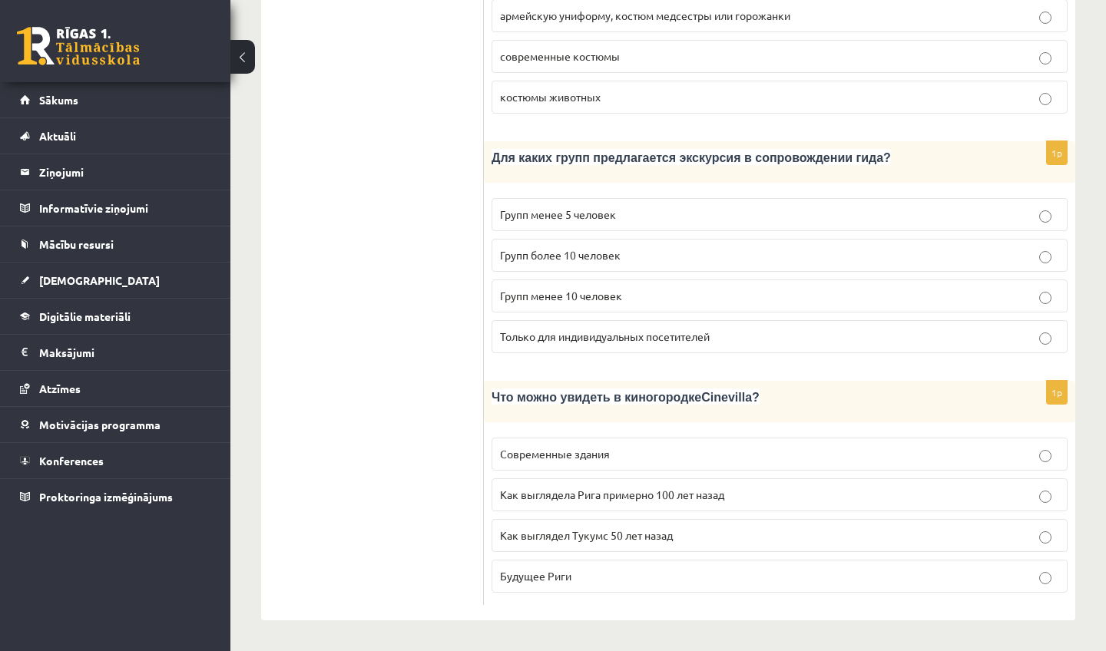
scroll to position [2194, 0]
click at [617, 489] on span "Как выглядела Рига примерно 100 лет назад" at bounding box center [612, 495] width 224 height 14
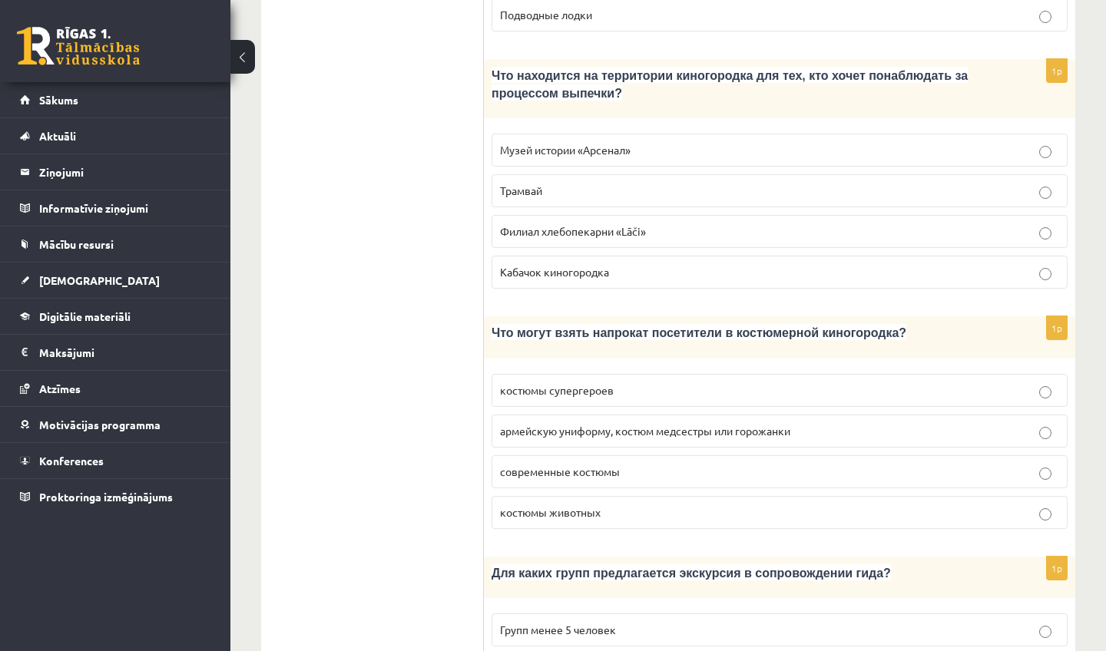
scroll to position [1757, 0]
click at [605, 436] on span "армейскую униформу, костюм медсестры или горожанки" at bounding box center [645, 429] width 290 height 14
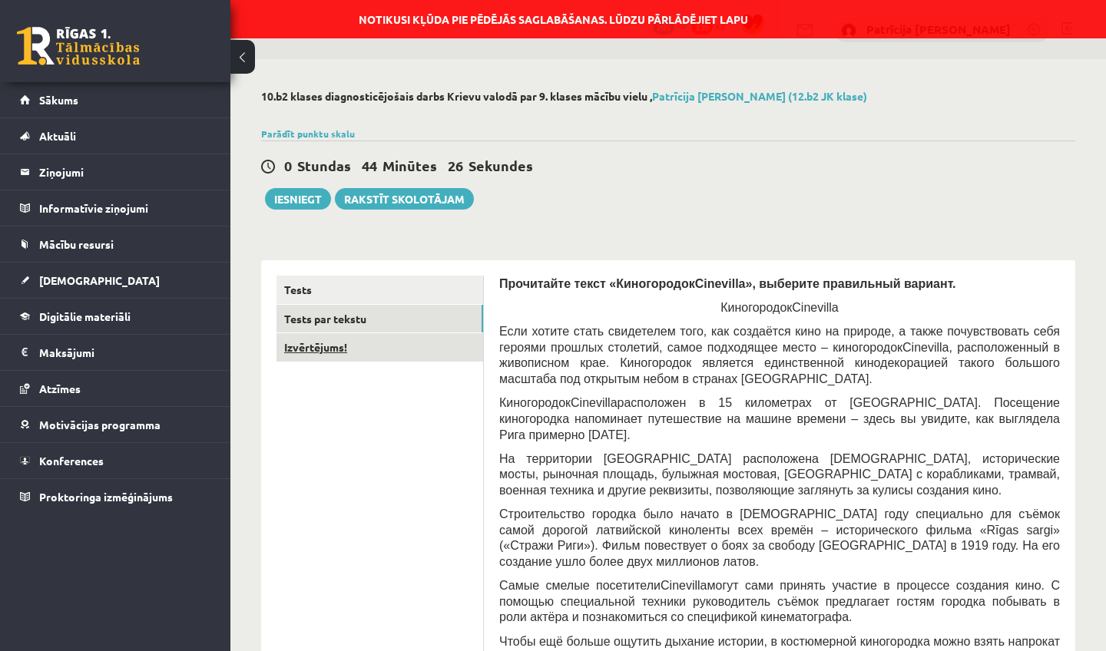
scroll to position [0, 0]
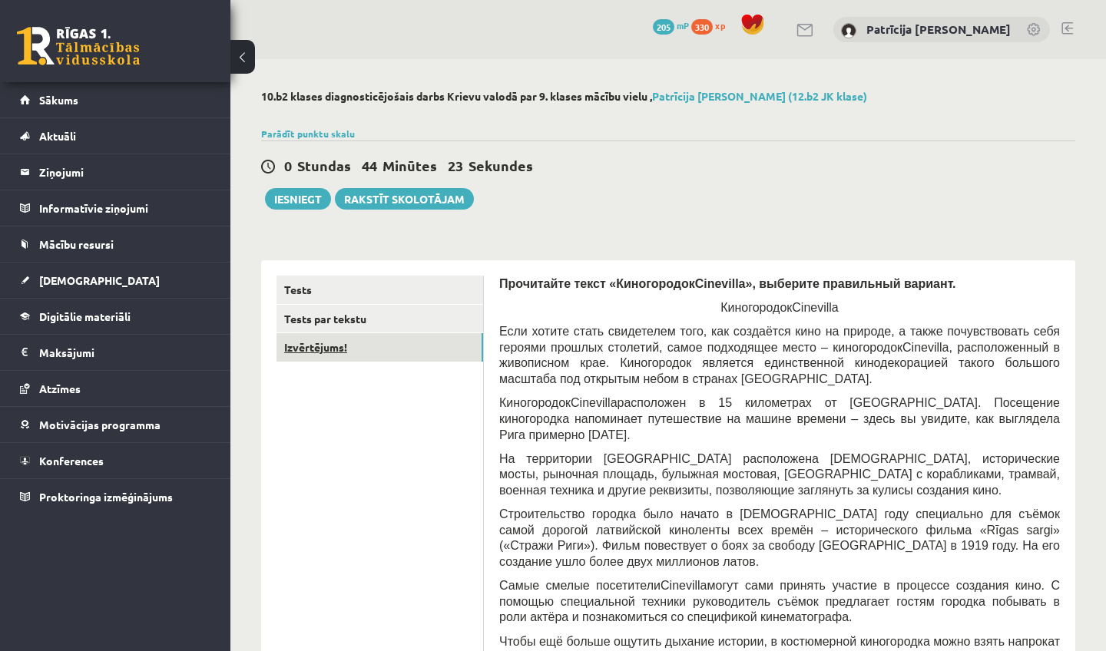
click at [368, 348] on link "Izvērtējums!" at bounding box center [380, 347] width 207 height 28
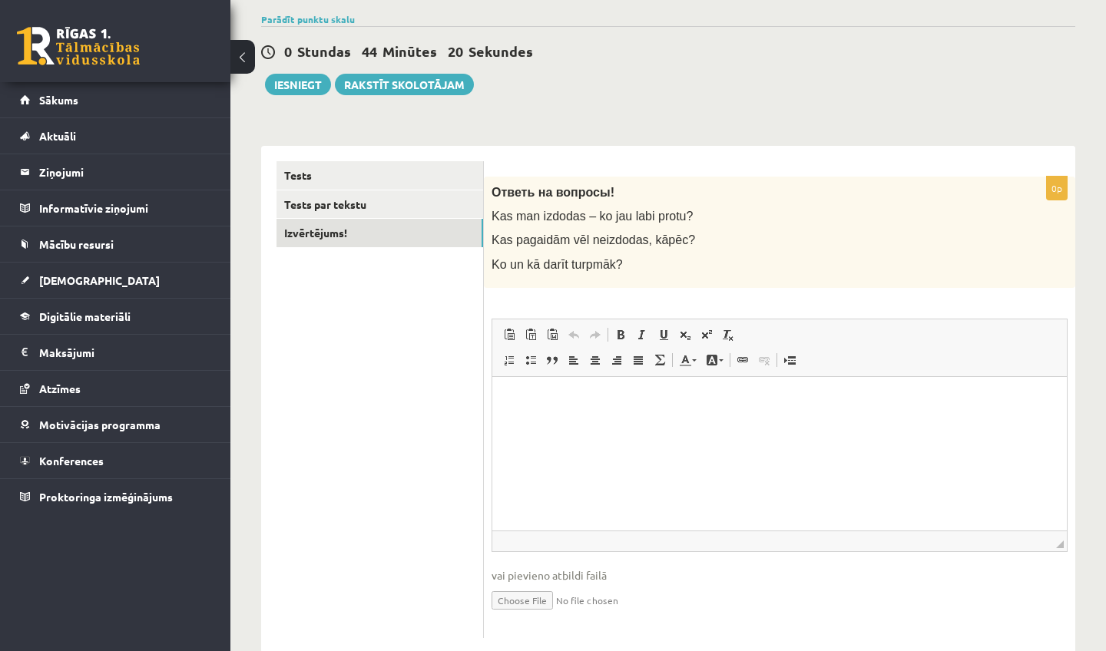
scroll to position [114, 0]
click at [571, 398] on p "Rich Text Editor, wiswyg-editor-user-answer-47433881285480" at bounding box center [780, 400] width 544 height 16
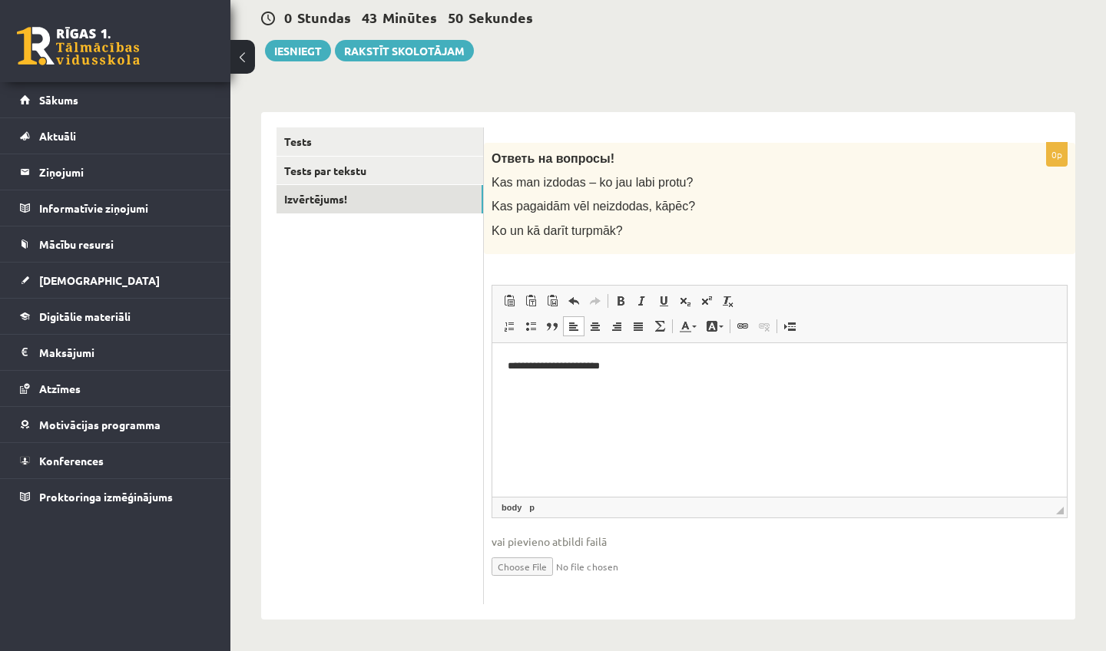
scroll to position [149, 0]
click at [307, 48] on button "Iesniegt" at bounding box center [298, 51] width 66 height 22
click at [361, 161] on link "Tests par tekstu" at bounding box center [380, 171] width 207 height 28
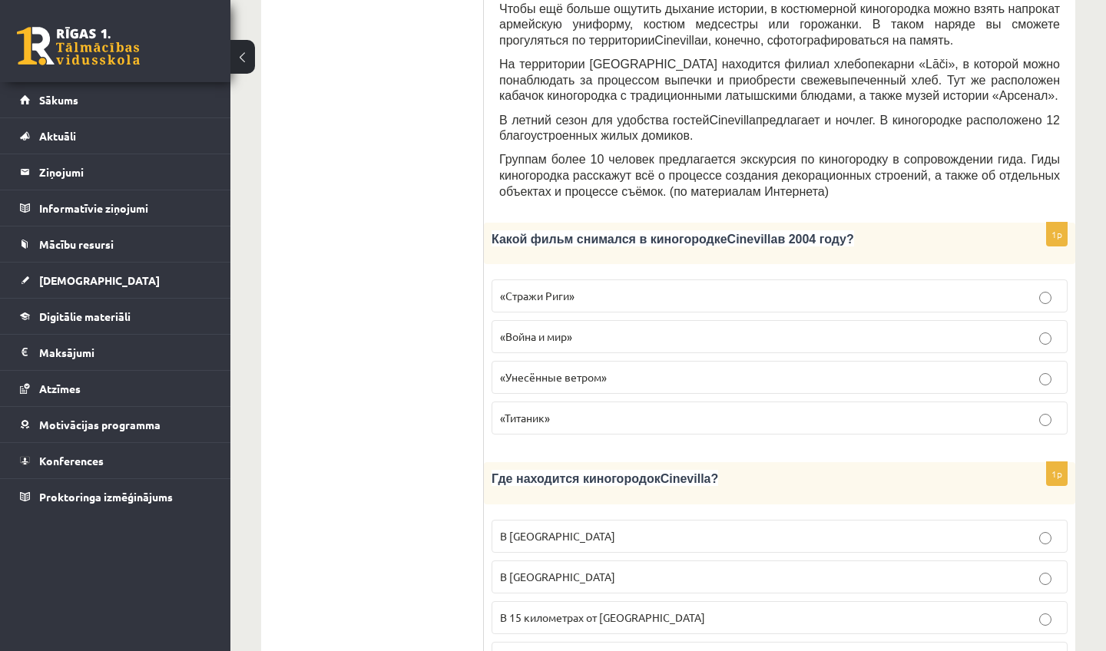
scroll to position [637, 0]
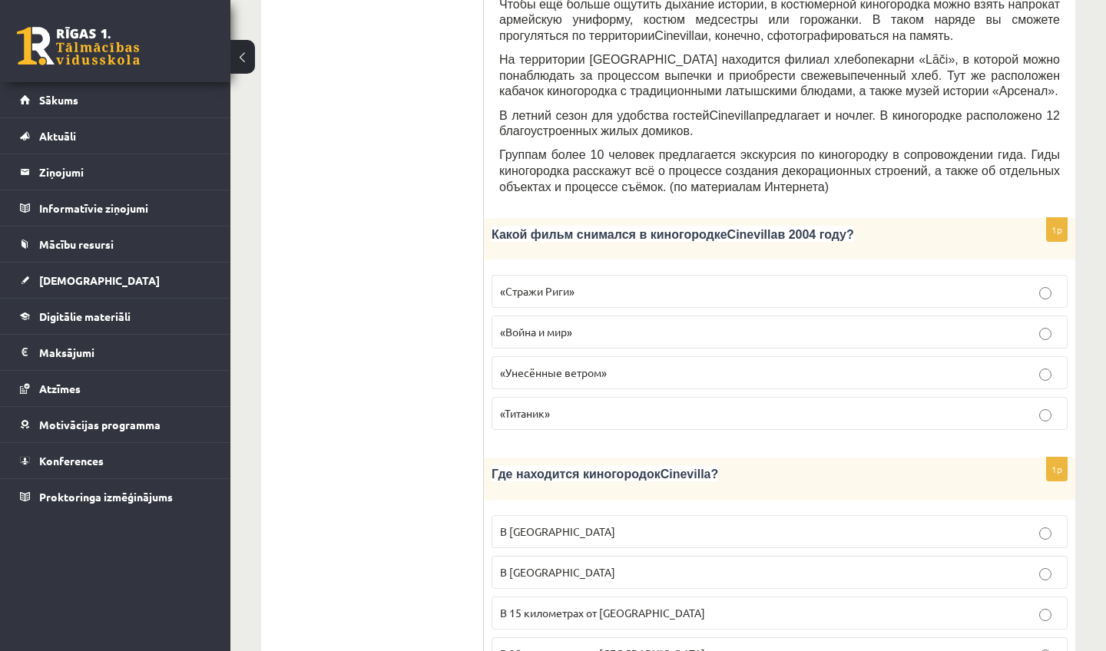
click at [552, 298] on span "«Стражи Риги»" at bounding box center [537, 291] width 75 height 14
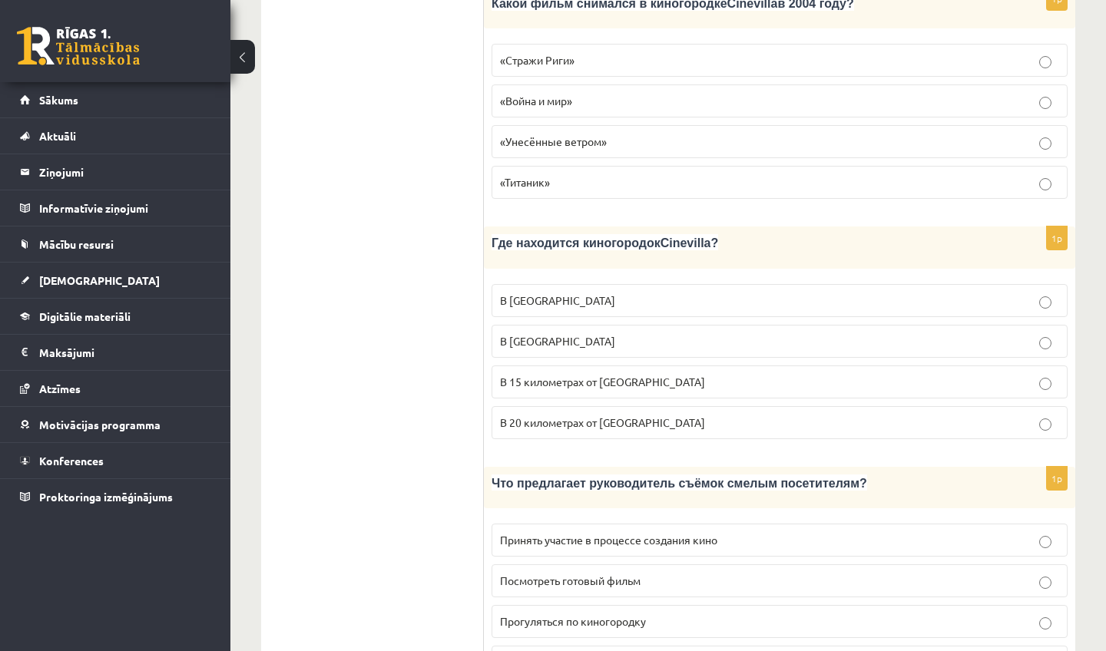
scroll to position [874, 0]
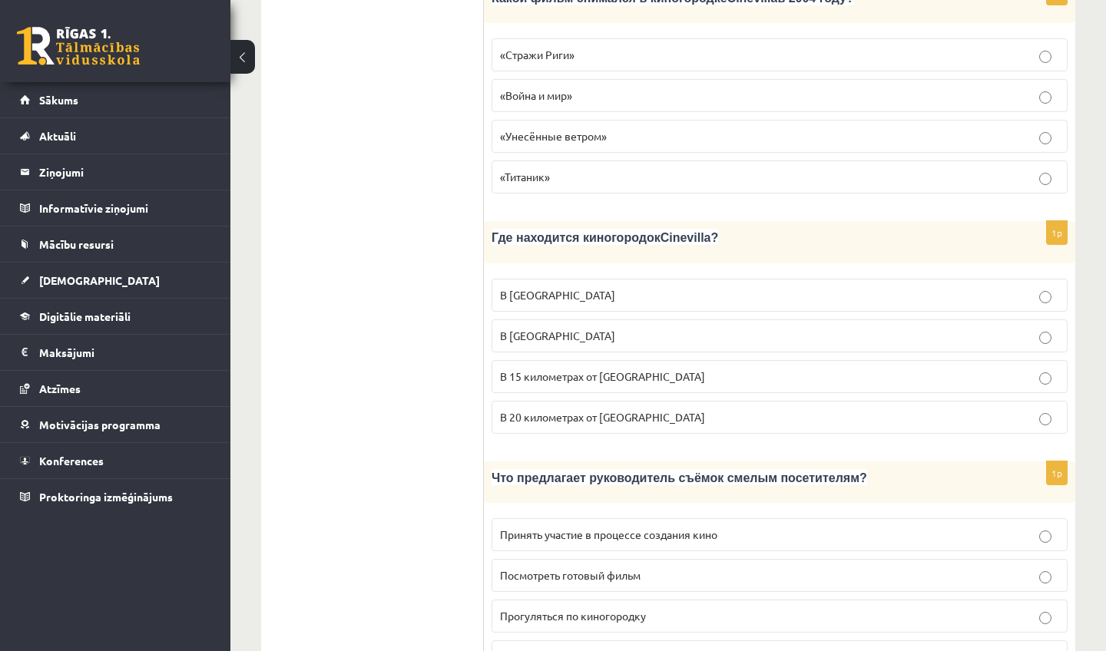
click at [570, 383] on span "В 15 километрах от [GEOGRAPHIC_DATA]" at bounding box center [602, 376] width 205 height 14
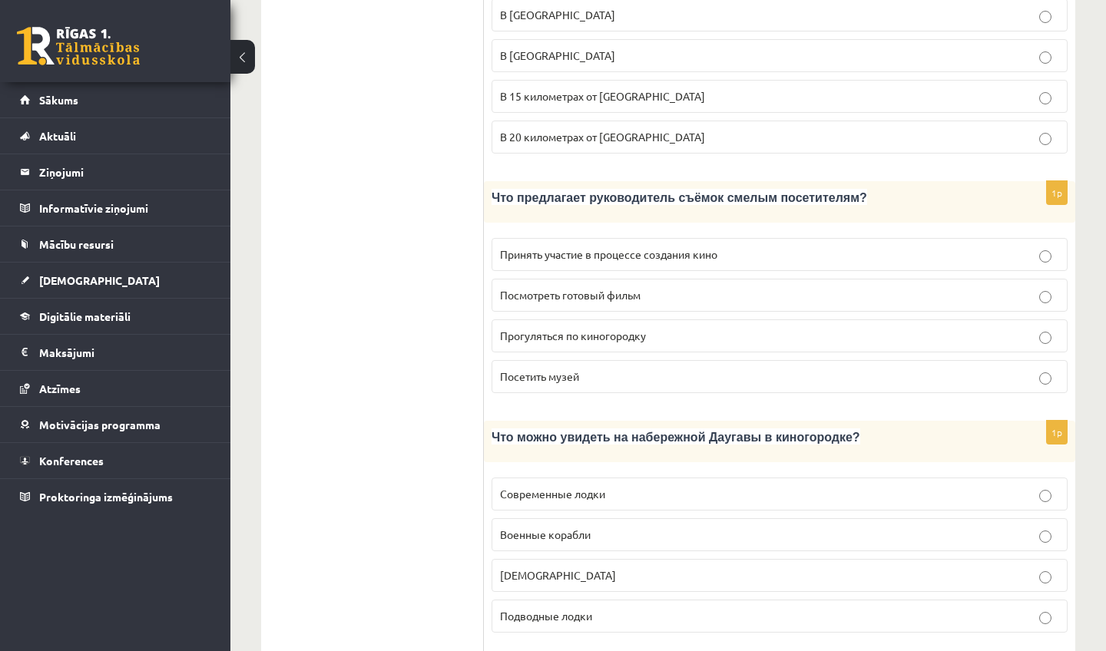
scroll to position [1156, 0]
click at [717, 260] on span "Принять участие в процессе создания кино" at bounding box center [608, 253] width 217 height 14
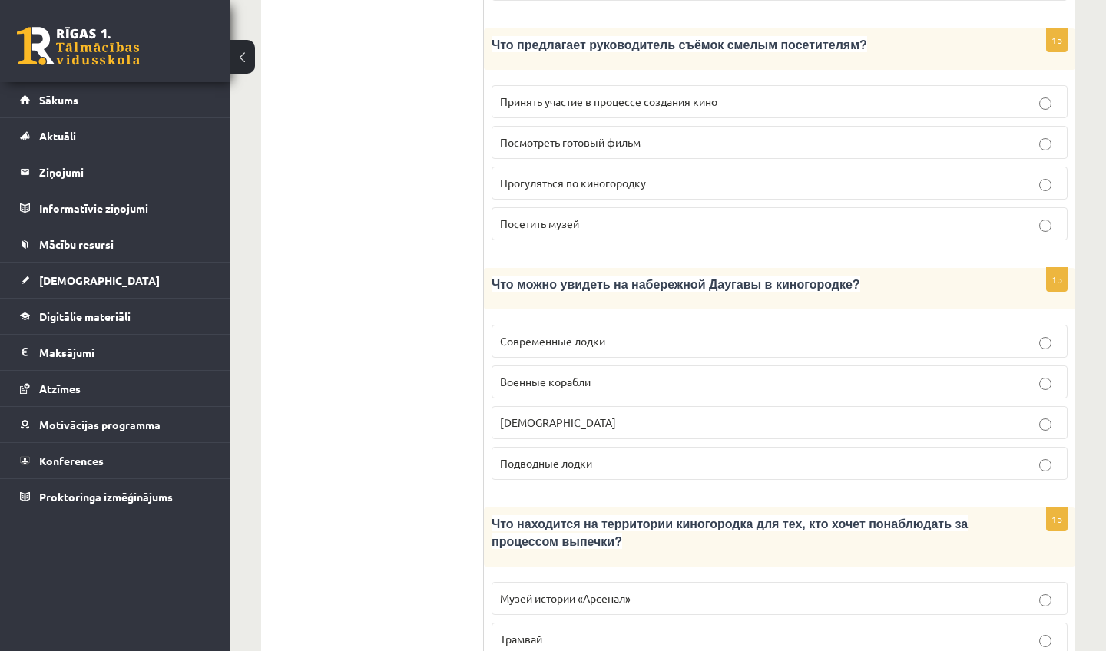
scroll to position [1323, 0]
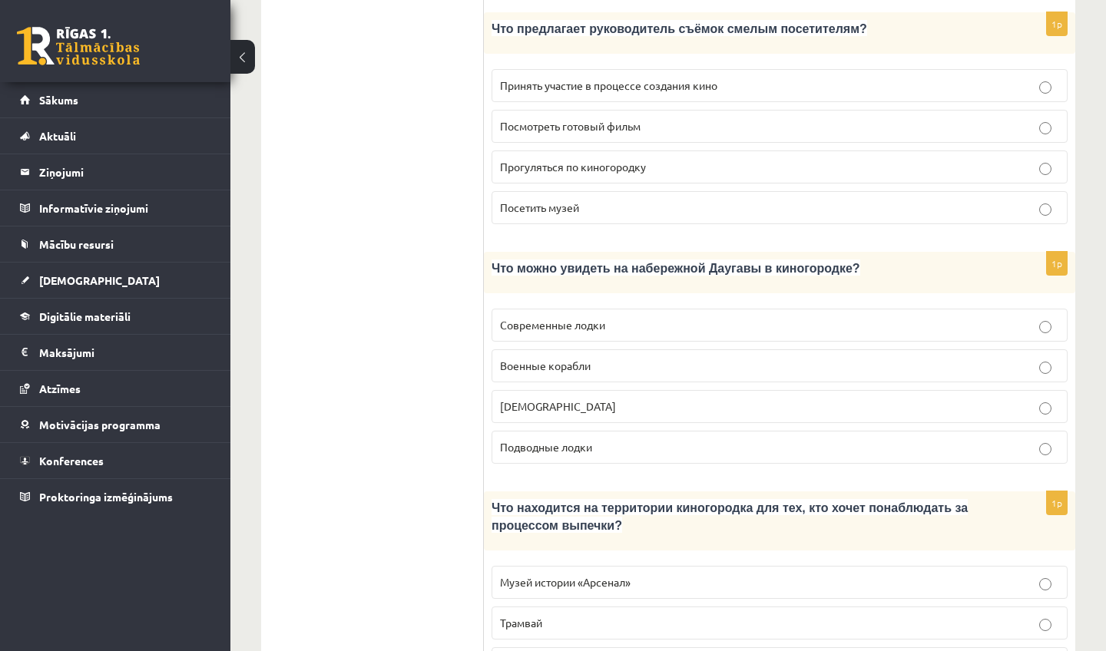
click at [545, 413] on span "[DEMOGRAPHIC_DATA]" at bounding box center [558, 406] width 116 height 14
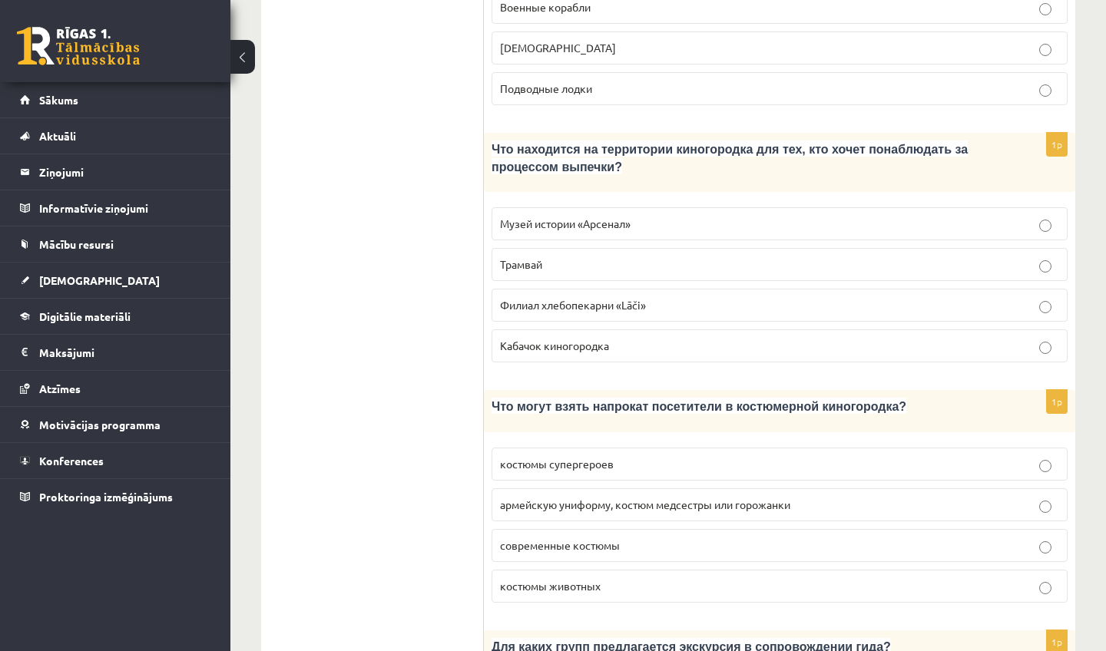
scroll to position [1681, 0]
click at [592, 314] on p "Филиал хлебопекарни «Lāči»" at bounding box center [779, 306] width 559 height 16
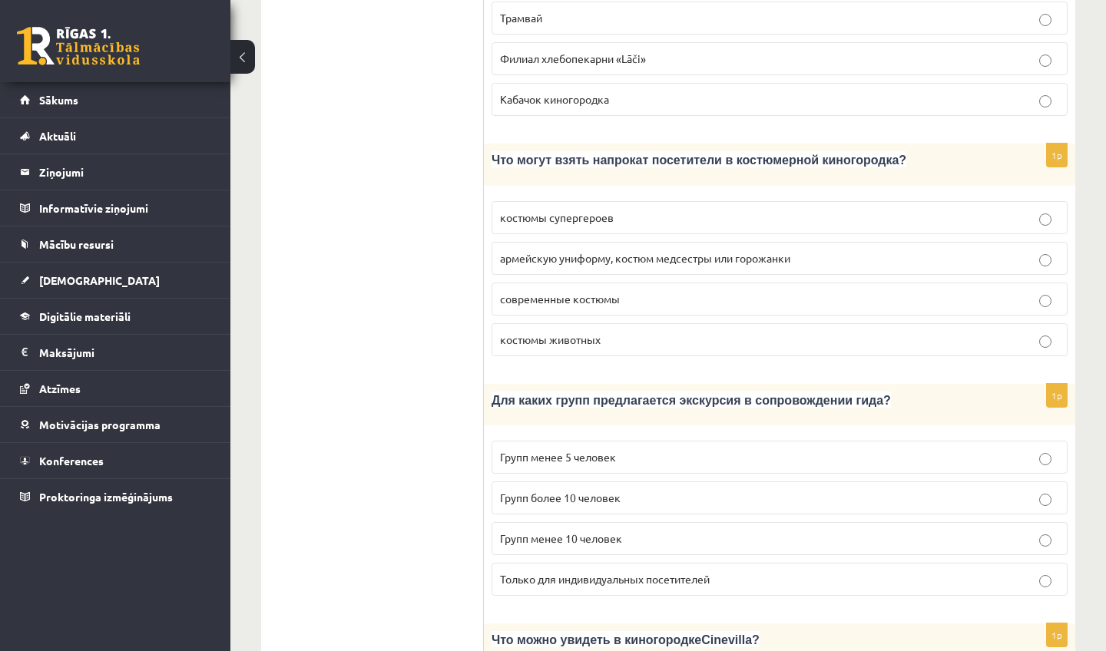
scroll to position [1929, 0]
click at [556, 265] on span "армейскую униформу, костюм медсестры или горожанки" at bounding box center [645, 258] width 290 height 14
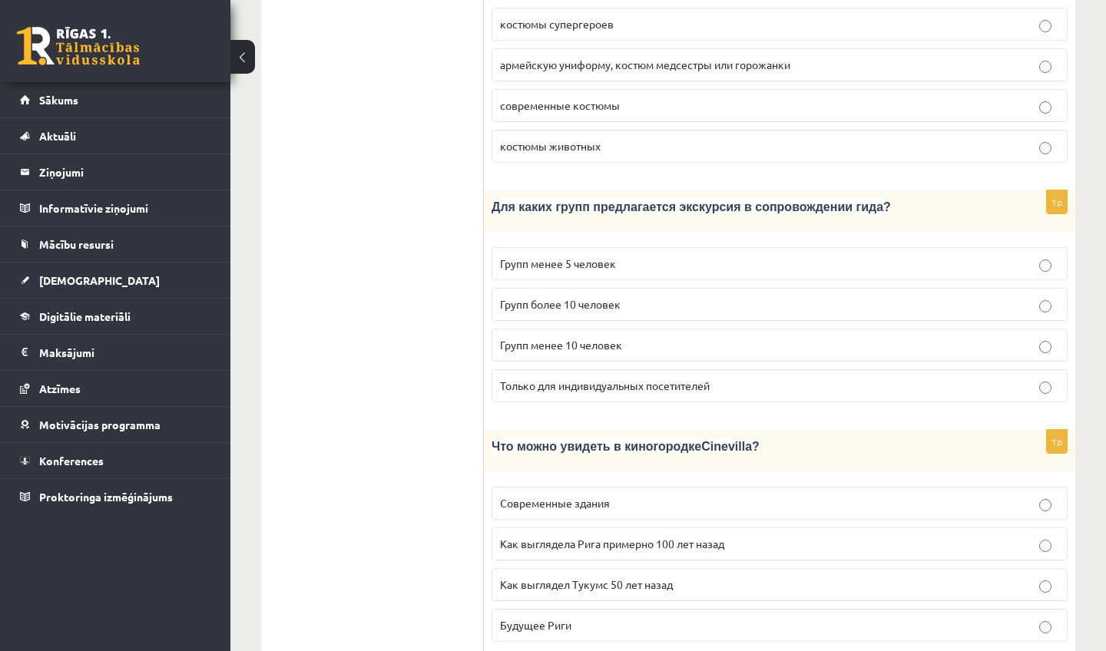
scroll to position [2146, 0]
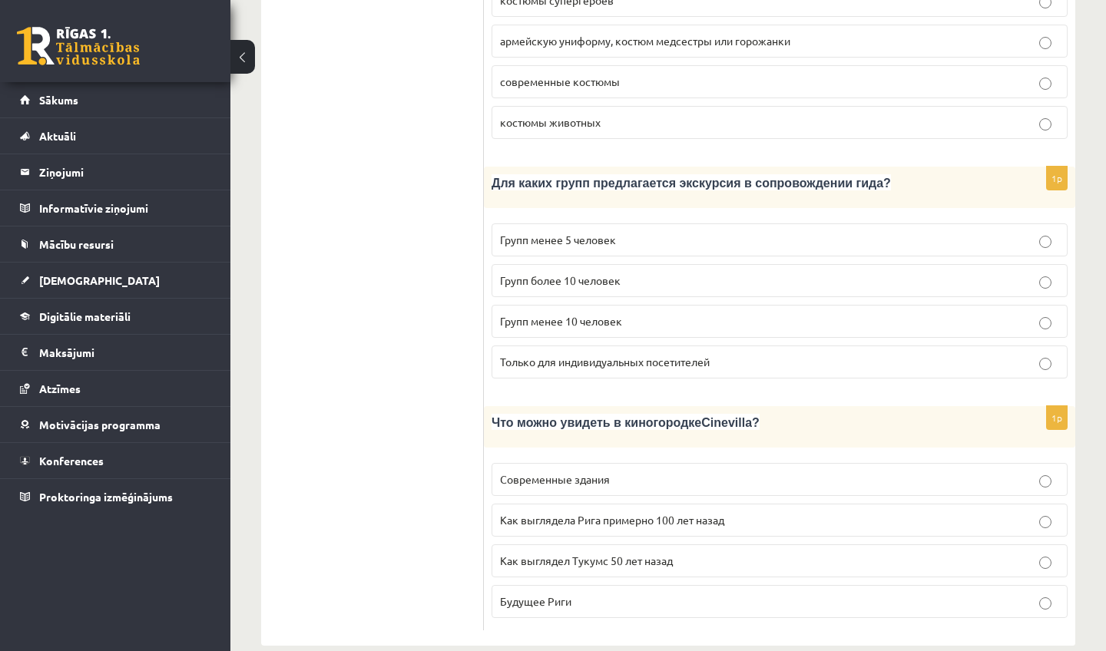
click at [526, 287] on span "Групп более 10 человек" at bounding box center [560, 280] width 121 height 14
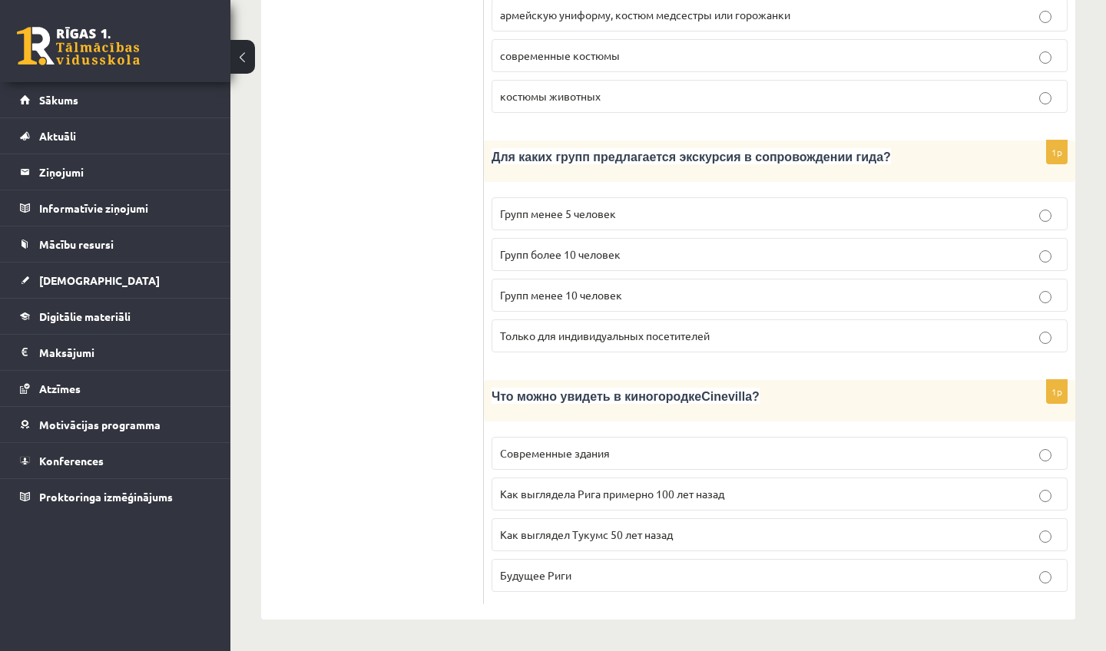
scroll to position [2195, 0]
click at [561, 492] on span "Как выглядела Рига примерно 100 лет назад" at bounding box center [612, 494] width 224 height 14
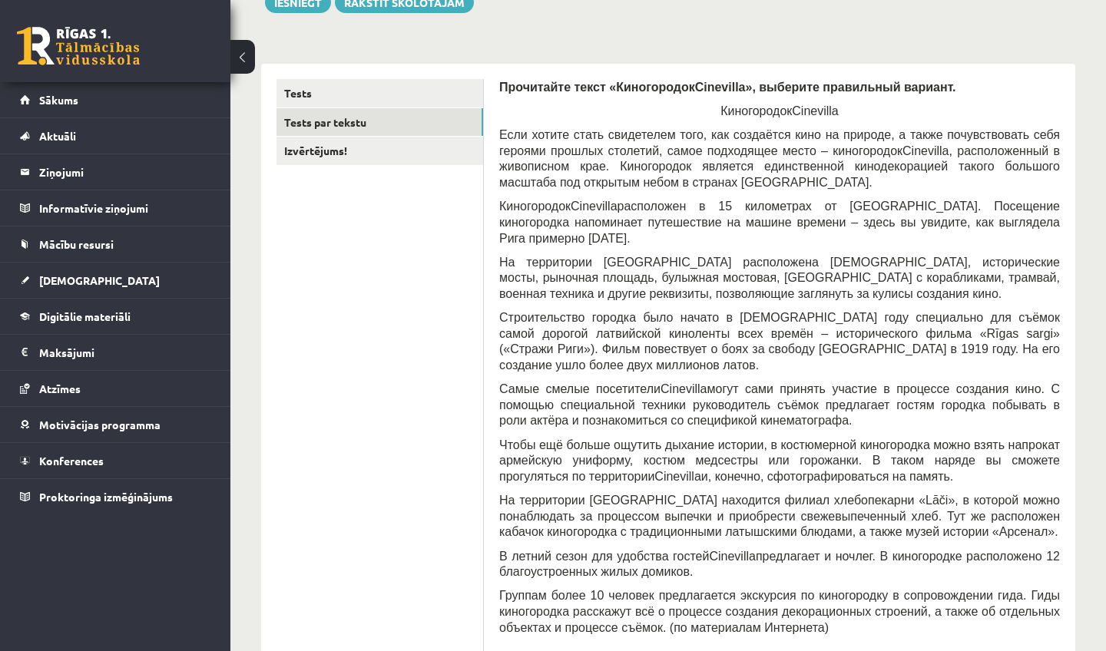
scroll to position [195, 0]
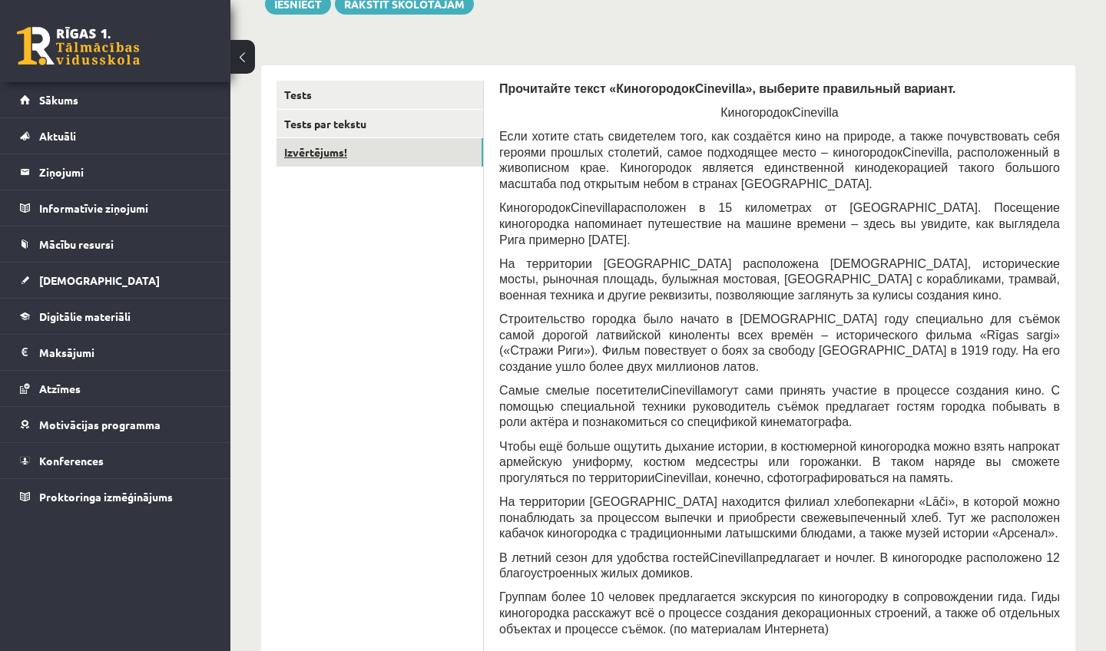
click at [357, 147] on link "Izvērtējums!" at bounding box center [380, 152] width 207 height 28
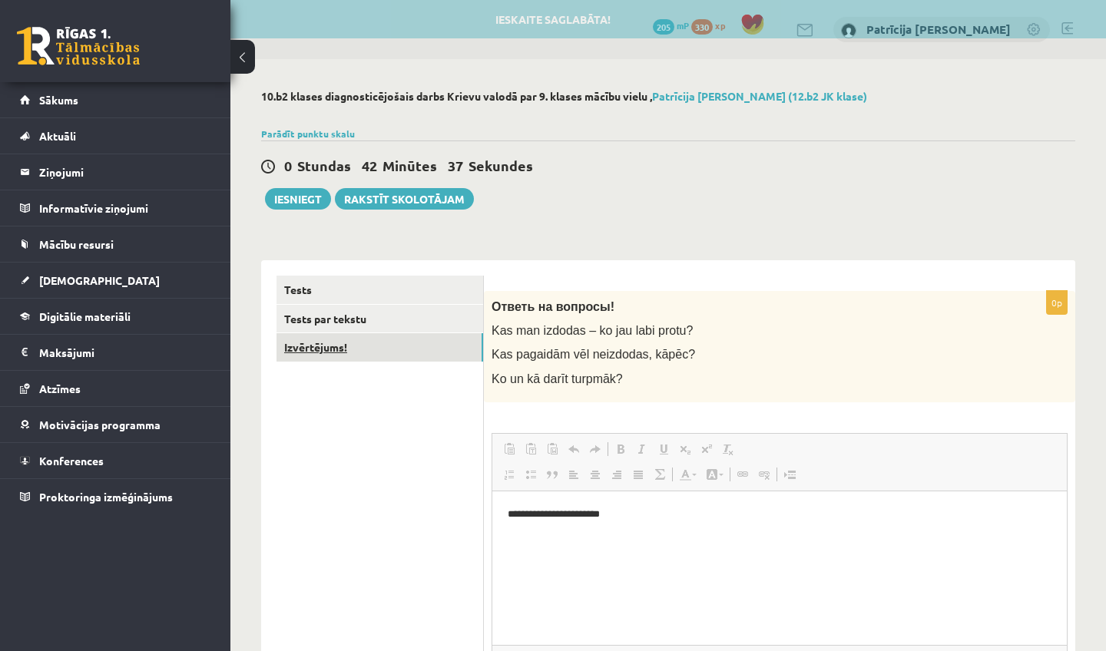
scroll to position [0, 0]
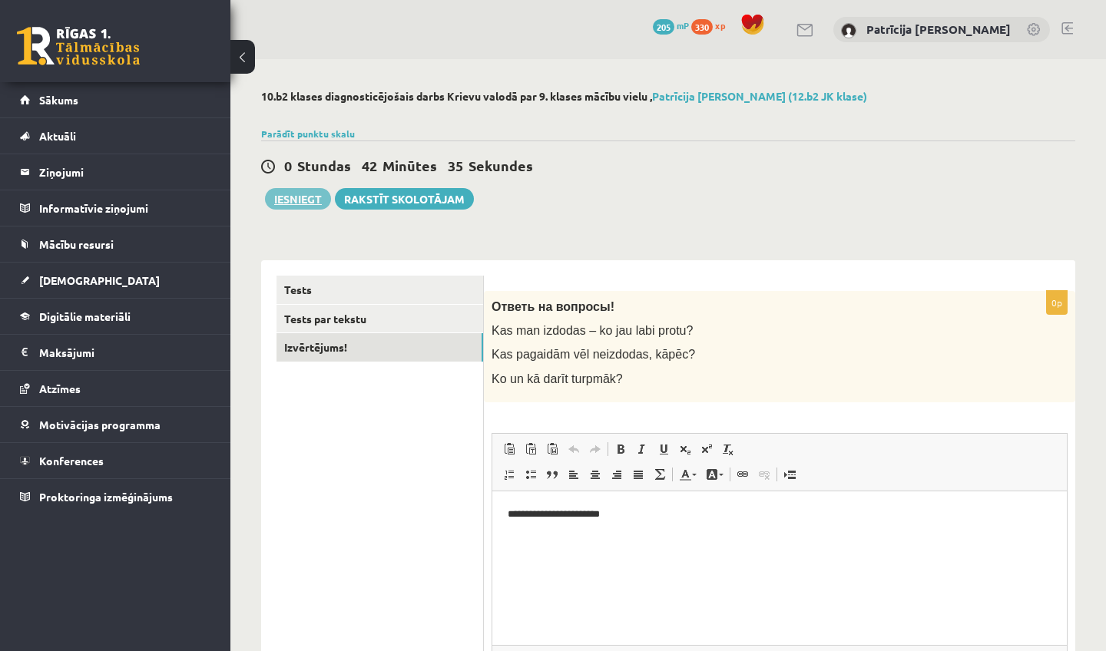
click at [299, 194] on button "Iesniegt" at bounding box center [298, 199] width 66 height 22
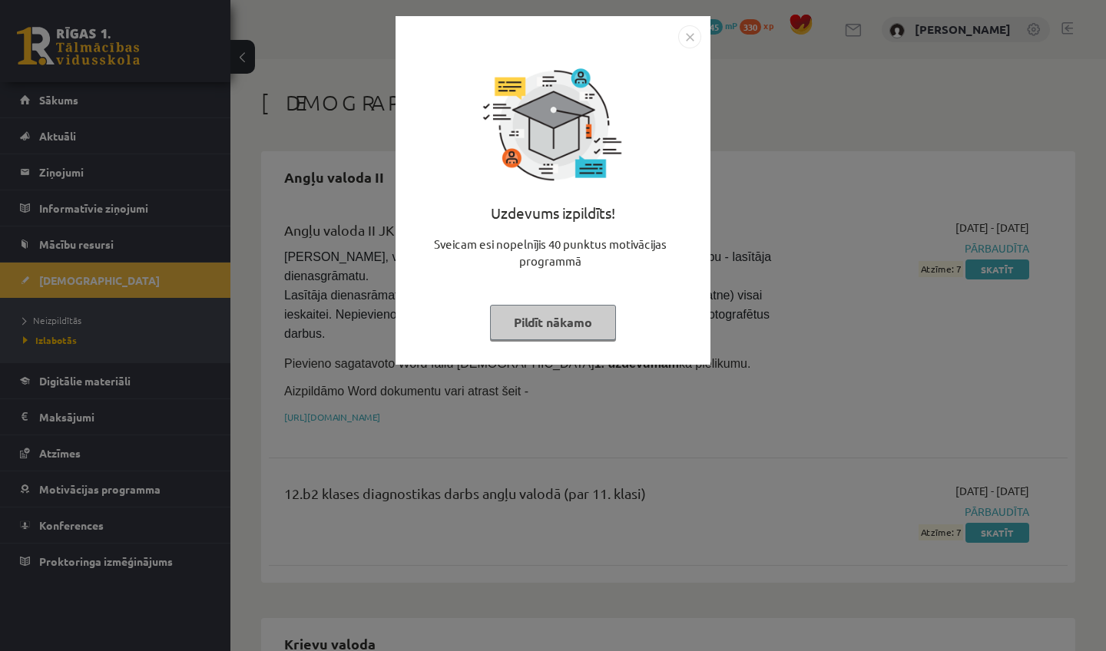
click at [692, 34] on img "Close" at bounding box center [689, 36] width 23 height 23
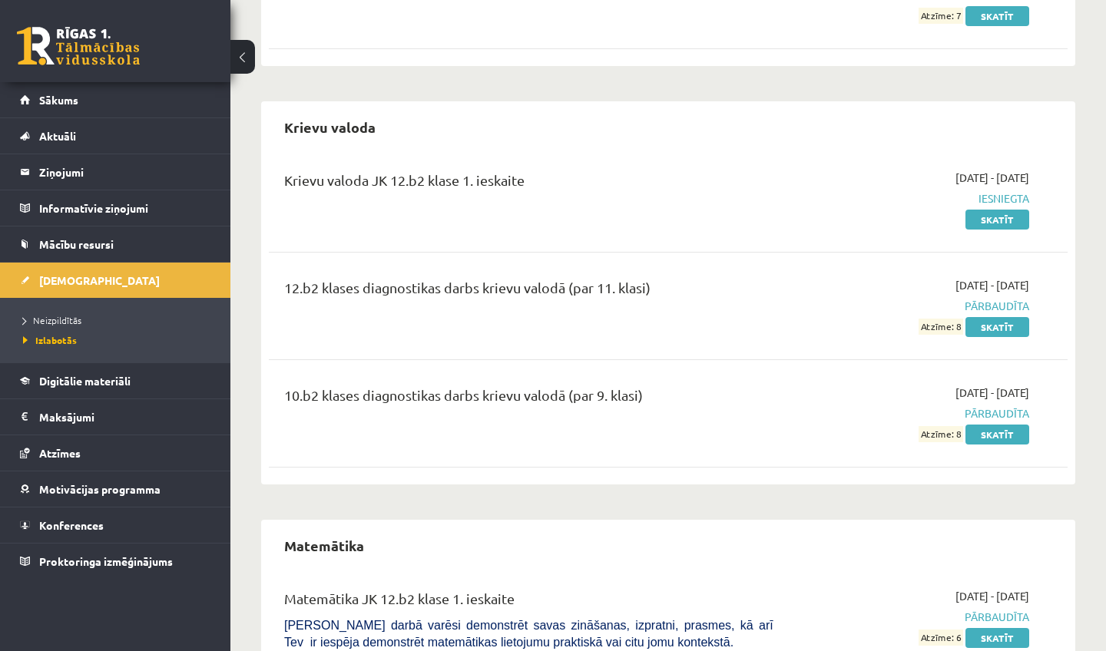
scroll to position [516, 0]
click at [979, 431] on link "Skatīt" at bounding box center [997, 436] width 64 height 20
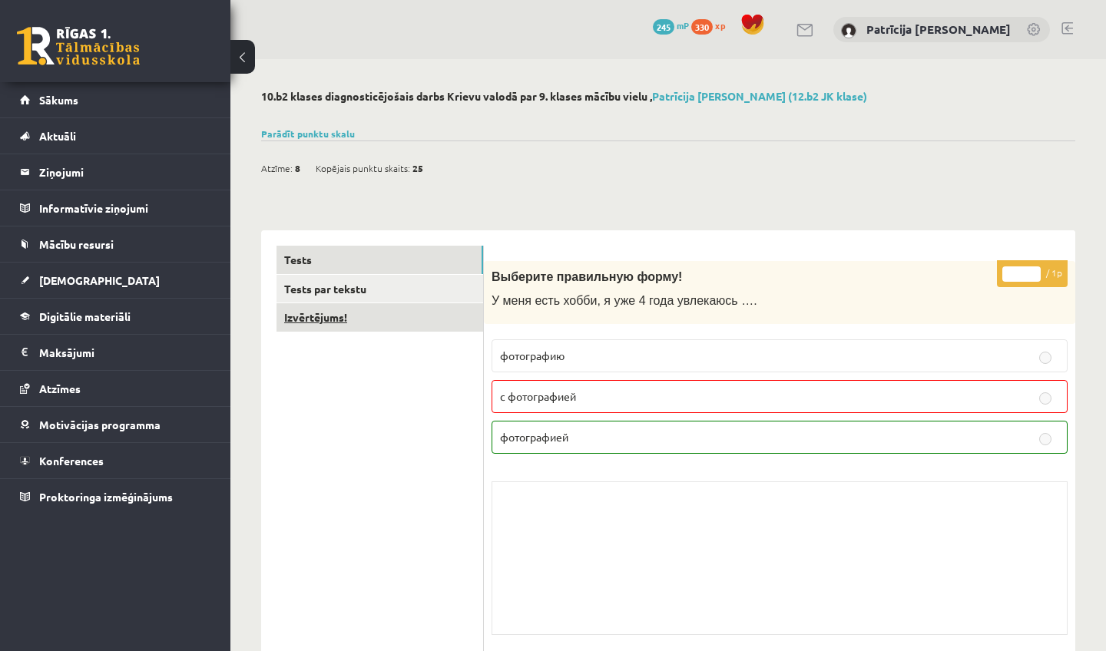
click at [334, 315] on link "Izvērtējums!" at bounding box center [380, 317] width 207 height 28
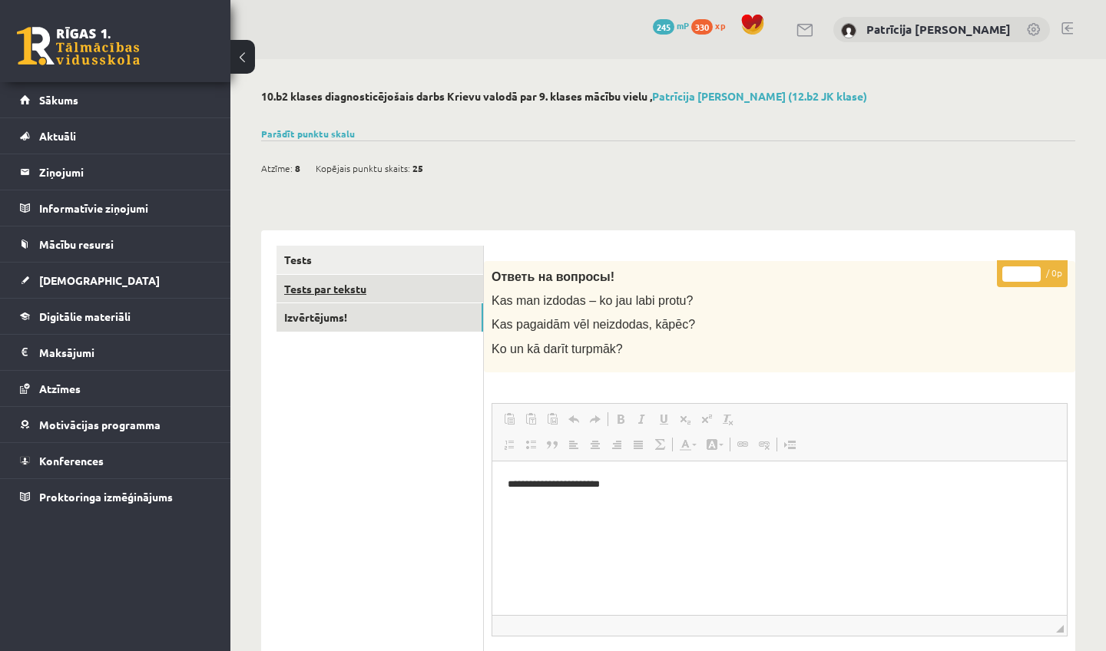
click at [349, 278] on link "Tests par tekstu" at bounding box center [380, 289] width 207 height 28
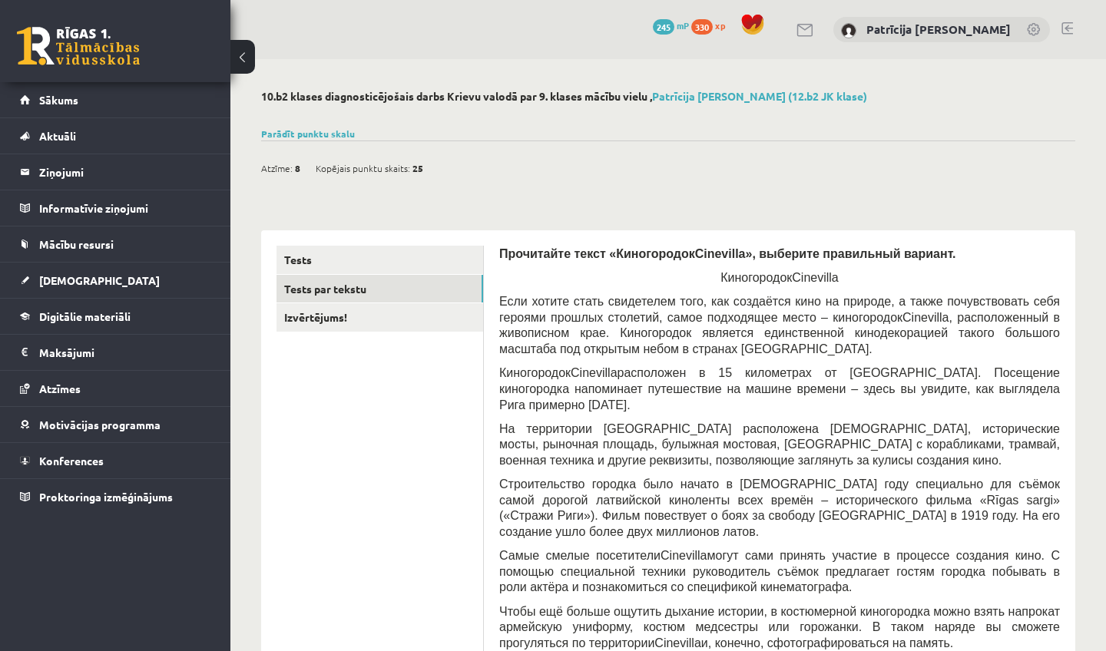
click at [253, 55] on button at bounding box center [242, 57] width 25 height 34
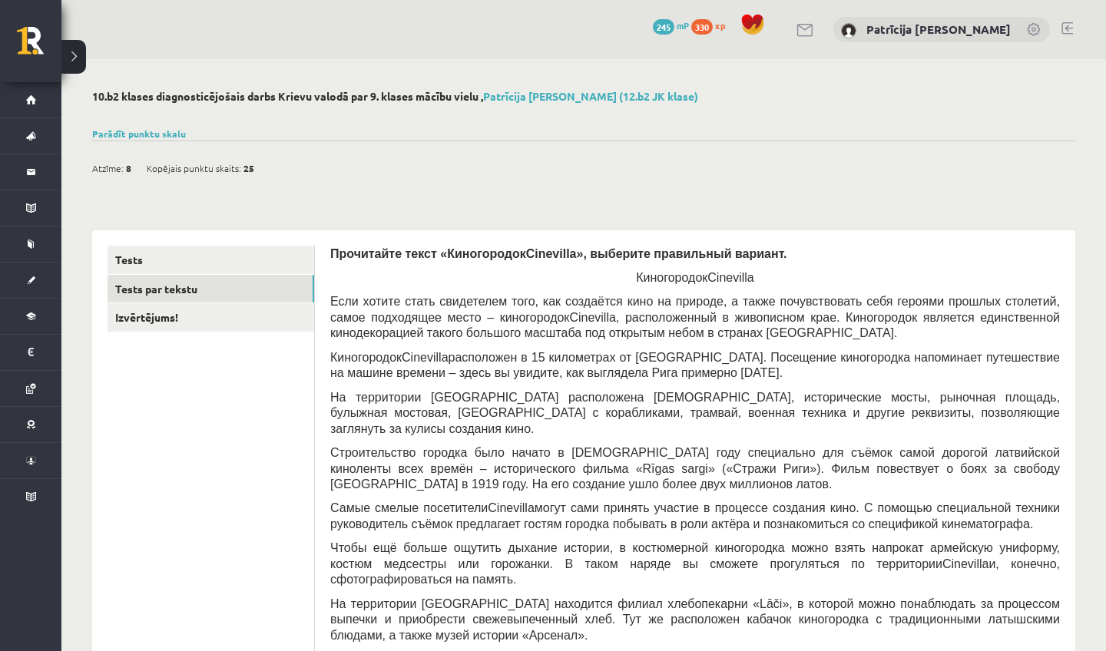
click at [79, 49] on button at bounding box center [73, 57] width 25 height 34
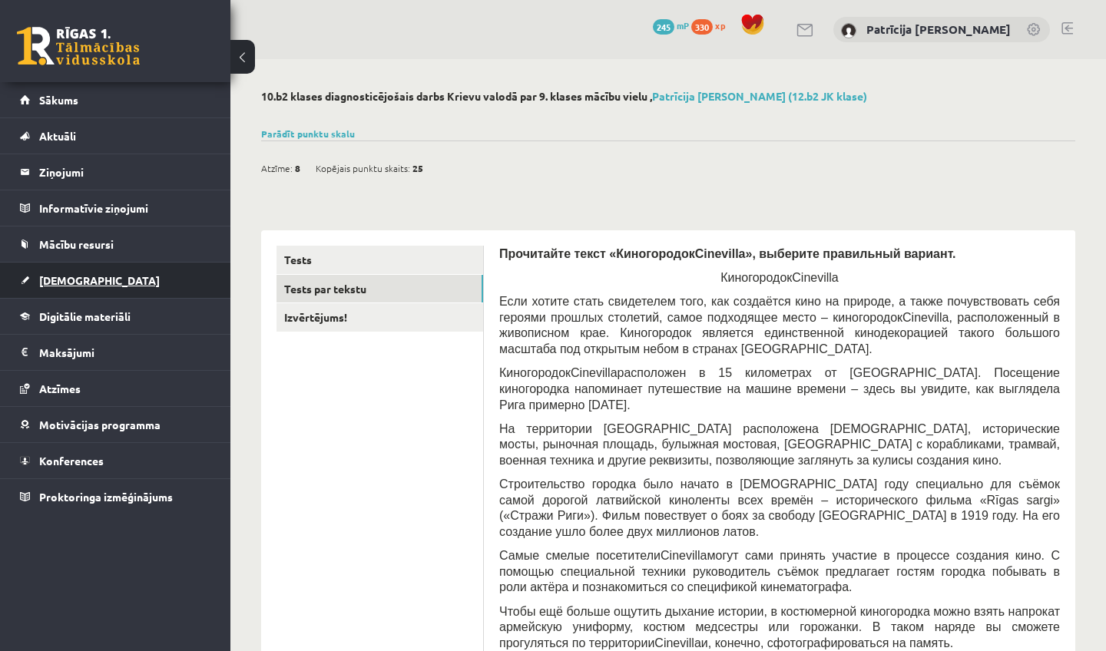
click at [70, 279] on span "[DEMOGRAPHIC_DATA]" at bounding box center [99, 280] width 121 height 14
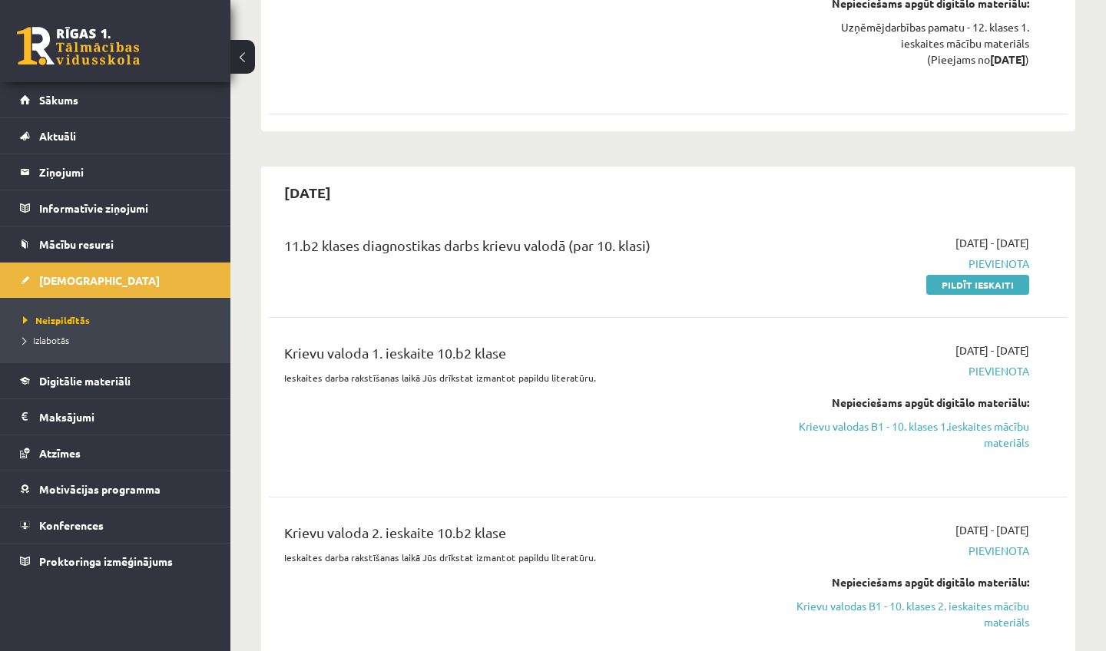
scroll to position [1381, 0]
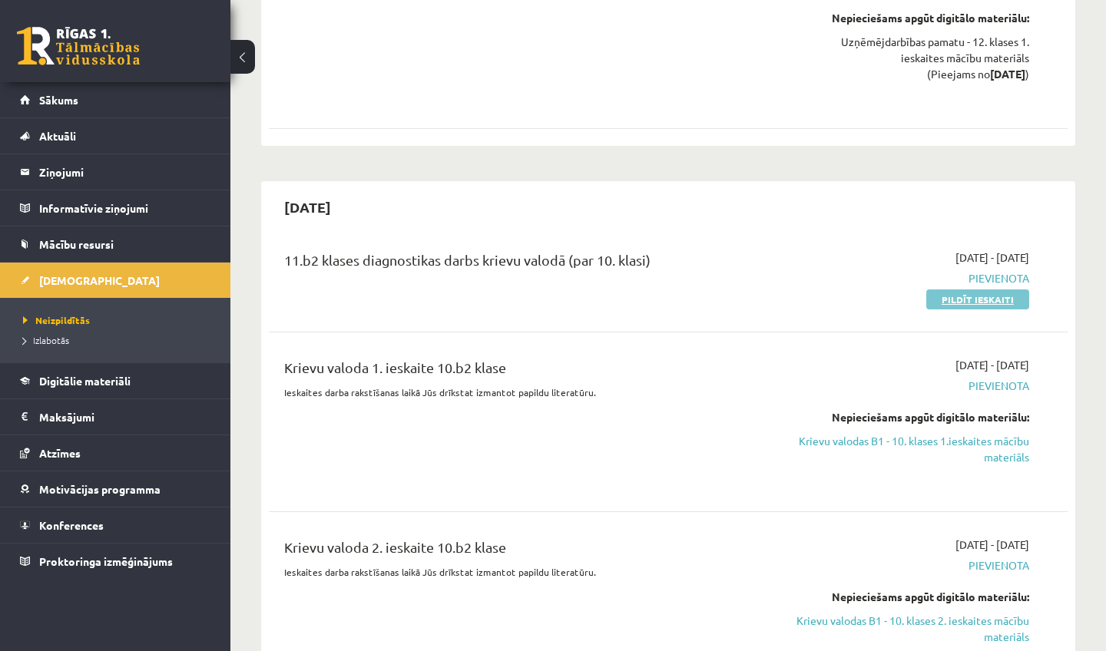
click at [969, 298] on link "Pildīt ieskaiti" at bounding box center [977, 300] width 103 height 20
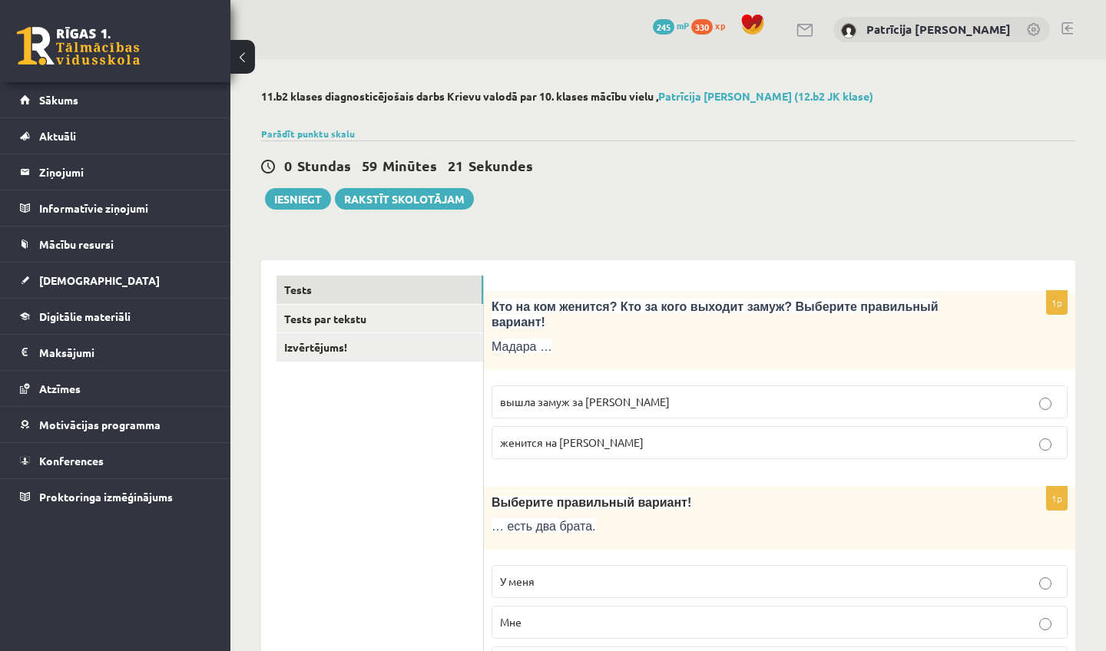
click at [629, 394] on label "вышла замуж за [PERSON_NAME]" at bounding box center [780, 402] width 576 height 33
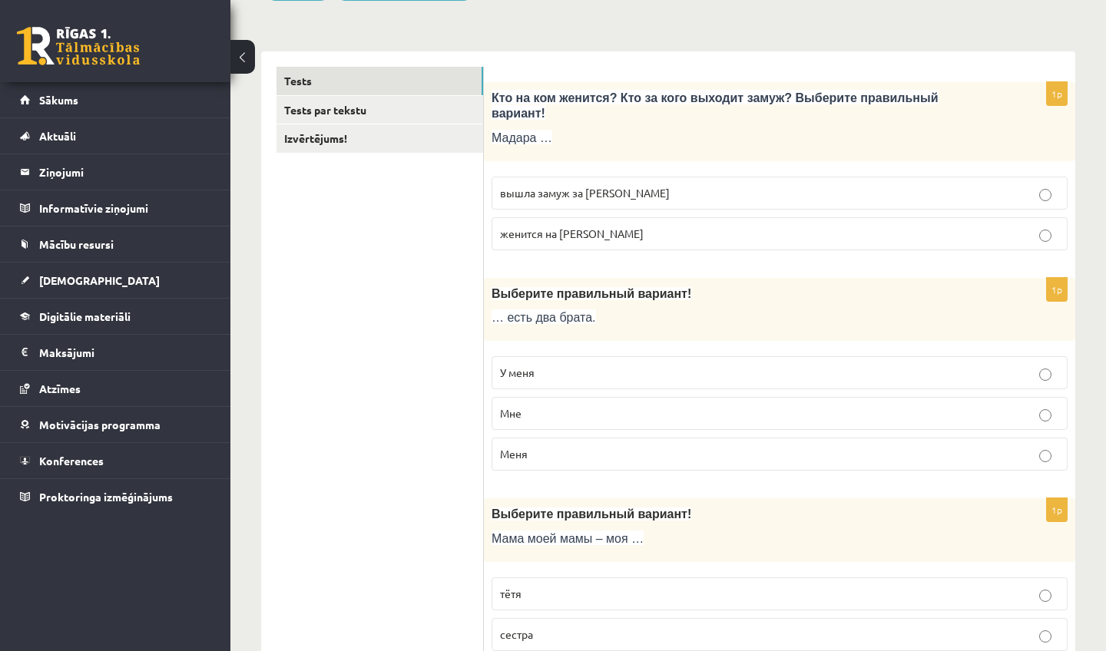
scroll to position [211, 0]
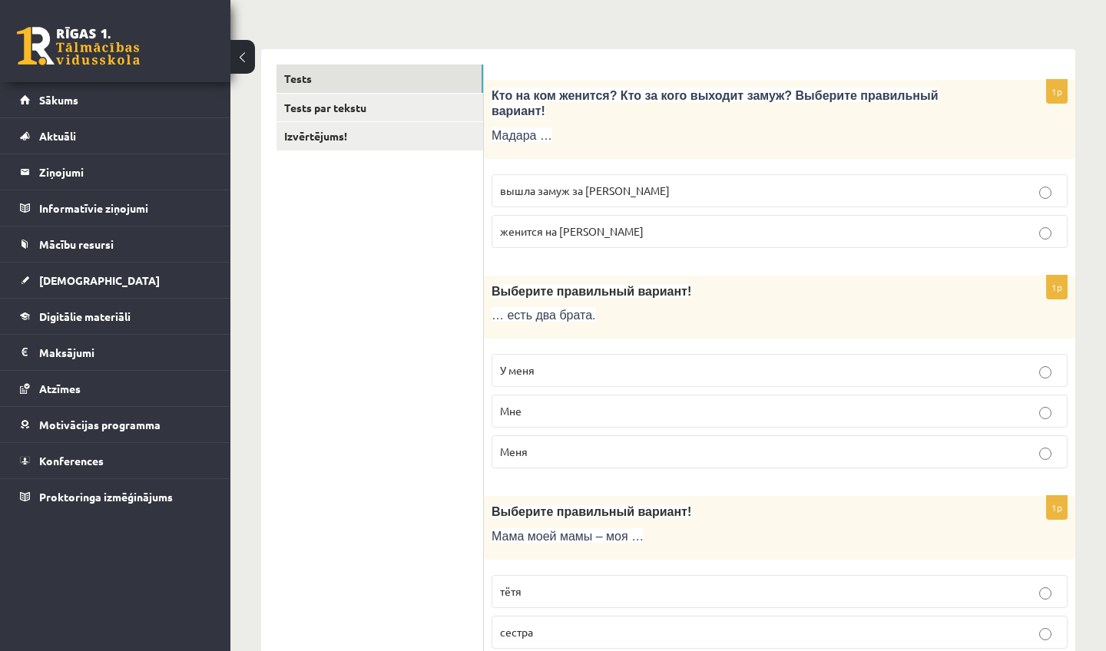
click at [577, 368] on p "У меня" at bounding box center [779, 371] width 559 height 16
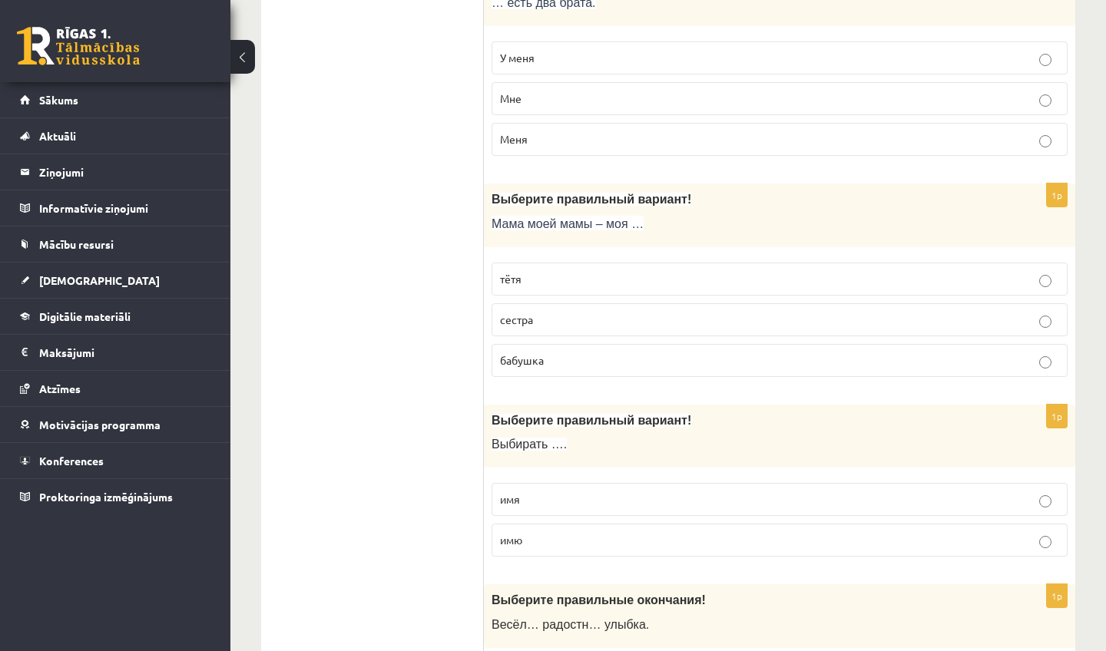
scroll to position [525, 0]
click at [558, 360] on p "бабушка" at bounding box center [779, 359] width 559 height 16
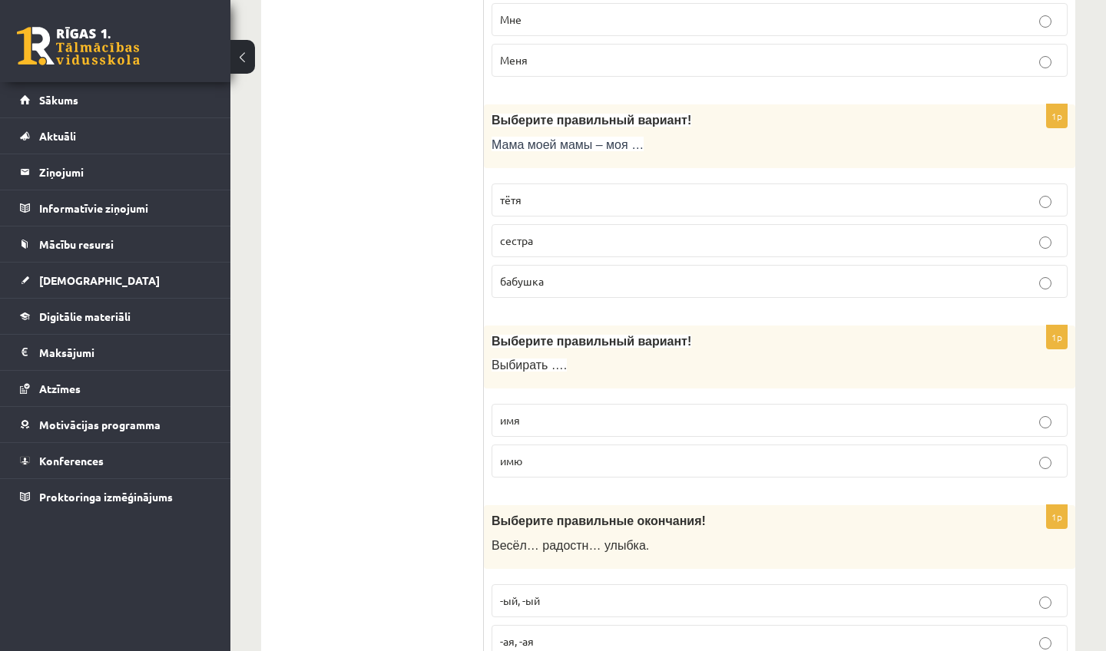
scroll to position [659, 0]
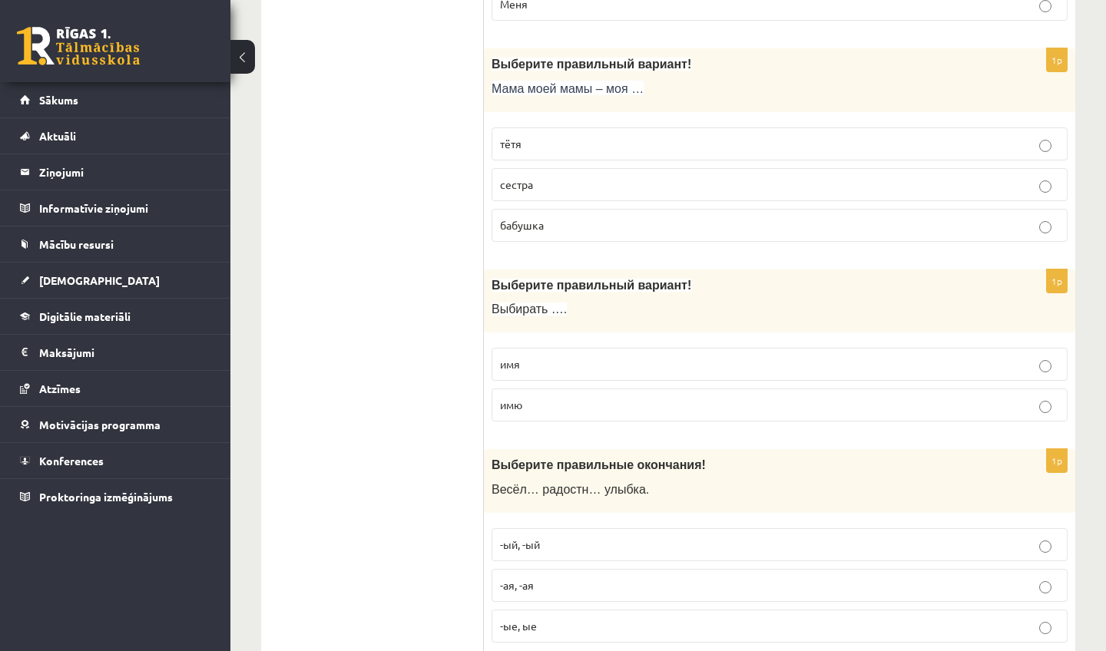
click at [611, 369] on p "имя" at bounding box center [779, 364] width 559 height 16
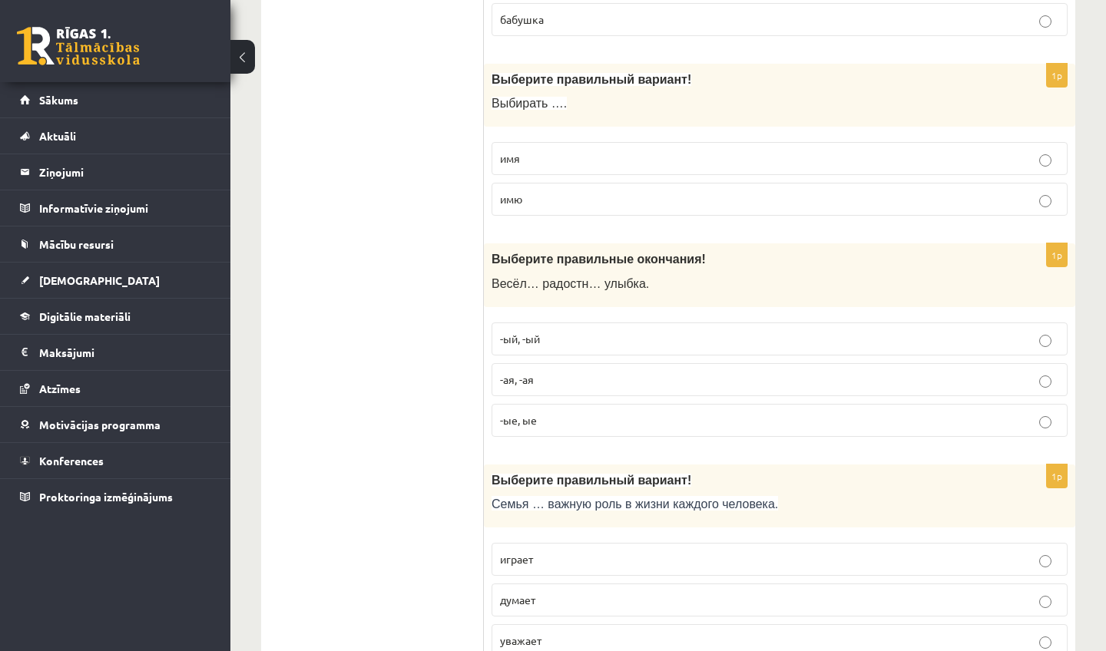
scroll to position [865, 0]
click at [551, 346] on p "-ый, -ый" at bounding box center [779, 339] width 559 height 16
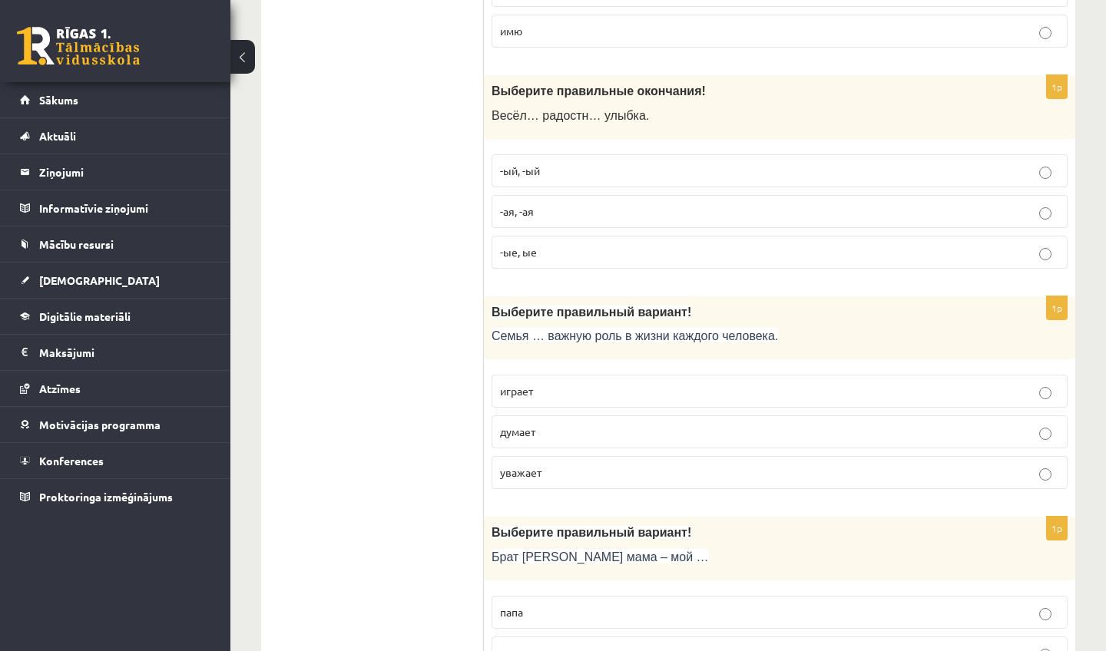
scroll to position [1044, 0]
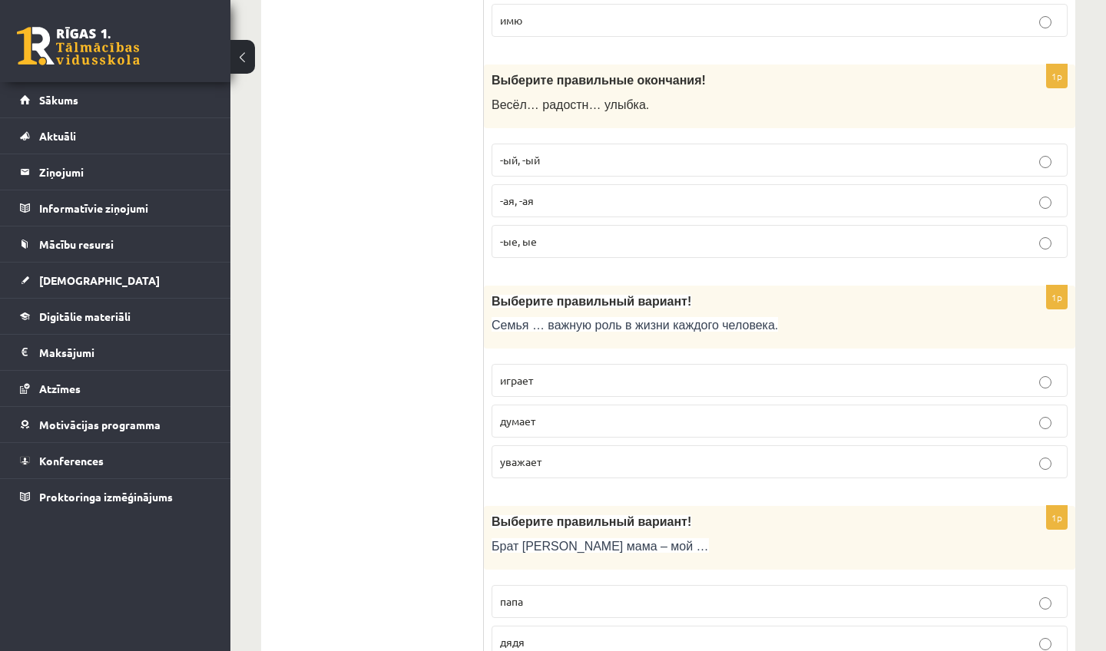
click at [578, 378] on p "играет" at bounding box center [779, 381] width 559 height 16
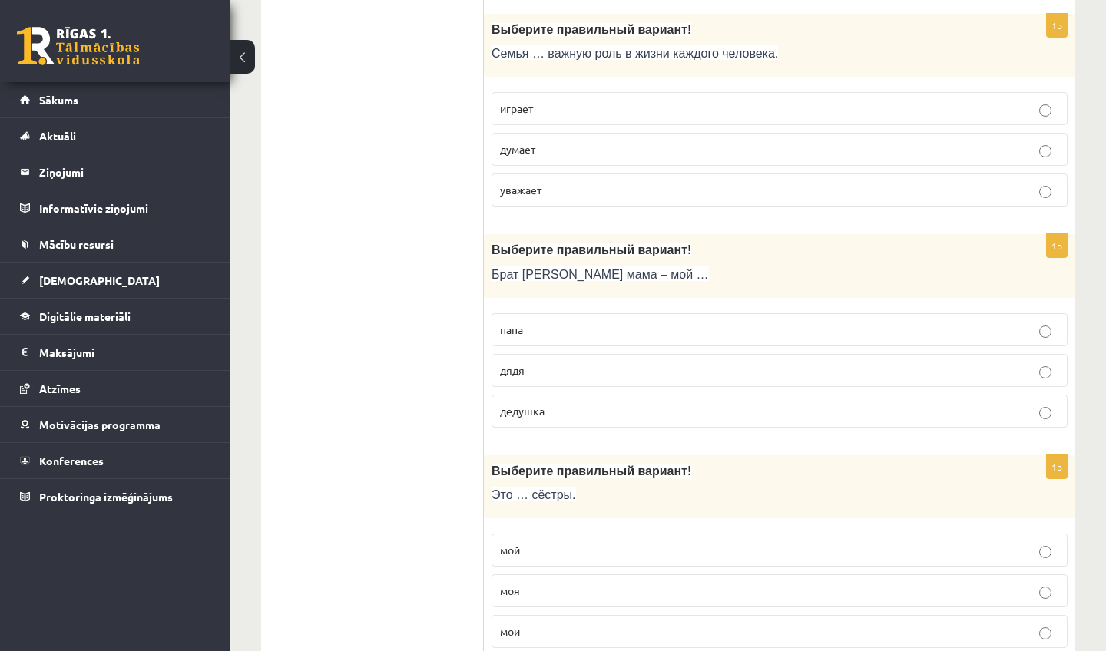
scroll to position [1317, 0]
click at [553, 368] on p "дядя" at bounding box center [779, 369] width 559 height 16
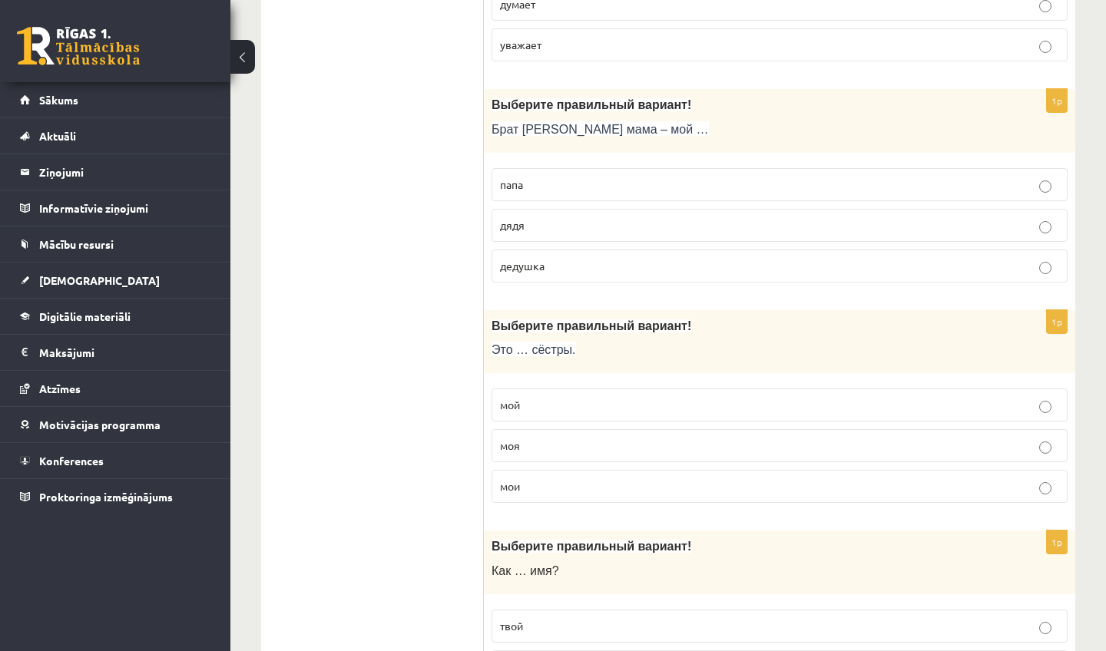
scroll to position [1494, 0]
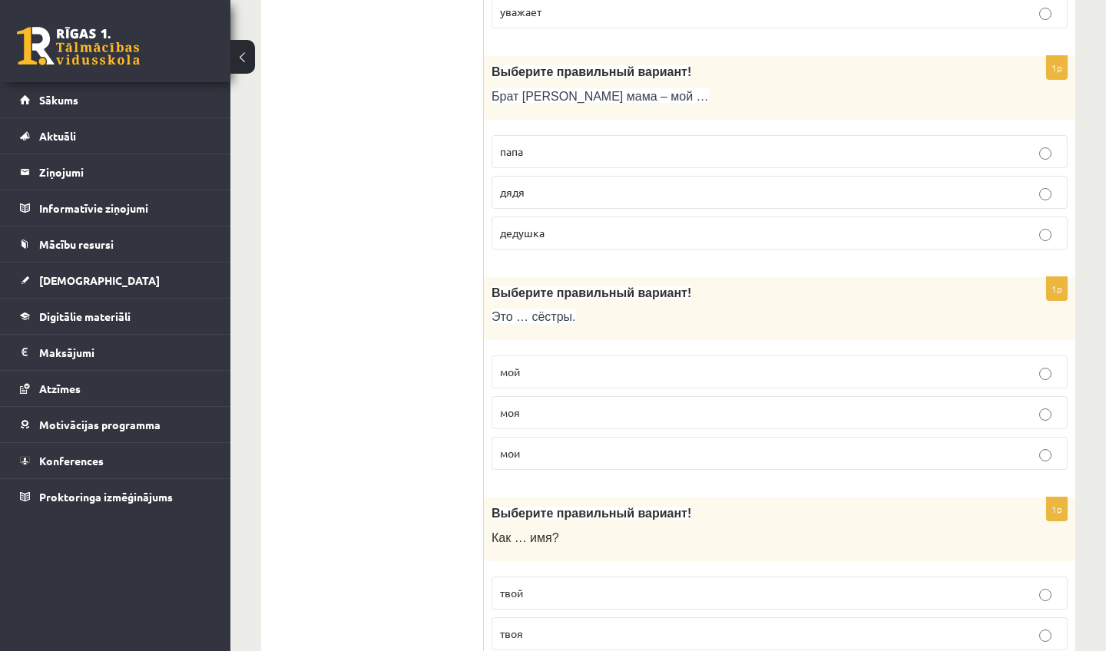
click at [542, 462] on p "мои" at bounding box center [779, 453] width 559 height 16
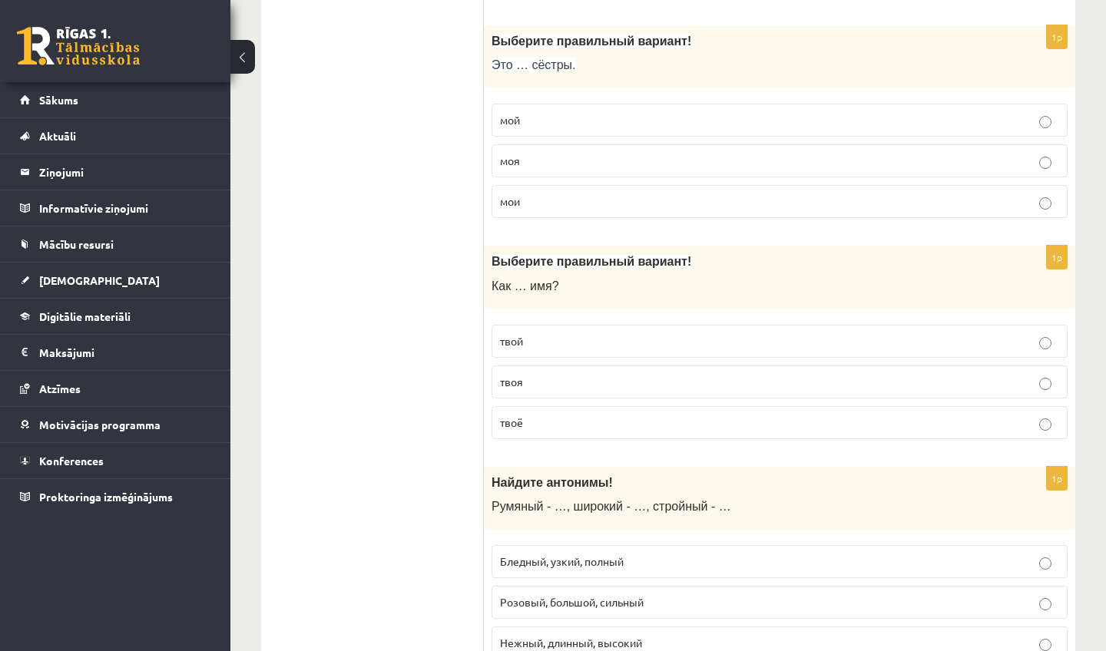
scroll to position [1760, 0]
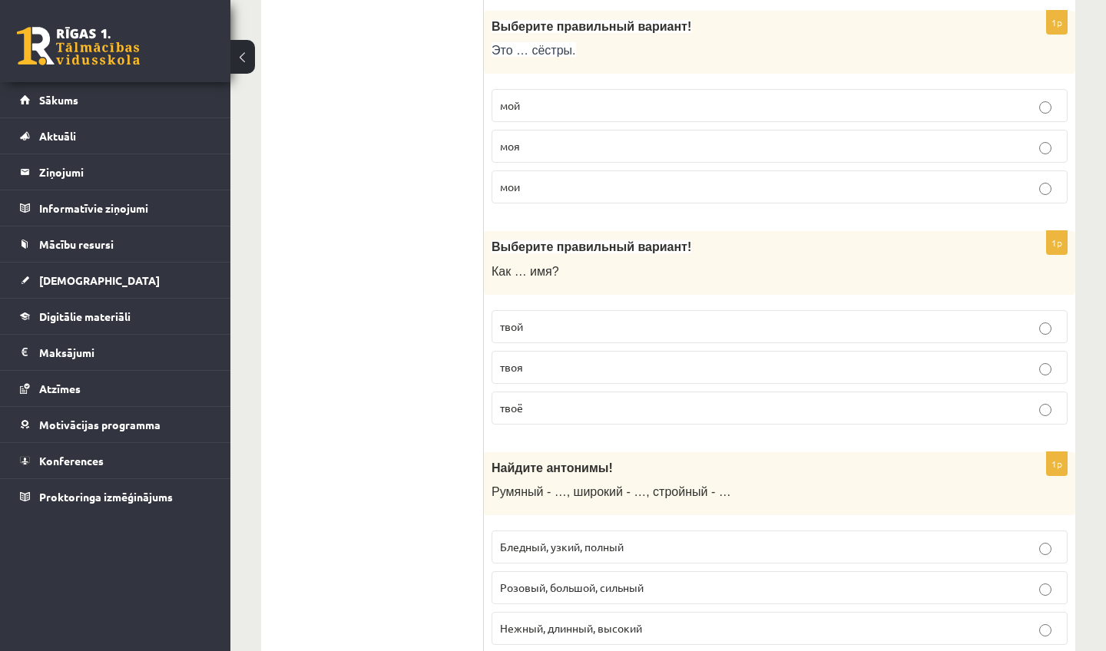
click at [535, 416] on p "твоё" at bounding box center [779, 408] width 559 height 16
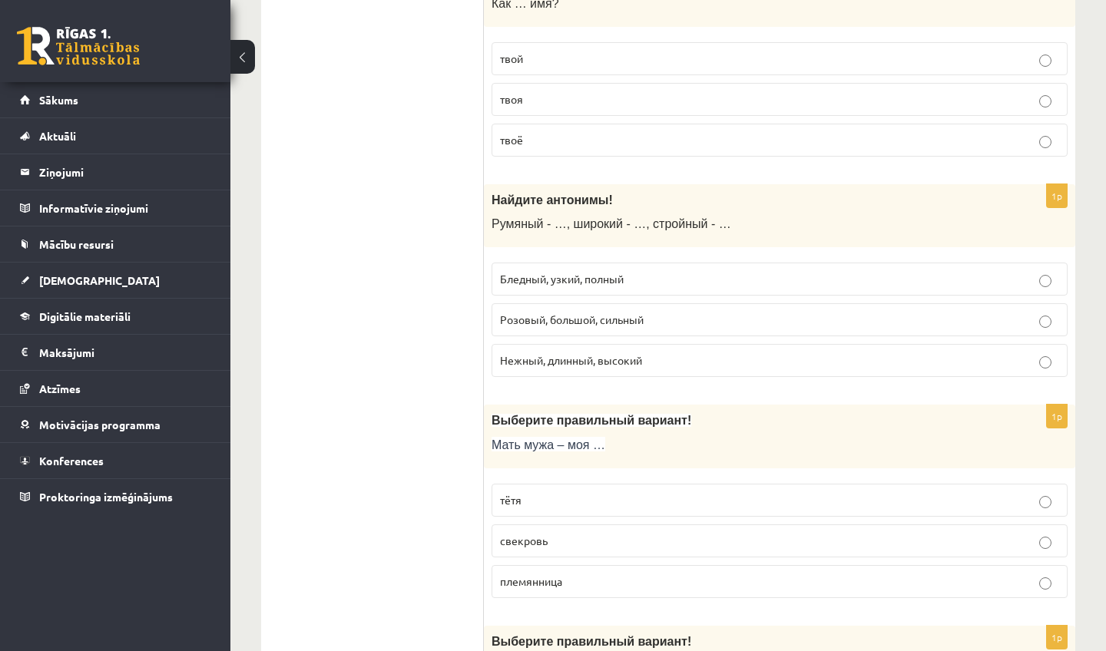
scroll to position [2030, 0]
click at [508, 366] on span "Нежный, длинный, высокий" at bounding box center [571, 359] width 142 height 14
click at [561, 284] on span "Бледный, узкий, полный" at bounding box center [562, 277] width 124 height 14
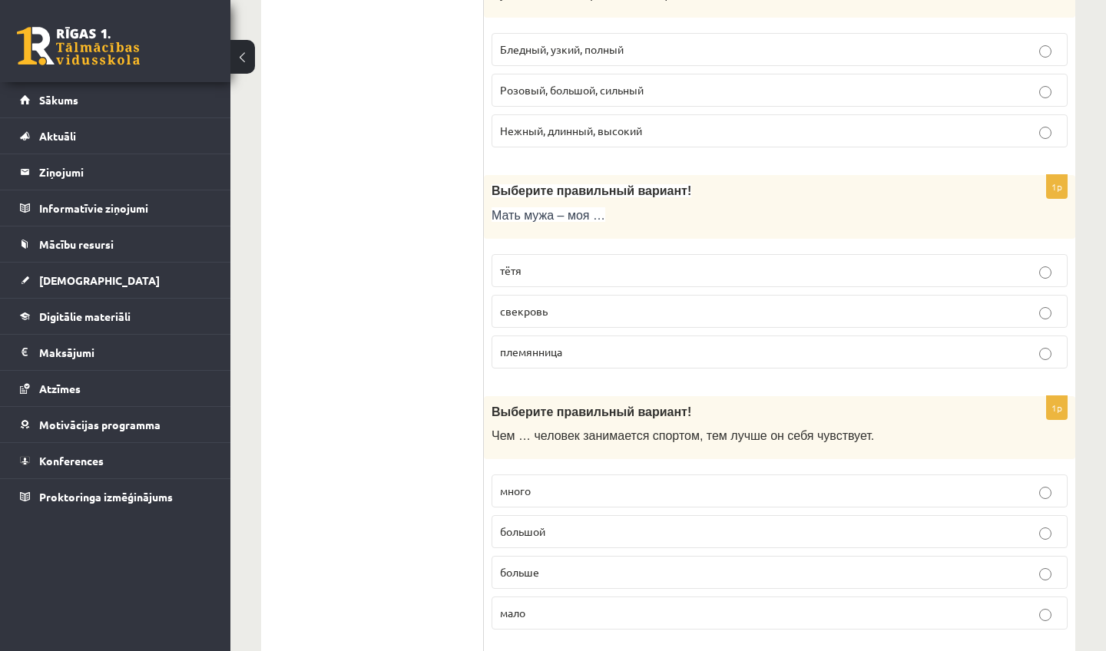
scroll to position [2264, 0]
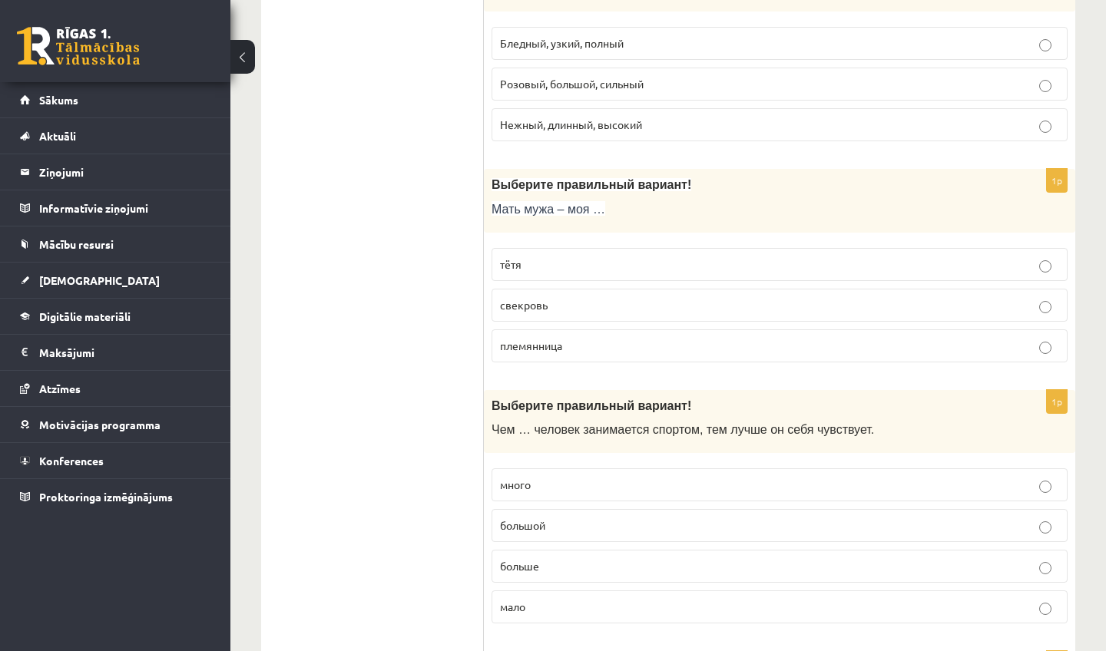
click at [541, 342] on label "племянница" at bounding box center [780, 346] width 576 height 33
click at [549, 302] on label "свекровь" at bounding box center [780, 305] width 576 height 33
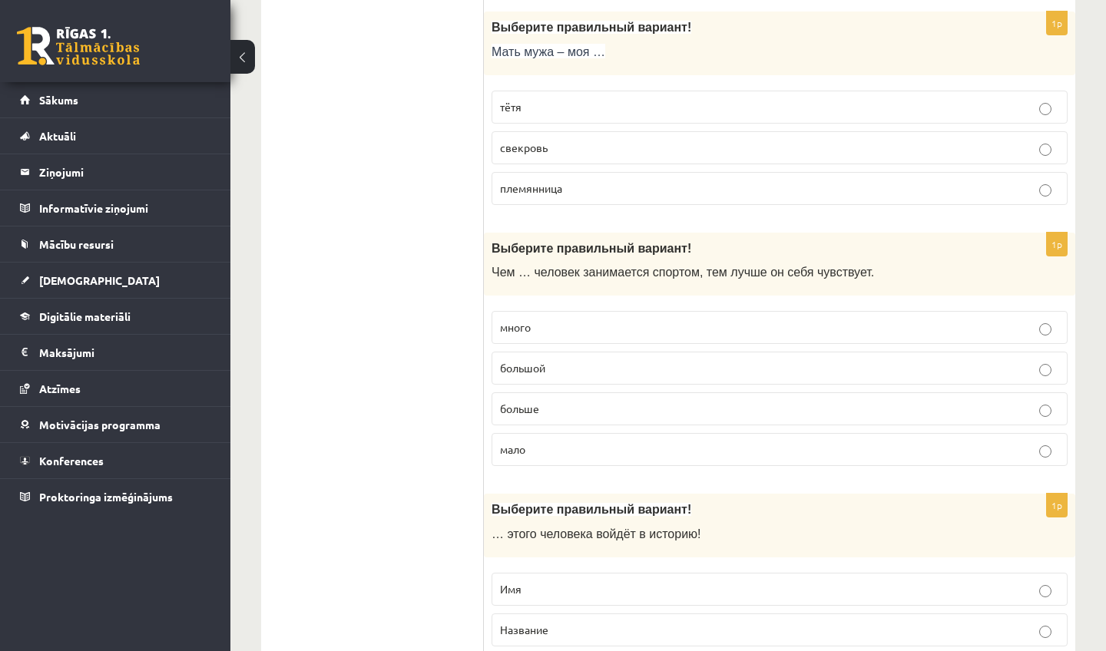
scroll to position [2427, 0]
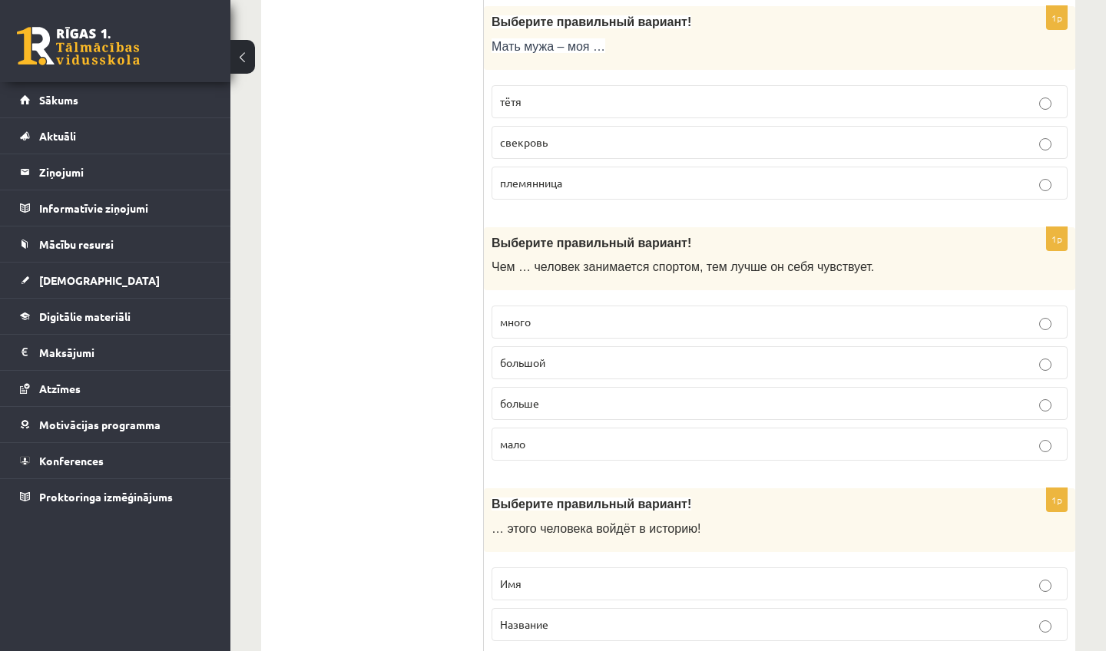
click at [532, 410] on span "больше" at bounding box center [519, 403] width 39 height 14
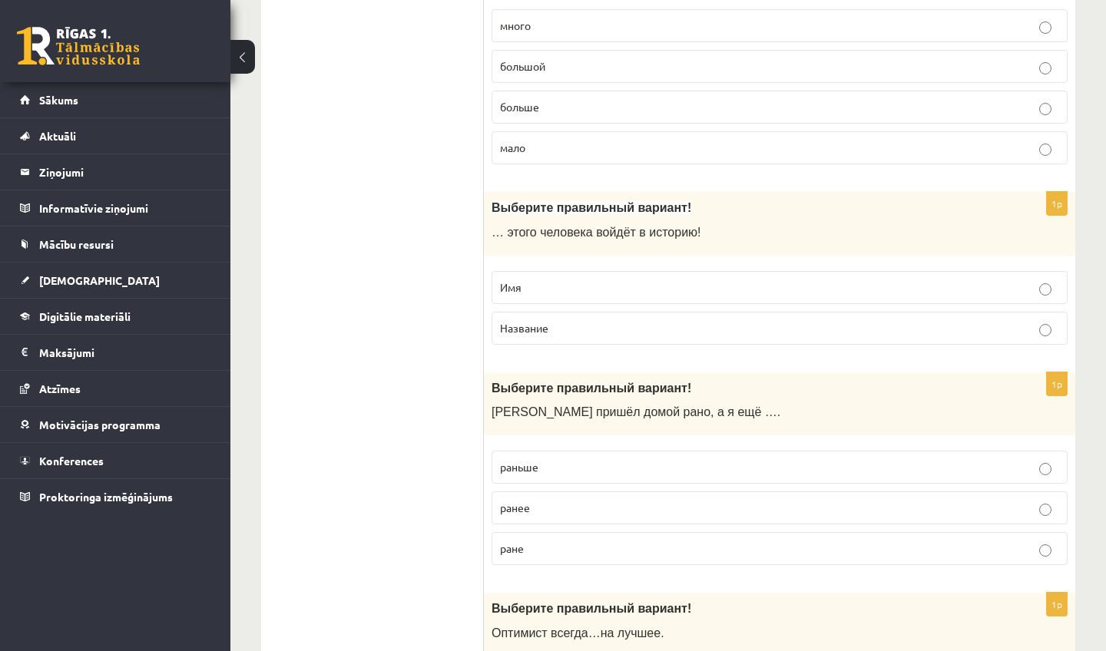
scroll to position [2726, 0]
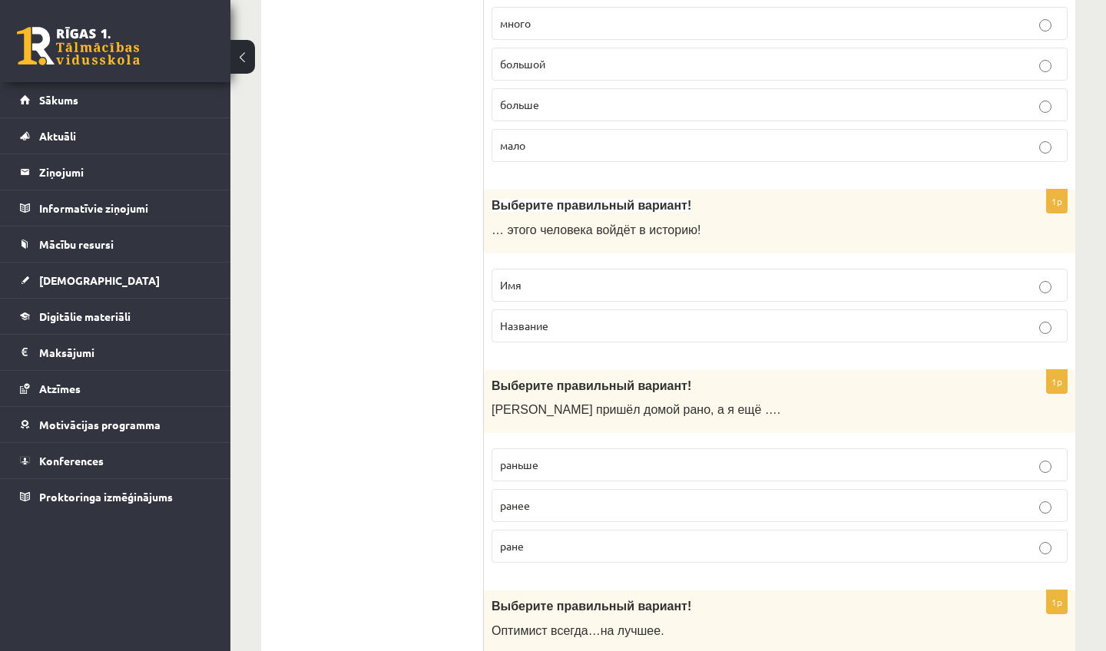
click at [548, 289] on p "Имя" at bounding box center [779, 285] width 559 height 16
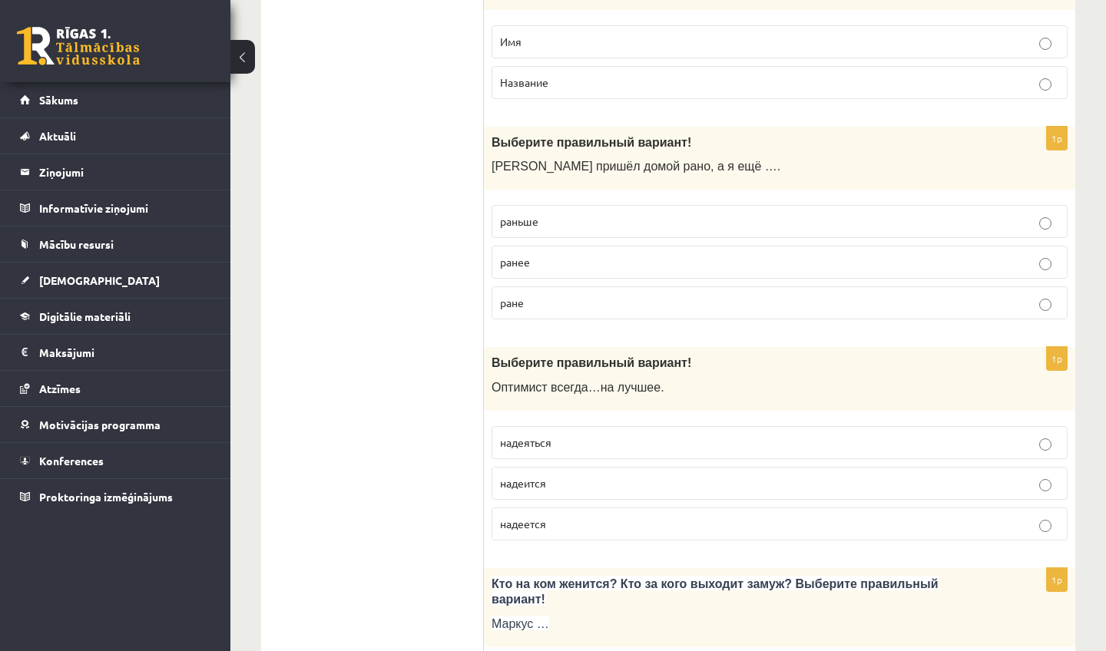
scroll to position [2946, 0]
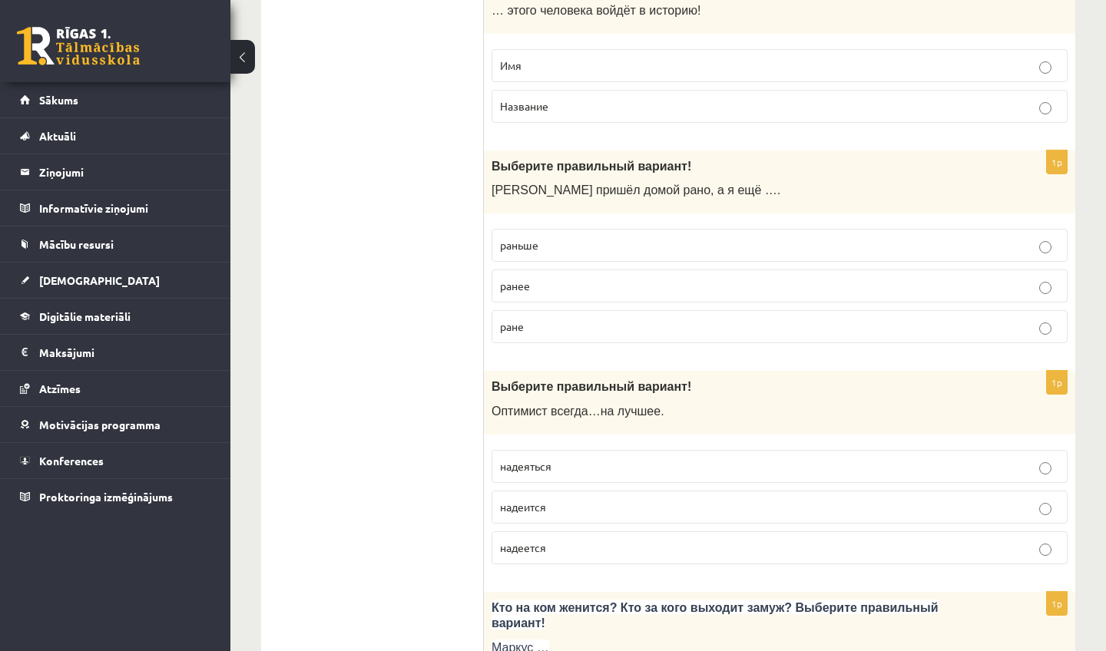
click at [546, 253] on p "раньше" at bounding box center [779, 245] width 559 height 16
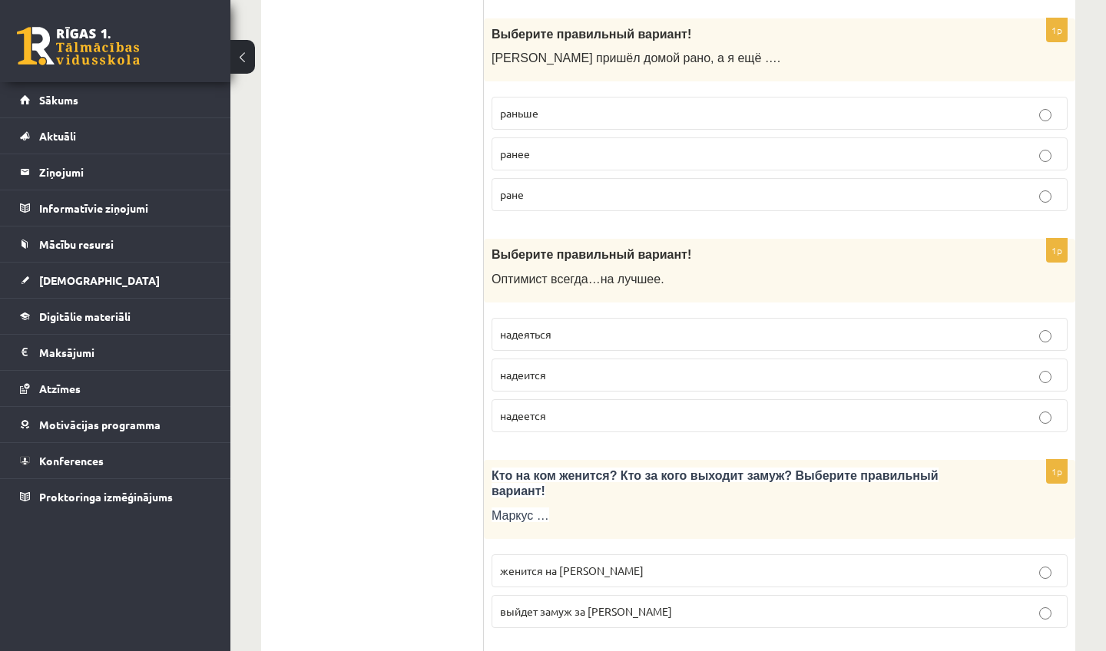
scroll to position [3085, 0]
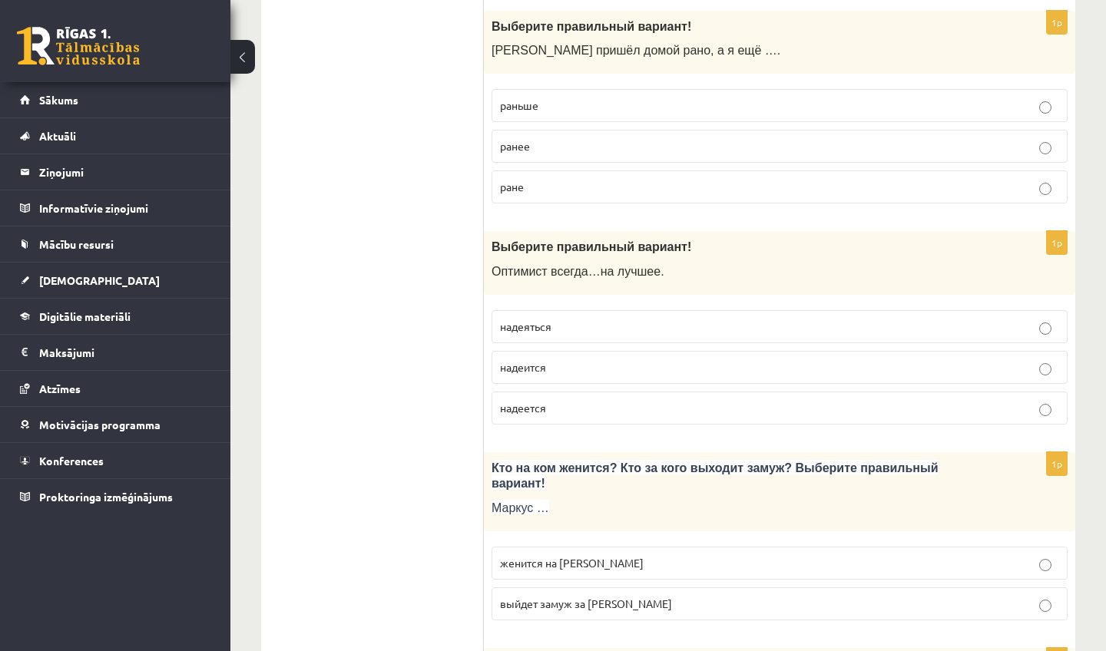
click at [563, 416] on p "надеется" at bounding box center [779, 408] width 559 height 16
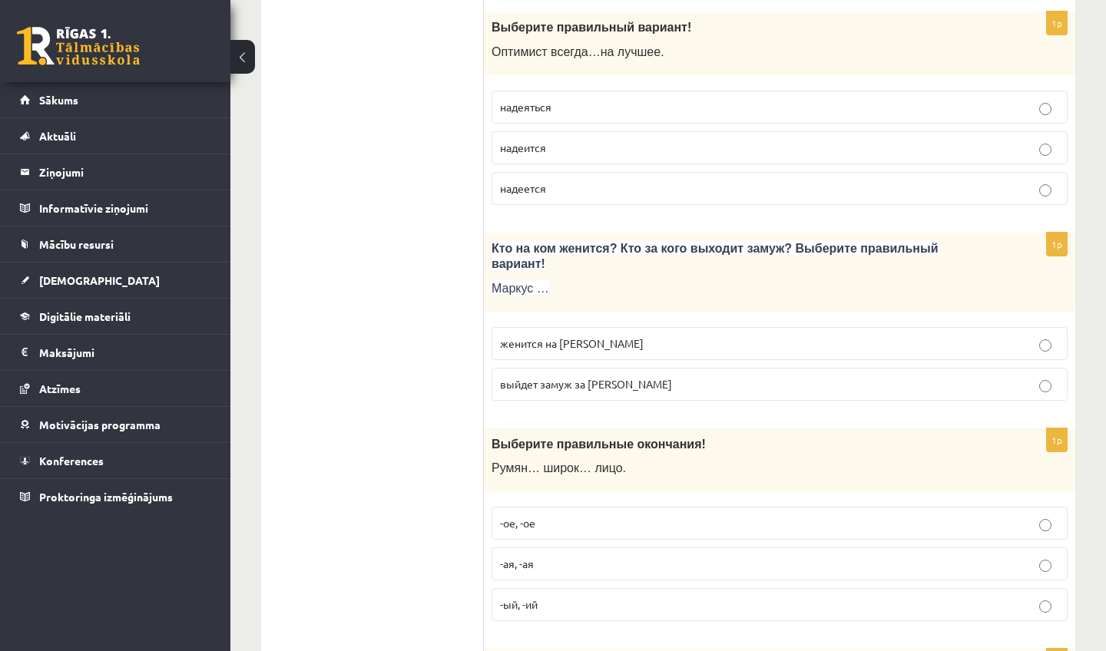
scroll to position [3319, 0]
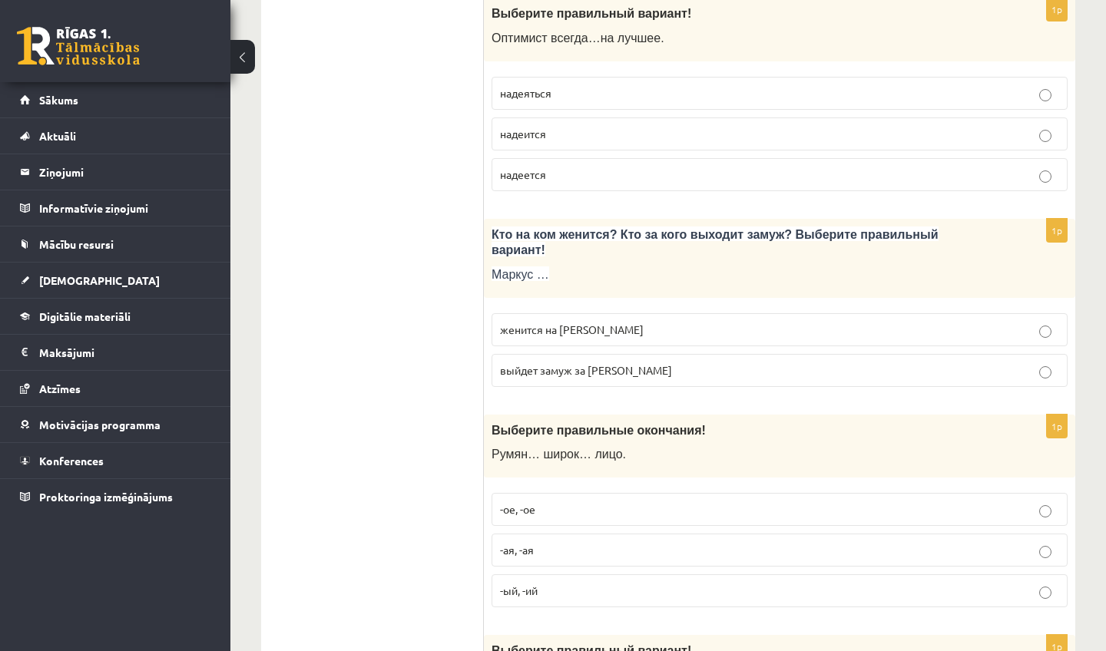
click at [532, 336] on span "женится на Агнии" at bounding box center [572, 330] width 144 height 14
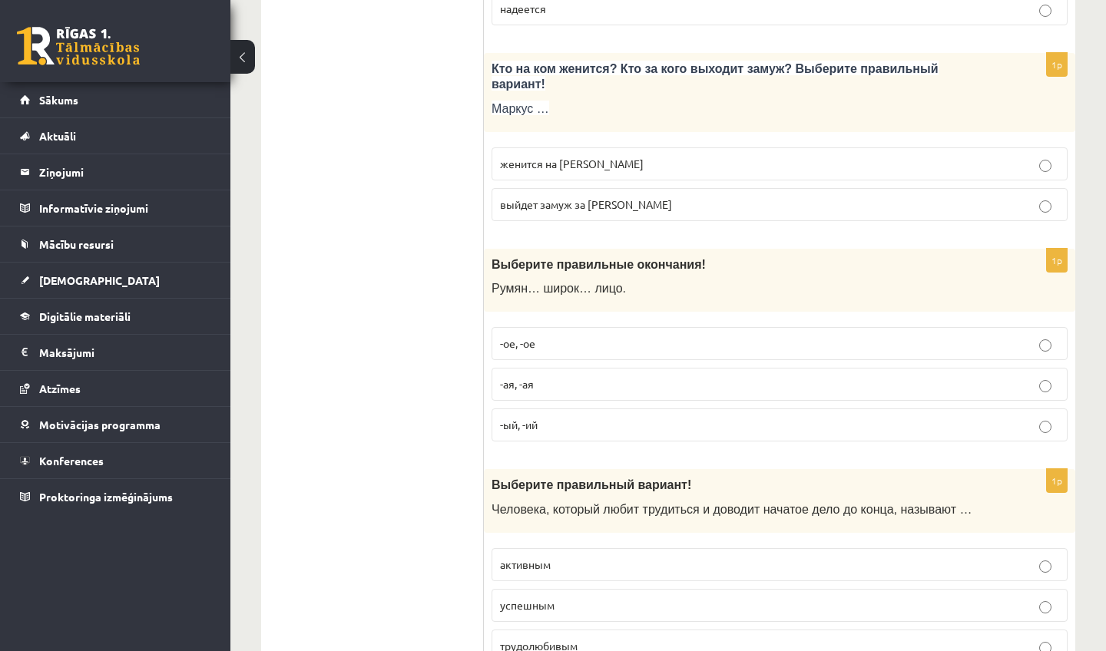
scroll to position [3492, 0]
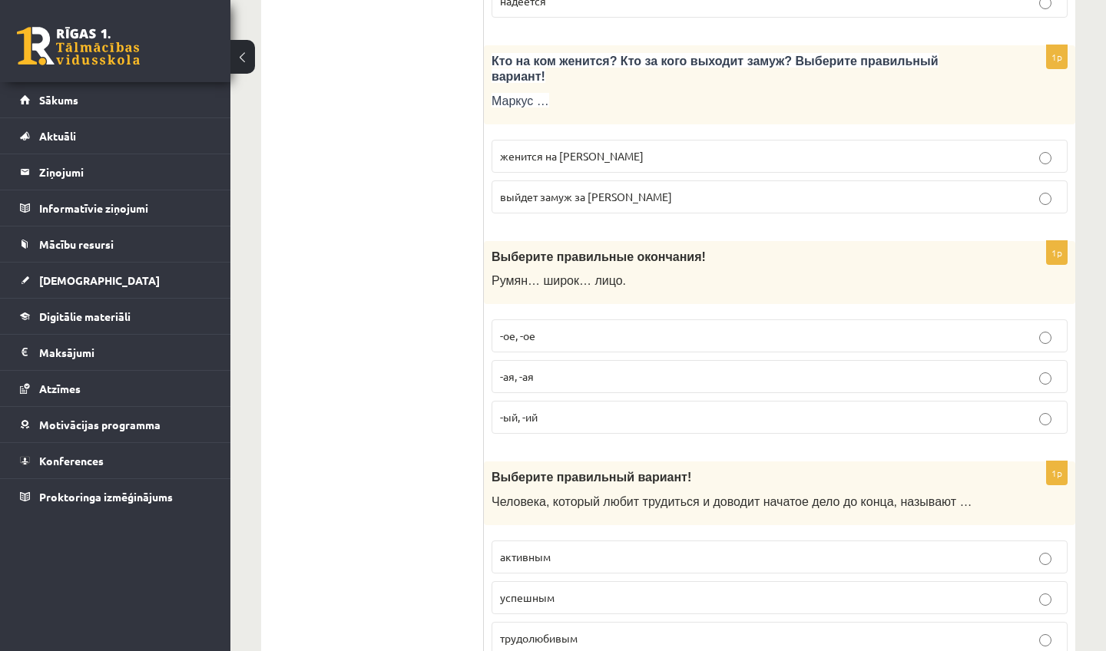
click at [552, 339] on label "-ое, -ое" at bounding box center [780, 336] width 576 height 33
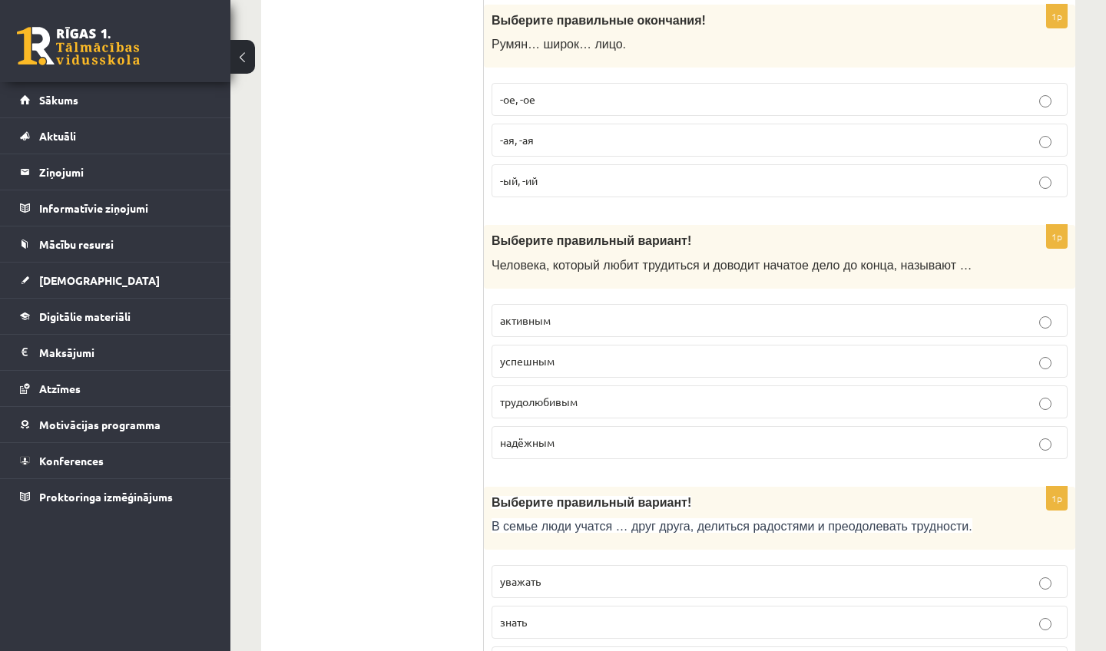
scroll to position [3727, 0]
click at [519, 412] on p "трудолюбивым" at bounding box center [779, 404] width 559 height 16
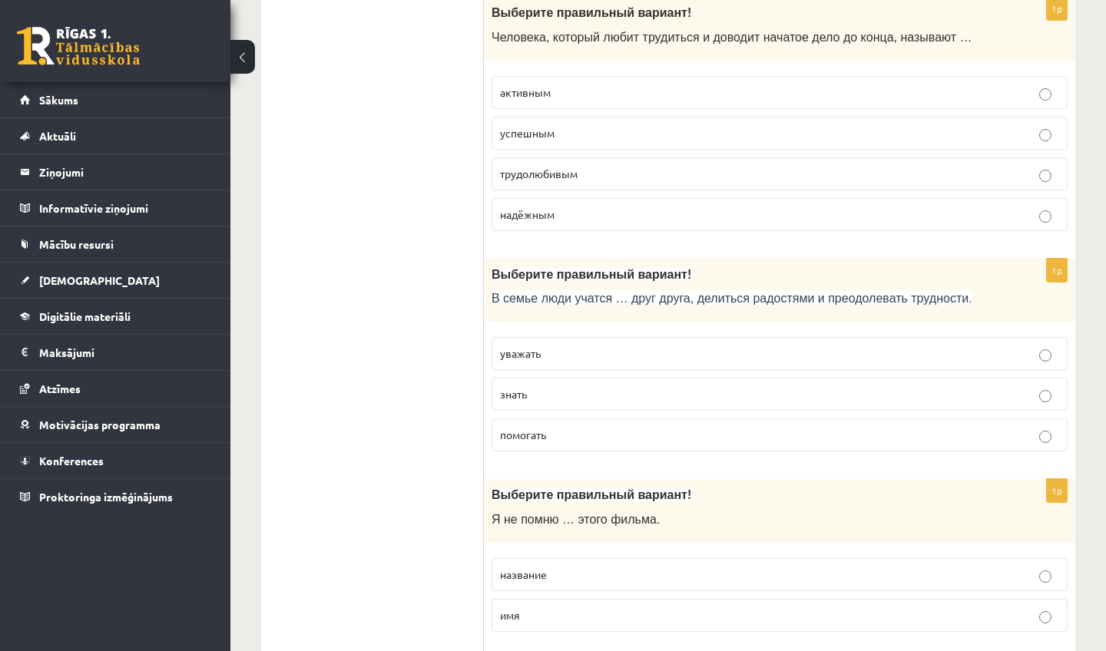
scroll to position [3958, 0]
click at [522, 359] on span "уважать" at bounding box center [520, 353] width 41 height 14
click at [500, 442] on p "помогать" at bounding box center [779, 434] width 559 height 16
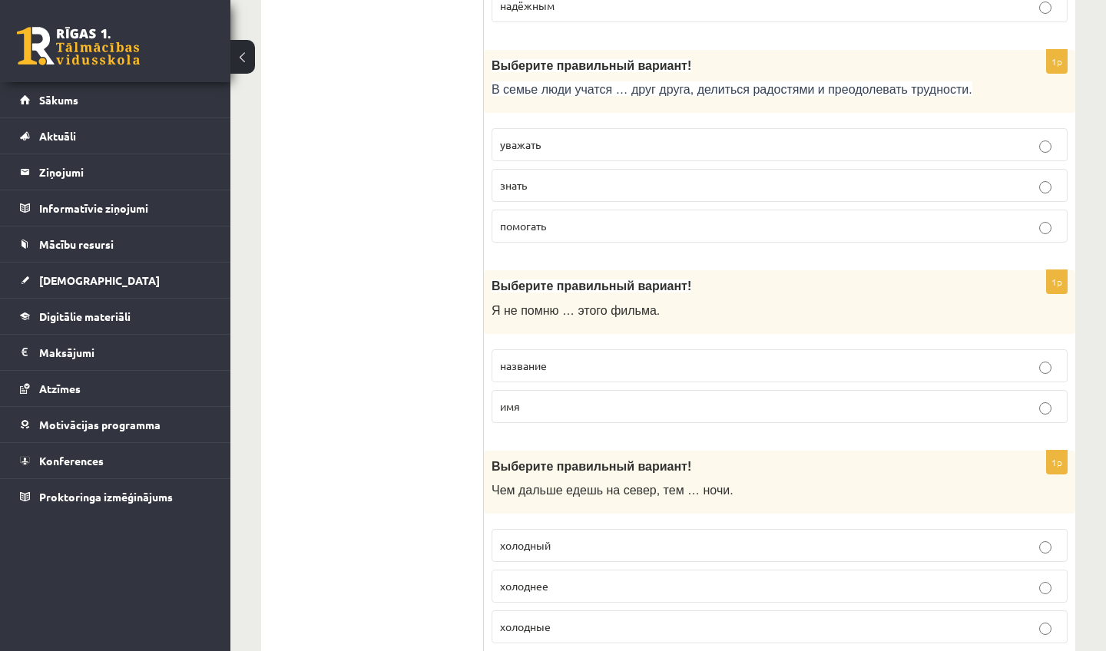
scroll to position [4168, 0]
click at [504, 371] on span "название" at bounding box center [523, 364] width 47 height 14
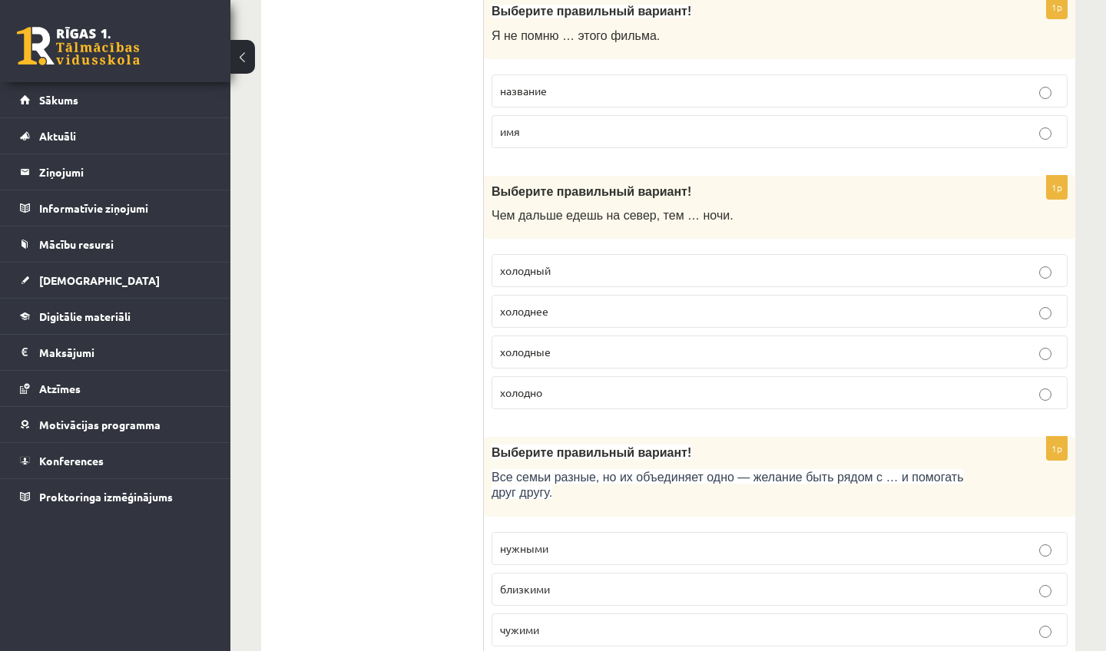
scroll to position [4442, 0]
click at [505, 326] on label "холоднее" at bounding box center [780, 309] width 576 height 33
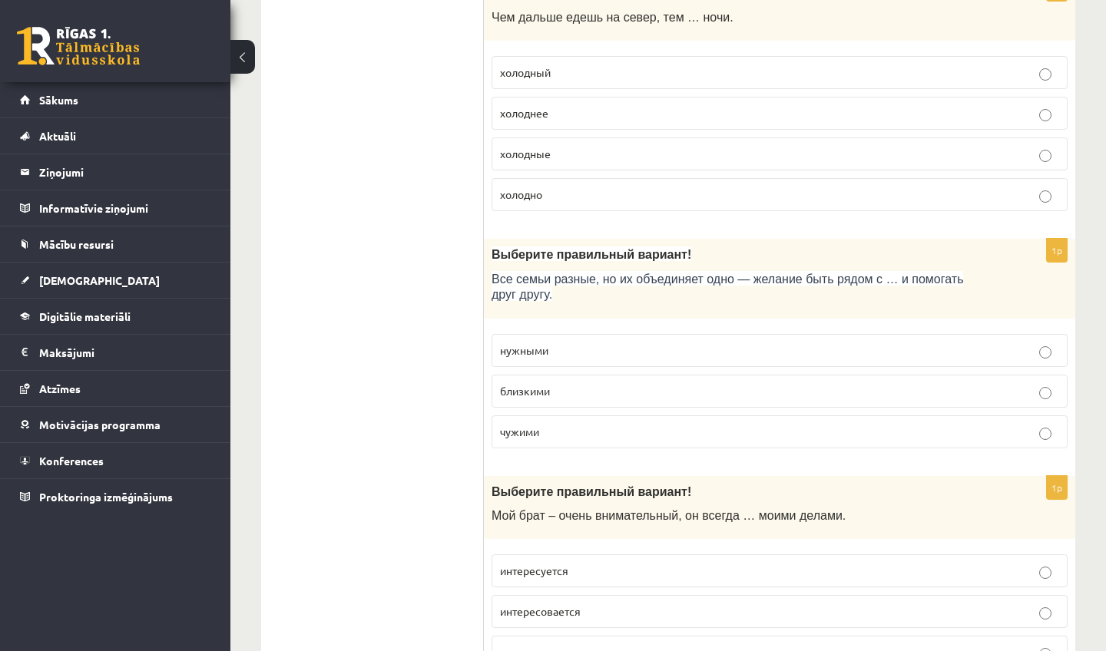
scroll to position [4635, 0]
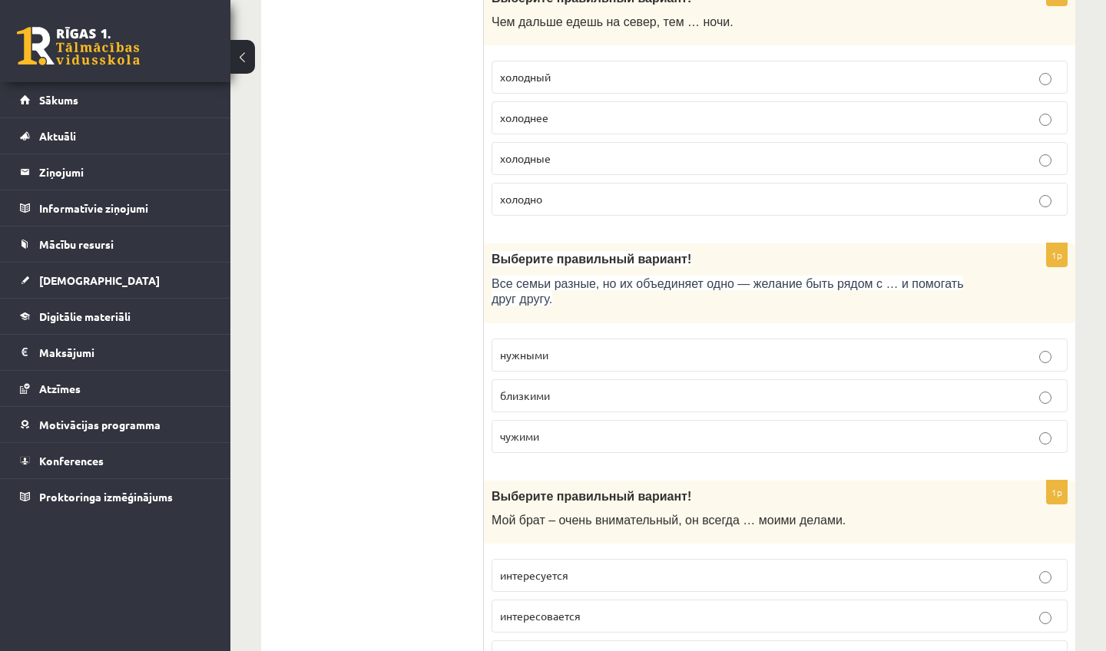
click at [532, 402] on span "близкими" at bounding box center [525, 396] width 50 height 14
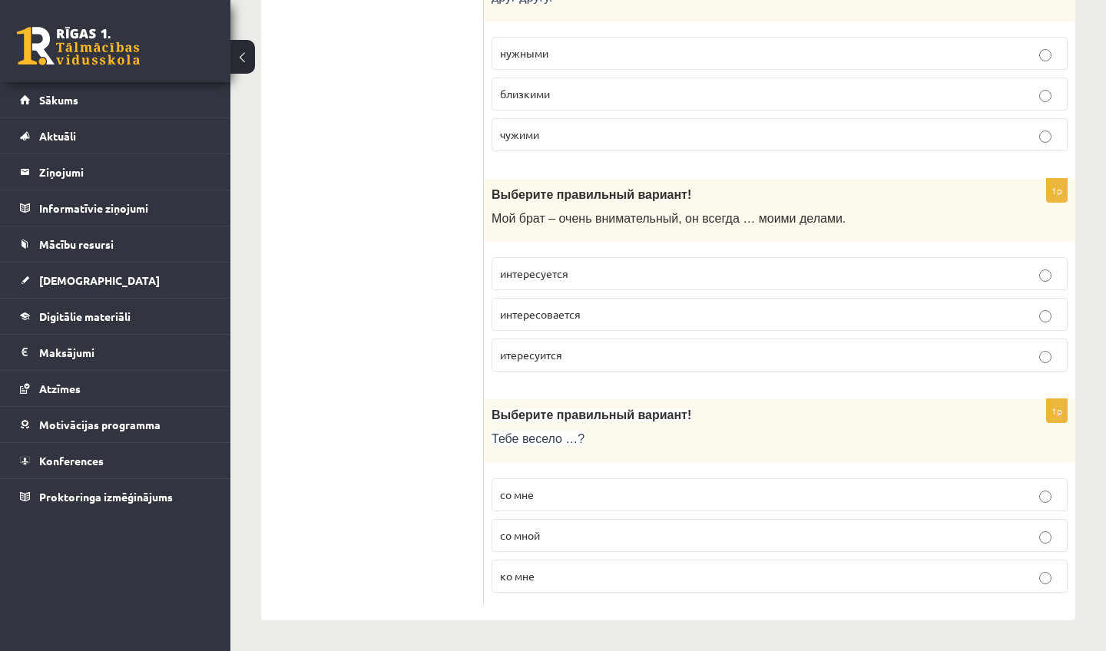
scroll to position [4952, 0]
click at [521, 267] on span "интересуется" at bounding box center [534, 274] width 68 height 14
click at [555, 532] on p "со мной" at bounding box center [779, 536] width 559 height 16
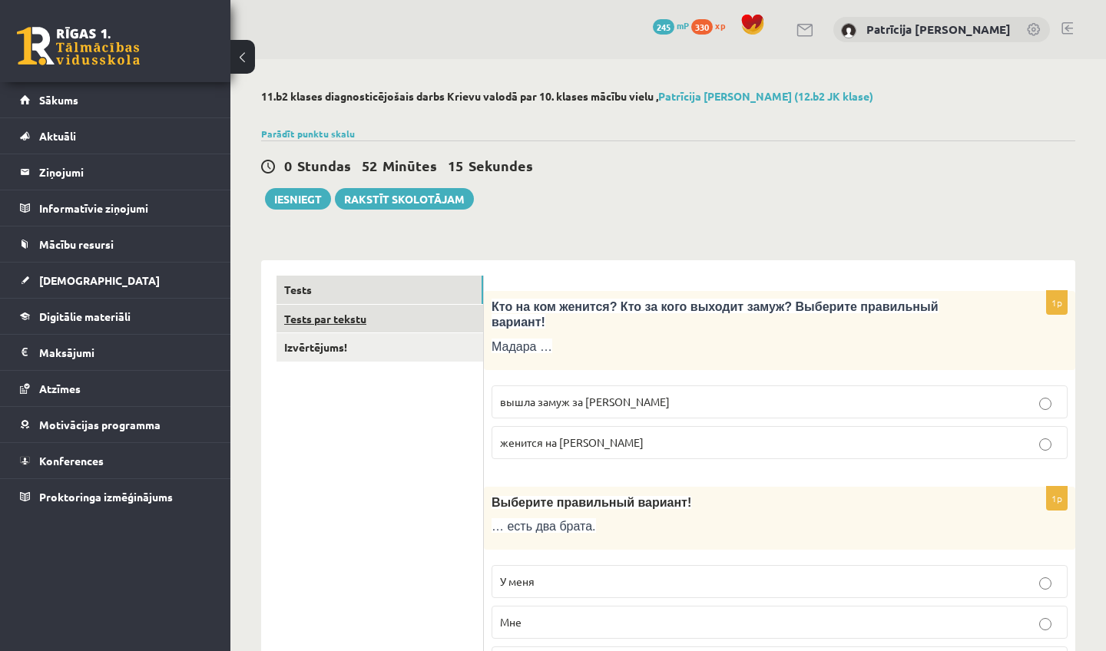
scroll to position [0, 0]
click at [333, 311] on link "Tests par tekstu" at bounding box center [380, 319] width 207 height 28
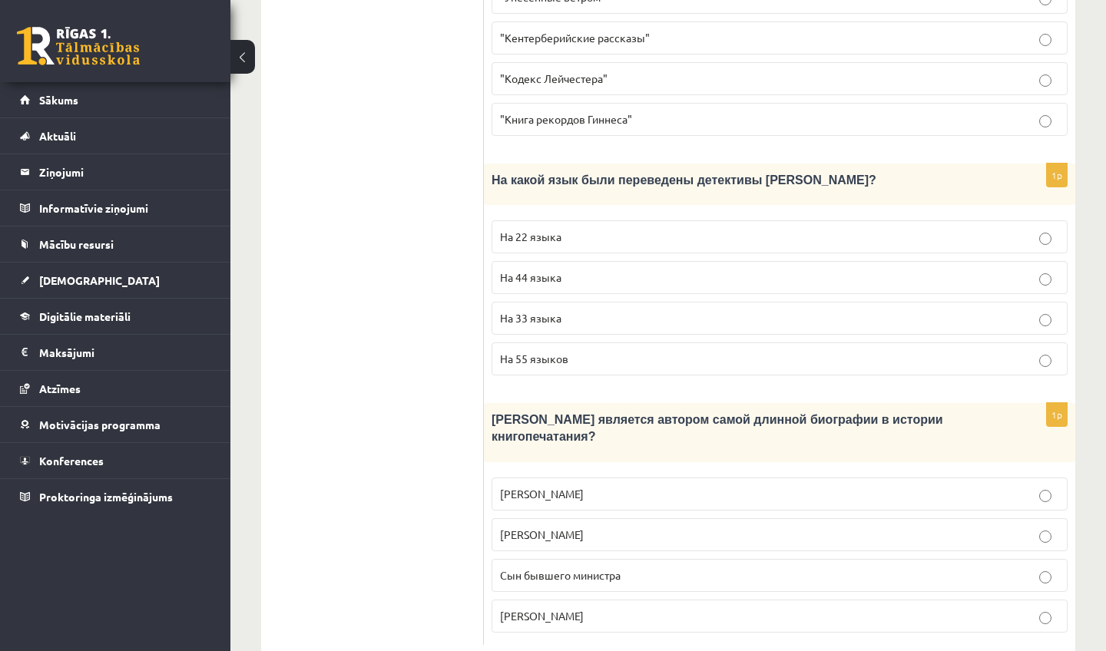
scroll to position [1564, 0]
click at [654, 568] on p "Сын бывшего министра" at bounding box center [779, 576] width 559 height 16
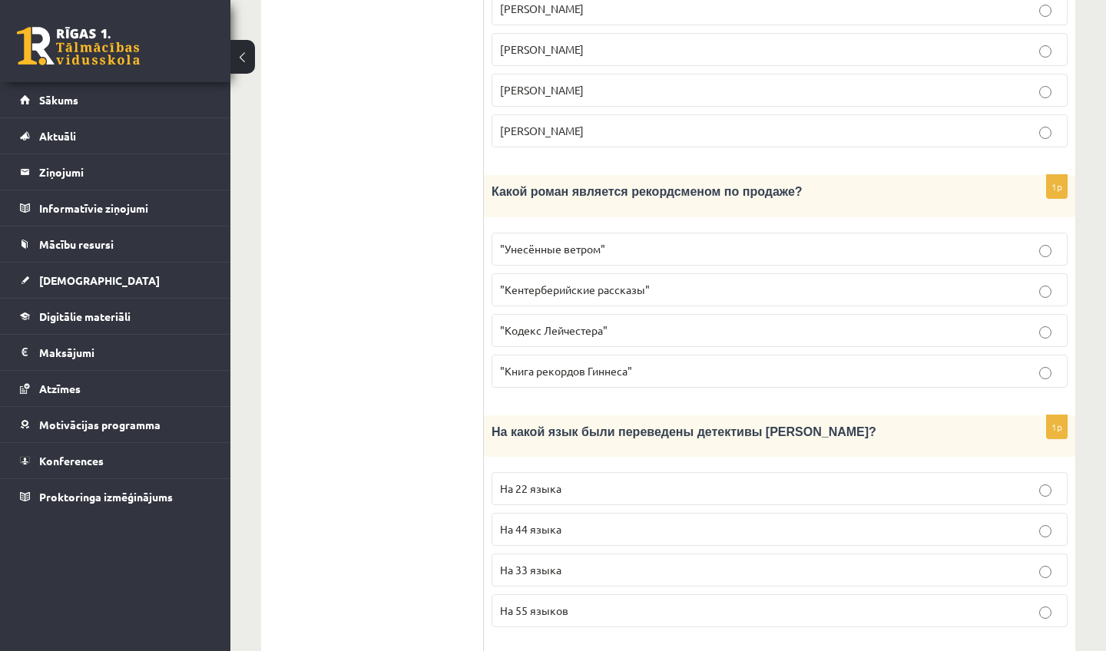
scroll to position [1315, 0]
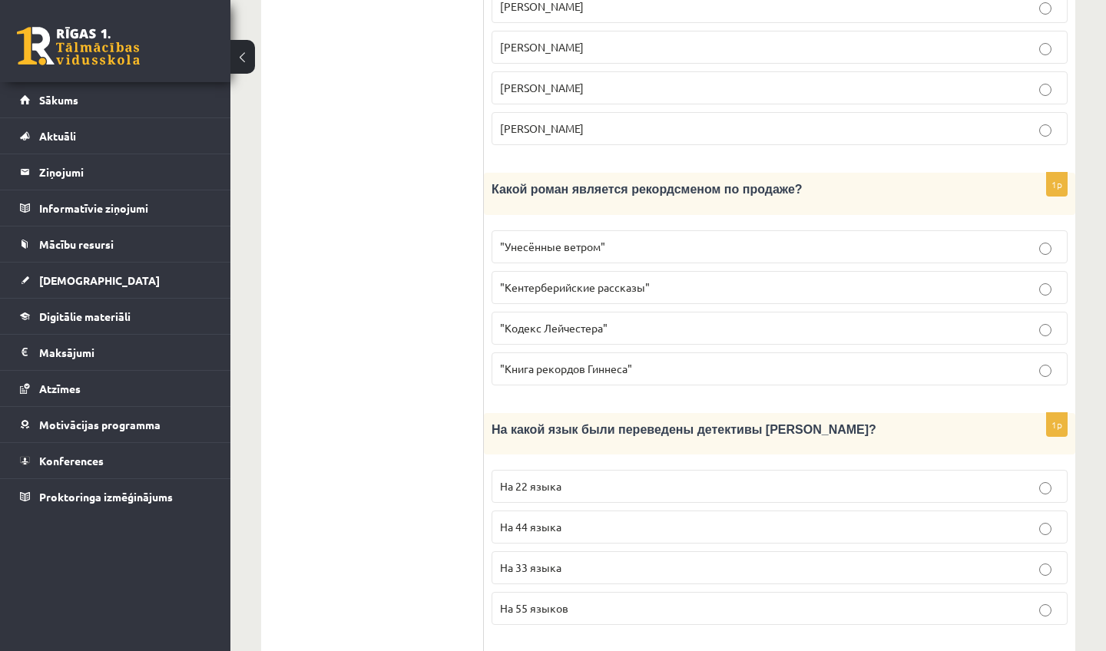
click at [605, 519] on p "На 44 языка" at bounding box center [779, 527] width 559 height 16
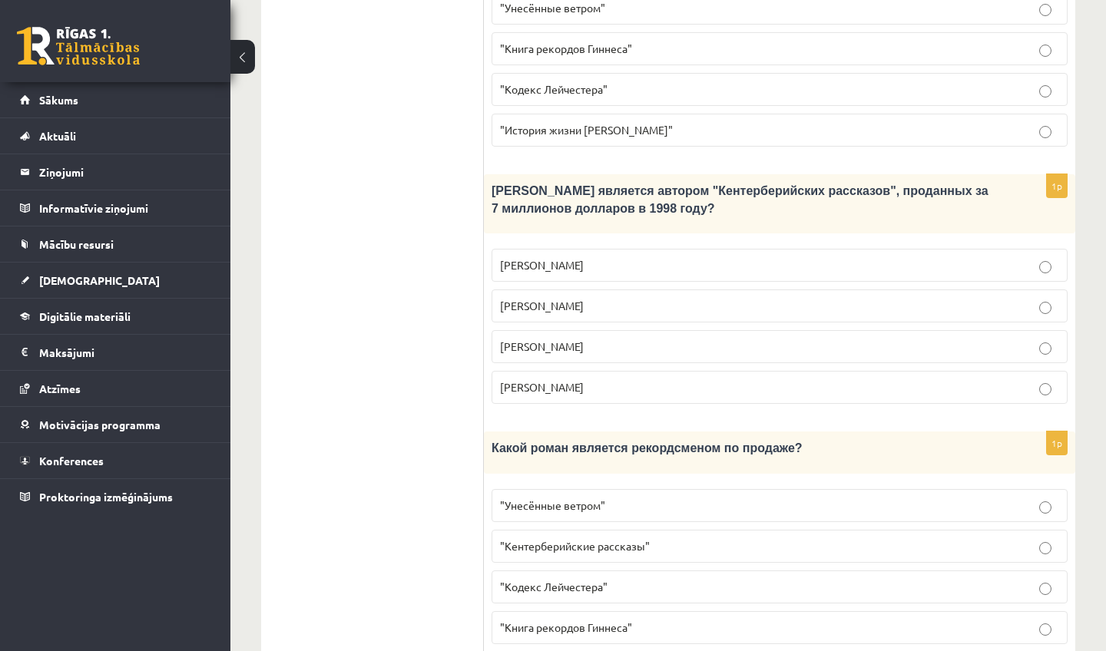
scroll to position [1058, 0]
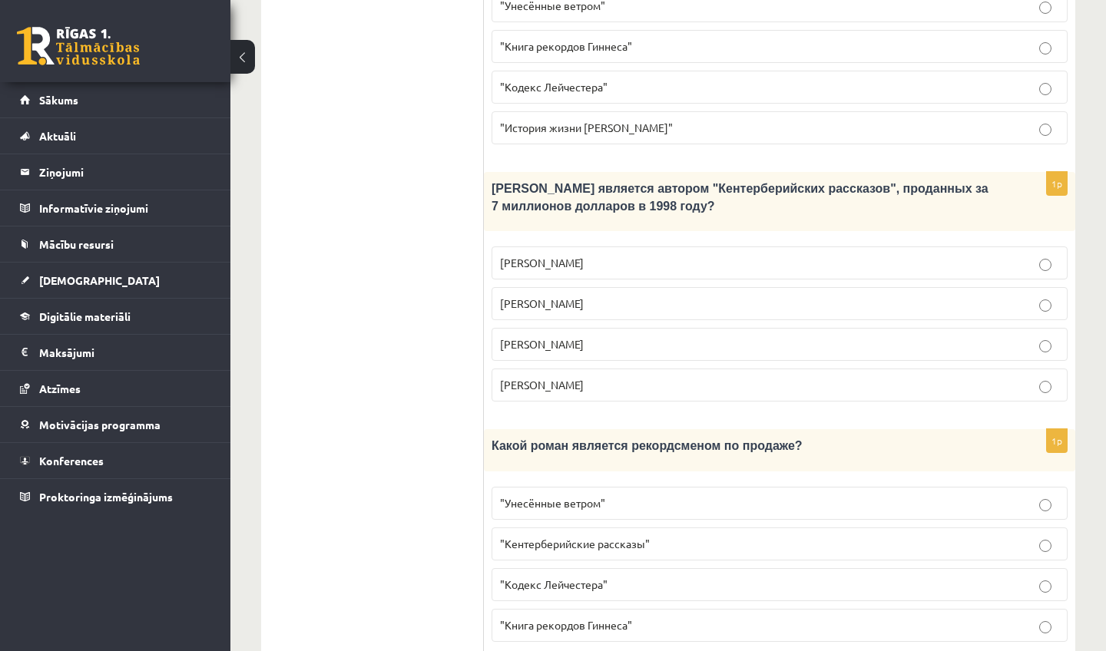
click at [554, 578] on span ""Кодекс Лейчестера"" at bounding box center [554, 585] width 108 height 14
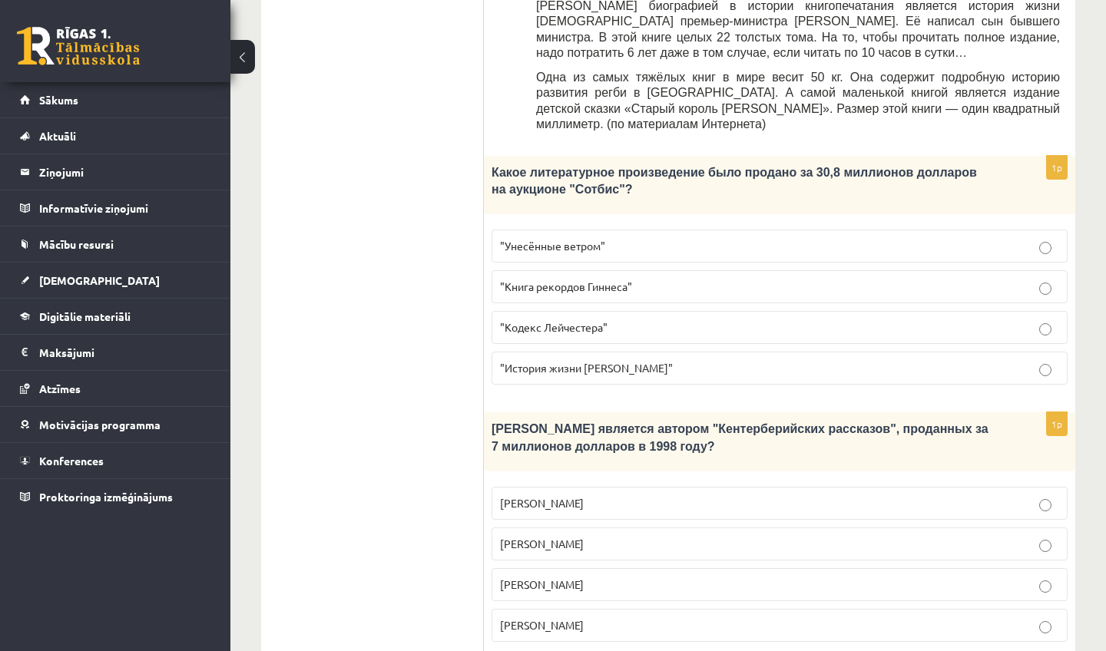
scroll to position [826, 0]
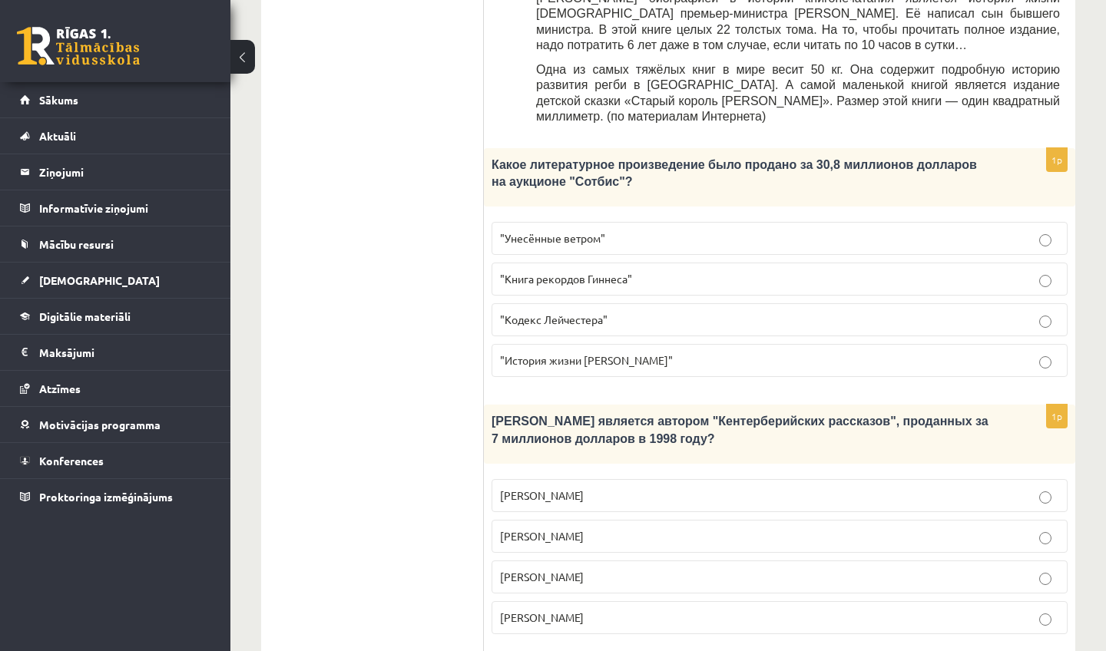
click at [604, 488] on p "Агата Кристи" at bounding box center [779, 496] width 559 height 16
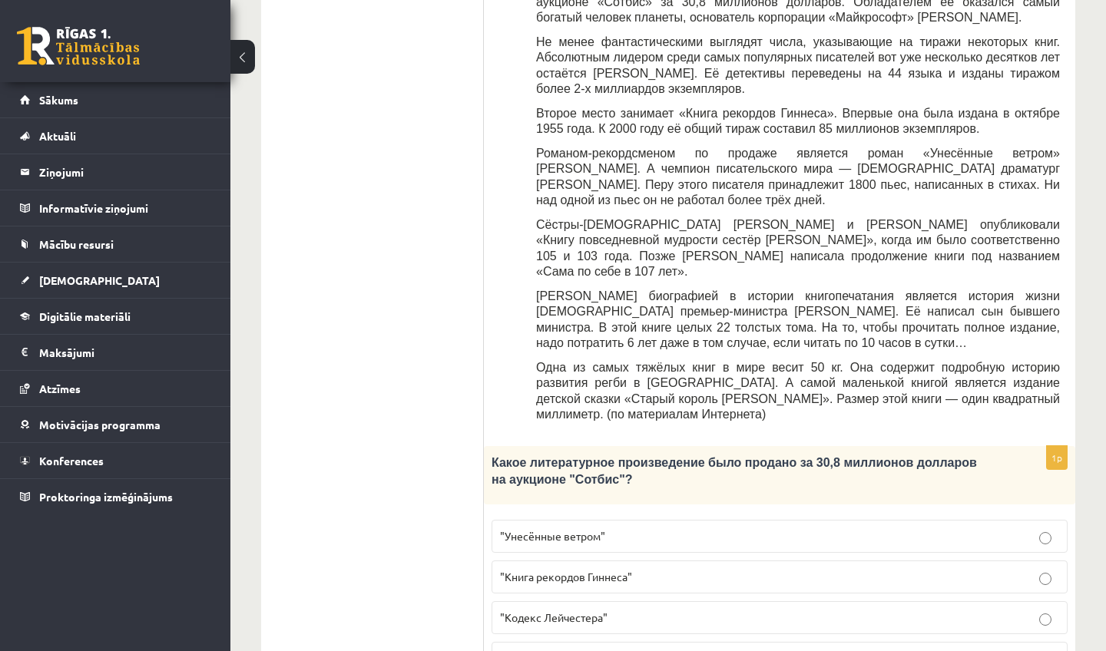
scroll to position [530, 0]
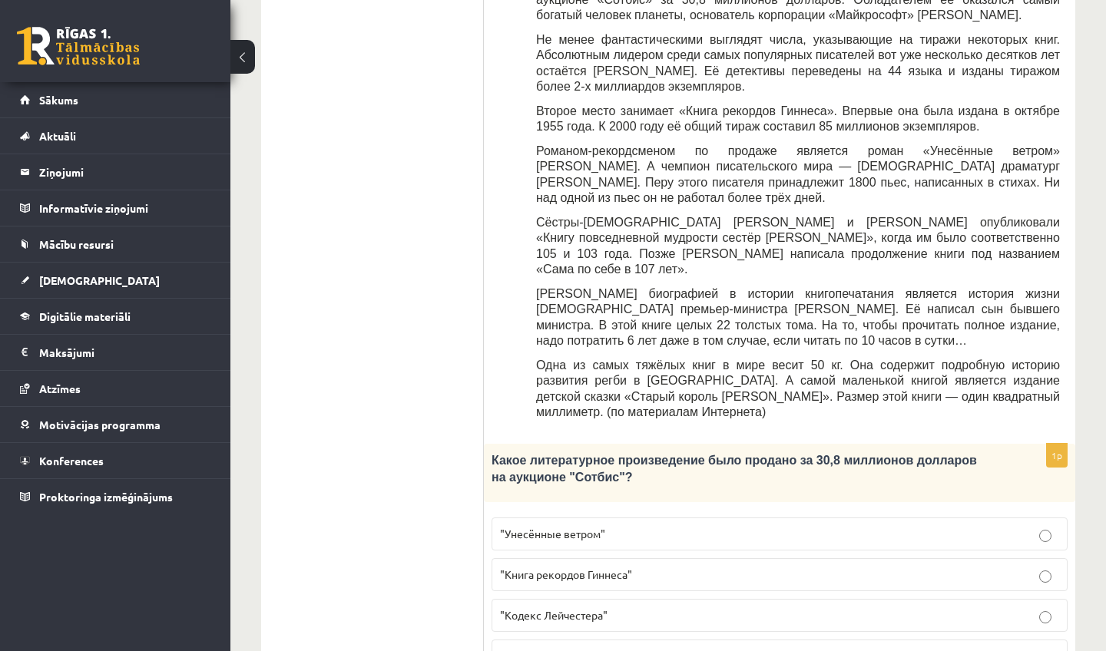
click at [550, 608] on span ""Кодекс Лейчестера"" at bounding box center [554, 615] width 108 height 14
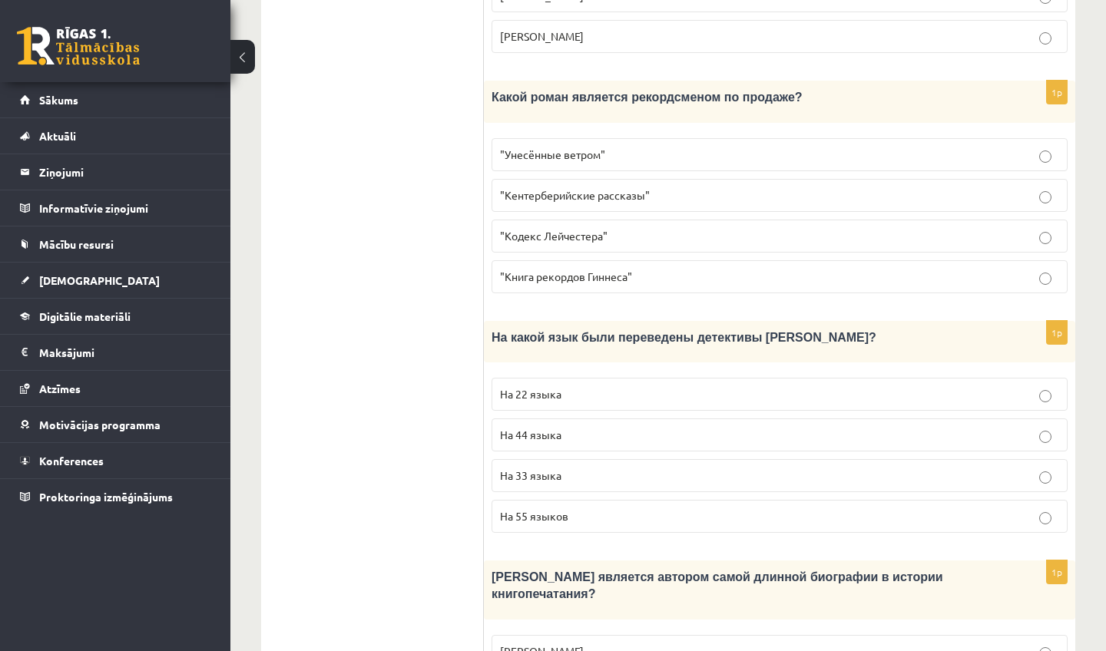
scroll to position [1397, 0]
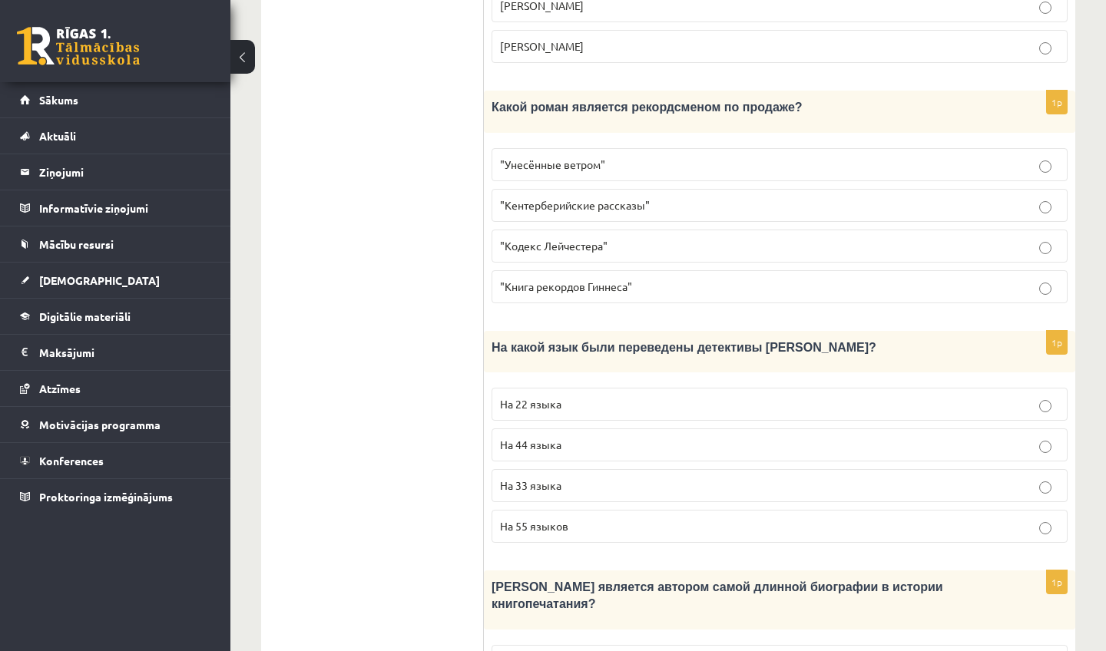
click at [747, 279] on p ""Книга рекордов Гиннеса"" at bounding box center [779, 287] width 559 height 16
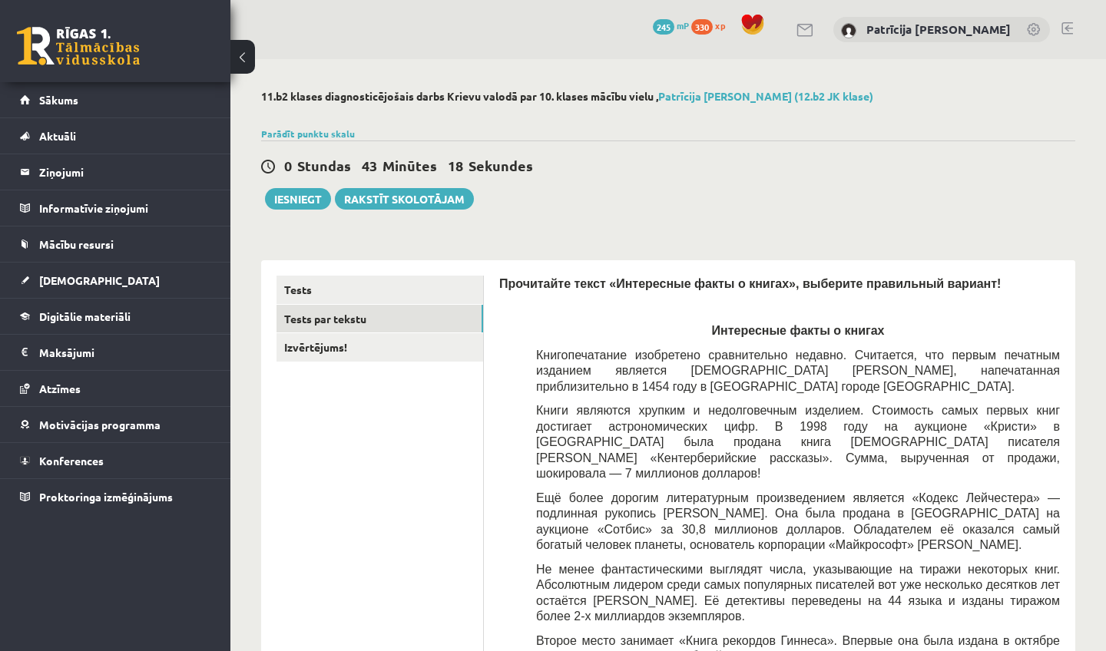
scroll to position [0, 0]
click at [326, 336] on link "Izvērtējums!" at bounding box center [380, 347] width 207 height 28
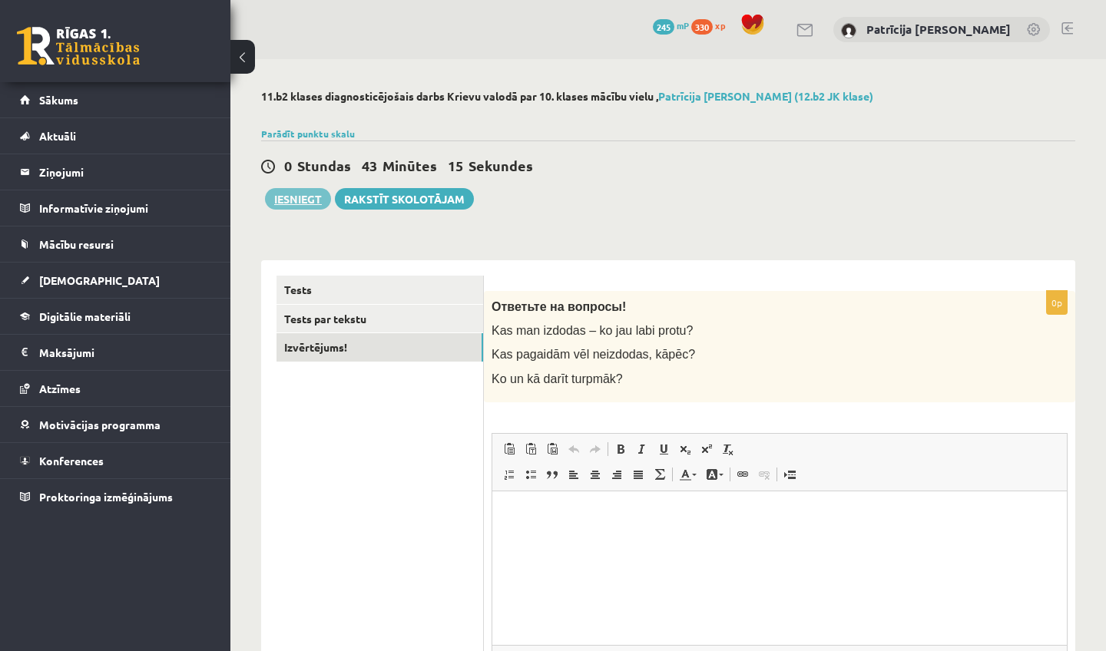
click at [301, 191] on button "Iesniegt" at bounding box center [298, 199] width 66 height 22
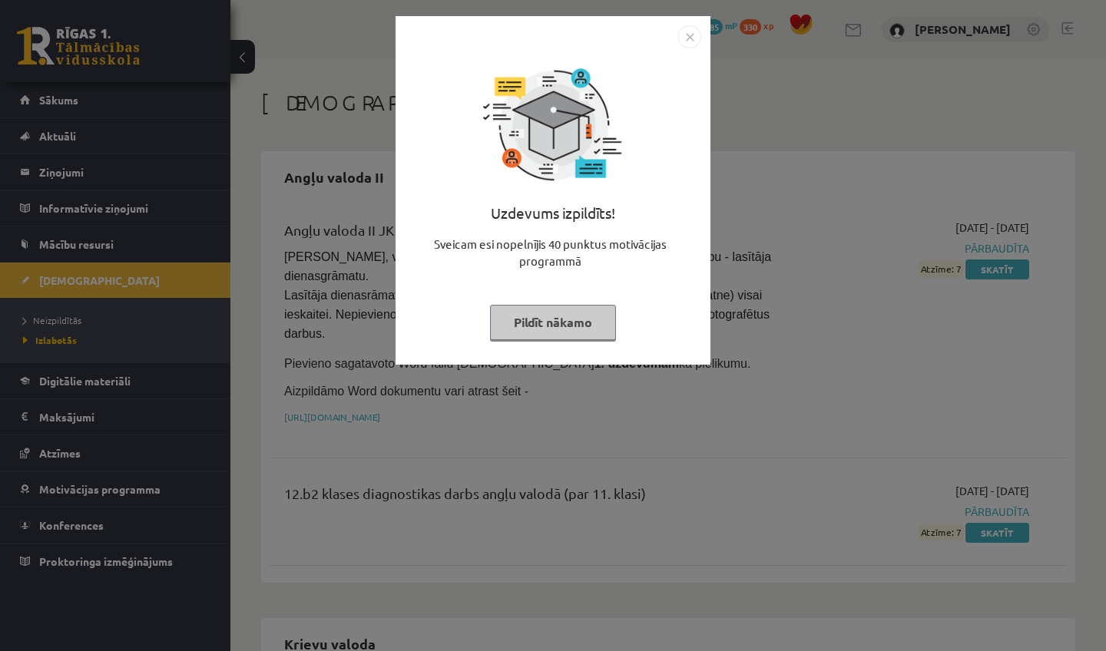
click at [657, 84] on div "Uzdevums izpildīts! Sveicam esi nopelnījis 40 punktus motivācijas programmā Pil…" at bounding box center [553, 201] width 296 height 307
click at [693, 35] on img "Close" at bounding box center [689, 36] width 23 height 23
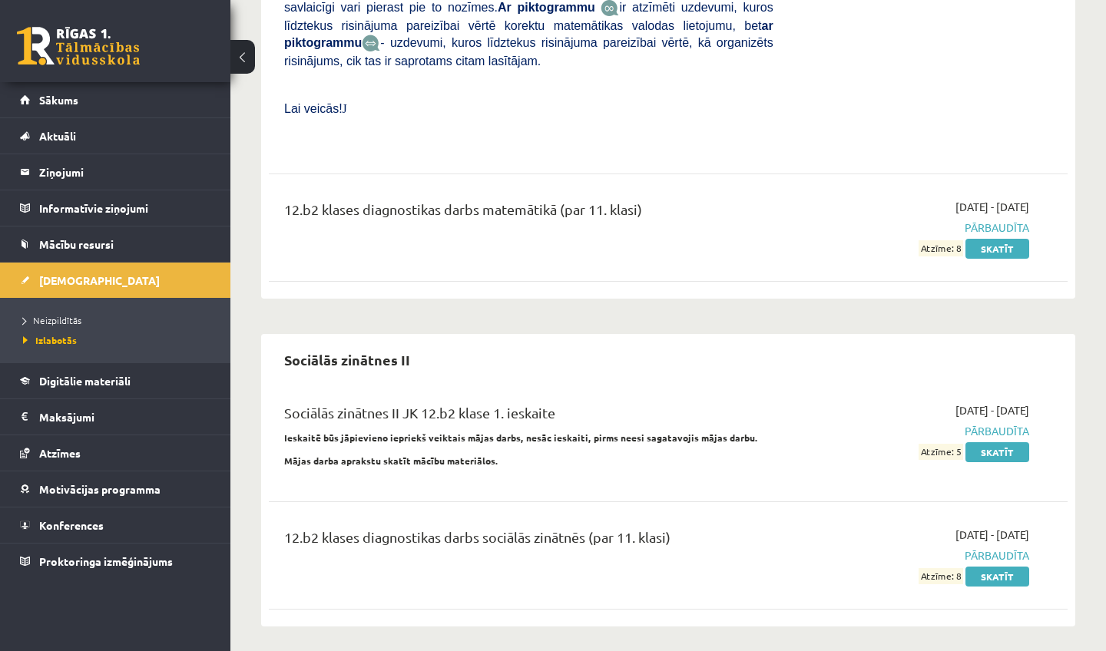
scroll to position [1650, 0]
click at [56, 318] on span "Neizpildītās" at bounding box center [52, 320] width 58 height 12
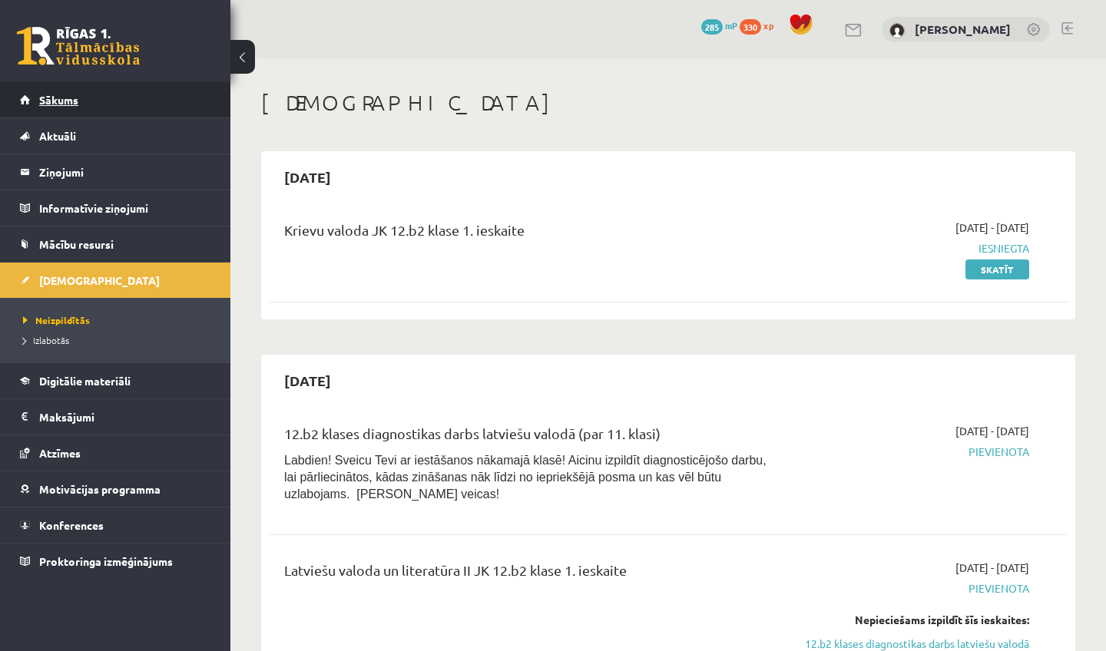
click at [63, 93] on link "Sākums" at bounding box center [115, 99] width 191 height 35
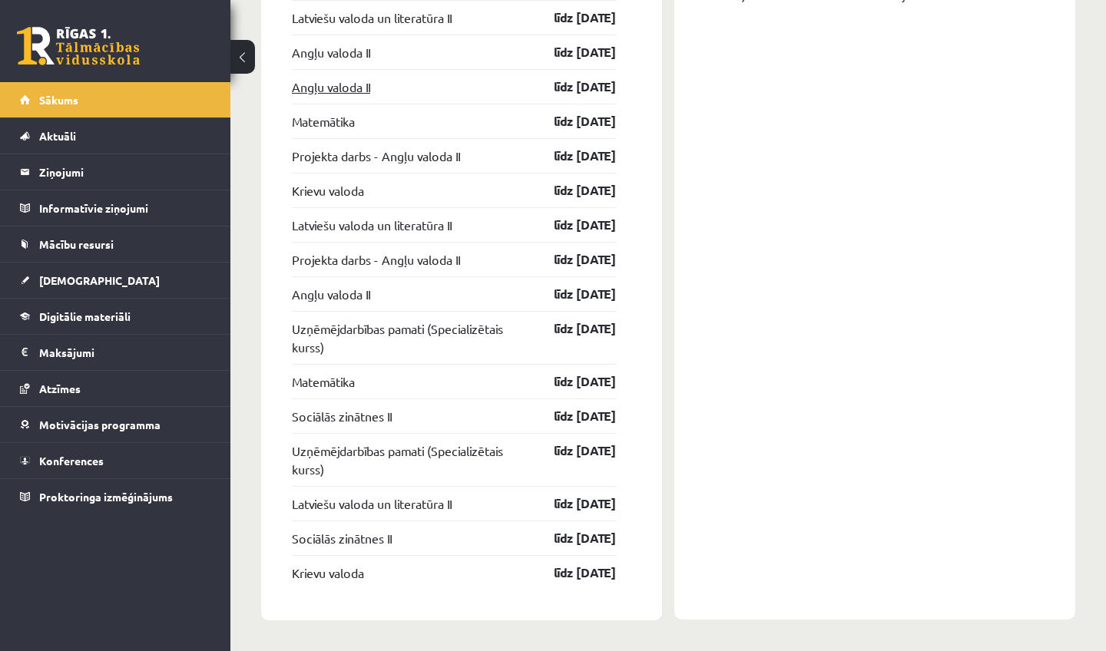
scroll to position [1945, 0]
